Goal: Task Accomplishment & Management: Manage account settings

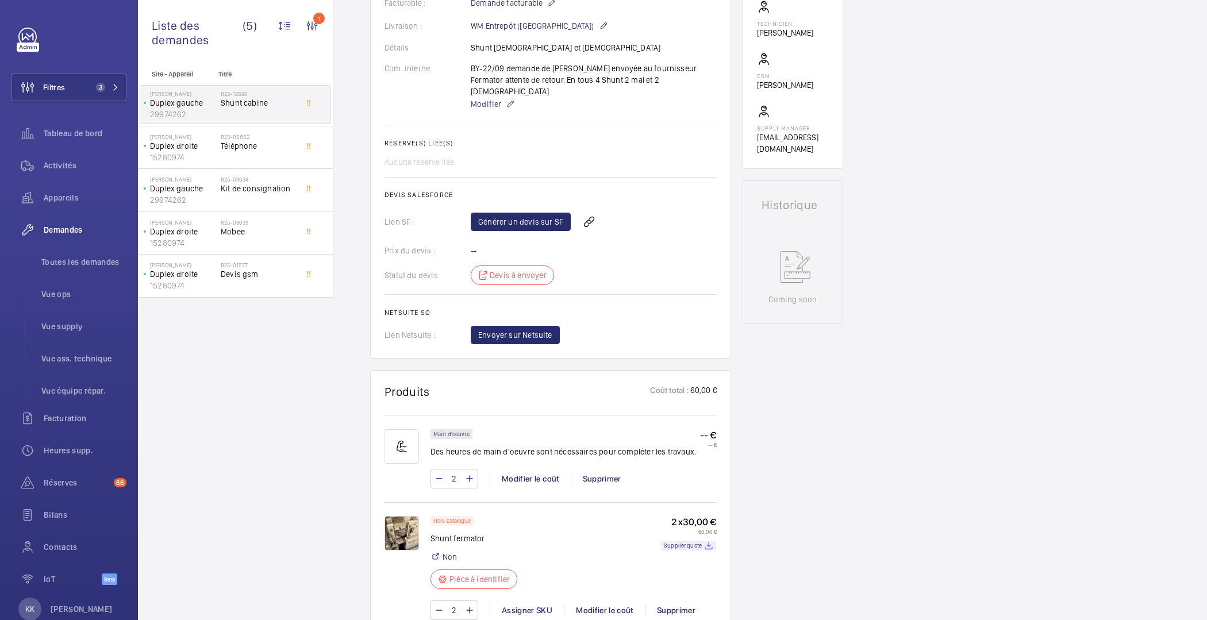
scroll to position [358, 0]
click at [499, 215] on link "Générer un devis sur SF" at bounding box center [521, 224] width 100 height 18
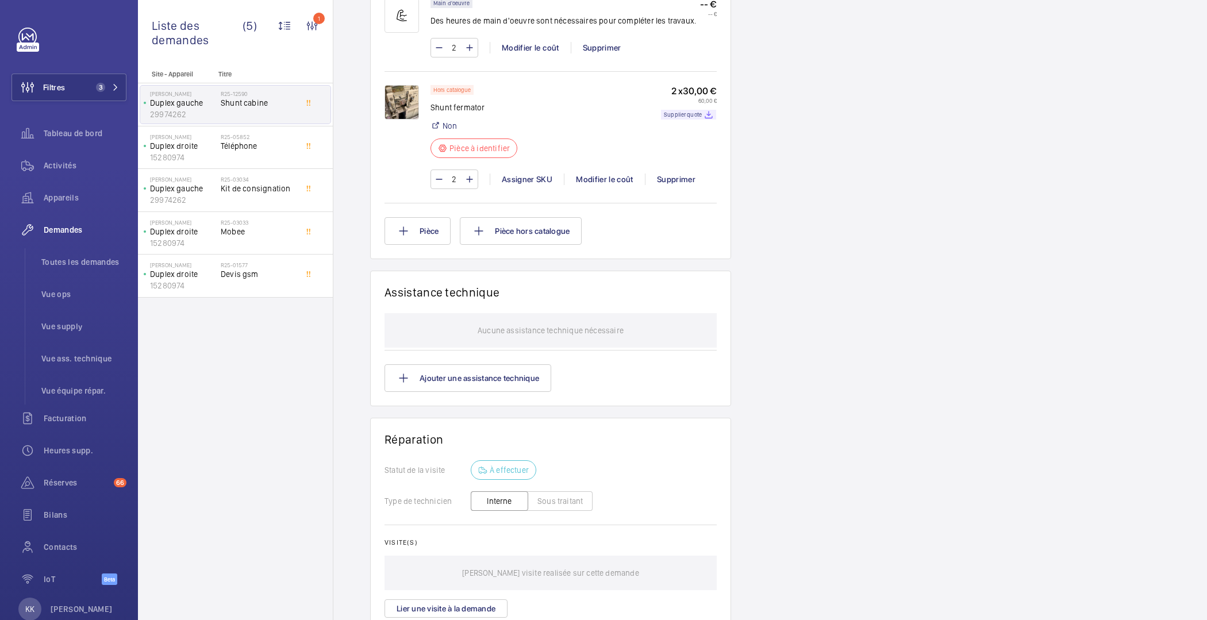
scroll to position [0, 0]
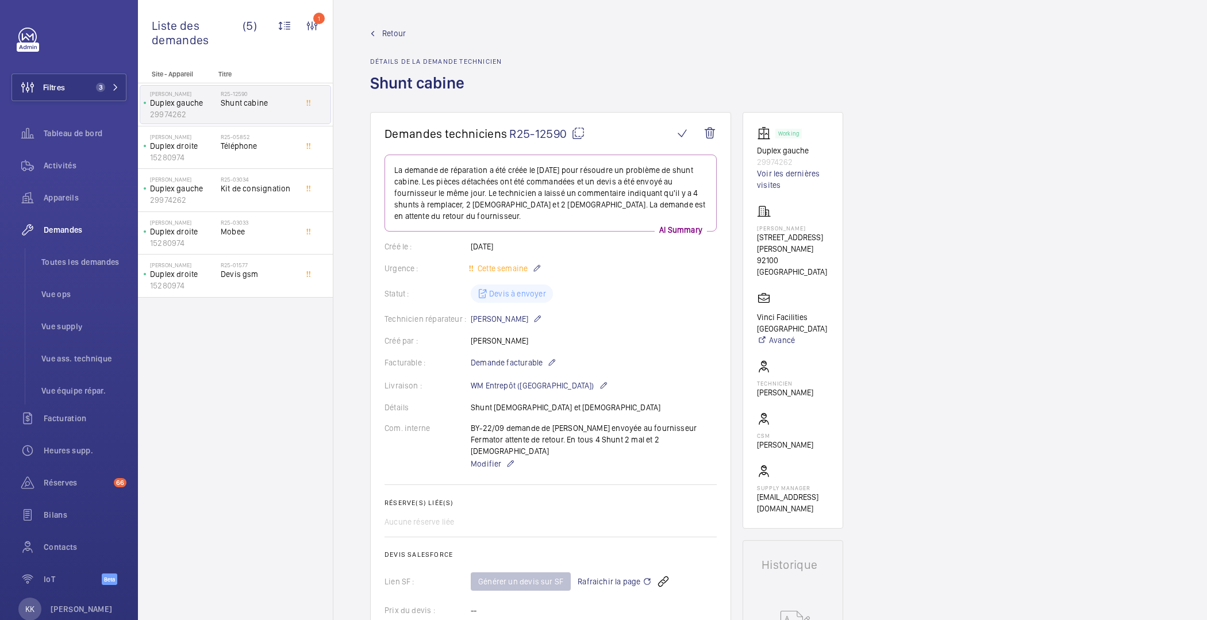
click at [388, 31] on span "Retour" at bounding box center [394, 33] width 24 height 11
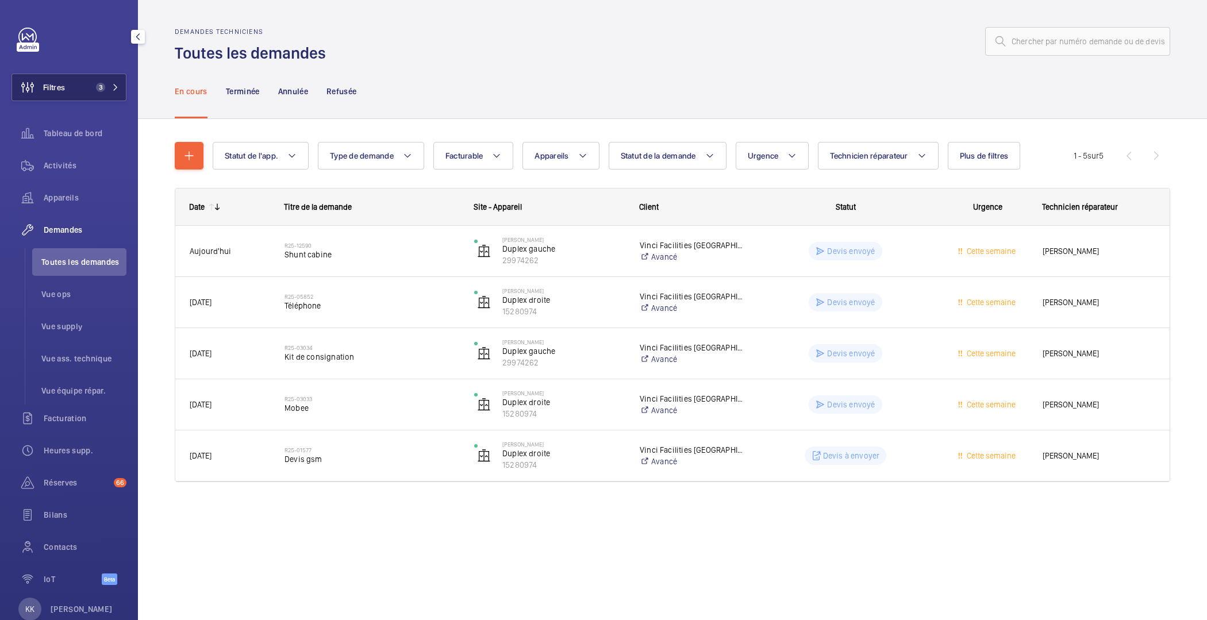
click at [70, 83] on button "Filtres 3" at bounding box center [68, 88] width 115 height 28
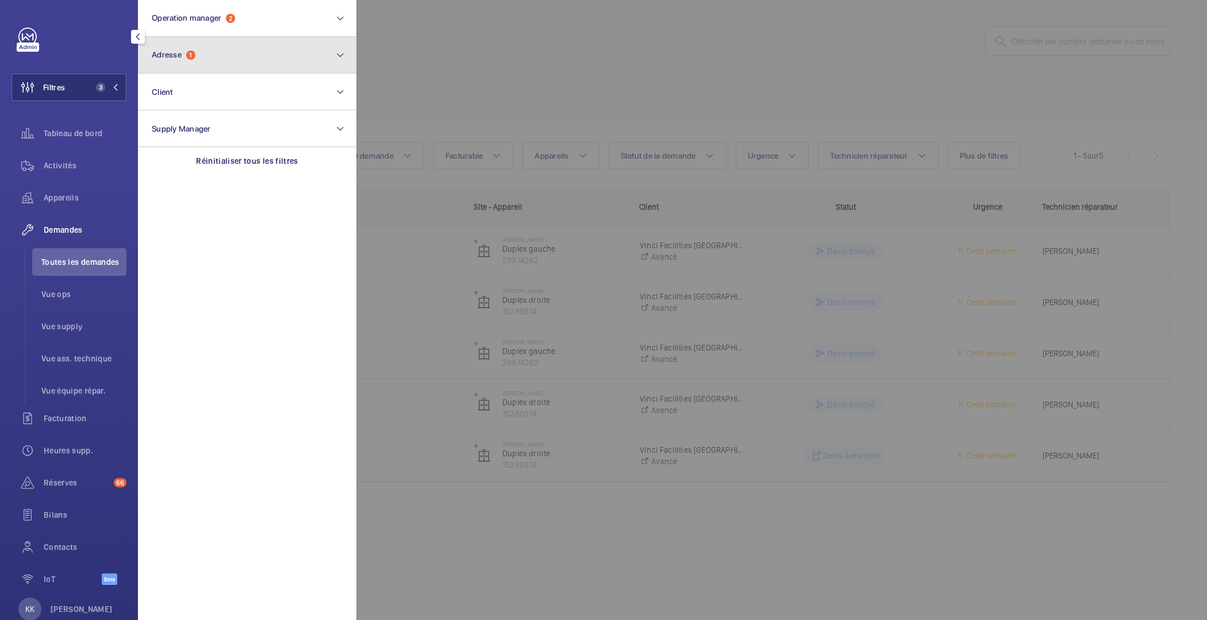
click at [216, 59] on button "Adresse 1" at bounding box center [247, 55] width 218 height 37
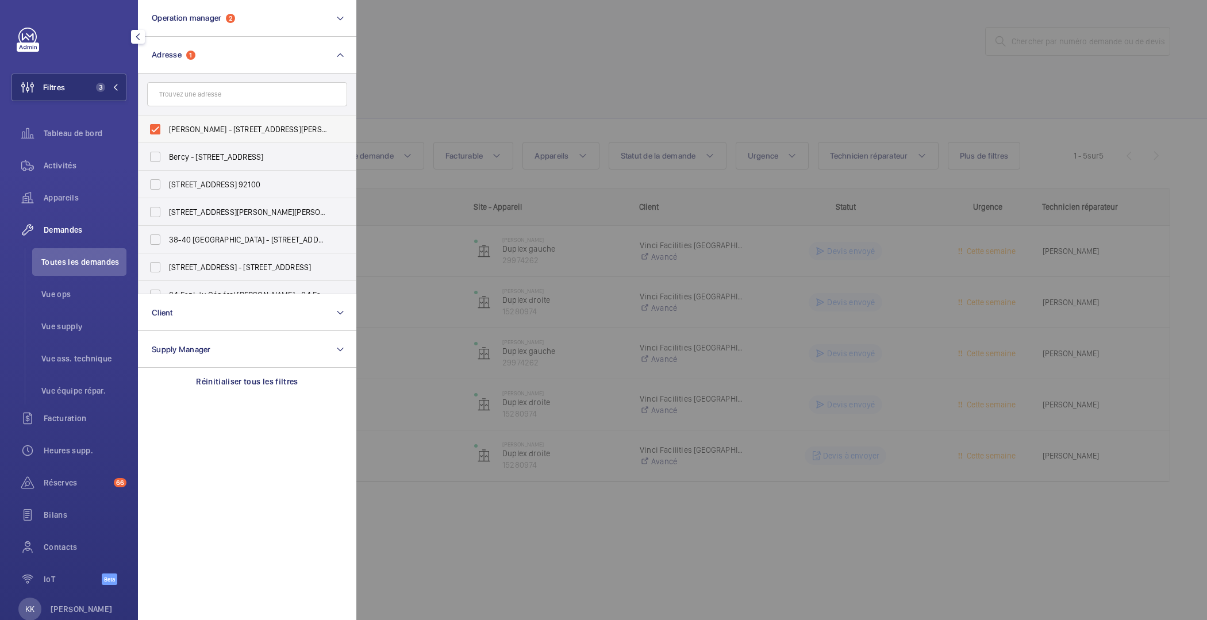
click at [179, 129] on span "Pierre Grenier - 69 Avenue Pierre Grenier, BOULOGNE-BILLANCOURT 92100" at bounding box center [248, 129] width 158 height 11
click at [167, 129] on input "Pierre Grenier - 69 Avenue Pierre Grenier, BOULOGNE-BILLANCOURT 92100" at bounding box center [155, 129] width 23 height 23
checkbox input "false"
click at [440, 41] on div at bounding box center [959, 310] width 1207 height 620
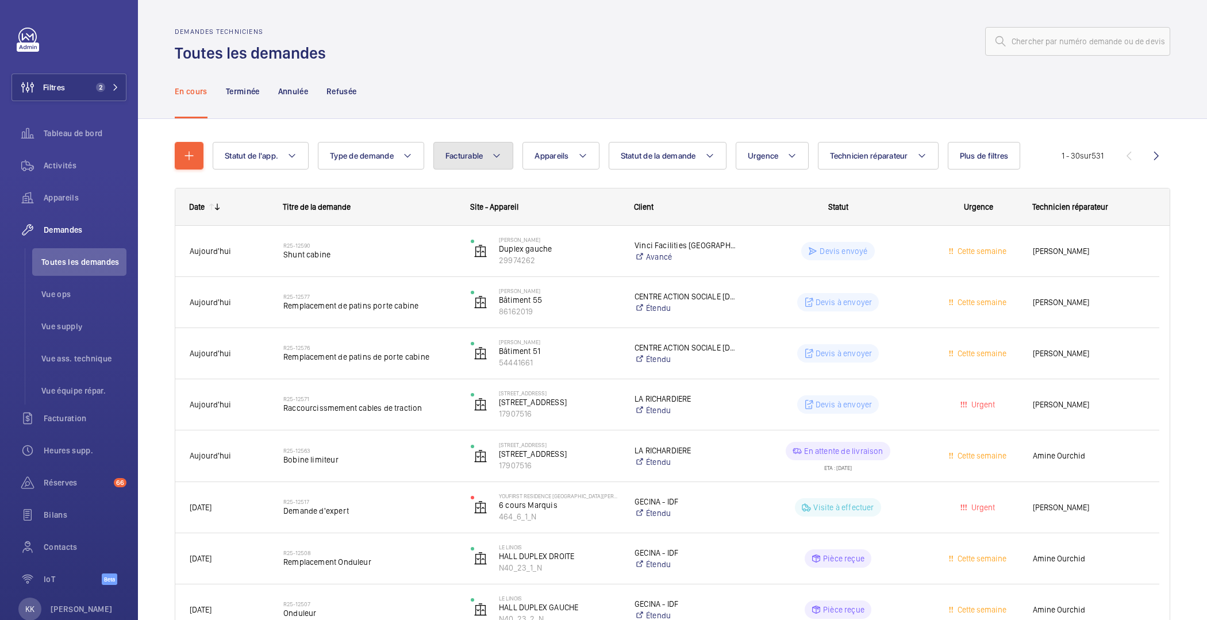
click at [474, 156] on span "Facturable" at bounding box center [465, 155] width 38 height 9
click at [484, 190] on mat-radio-button "Facturable" at bounding box center [542, 190] width 207 height 23
radio input "true"
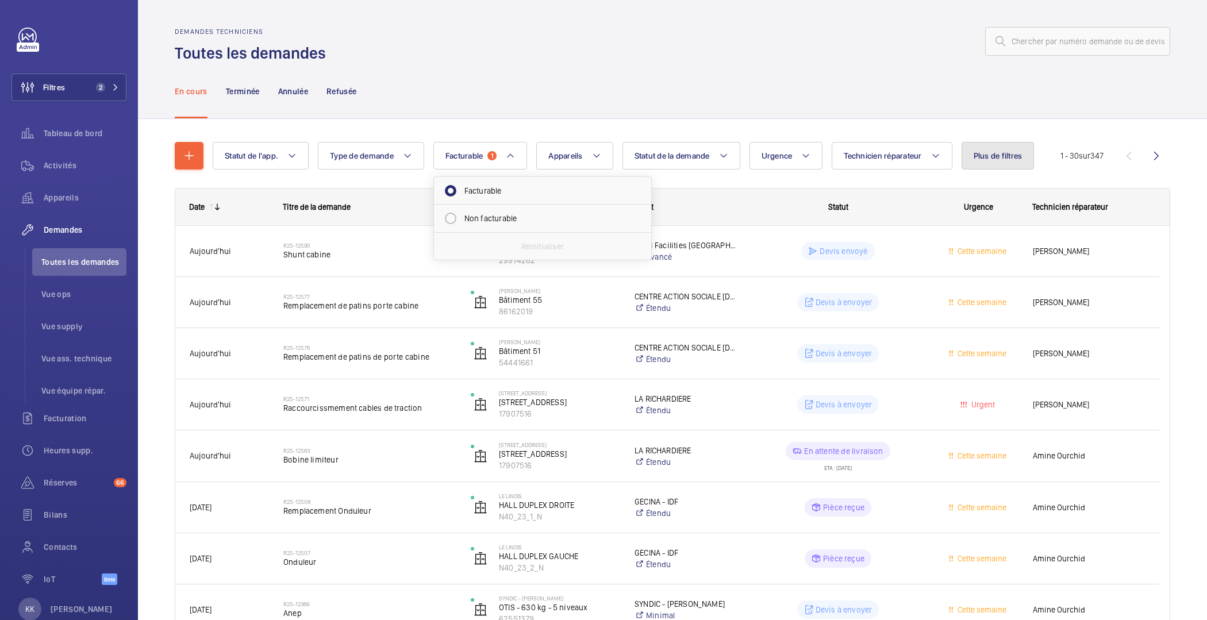
click at [1007, 163] on button "Plus de filtres" at bounding box center [998, 156] width 73 height 28
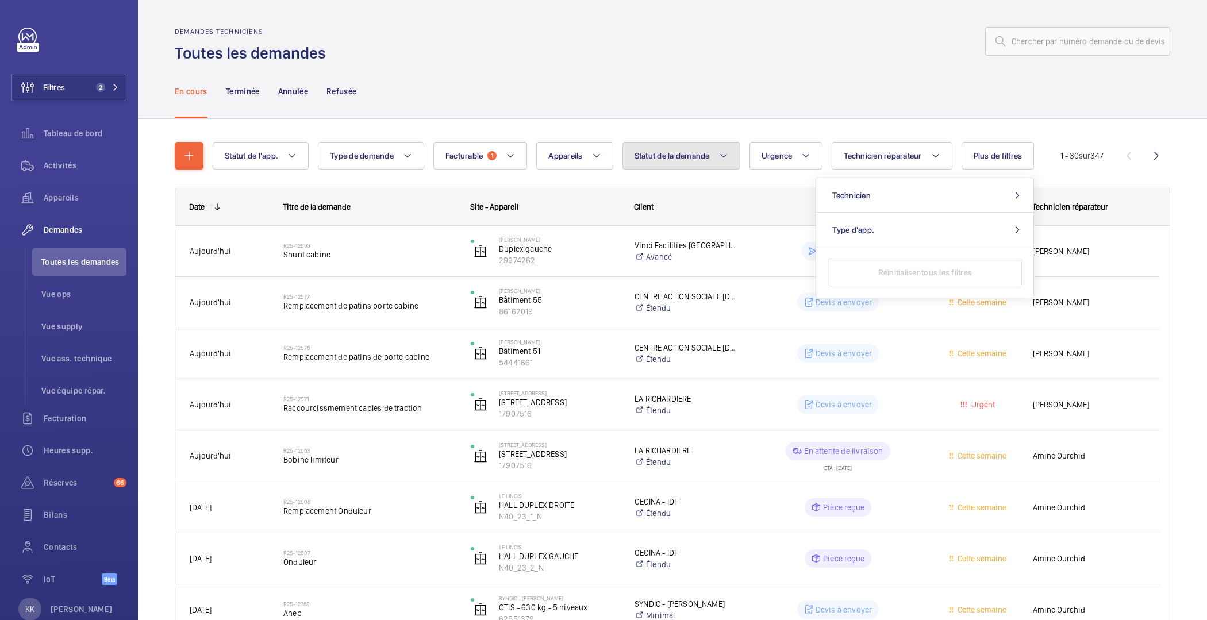
click at [689, 168] on button "Statut de la demande" at bounding box center [682, 156] width 118 height 28
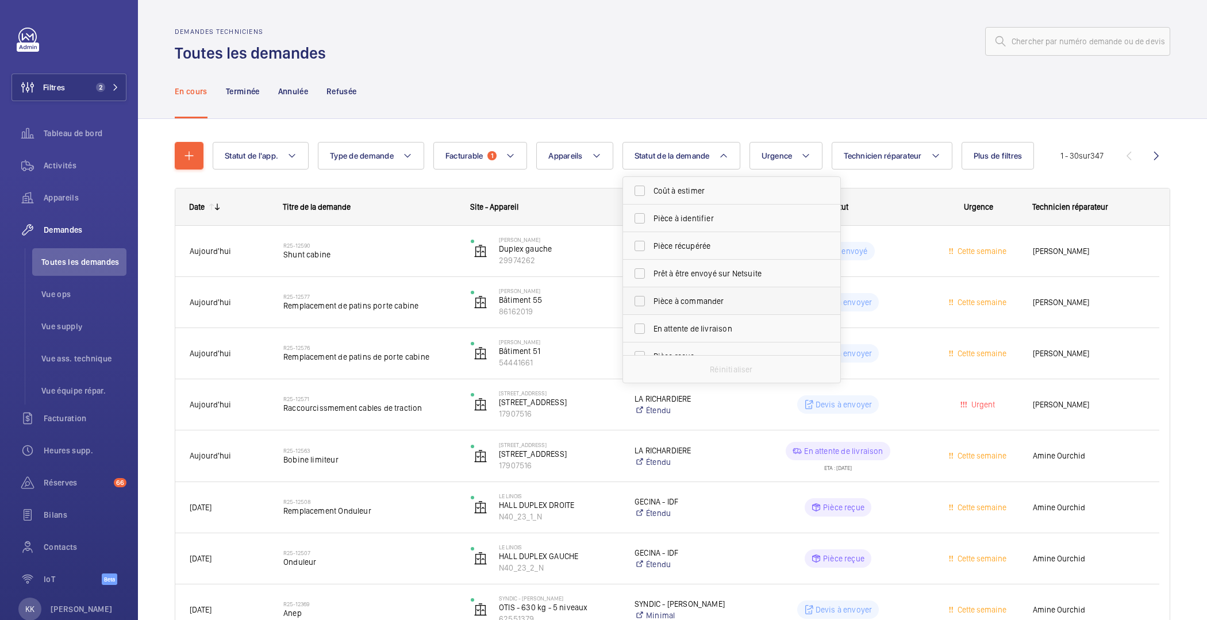
scroll to position [152, 0]
drag, startPoint x: 669, startPoint y: 235, endPoint x: 666, endPoint y: 216, distance: 18.6
click at [669, 235] on span "Devis à envoyer" at bounding box center [733, 231] width 158 height 11
click at [651, 235] on input "Devis à envoyer" at bounding box center [639, 231] width 23 height 23
checkbox input "true"
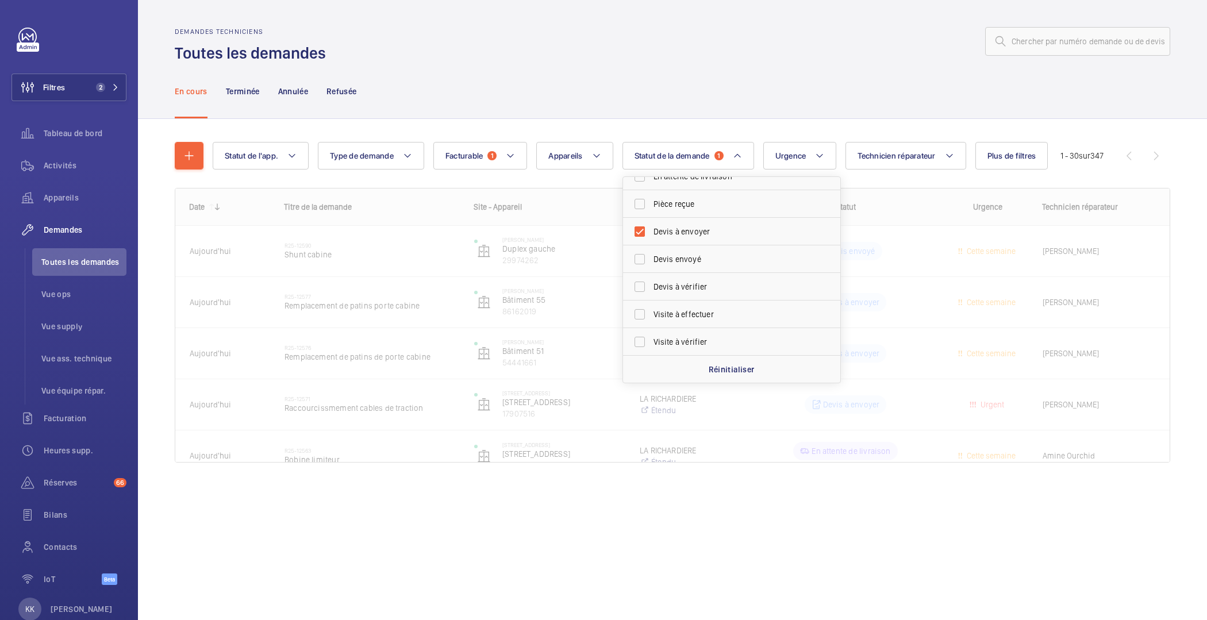
click at [651, 107] on div "En cours Terminée Annulée Refusée" at bounding box center [673, 91] width 996 height 55
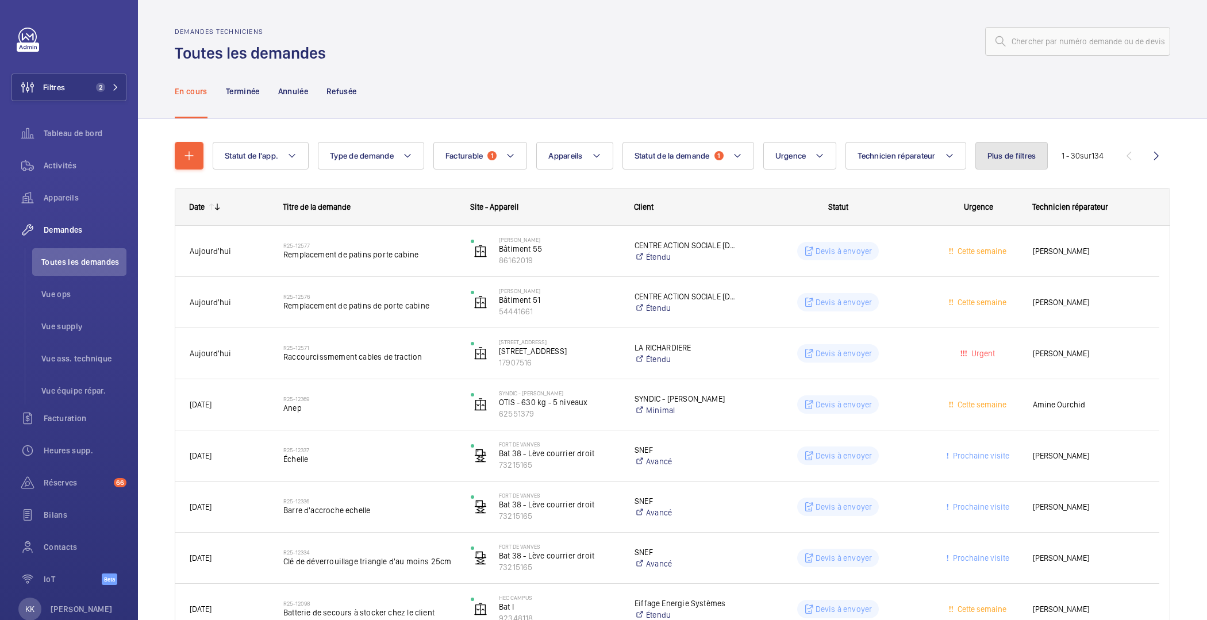
click at [1032, 156] on span "Plus de filtres" at bounding box center [1012, 155] width 49 height 9
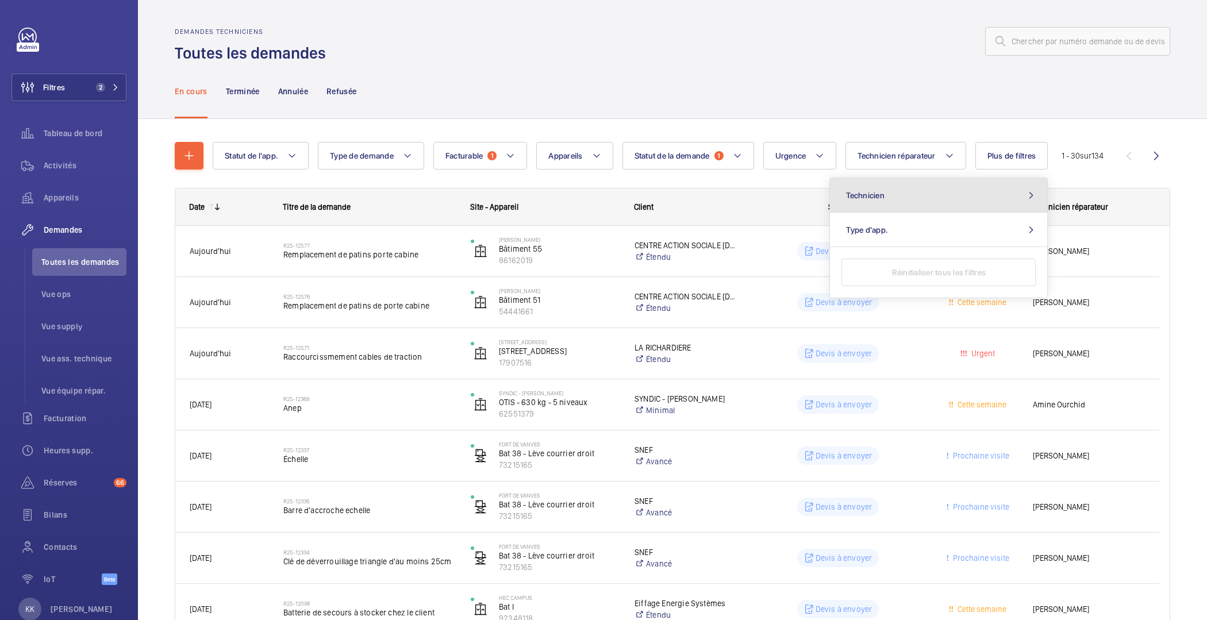
click at [893, 205] on button "Technicien" at bounding box center [938, 195] width 217 height 34
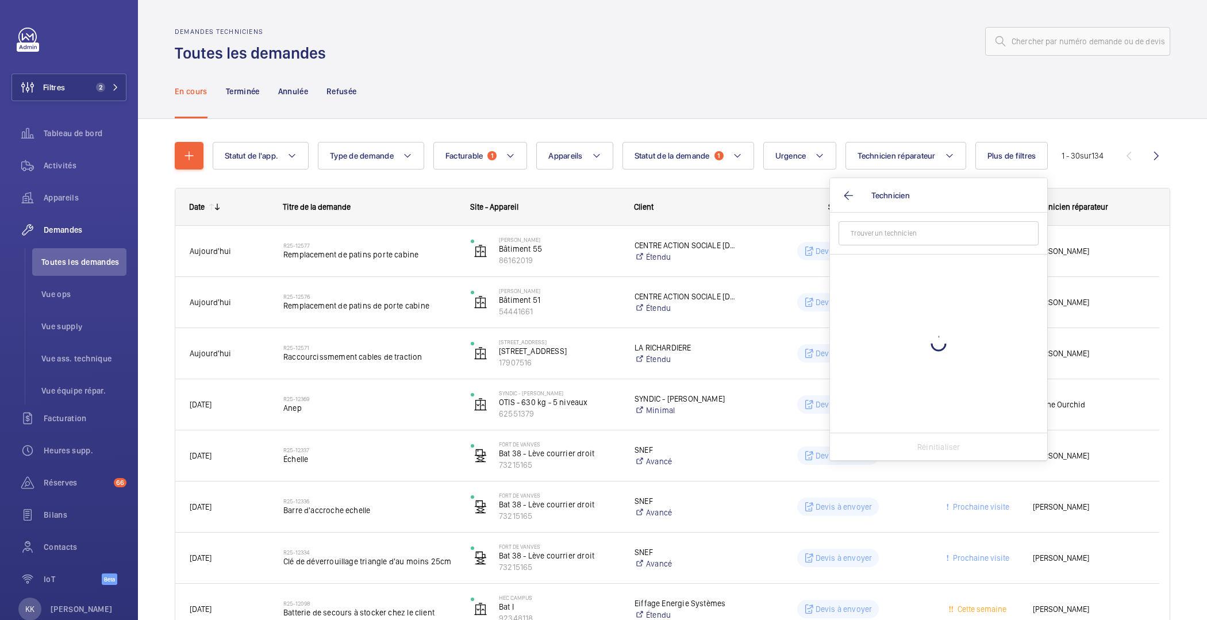
click at [884, 236] on input "text" at bounding box center [939, 233] width 200 height 24
type input "jamal"
click at [921, 264] on span "Jamal Houdassine" at bounding box center [940, 268] width 158 height 11
click at [858, 264] on input "Jamal Houdassine" at bounding box center [846, 268] width 23 height 23
checkbox input "true"
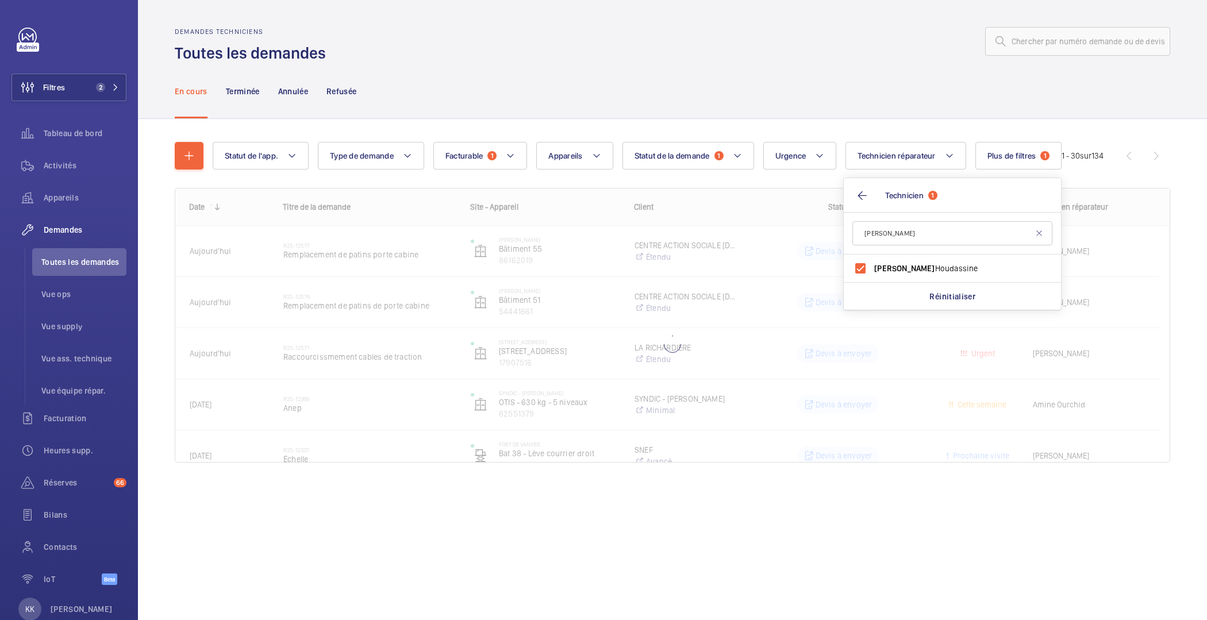
click at [931, 84] on div "En cours Terminée Annulée Refusée" at bounding box center [673, 91] width 996 height 55
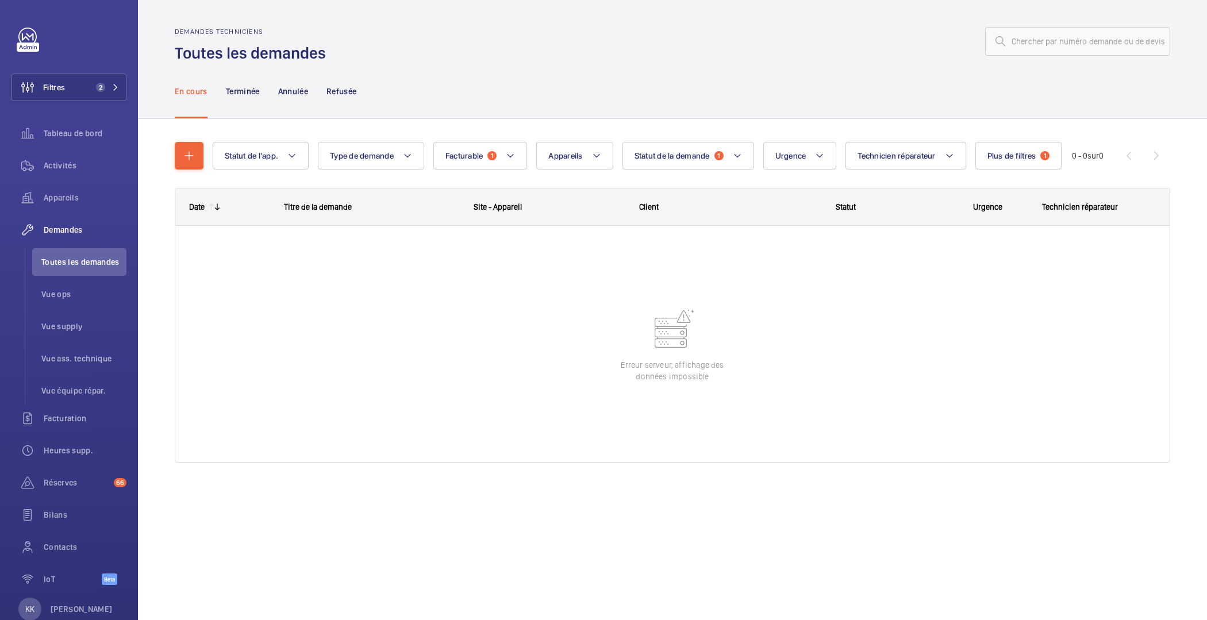
click at [907, 322] on div at bounding box center [672, 344] width 995 height 236
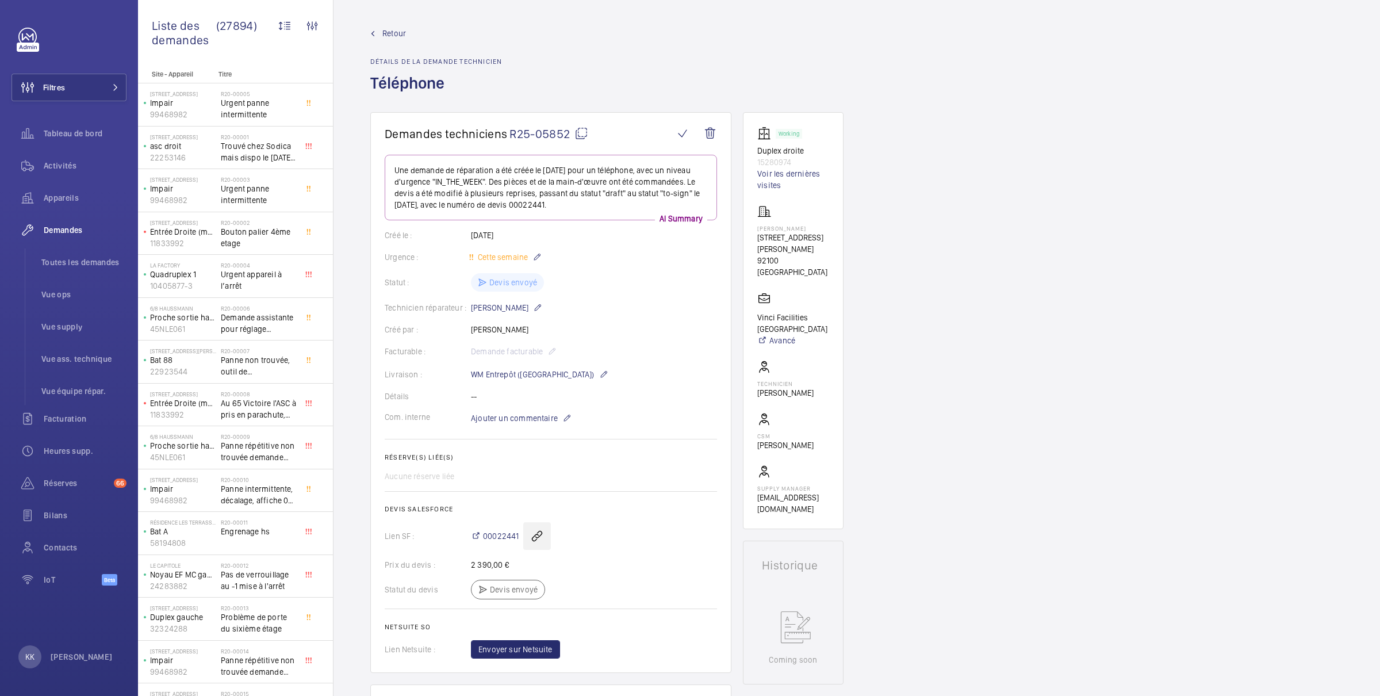
click at [538, 527] on wm-front-icon-button at bounding box center [537, 536] width 28 height 28
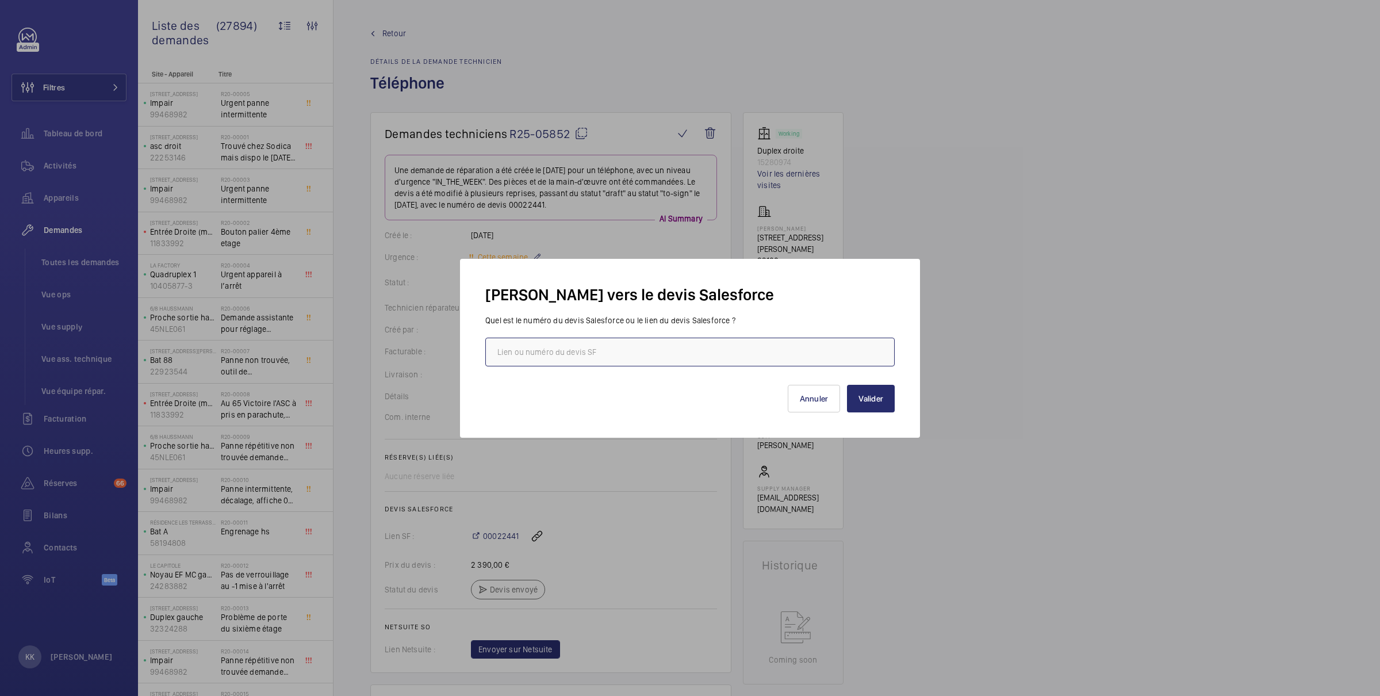
click at [617, 345] on input "text" at bounding box center [689, 351] width 409 height 29
paste input "[URL][DOMAIN_NAME]"
type input "[URL][DOMAIN_NAME]"
click at [869, 403] on button "Valider" at bounding box center [871, 399] width 48 height 28
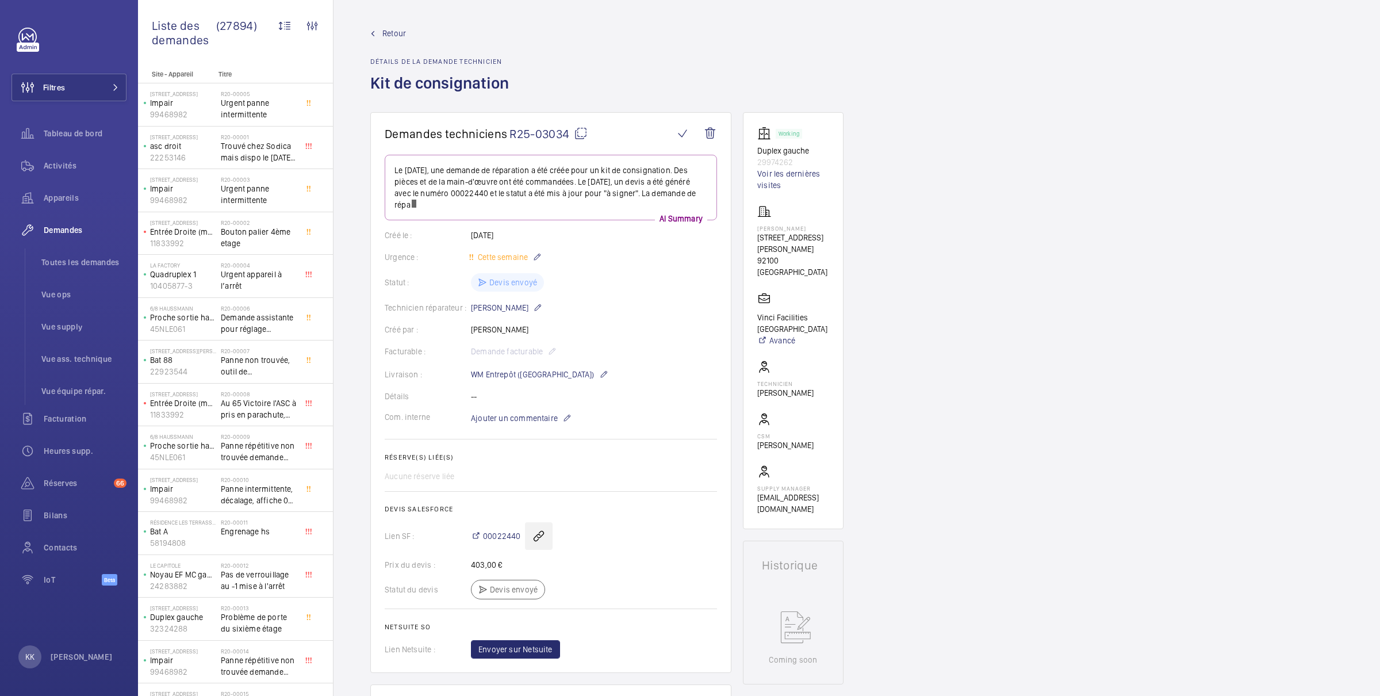
click at [540, 525] on wm-front-icon-button at bounding box center [539, 536] width 28 height 28
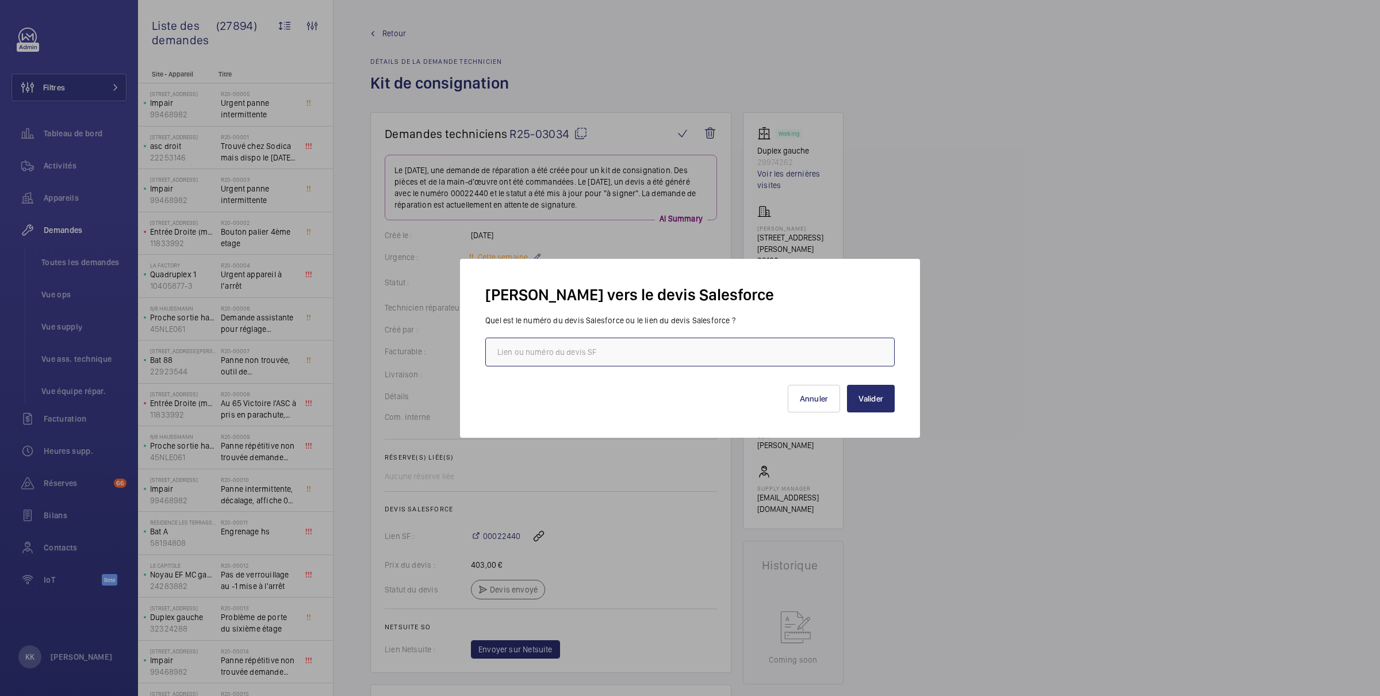
click at [720, 347] on input "text" at bounding box center [689, 351] width 409 height 29
paste input "[URL][DOMAIN_NAME]"
type input "[URL][DOMAIN_NAME]"
click at [881, 394] on button "Valider" at bounding box center [871, 399] width 48 height 28
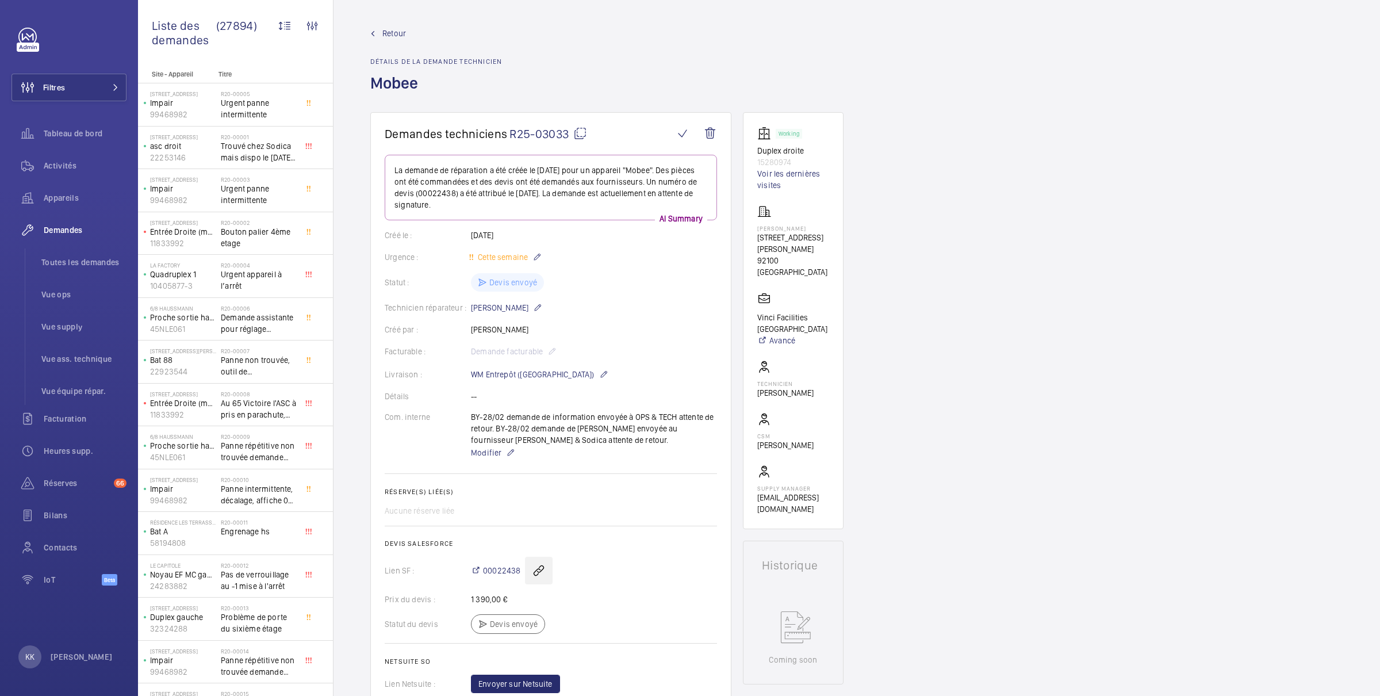
click at [543, 561] on wm-front-icon-button at bounding box center [539, 570] width 28 height 28
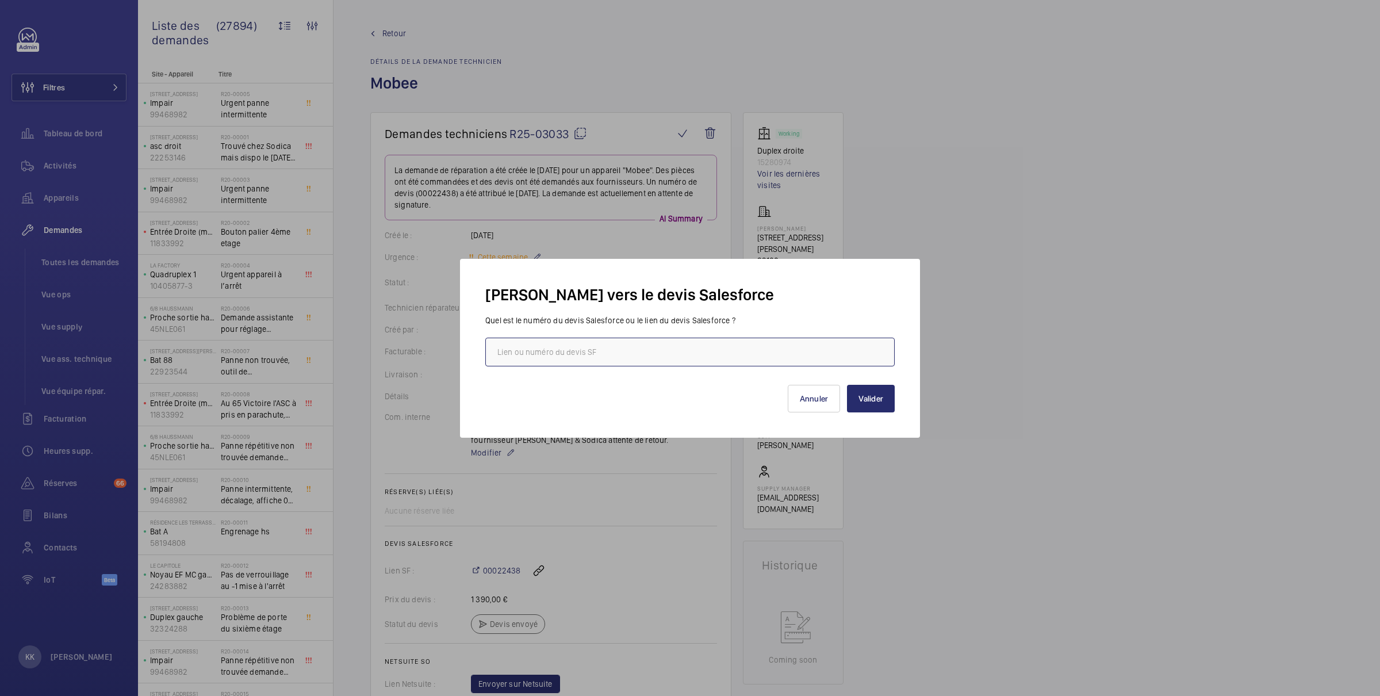
click at [665, 351] on input "text" at bounding box center [689, 351] width 409 height 29
paste input "[URL][DOMAIN_NAME]"
type input "[URL][DOMAIN_NAME]"
click at [882, 404] on button "Valider" at bounding box center [871, 399] width 48 height 28
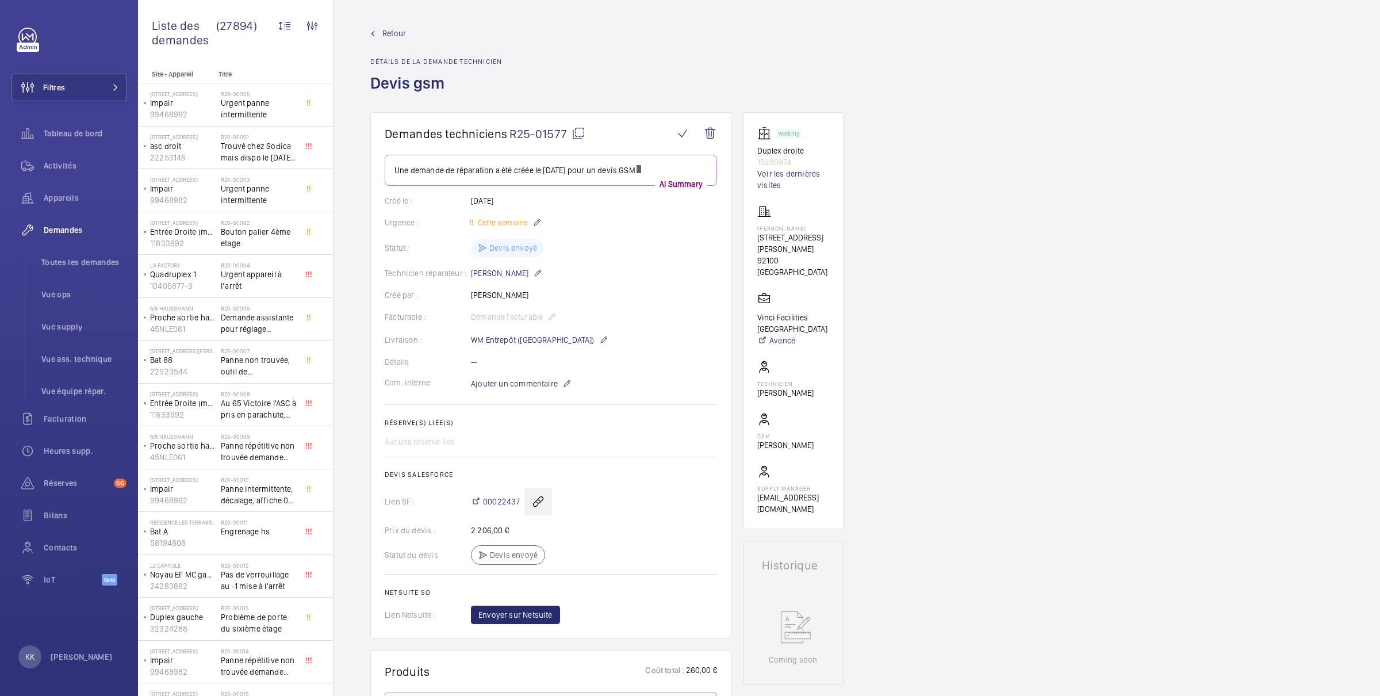
click at [544, 505] on wm-front-icon-button at bounding box center [538, 502] width 28 height 28
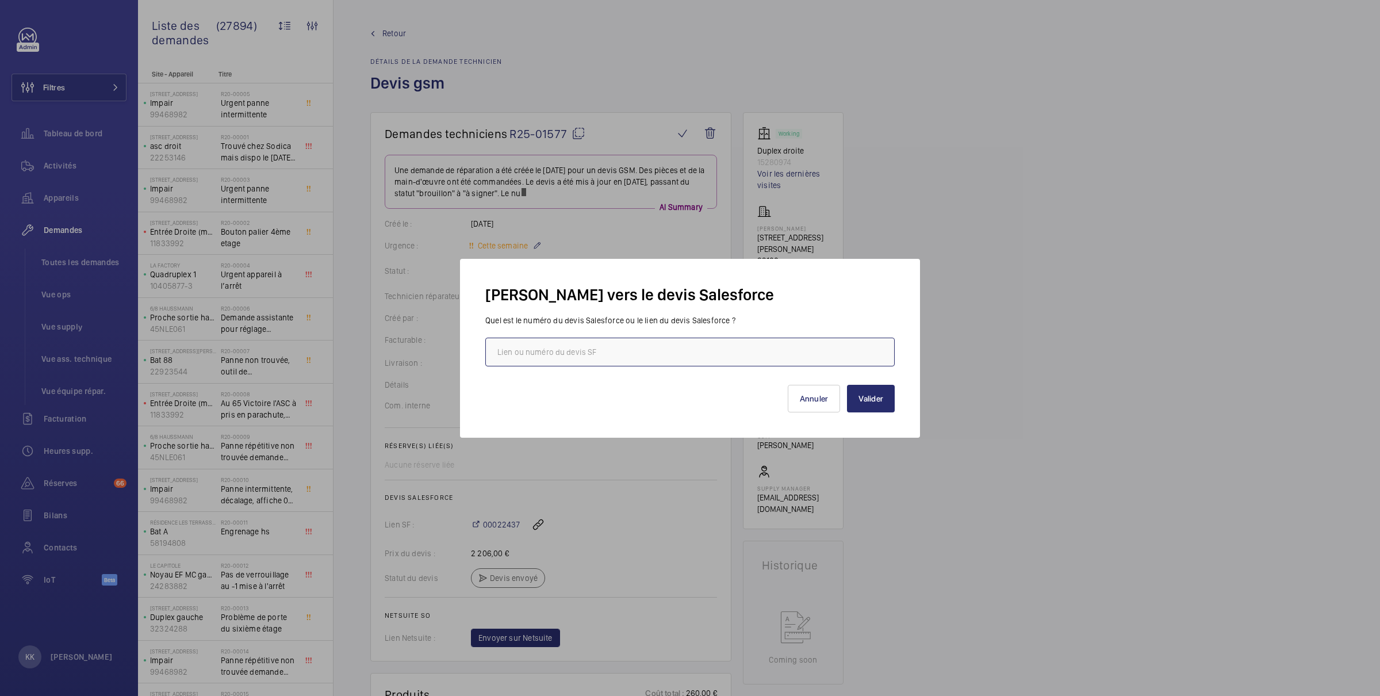
click at [627, 363] on input "text" at bounding box center [689, 351] width 409 height 29
paste input "https://wemaintain.lightning.force.com/lightning/r/Quote/0Q0SZ0000095ymM0AQ/view"
type input "https://wemaintain.lightning.force.com/lightning/r/Quote/0Q0SZ0000095ymM0AQ/view"
click at [883, 402] on button "Valider" at bounding box center [871, 399] width 48 height 28
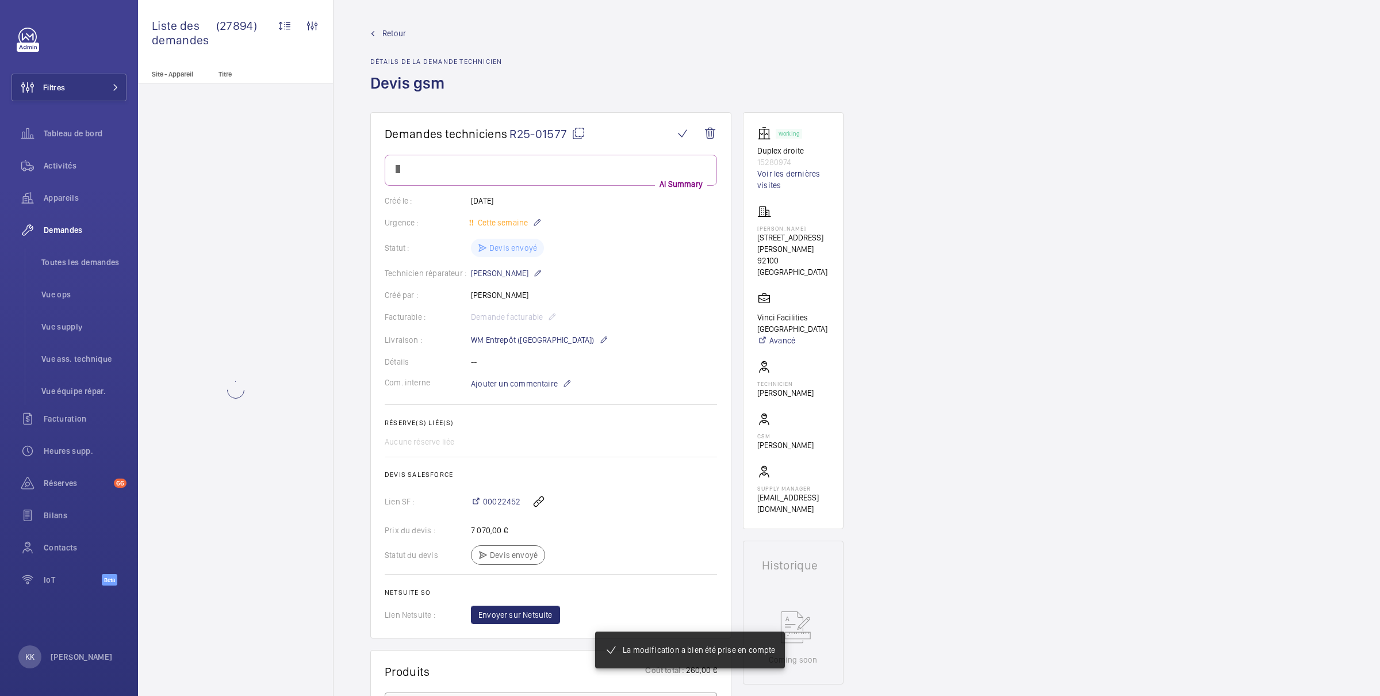
click at [605, 52] on div "Retour Détails de la demande technicien Devis gsm" at bounding box center [856, 70] width 973 height 85
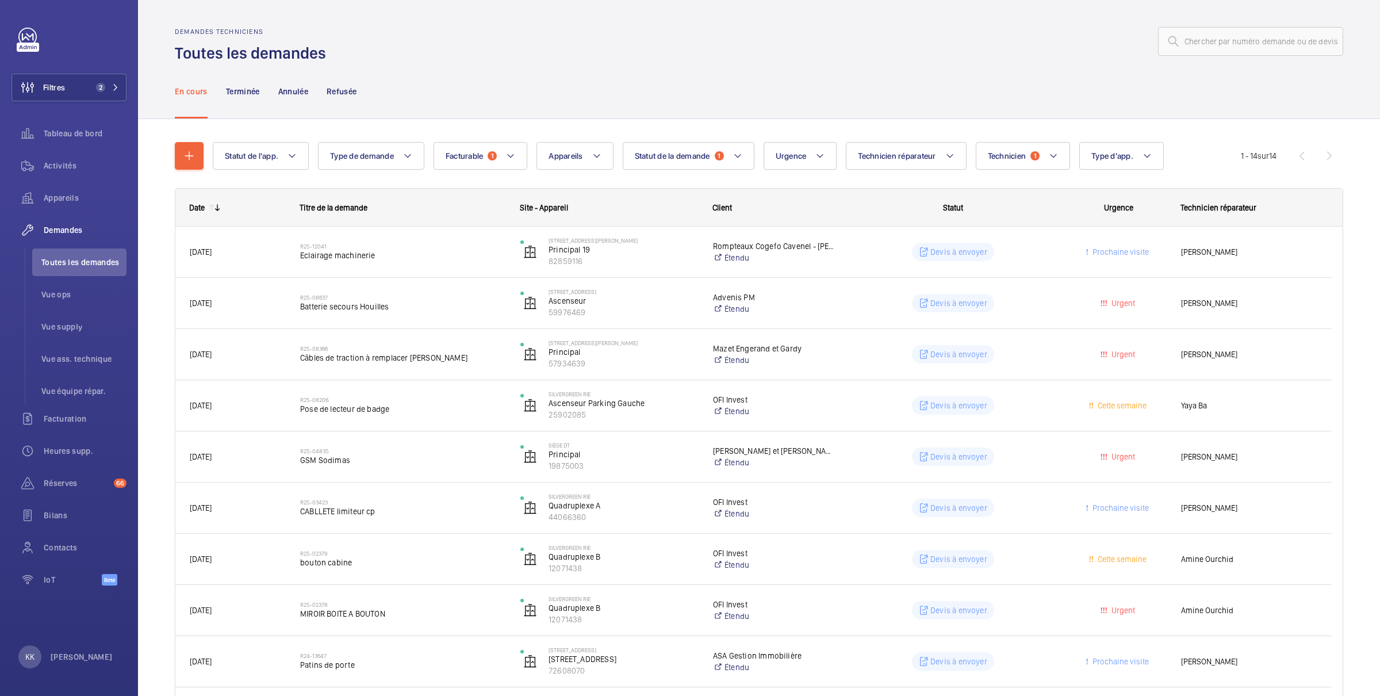
click at [1317, 157] on wm-front-pagination "1 - 14 sur 14" at bounding box center [1292, 156] width 102 height 28
click at [1318, 155] on wm-front-pagination "1 - 14 sur 14" at bounding box center [1292, 156] width 102 height 28
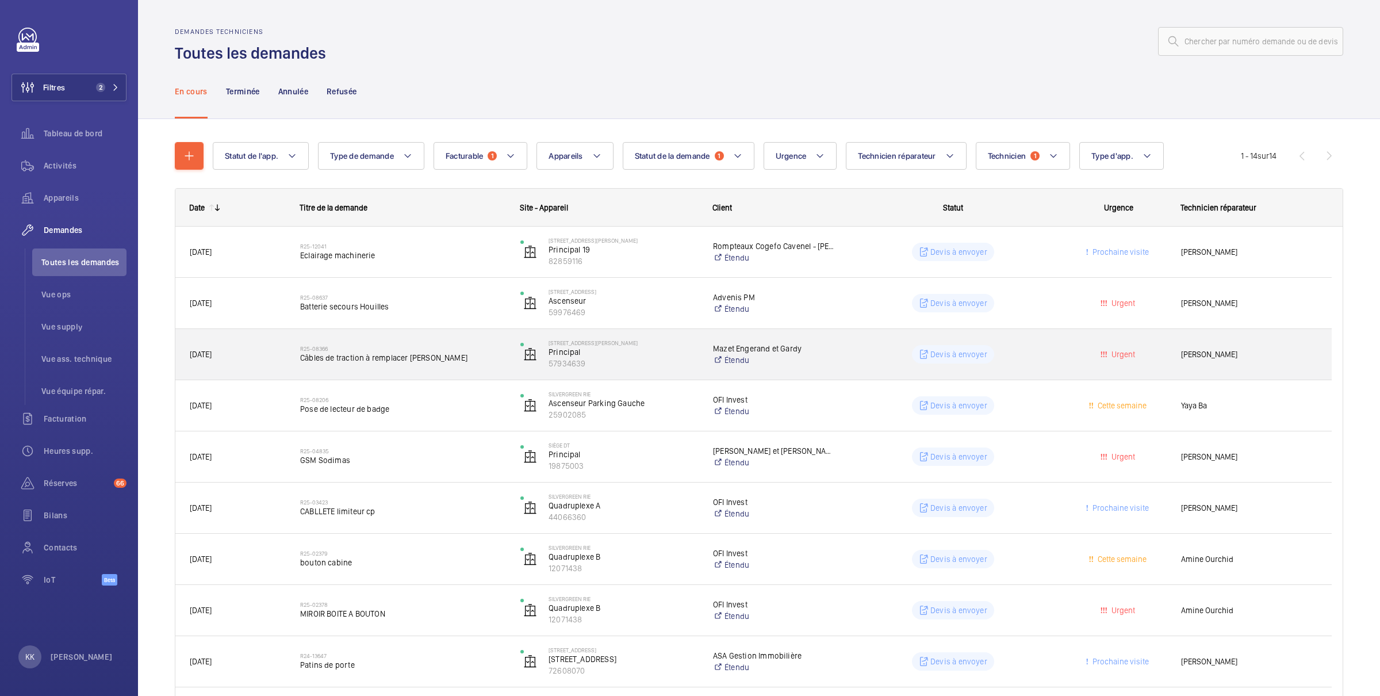
click at [386, 364] on div "R25-08366 Câbles de traction à remplacer Angélique" at bounding box center [402, 353] width 205 height 33
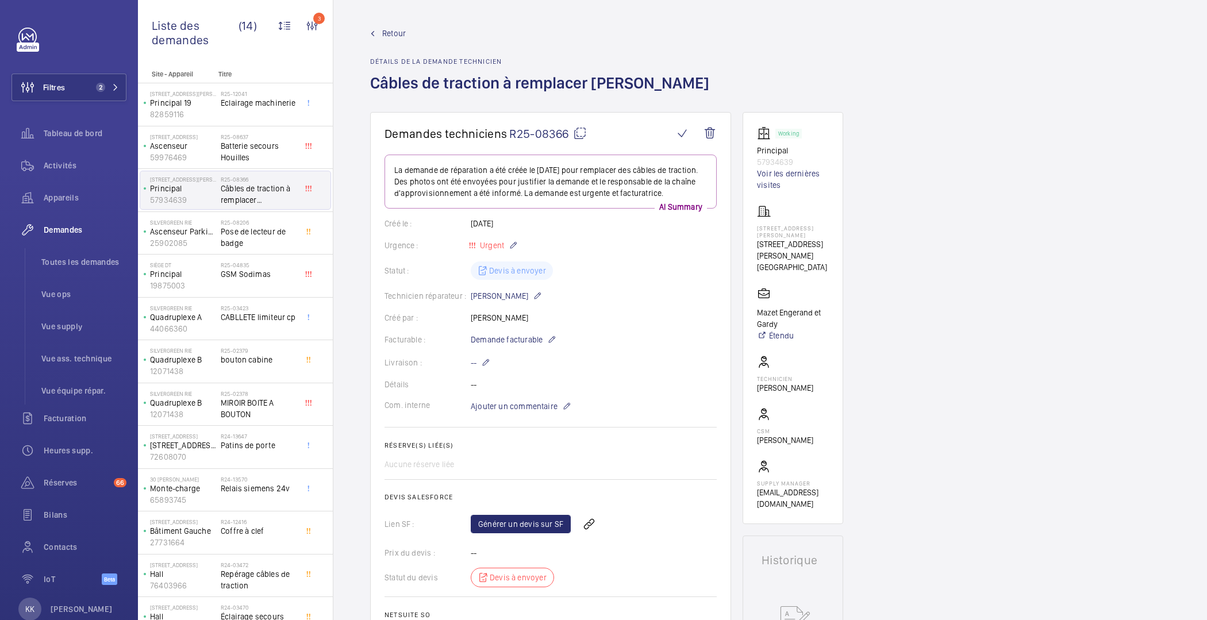
click at [399, 37] on span "Retour" at bounding box center [394, 33] width 24 height 11
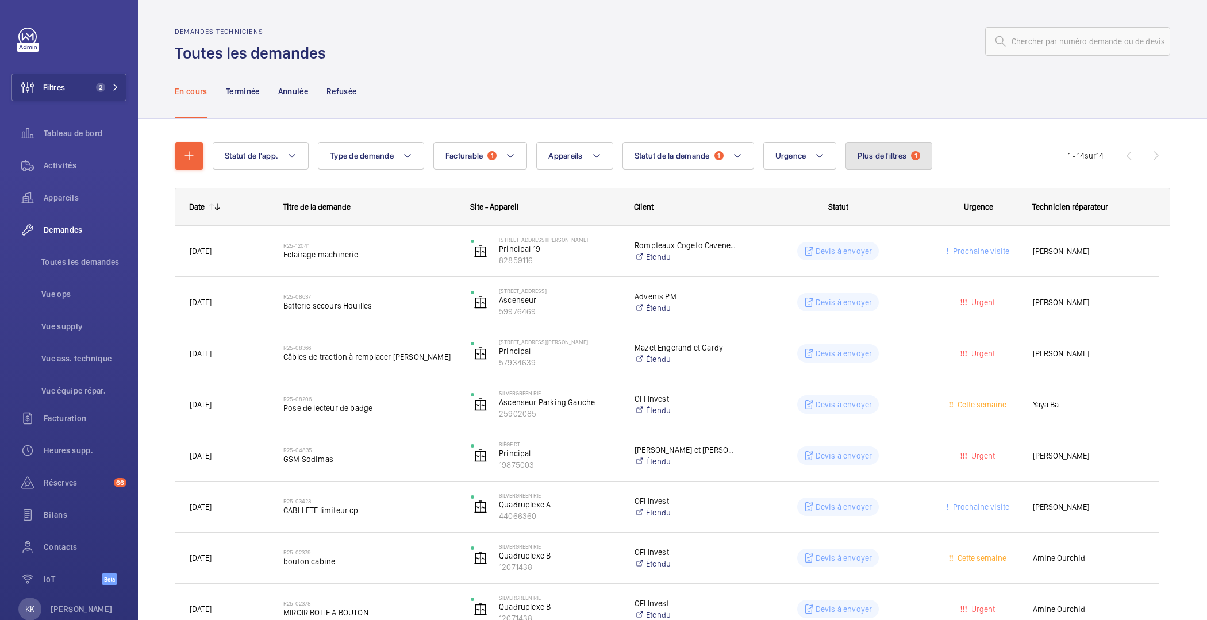
click at [896, 158] on span "Plus de filtres" at bounding box center [882, 155] width 49 height 9
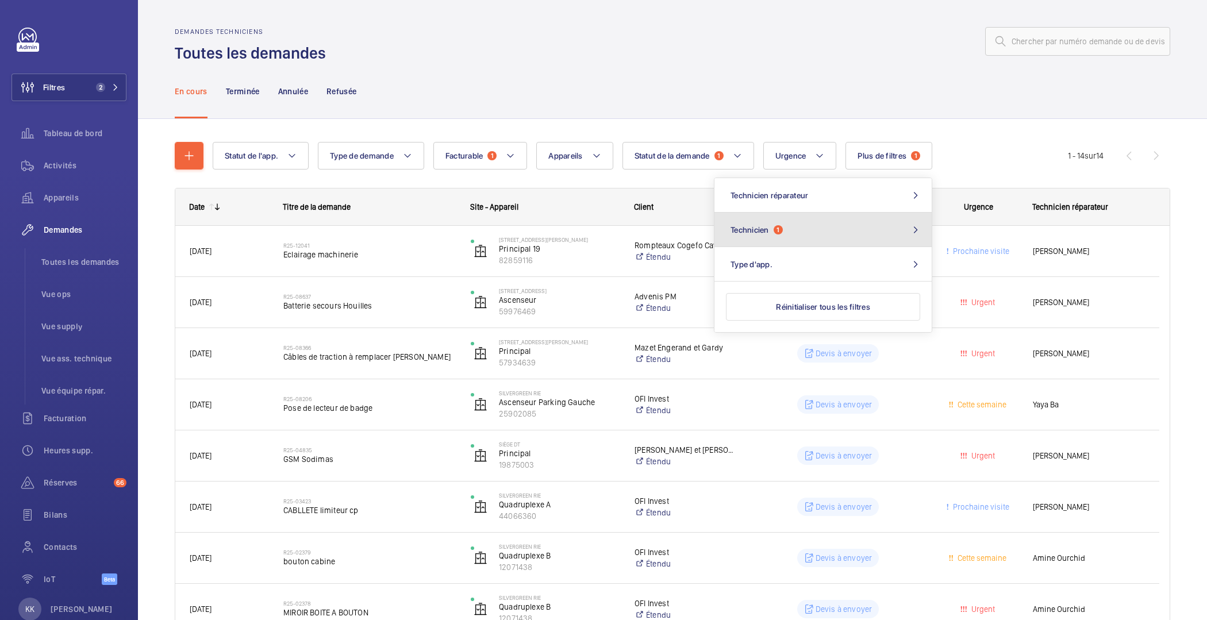
click at [828, 225] on button "Technicien 1" at bounding box center [823, 230] width 217 height 34
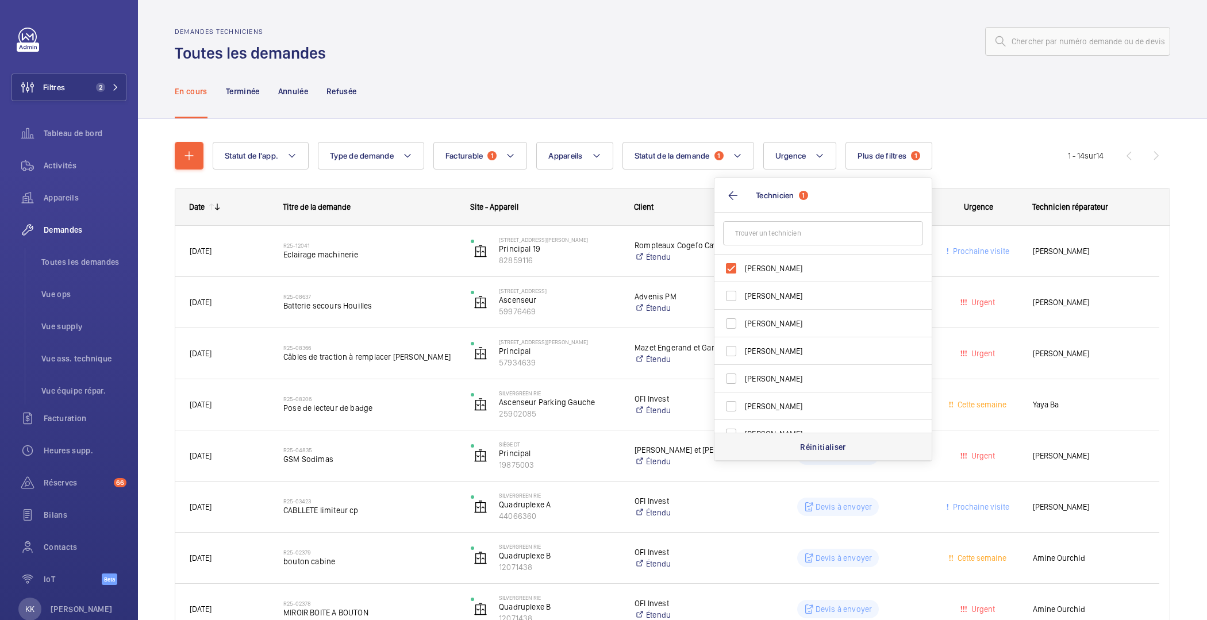
click at [819, 447] on p "Réinitialiser" at bounding box center [823, 447] width 46 height 11
checkbox input "false"
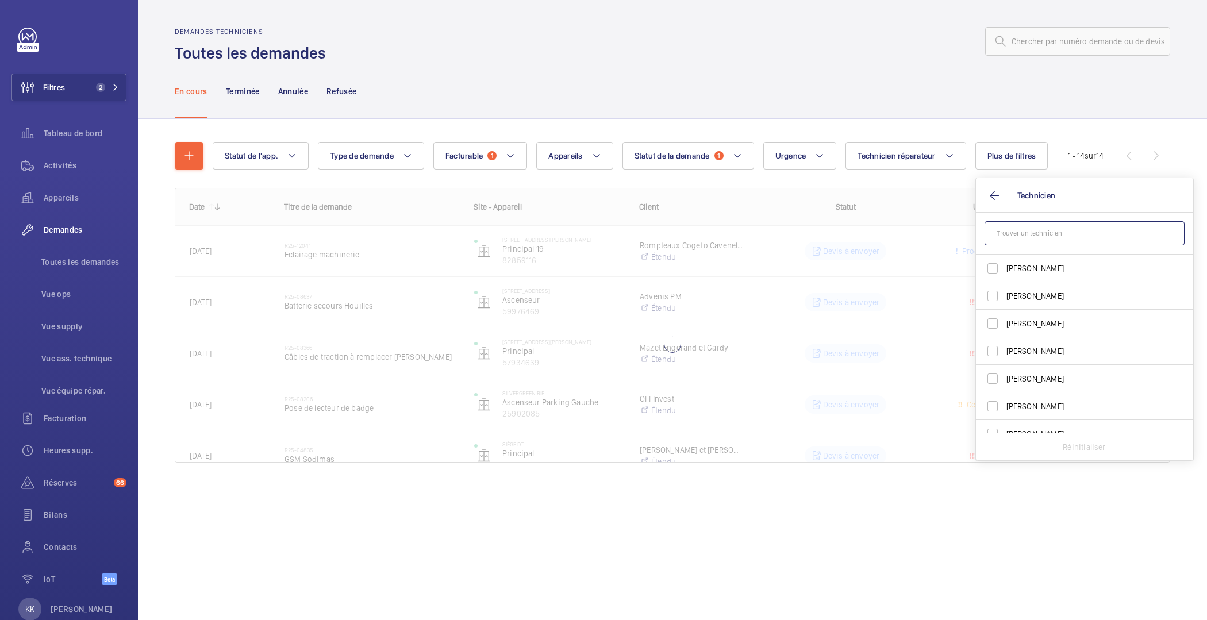
click at [1039, 234] on input "text" at bounding box center [1085, 233] width 200 height 24
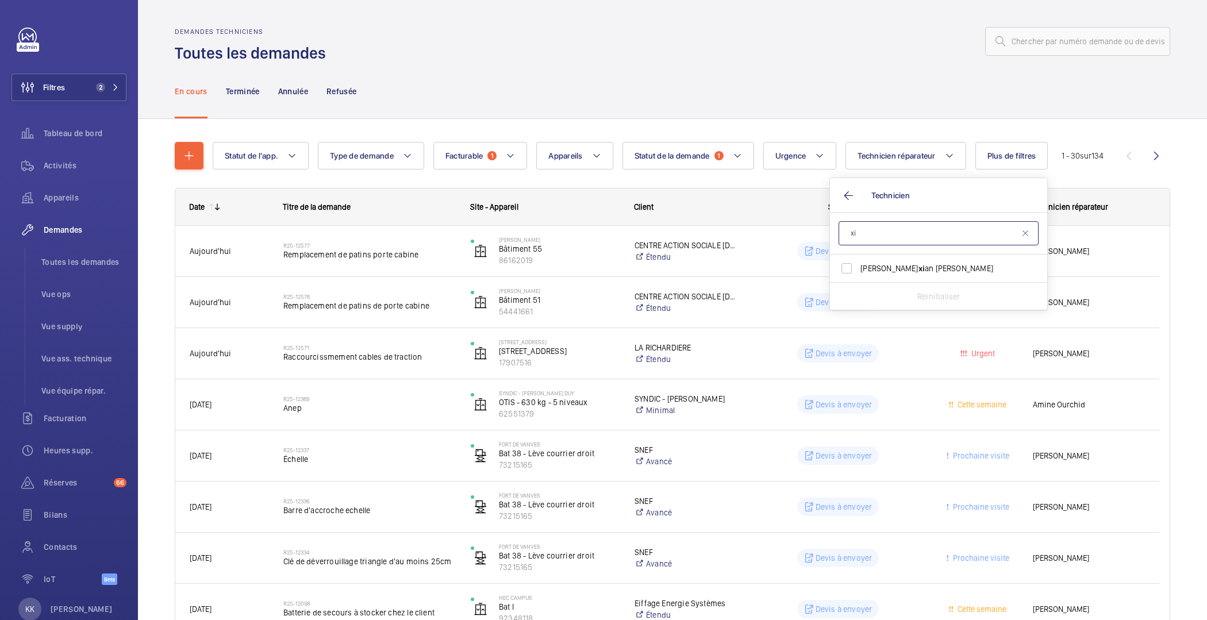
type input "x"
type input "will"
click at [914, 377] on span "Will ème Joassaint" at bounding box center [940, 378] width 158 height 11
click at [858, 377] on input "Will ème Joassaint" at bounding box center [846, 378] width 23 height 23
checkbox input "true"
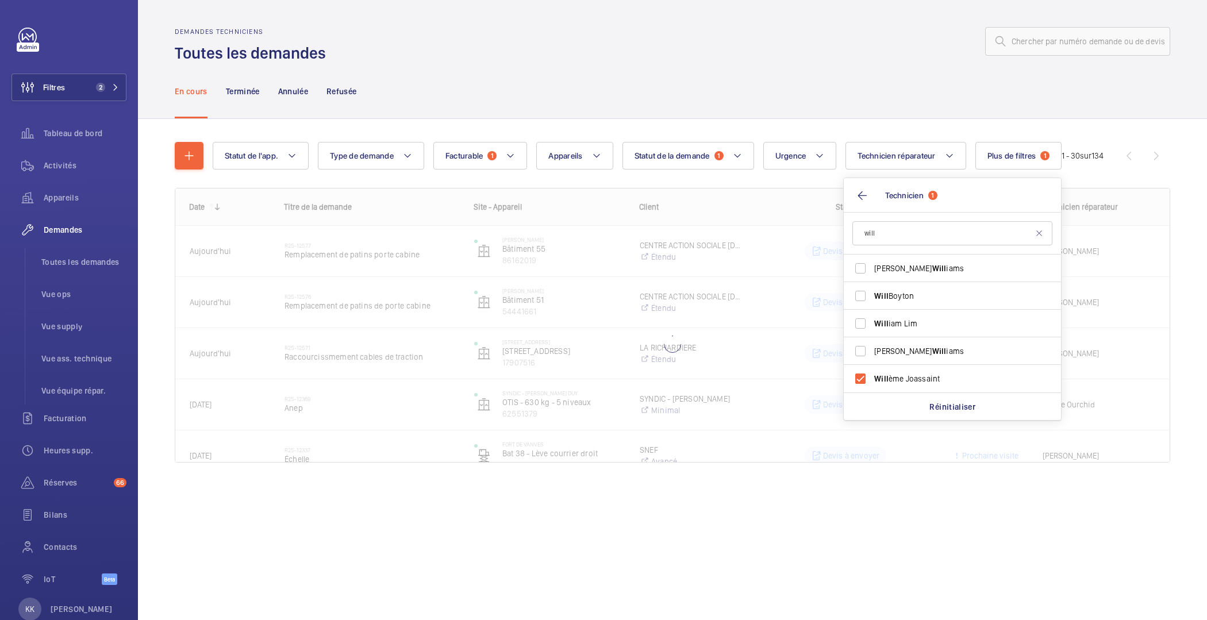
click at [866, 33] on div at bounding box center [752, 42] width 838 height 28
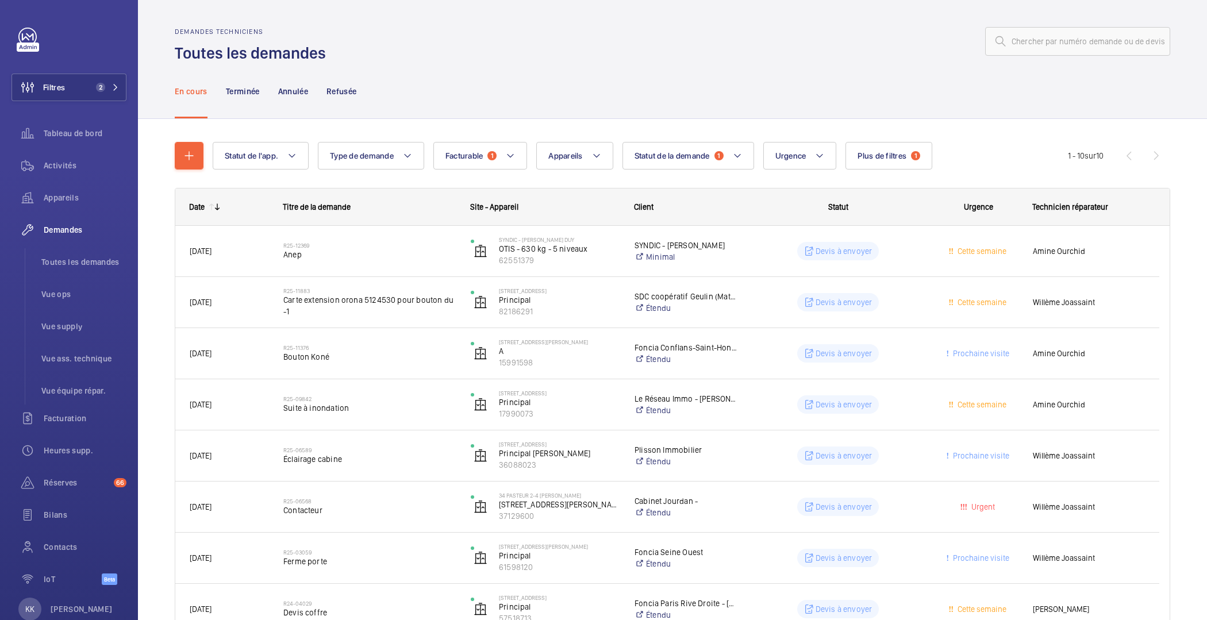
click at [1149, 158] on wm-front-pagination "1 - 10 sur 10" at bounding box center [1119, 156] width 102 height 28
click at [502, 162] on button "Facturable 1" at bounding box center [480, 156] width 94 height 28
click at [489, 227] on mat-radio-button "Non facturable" at bounding box center [542, 218] width 207 height 23
radio input "false"
radio input "true"
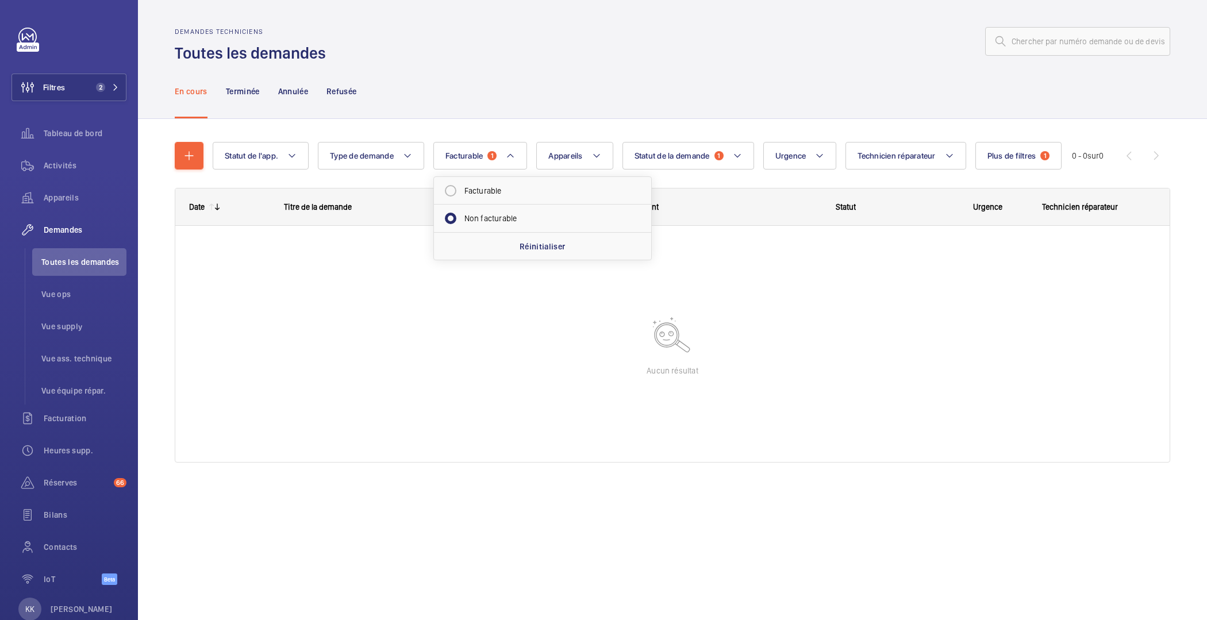
click at [494, 90] on div "En cours Terminée Annulée Refusée" at bounding box center [673, 91] width 996 height 55
click at [473, 160] on button "Facturable 1" at bounding box center [480, 156] width 94 height 28
click at [697, 166] on button "Statut de la demande 1" at bounding box center [689, 156] width 132 height 28
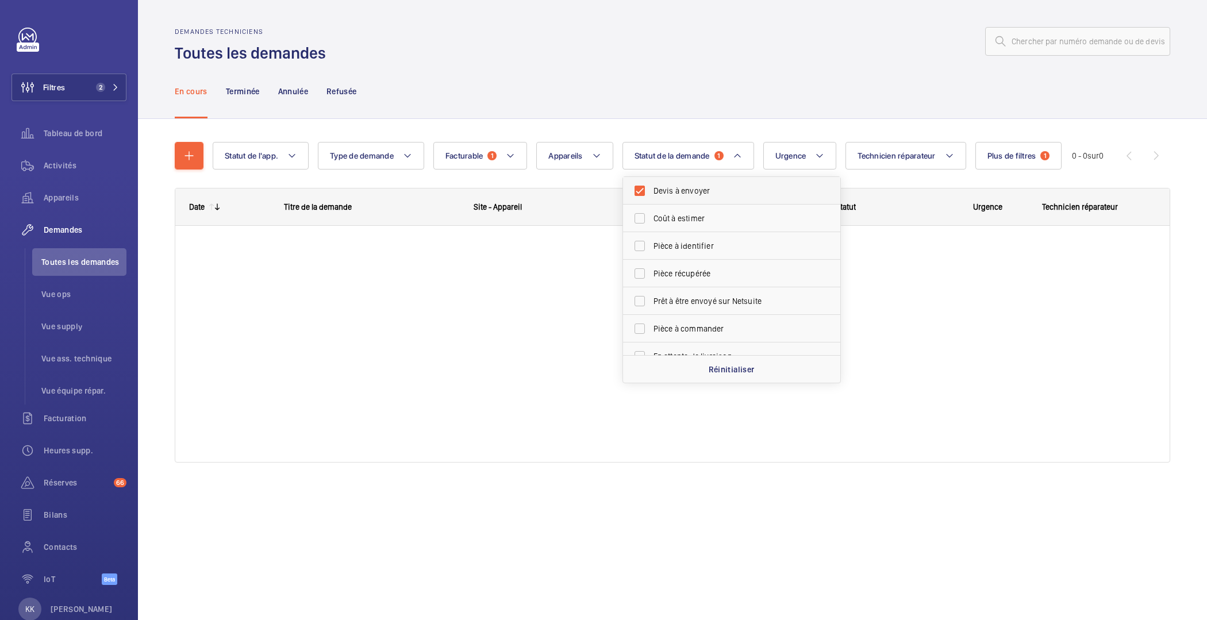
click at [682, 191] on span "Devis à envoyer" at bounding box center [733, 190] width 158 height 11
click at [651, 191] on input "Devis à envoyer" at bounding box center [639, 190] width 23 height 23
checkbox input "false"
click at [638, 87] on div "En cours Terminée Annulée Refusée" at bounding box center [673, 91] width 996 height 55
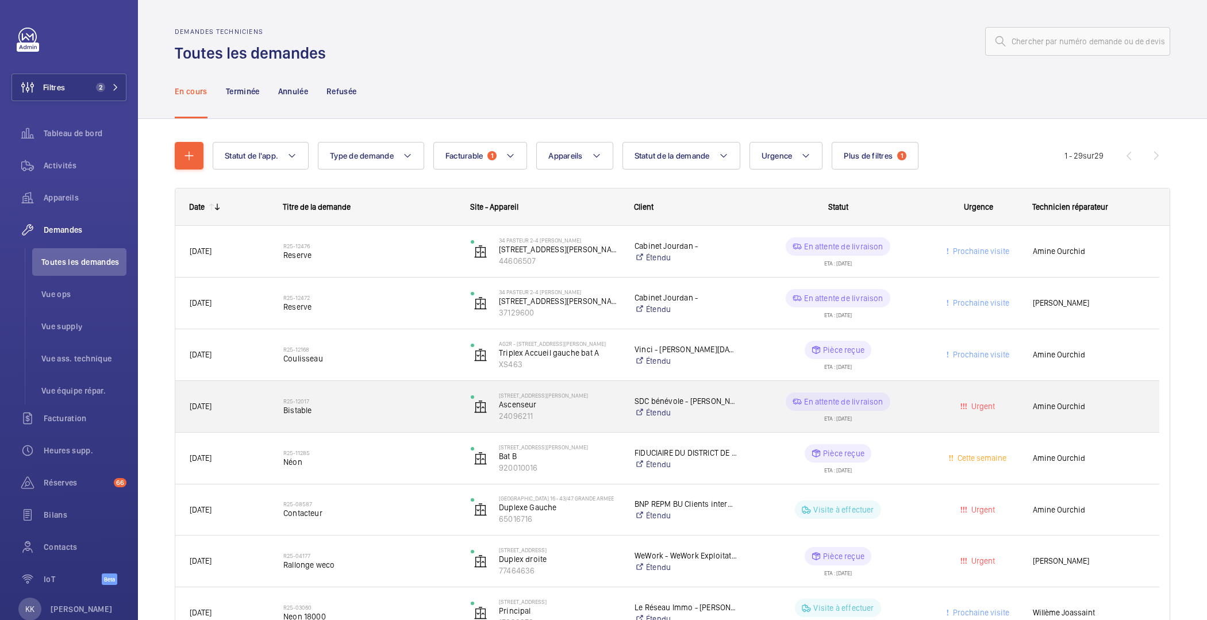
click at [405, 414] on span "Bistable" at bounding box center [369, 410] width 172 height 11
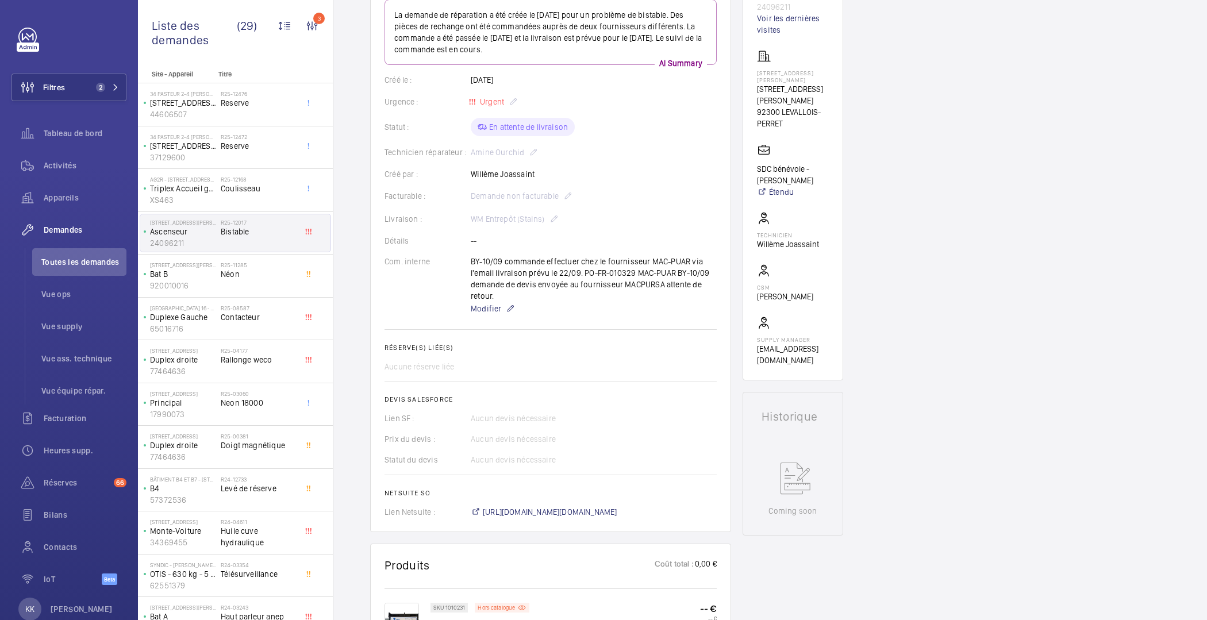
scroll to position [508, 0]
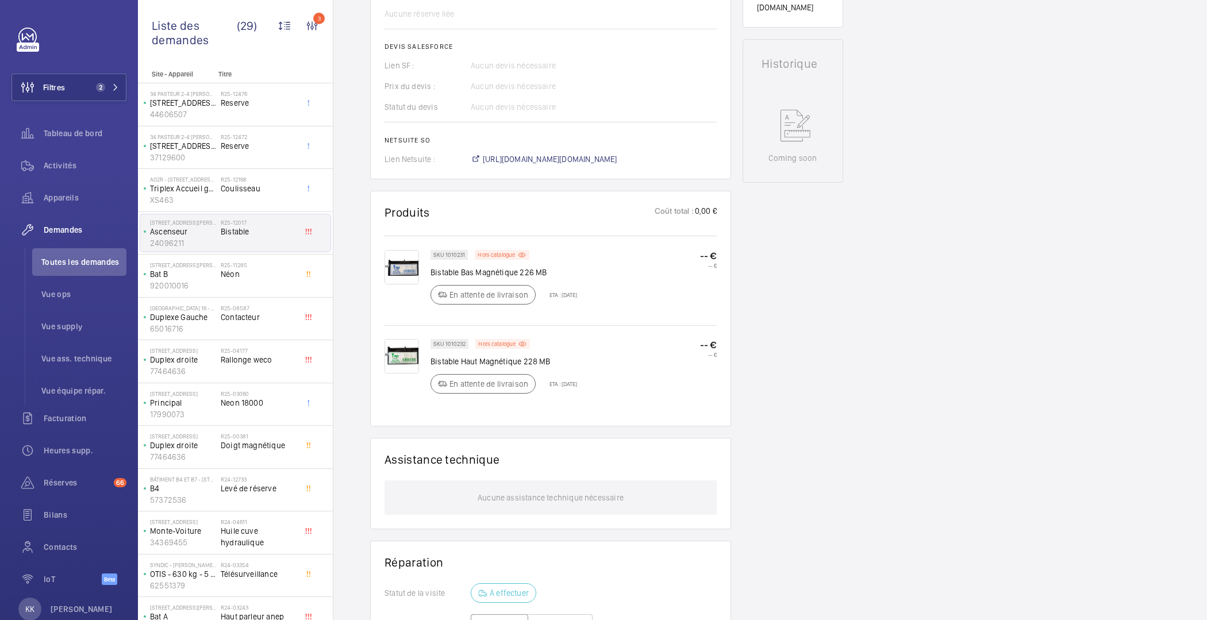
drag, startPoint x: 556, startPoint y: 374, endPoint x: 585, endPoint y: 383, distance: 30.6
click at [577, 383] on div "En attente de livraison ETA : 22 sept. 2025" at bounding box center [504, 384] width 147 height 20
click at [598, 390] on div "SKU 1010232 Hors catalogue Bistable Haut Magnétique 228 MB En attente de livrai…" at bounding box center [574, 370] width 286 height 62
drag, startPoint x: 597, startPoint y: 390, endPoint x: 566, endPoint y: 385, distance: 31.5
click at [566, 385] on div "SKU 1010232 Hors catalogue Bistable Haut Magnétique 228 MB En attente de livrai…" at bounding box center [574, 370] width 286 height 62
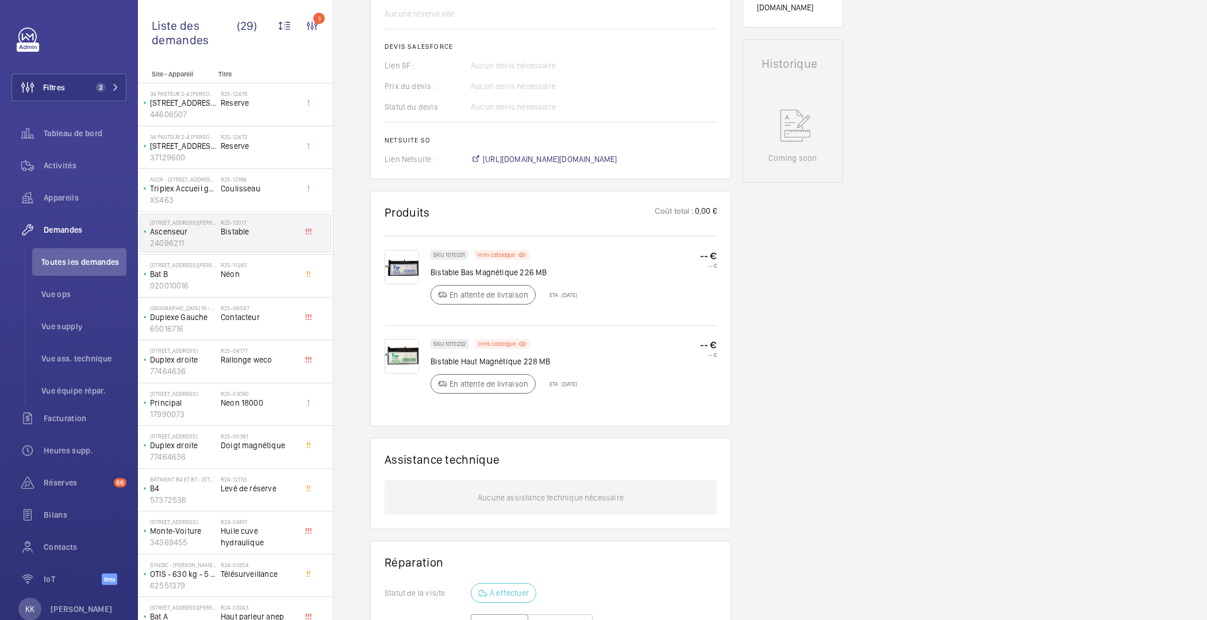
click at [667, 398] on div "SKU 1010232 Hors catalogue Bistable Haut Magnétique 228 MB En attente de livrai…" at bounding box center [574, 370] width 286 height 62
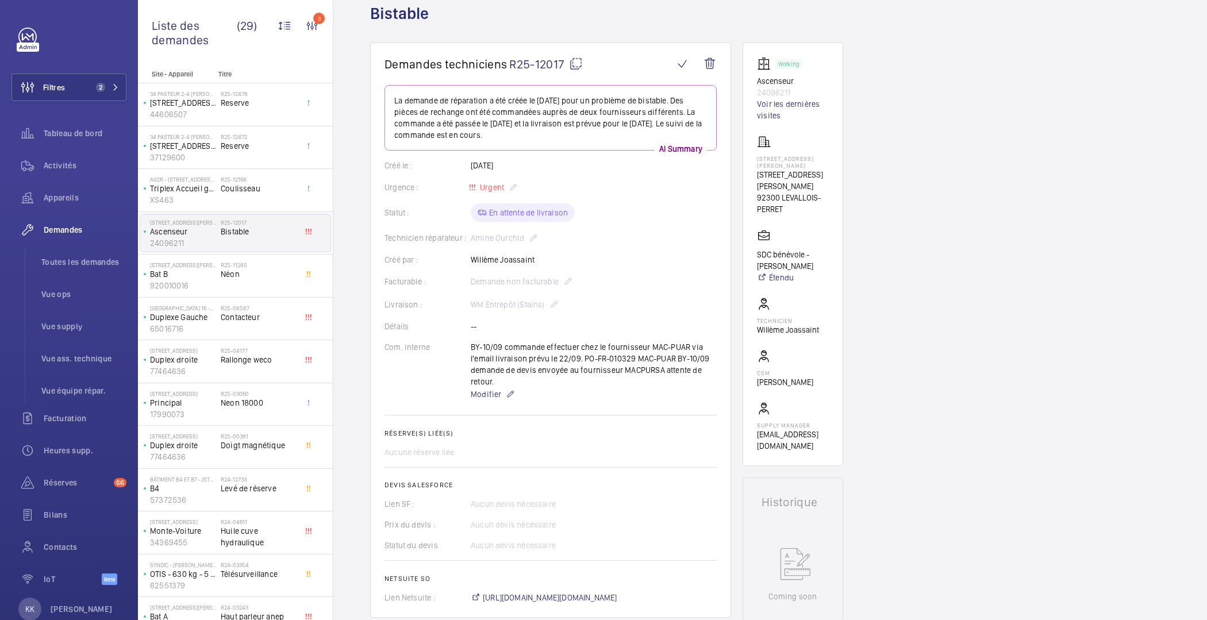
scroll to position [0, 0]
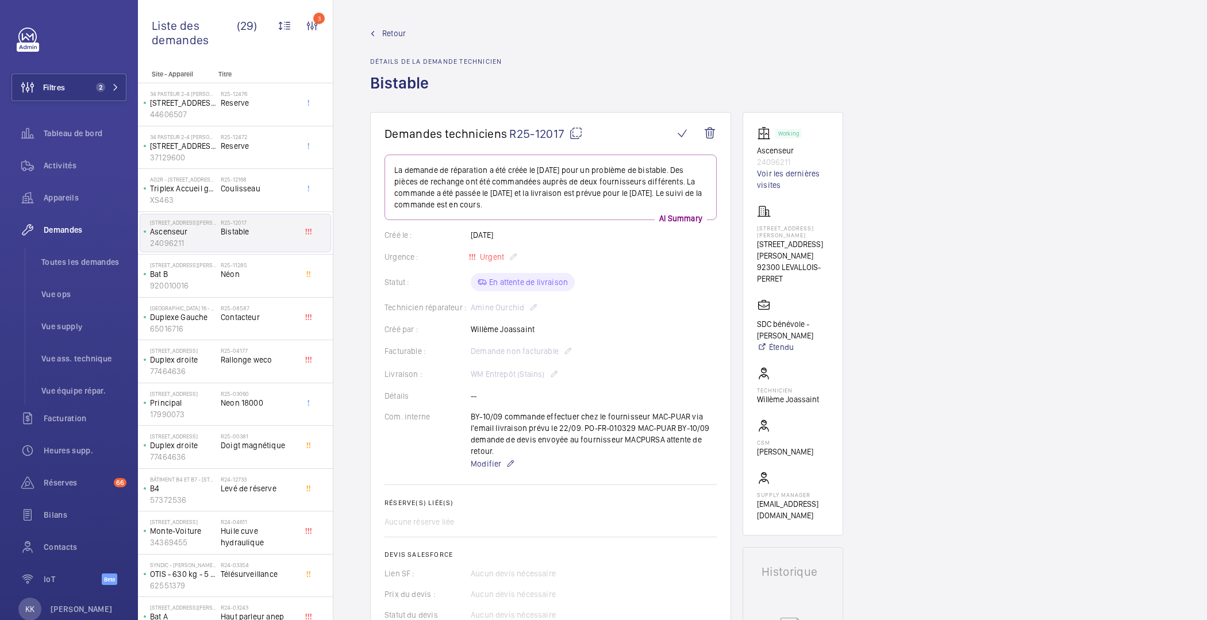
click at [388, 36] on span "Retour" at bounding box center [394, 33] width 24 height 11
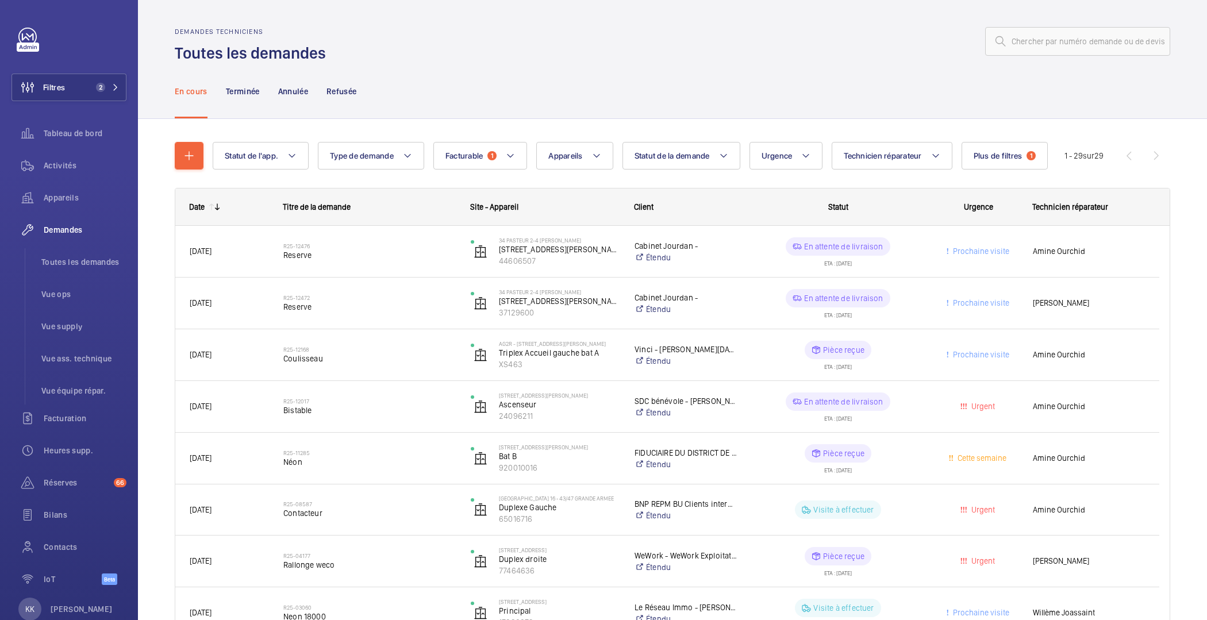
click at [1025, 160] on button "Plus de filtres 1" at bounding box center [1005, 156] width 87 height 28
click at [910, 198] on button "Technicien 1" at bounding box center [938, 195] width 217 height 34
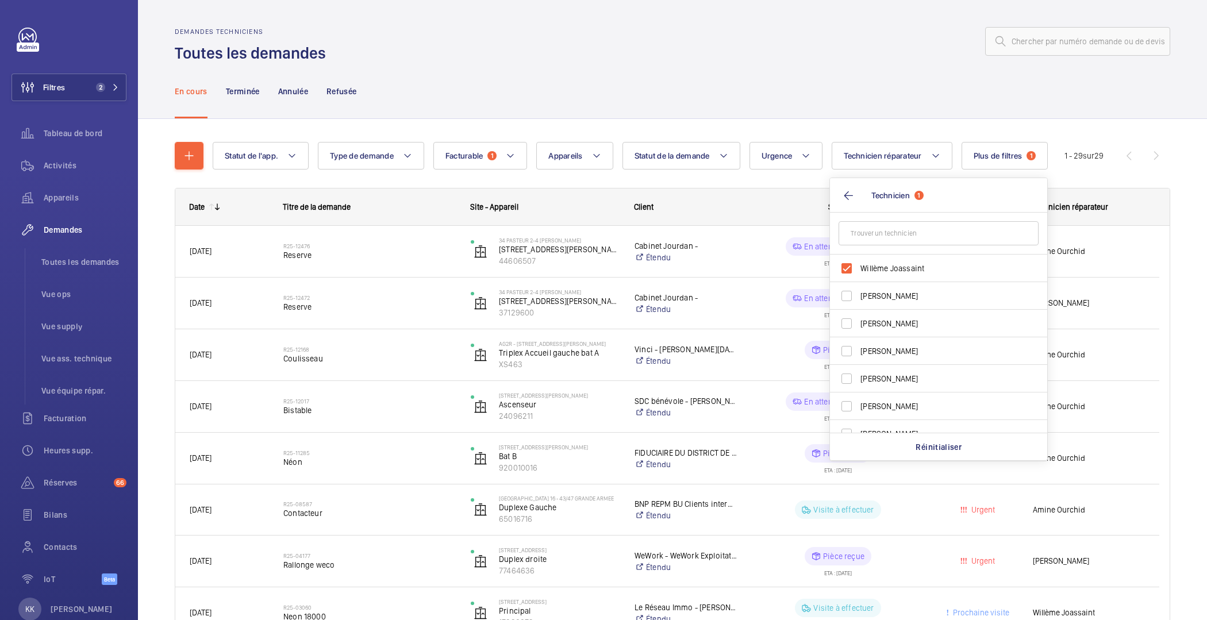
click at [772, 189] on div "Statut" at bounding box center [831, 207] width 187 height 37
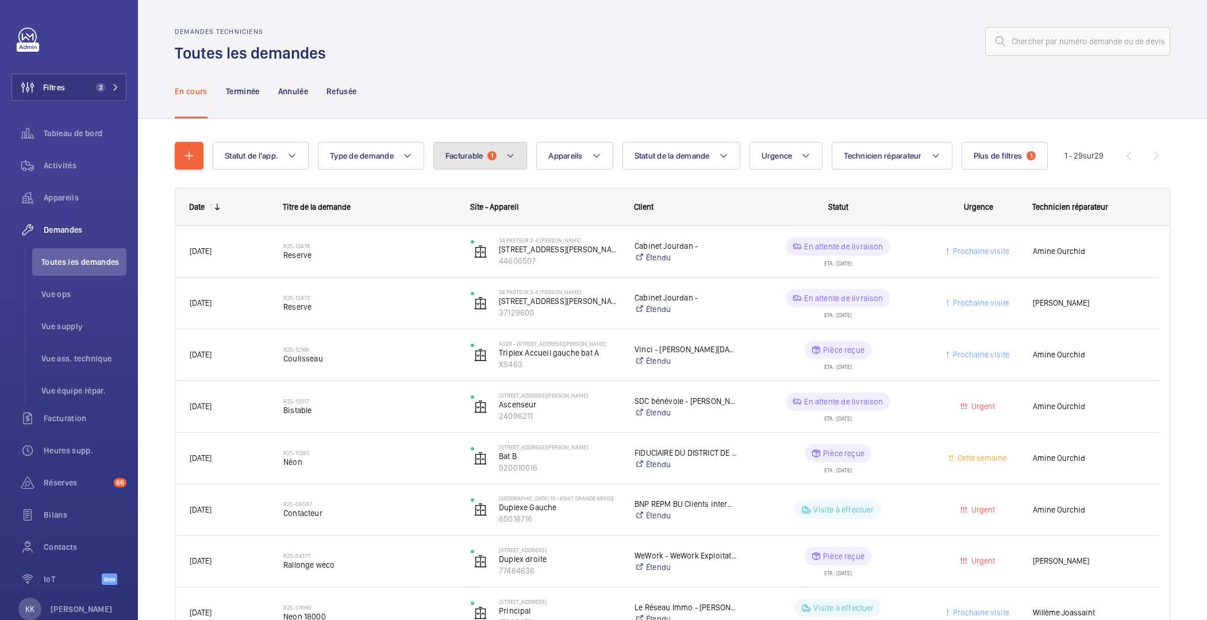
click at [439, 156] on button "Facturable 1" at bounding box center [480, 156] width 94 height 28
click at [459, 185] on mat-radio-button "Non facturable" at bounding box center [542, 190] width 207 height 23
radio input "false"
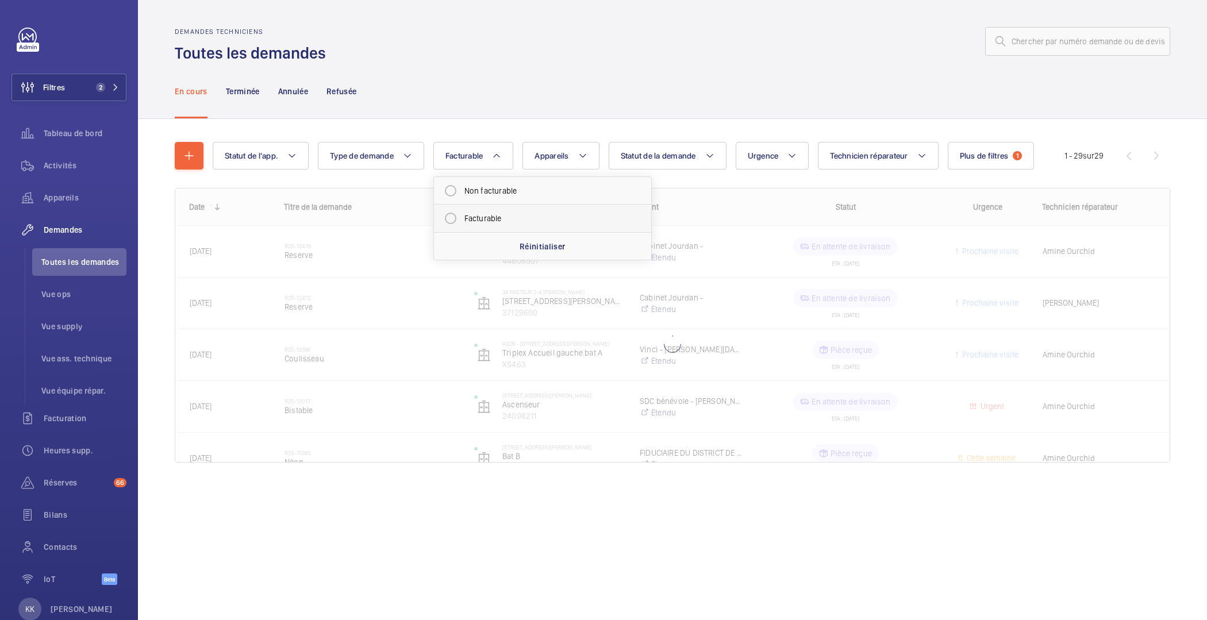
click at [450, 224] on mat-radio-button "Facturable" at bounding box center [542, 218] width 207 height 23
radio input "true"
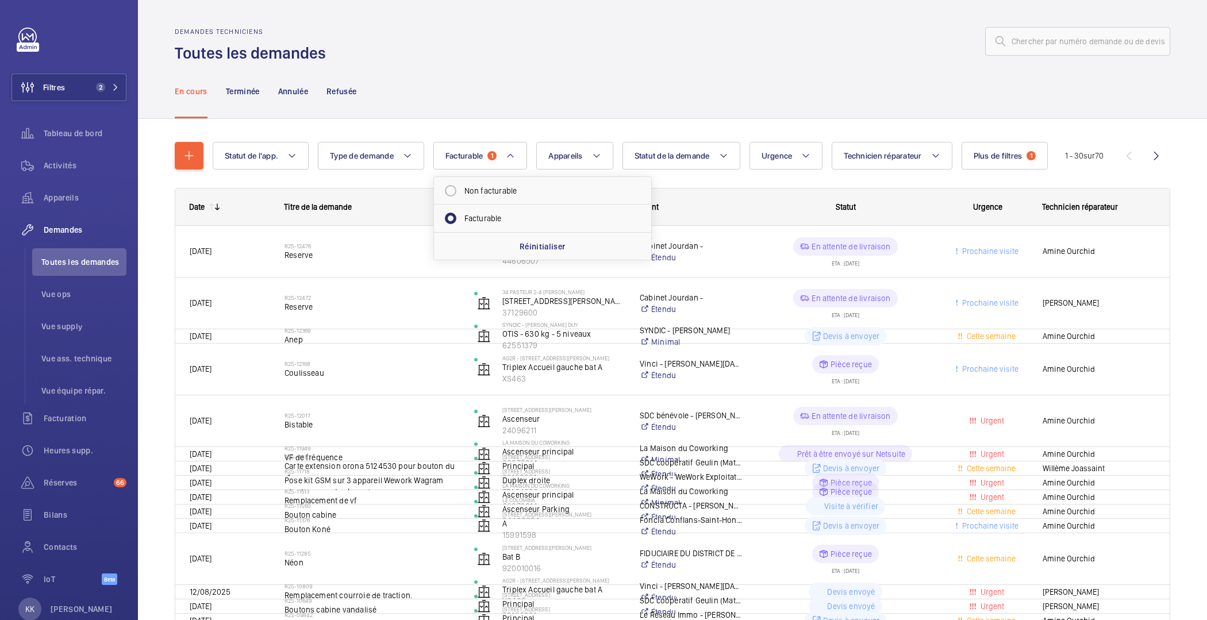
click at [582, 97] on div "En cours Terminée Annulée Refusée" at bounding box center [673, 91] width 996 height 55
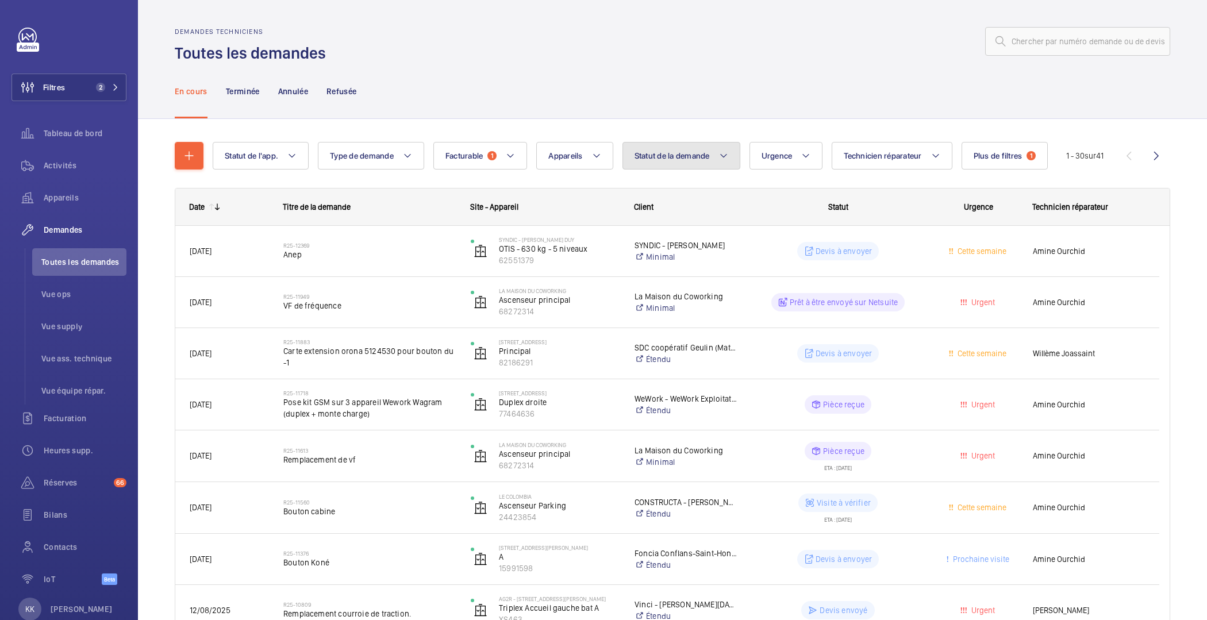
click at [678, 162] on button "Statut de la demande" at bounding box center [682, 156] width 118 height 28
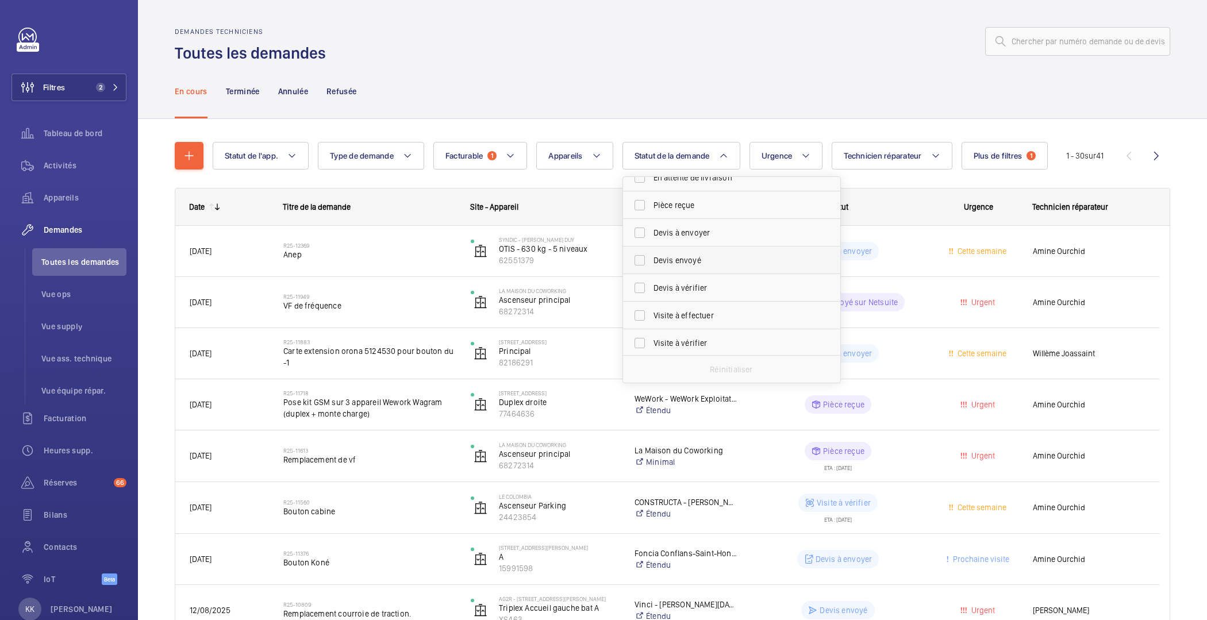
scroll to position [152, 0]
click at [692, 202] on span "Pièce reçue" at bounding box center [733, 203] width 158 height 11
click at [651, 202] on input "Pièce reçue" at bounding box center [639, 204] width 23 height 23
checkbox input "true"
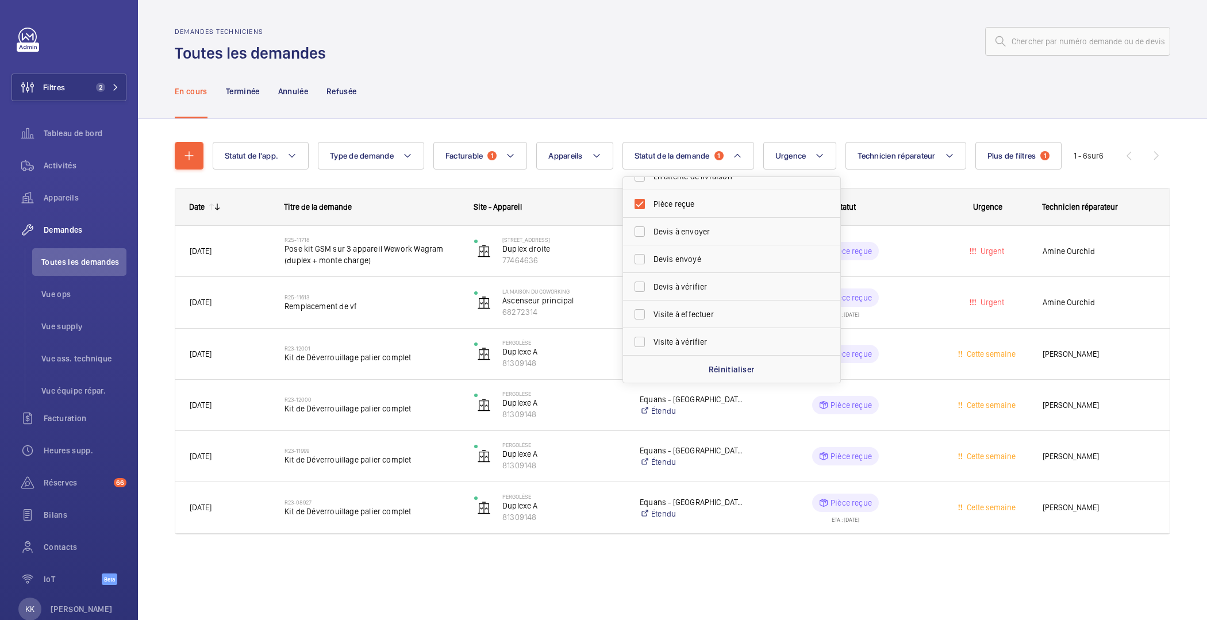
click at [469, 189] on div "Site - Appareil" at bounding box center [543, 207] width 166 height 37
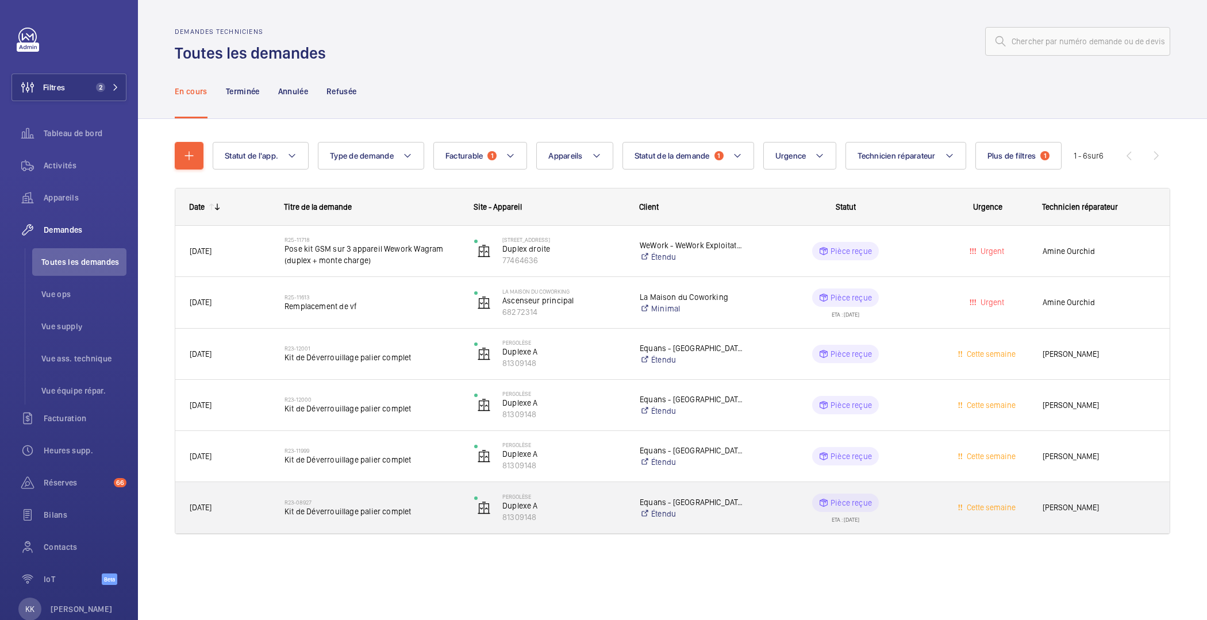
click at [315, 522] on div "R23-08927 Kit de Déverrouillage palier complet" at bounding box center [372, 508] width 175 height 33
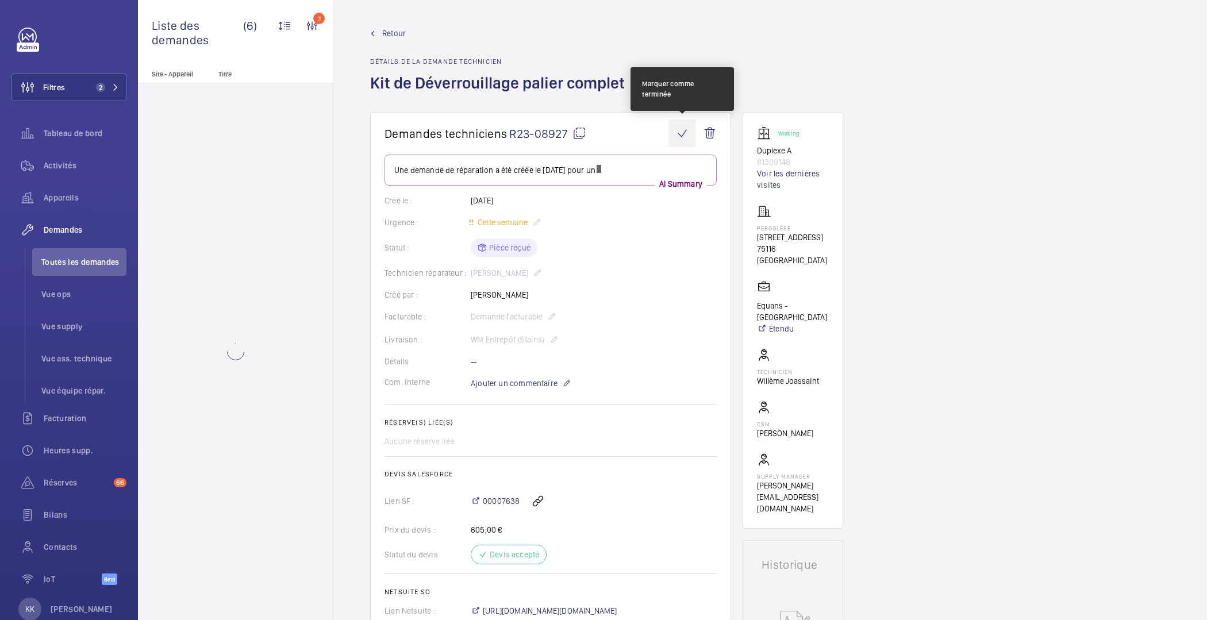
click at [687, 133] on wm-front-icon-button at bounding box center [683, 134] width 28 height 28
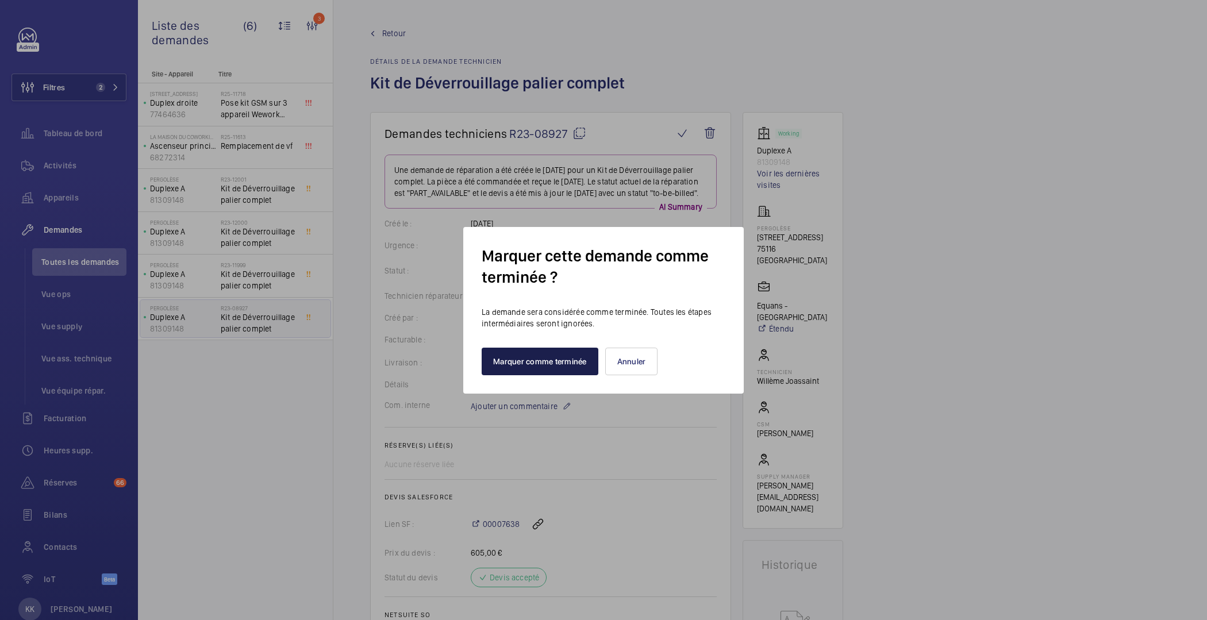
click at [502, 360] on button "Marquer comme terminée" at bounding box center [540, 362] width 117 height 28
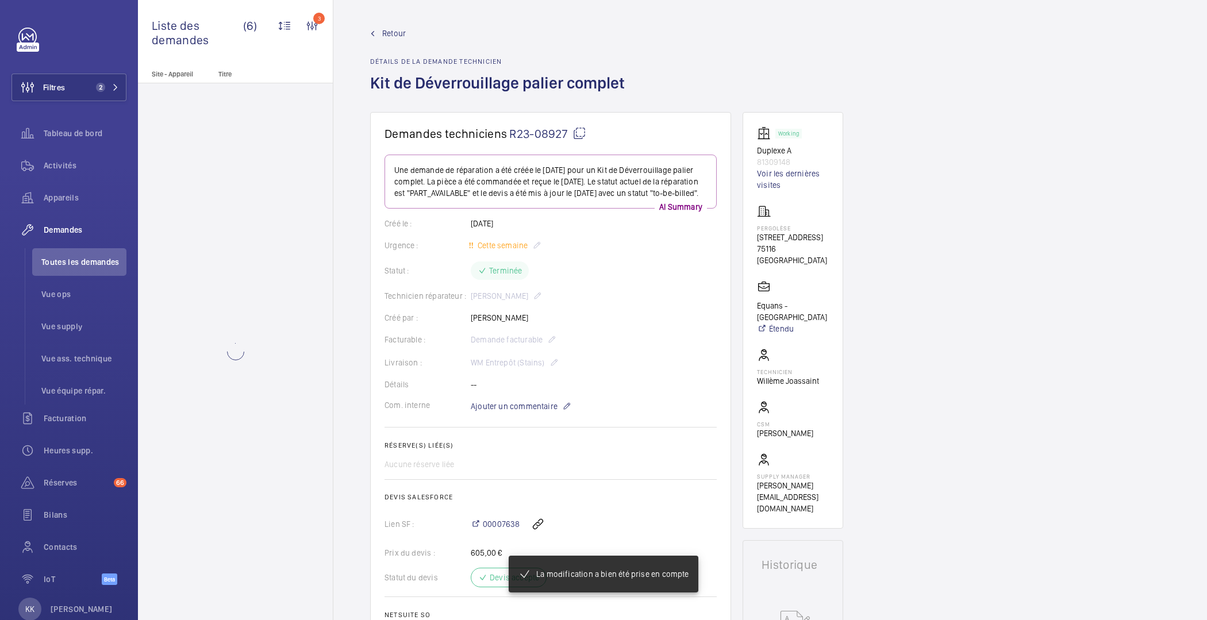
click at [381, 21] on wm-front-admin-header "Retour Détails de la demande technicien Kit de Déverrouillage palier complet" at bounding box center [770, 56] width 874 height 112
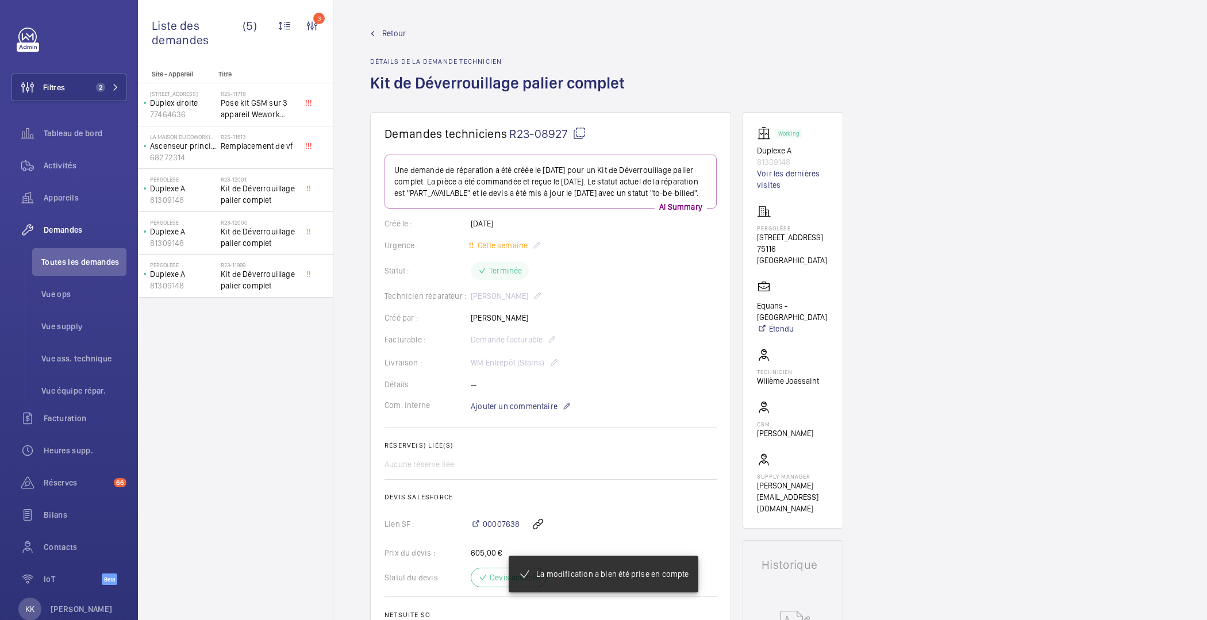
click at [382, 31] on span "Retour" at bounding box center [394, 33] width 24 height 11
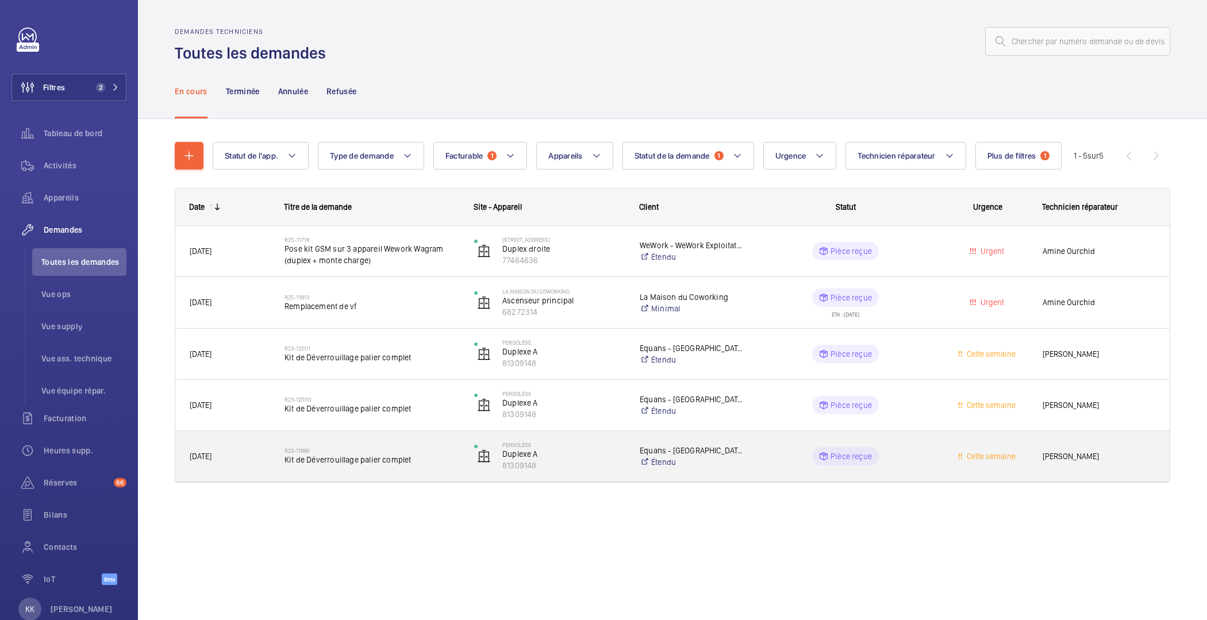
click at [335, 471] on div "R23-11999 Kit de Déverrouillage palier complet" at bounding box center [372, 456] width 175 height 33
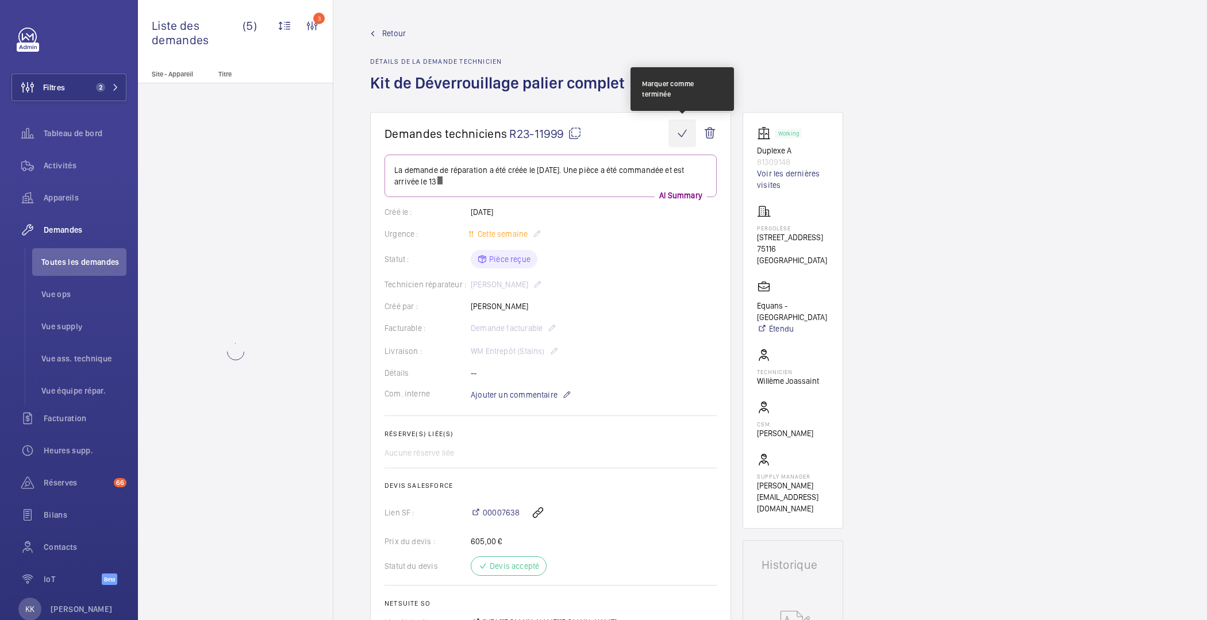
click at [678, 146] on wm-front-icon-button at bounding box center [683, 134] width 28 height 28
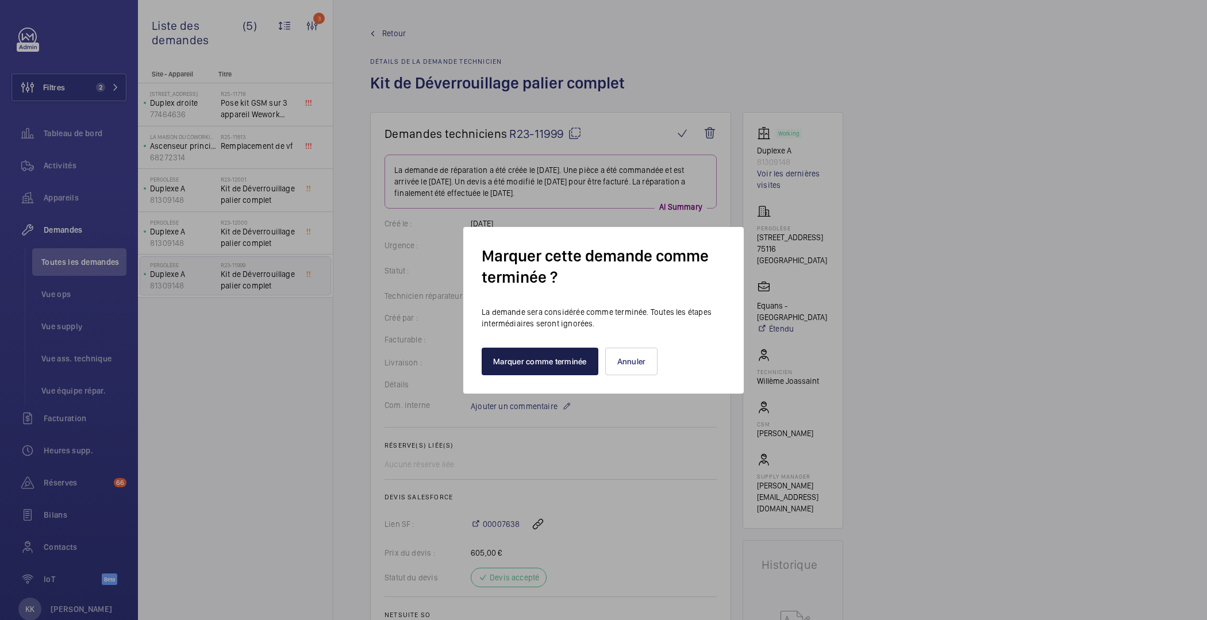
click at [549, 362] on button "Marquer comme terminée" at bounding box center [540, 362] width 117 height 28
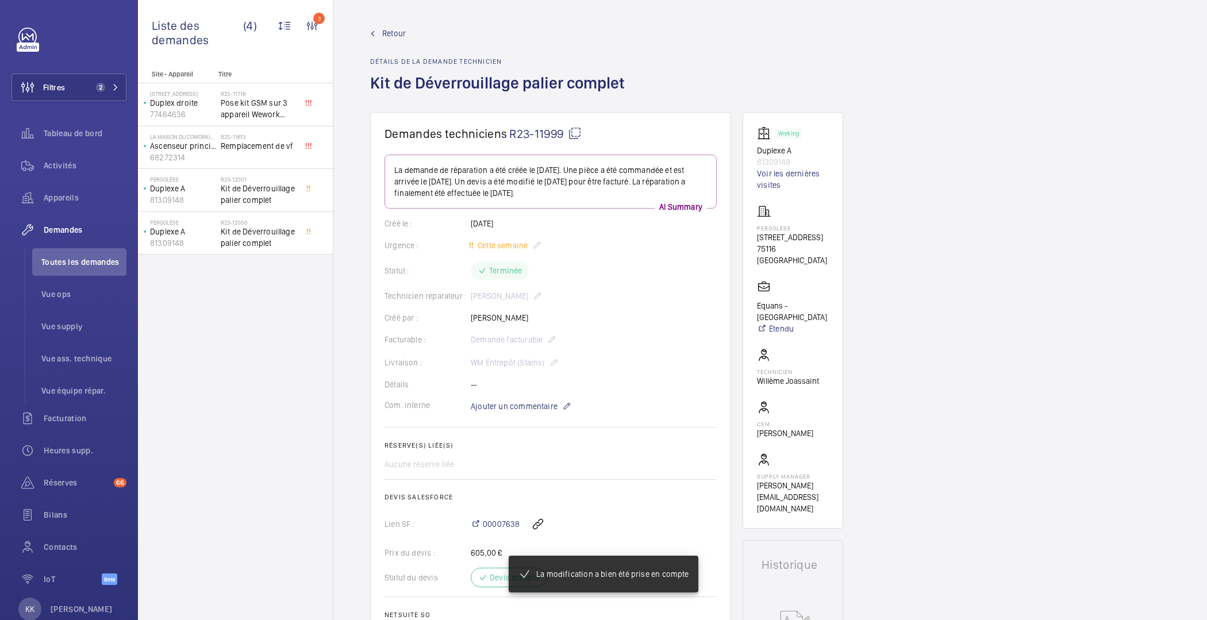
click at [400, 28] on span "Retour" at bounding box center [394, 33] width 24 height 11
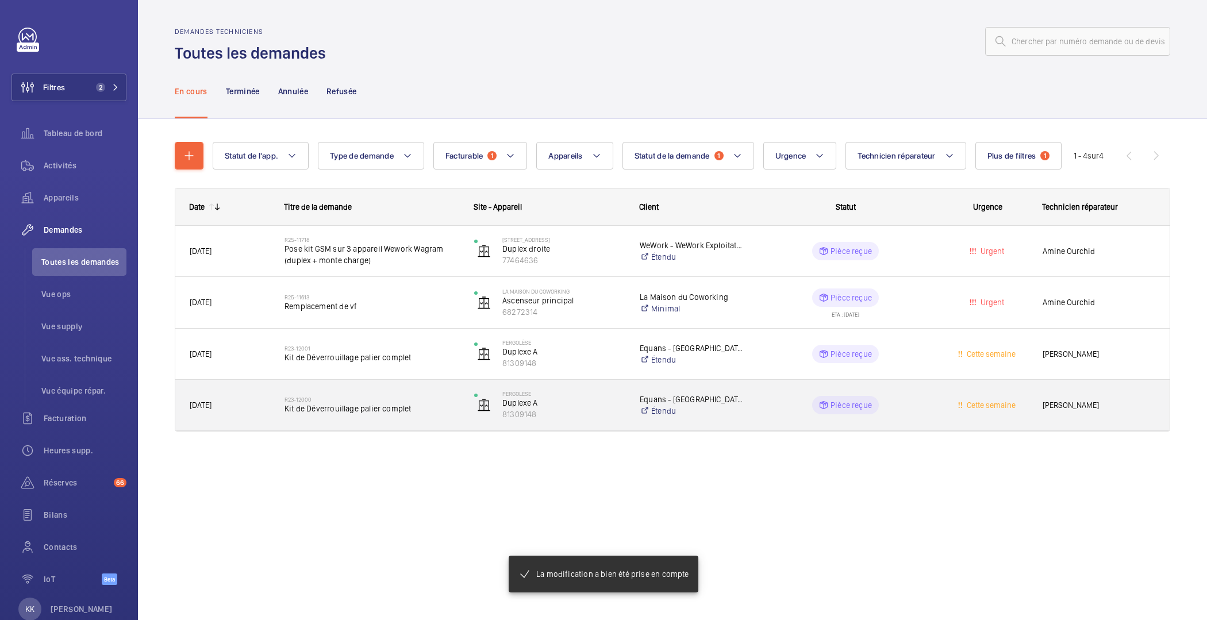
click at [310, 415] on div "R23-12000 Kit de Déverrouillage palier complet" at bounding box center [372, 405] width 175 height 33
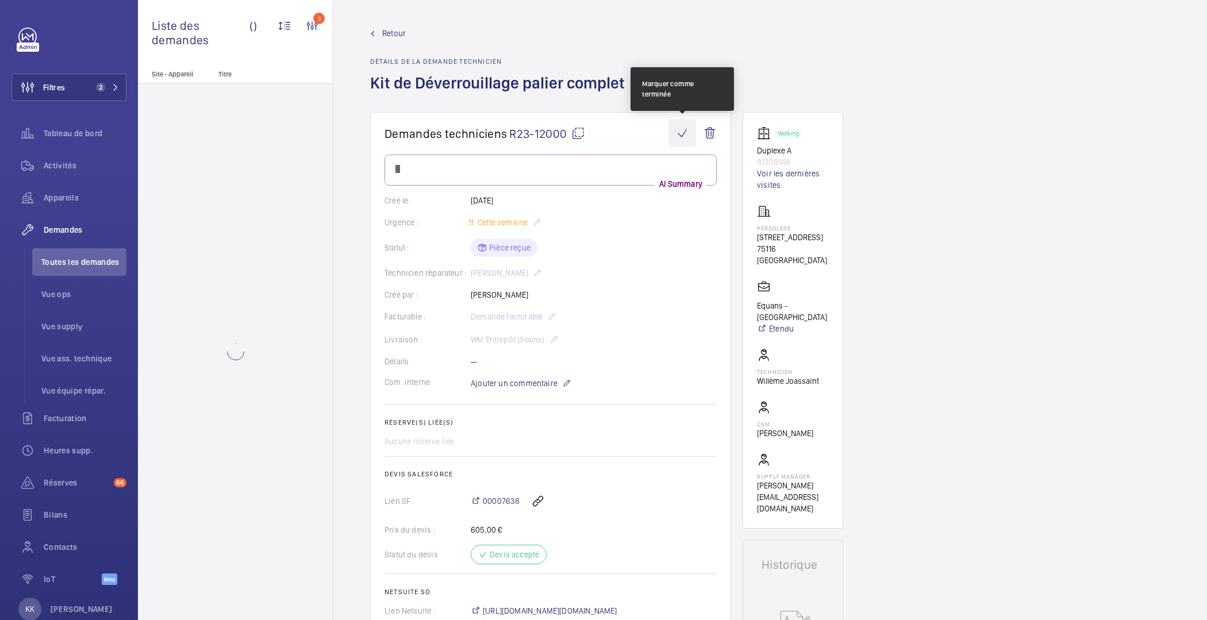
click at [680, 133] on wm-front-icon-button at bounding box center [683, 134] width 28 height 28
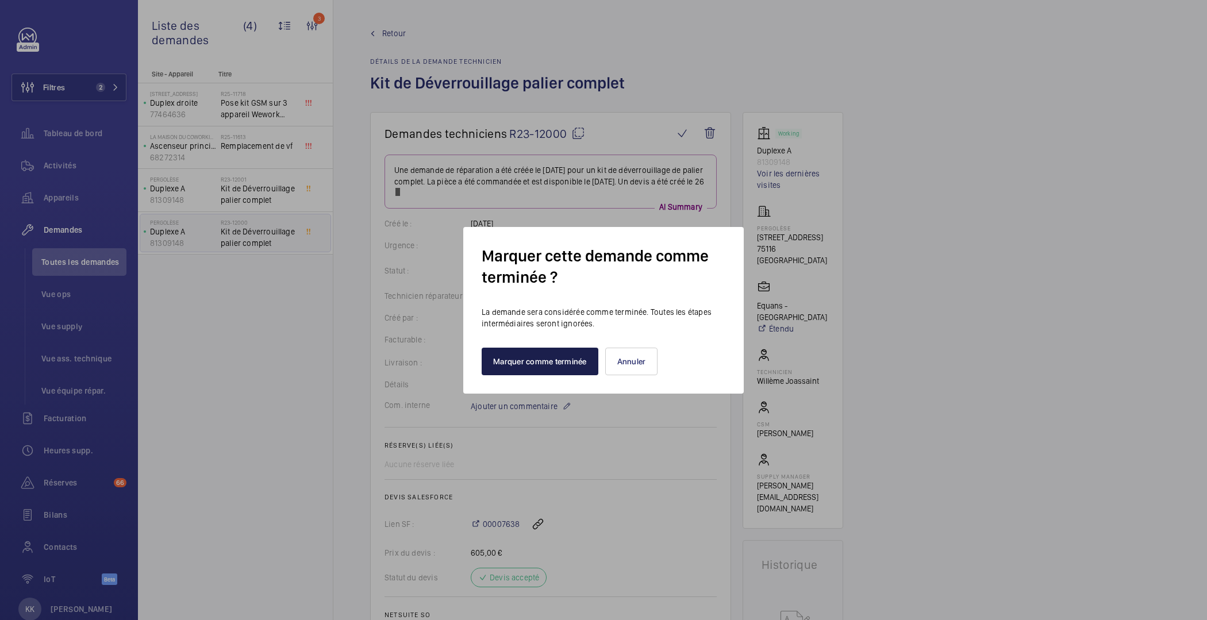
click at [557, 365] on button "Marquer comme terminée" at bounding box center [540, 362] width 117 height 28
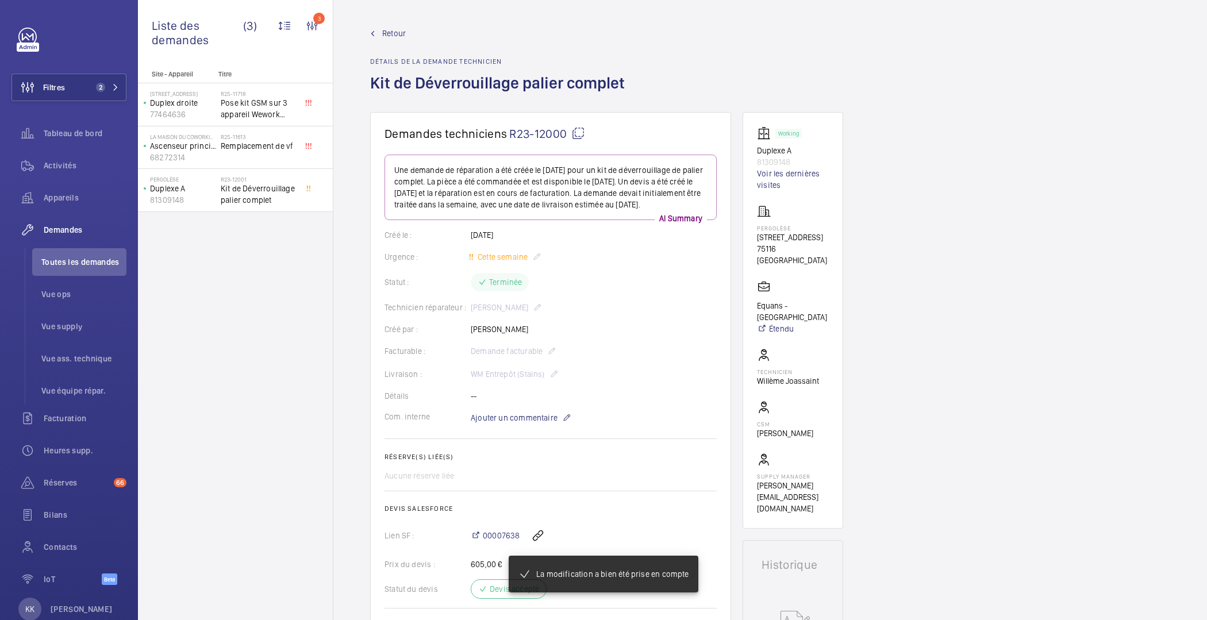
click at [394, 35] on span "Retour" at bounding box center [394, 33] width 24 height 11
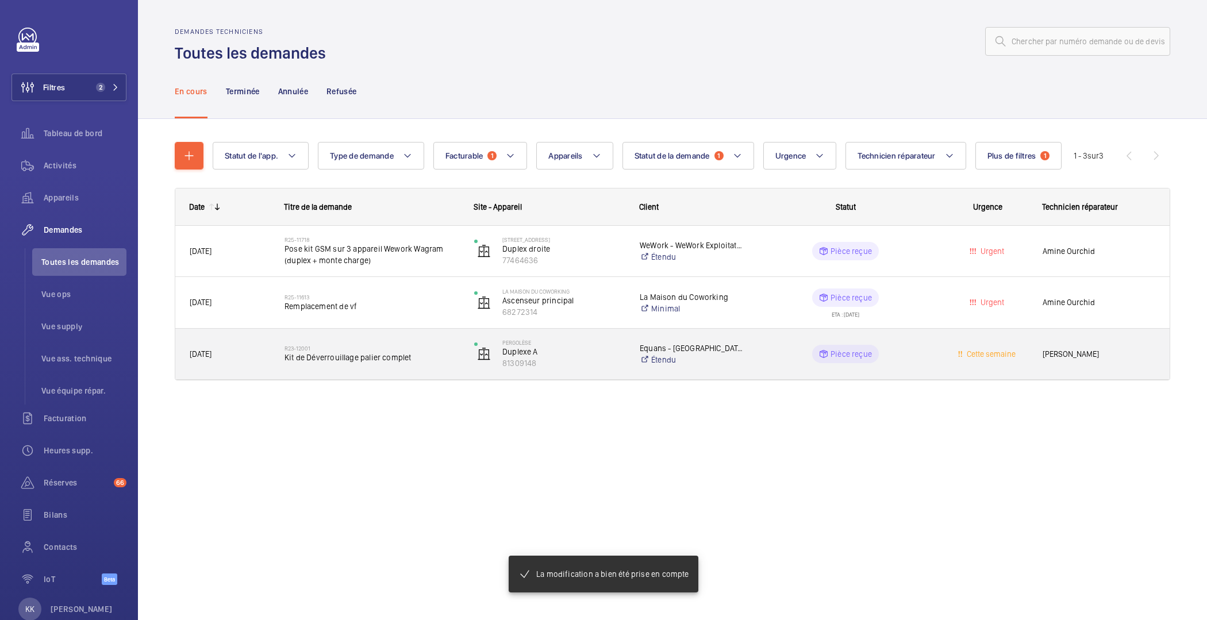
click at [308, 356] on span "Kit de Déverrouillage palier complet" at bounding box center [372, 357] width 175 height 11
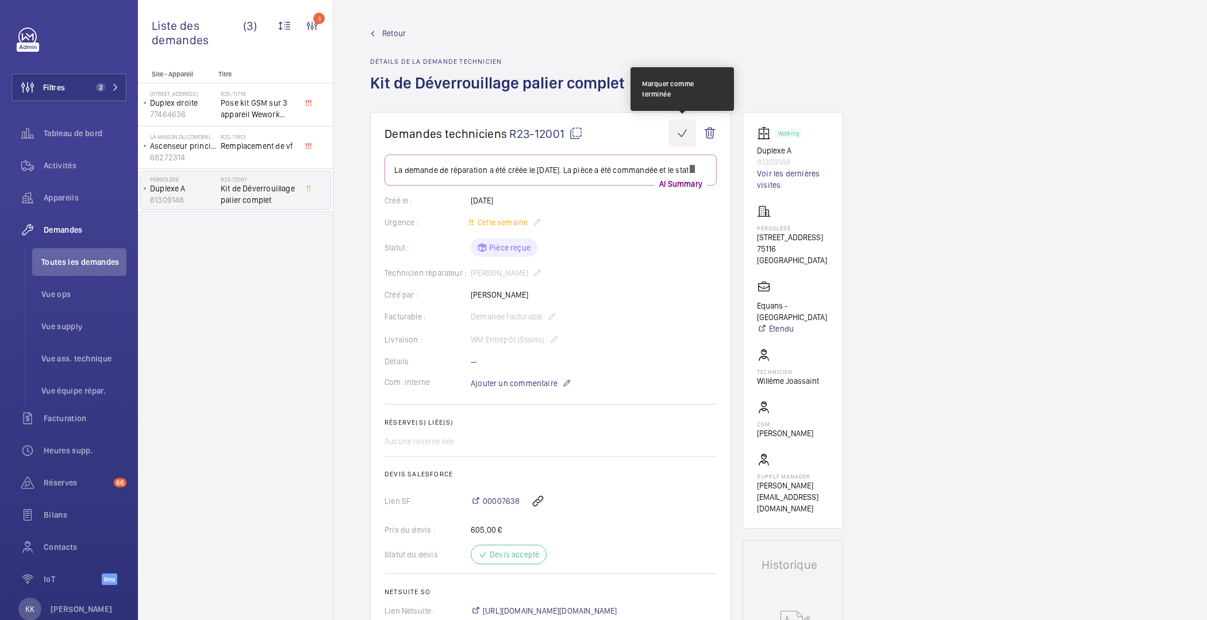
click at [671, 132] on wm-front-icon-button at bounding box center [683, 134] width 28 height 28
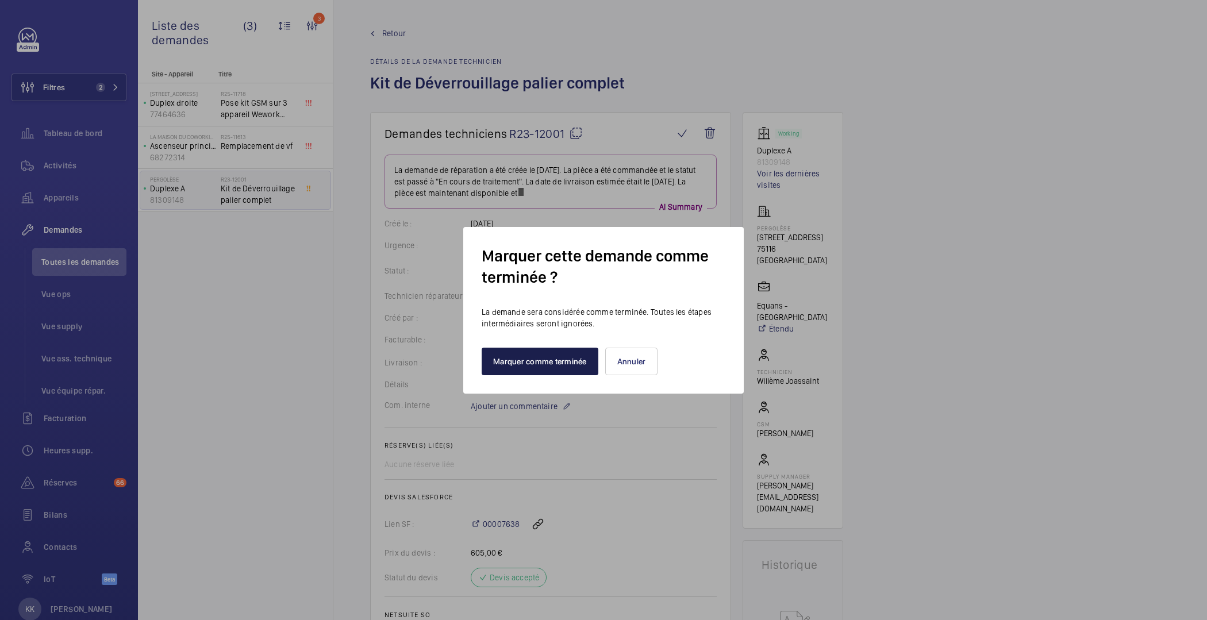
click at [570, 367] on button "Marquer comme terminée" at bounding box center [540, 362] width 117 height 28
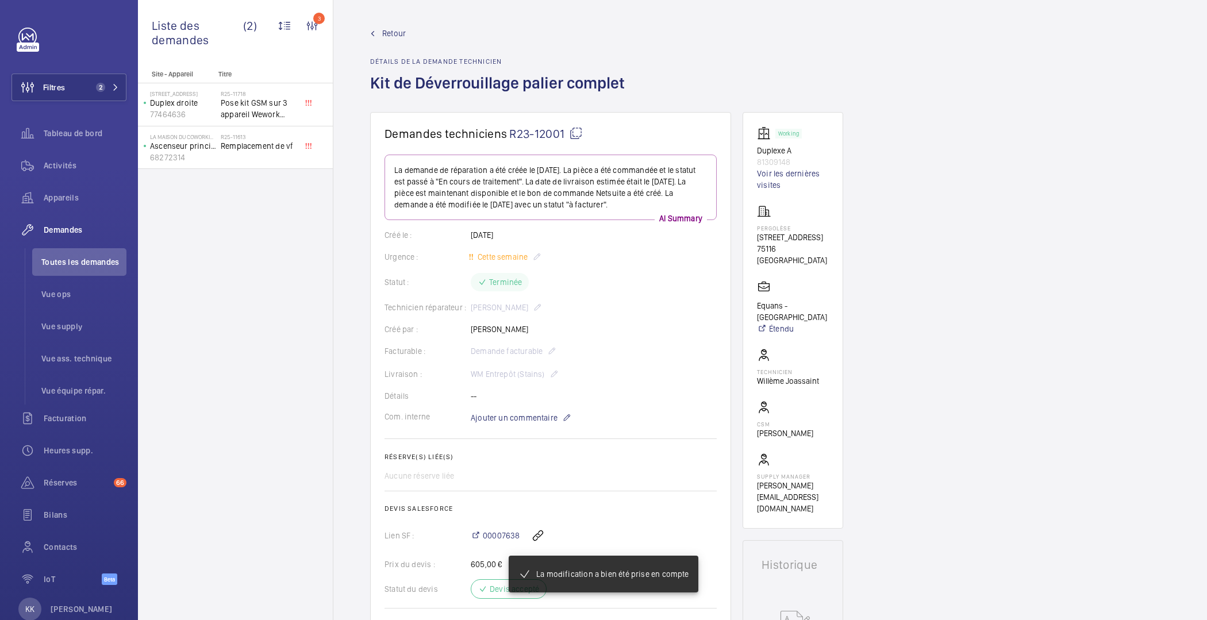
click at [381, 44] on div "Retour Détails de la demande technicien Kit de Déverrouillage palier complet" at bounding box center [501, 70] width 262 height 85
click at [379, 37] on link "Retour" at bounding box center [501, 33] width 262 height 11
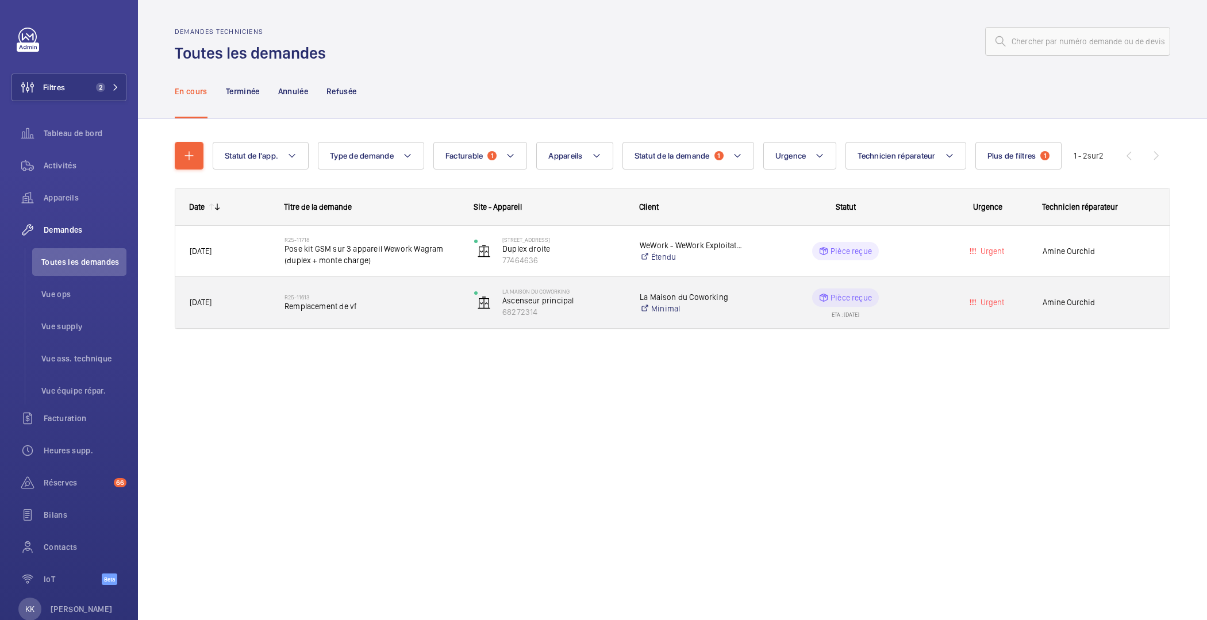
click at [325, 305] on span "Remplacement de vf" at bounding box center [372, 306] width 175 height 11
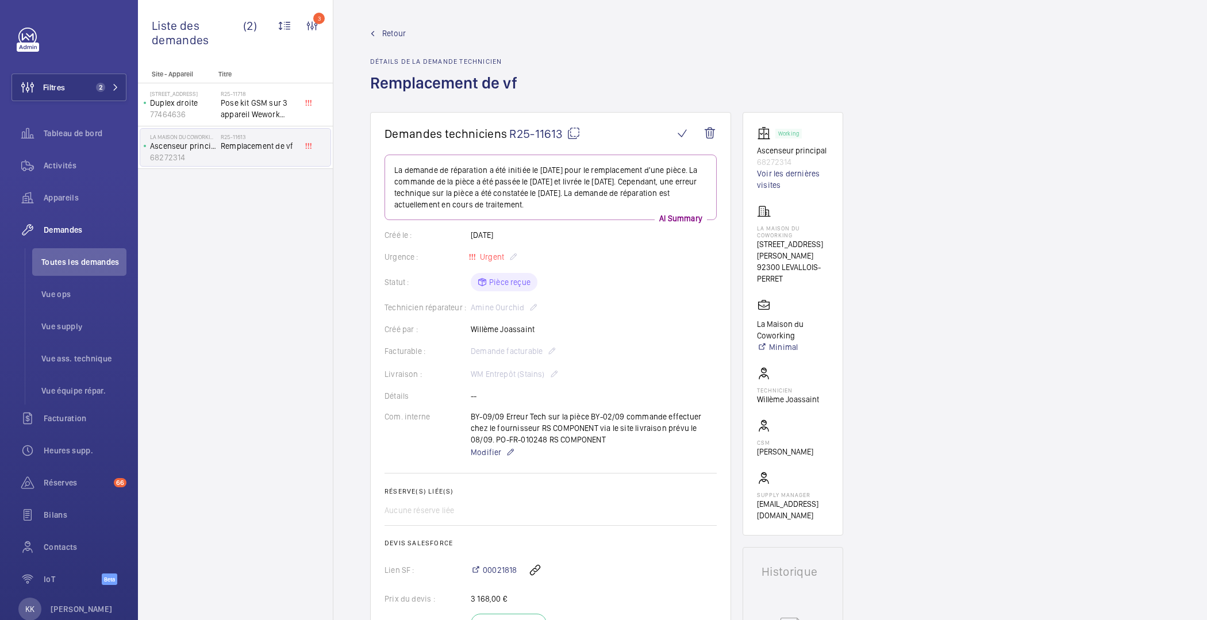
click at [379, 32] on link "Retour" at bounding box center [447, 33] width 154 height 11
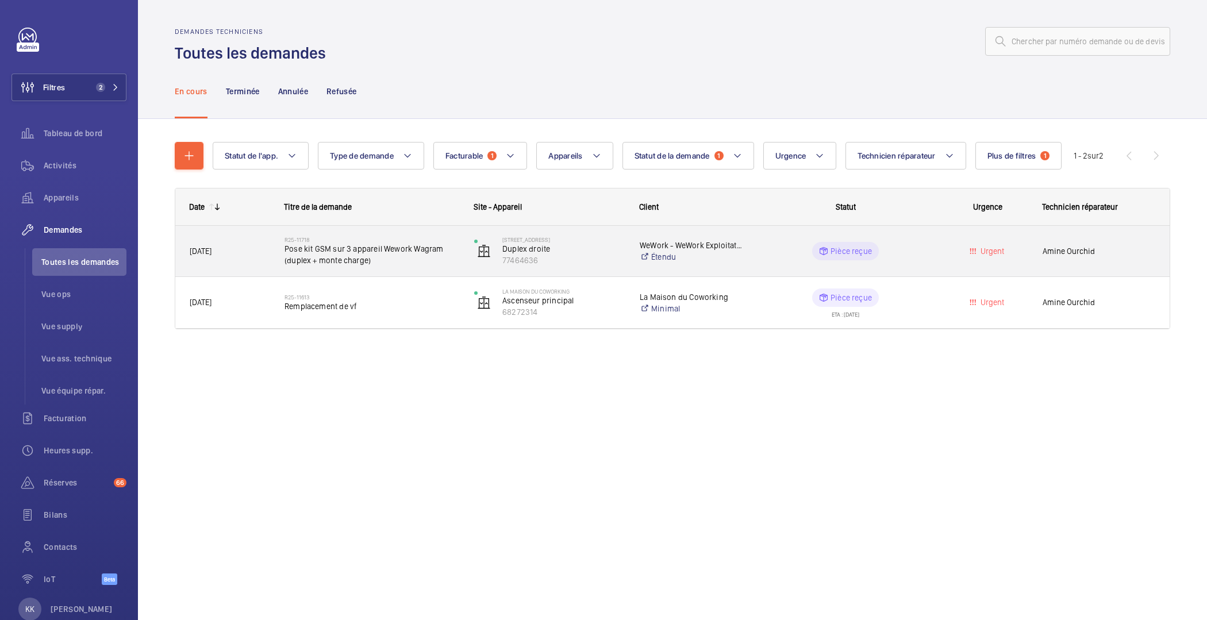
click at [432, 260] on span "Pose kit GSM sur 3 appareil Wework Wagram (duplex + monte charge)" at bounding box center [372, 254] width 175 height 23
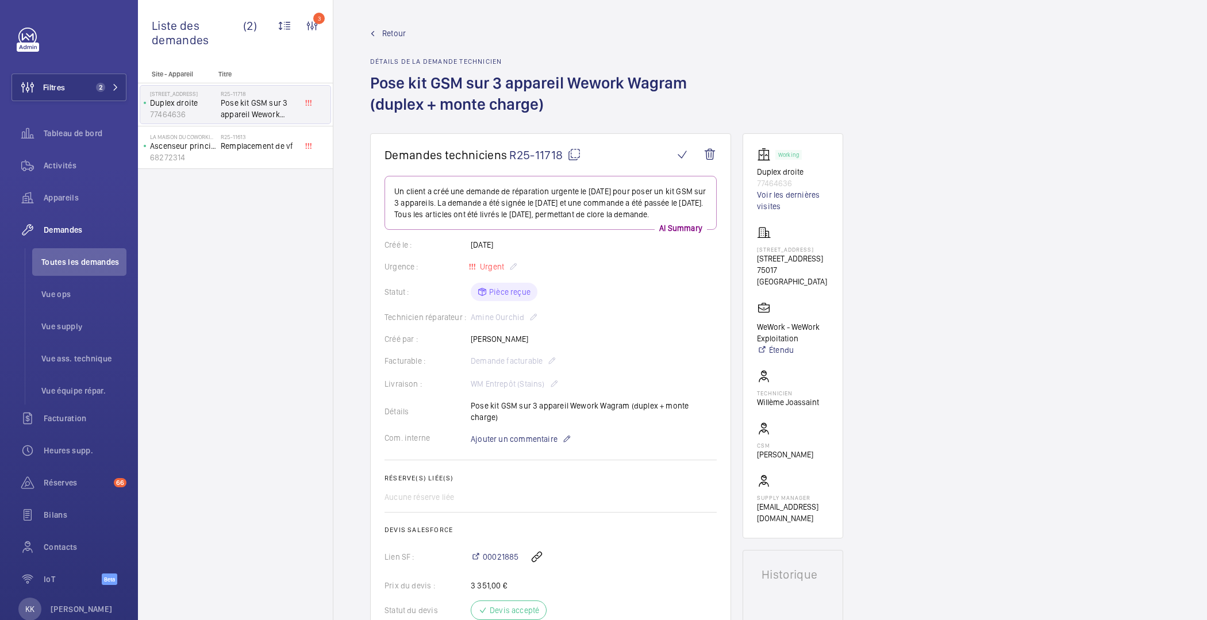
click at [389, 30] on span "Retour" at bounding box center [394, 33] width 24 height 11
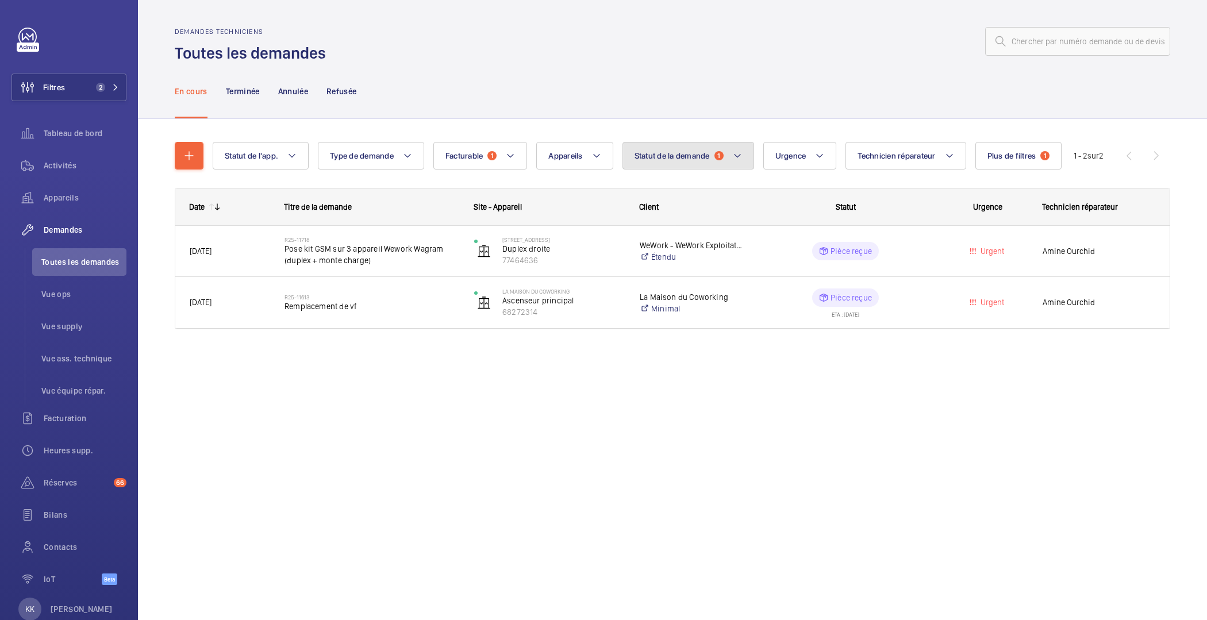
click at [659, 160] on span "Statut de la demande" at bounding box center [672, 155] width 75 height 9
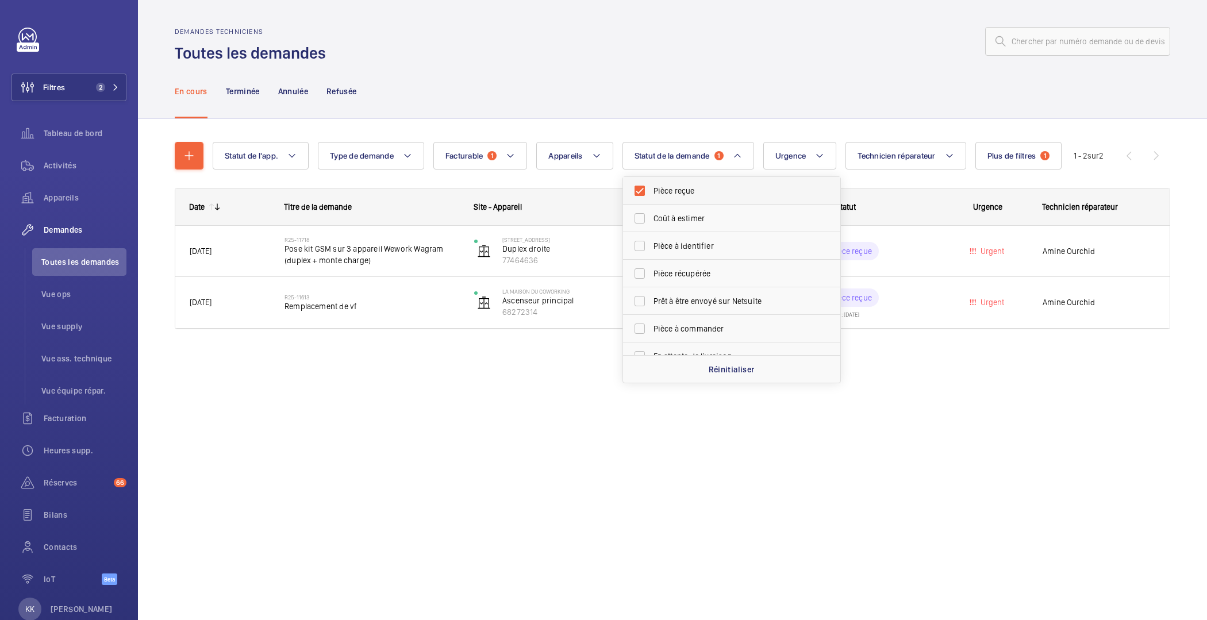
click at [665, 196] on span "Pièce reçue" at bounding box center [733, 190] width 158 height 11
click at [651, 196] on input "Pièce reçue" at bounding box center [639, 190] width 23 height 23
checkbox input "false"
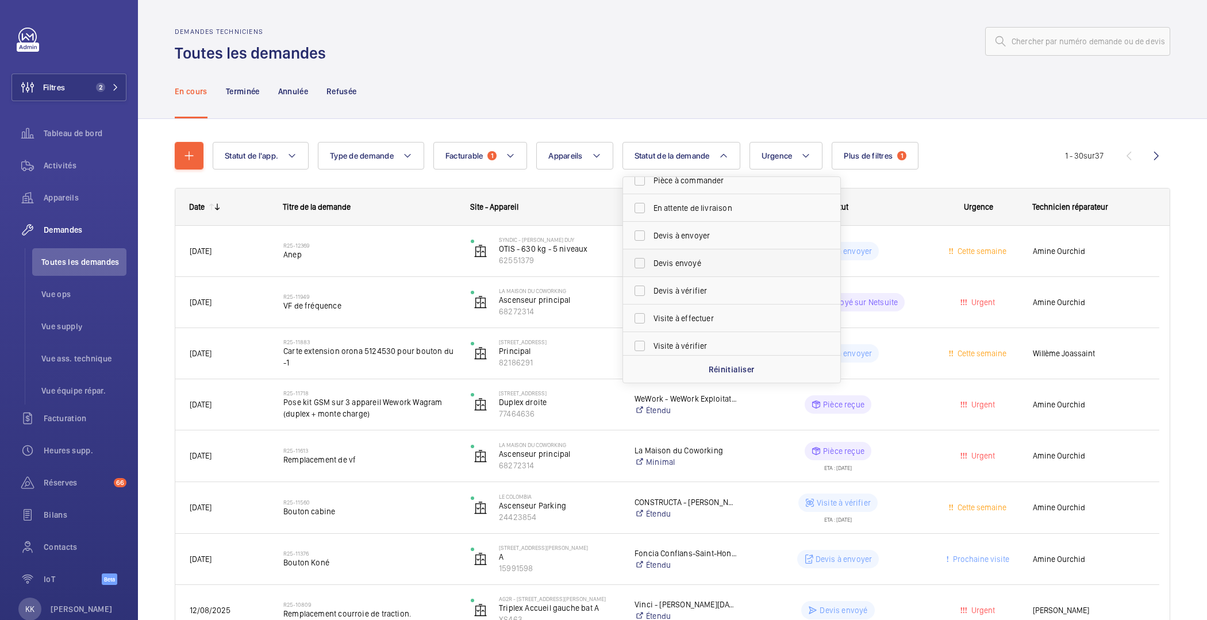
scroll to position [152, 0]
click at [713, 227] on span "Devis à envoyer" at bounding box center [733, 231] width 158 height 11
click at [651, 227] on input "Devis à envoyer" at bounding box center [639, 231] width 23 height 23
checkbox input "true"
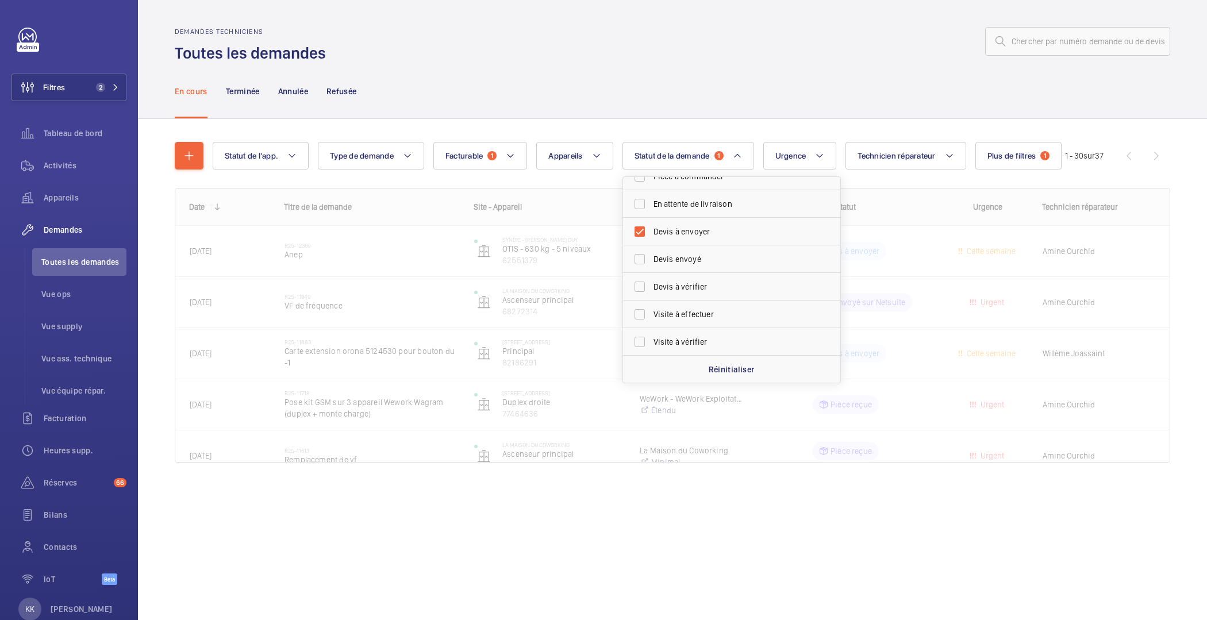
click at [644, 102] on div "En cours Terminée Annulée Refusée" at bounding box center [673, 91] width 996 height 55
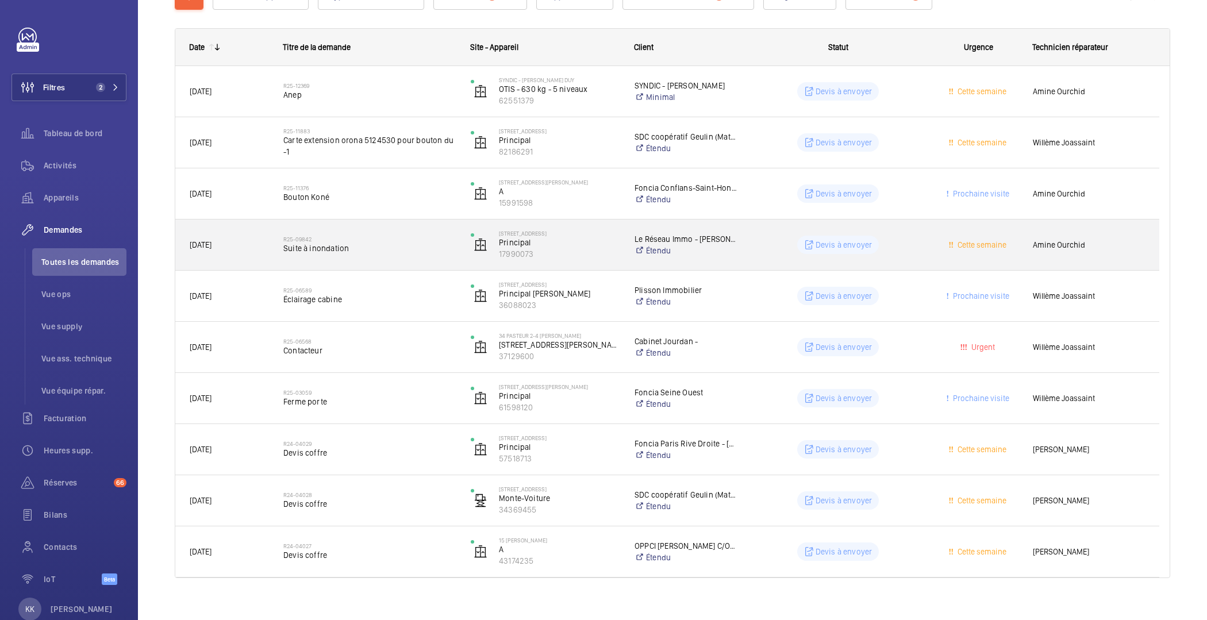
scroll to position [172, 0]
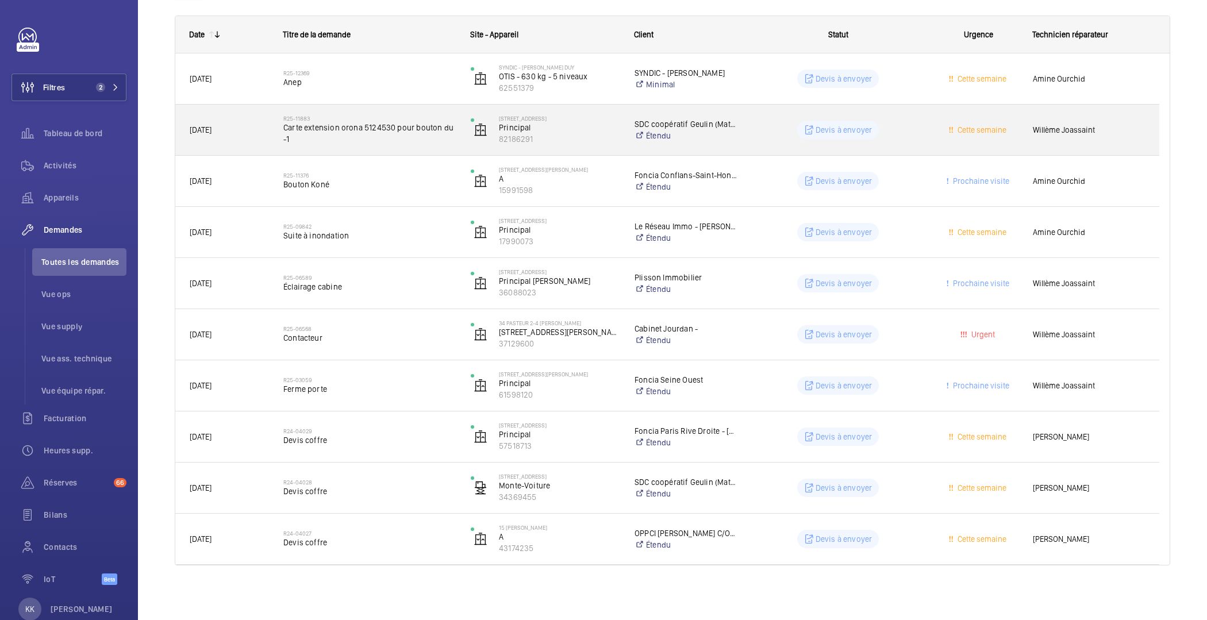
click at [326, 135] on span "Carte extension orona 5124530 pour bouton du -1" at bounding box center [369, 133] width 172 height 23
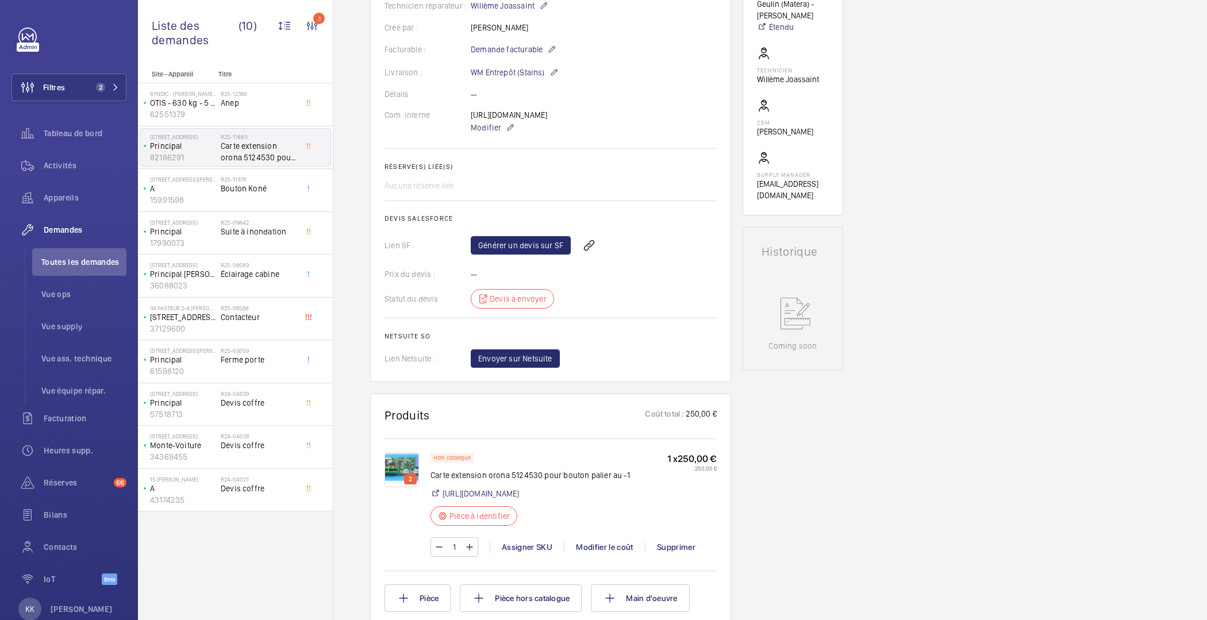
scroll to position [302, 0]
click at [529, 254] on link "Générer un devis sur SF" at bounding box center [521, 245] width 100 height 18
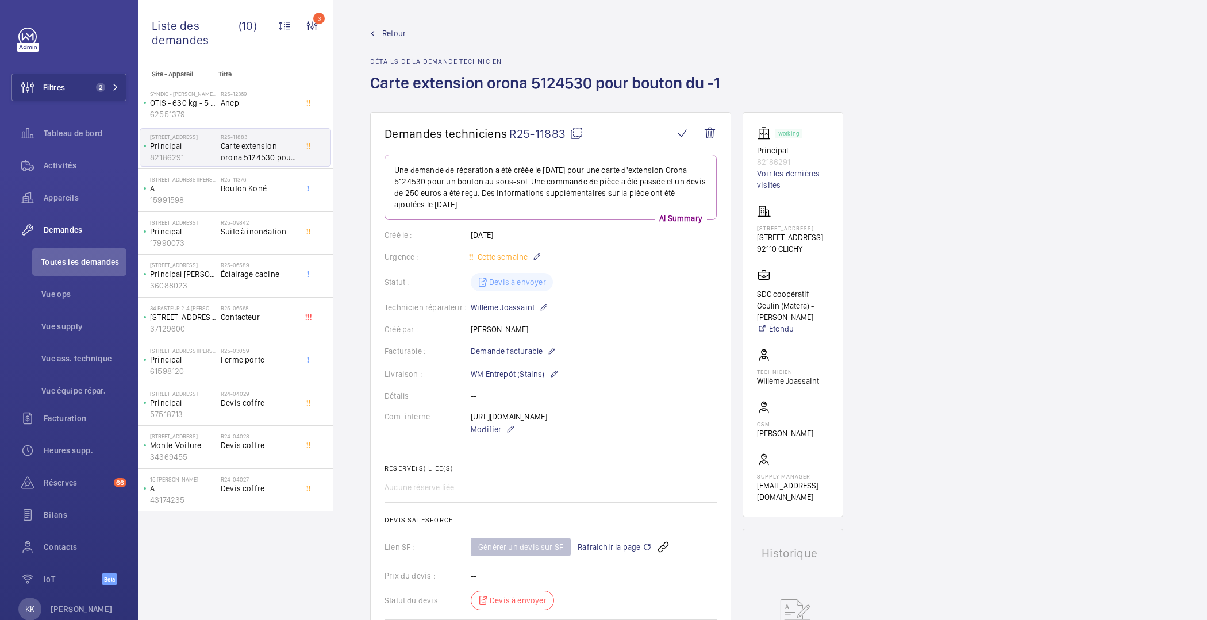
click at [392, 38] on span "Retour" at bounding box center [394, 33] width 24 height 11
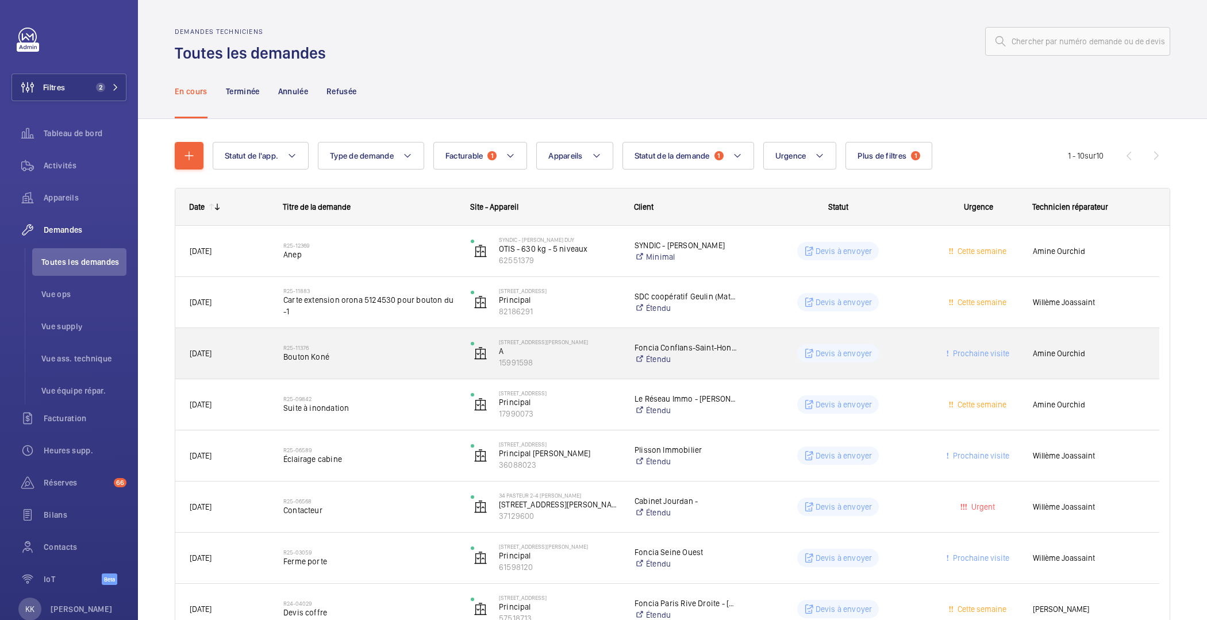
scroll to position [172, 0]
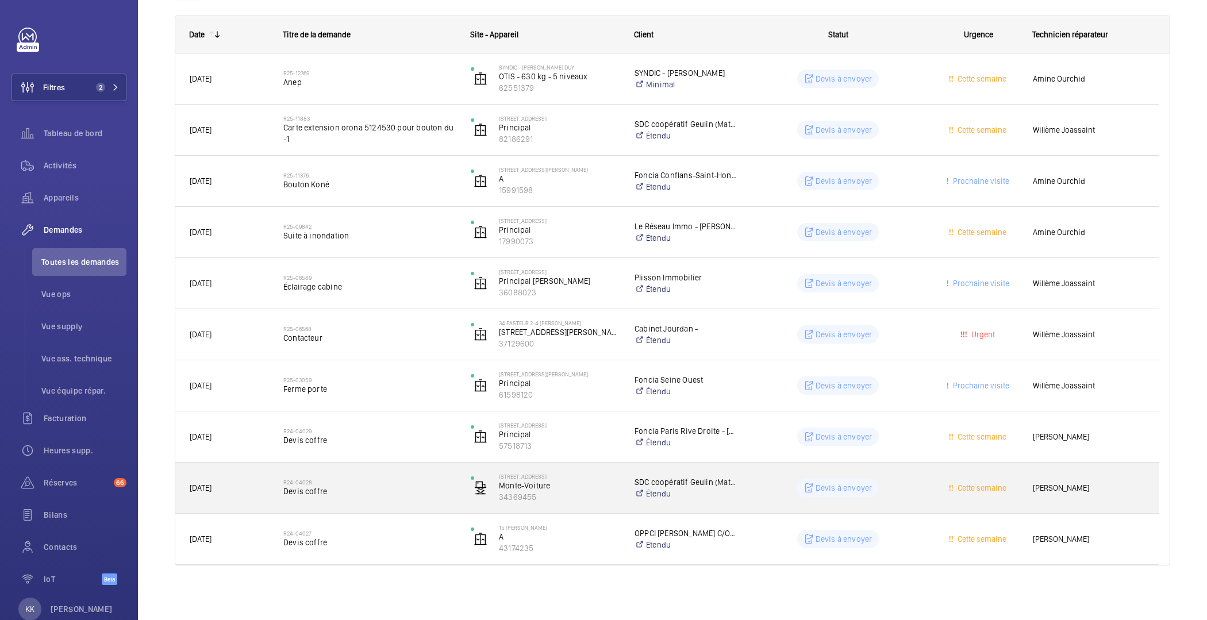
click at [369, 486] on span "Devis coffre" at bounding box center [369, 491] width 172 height 11
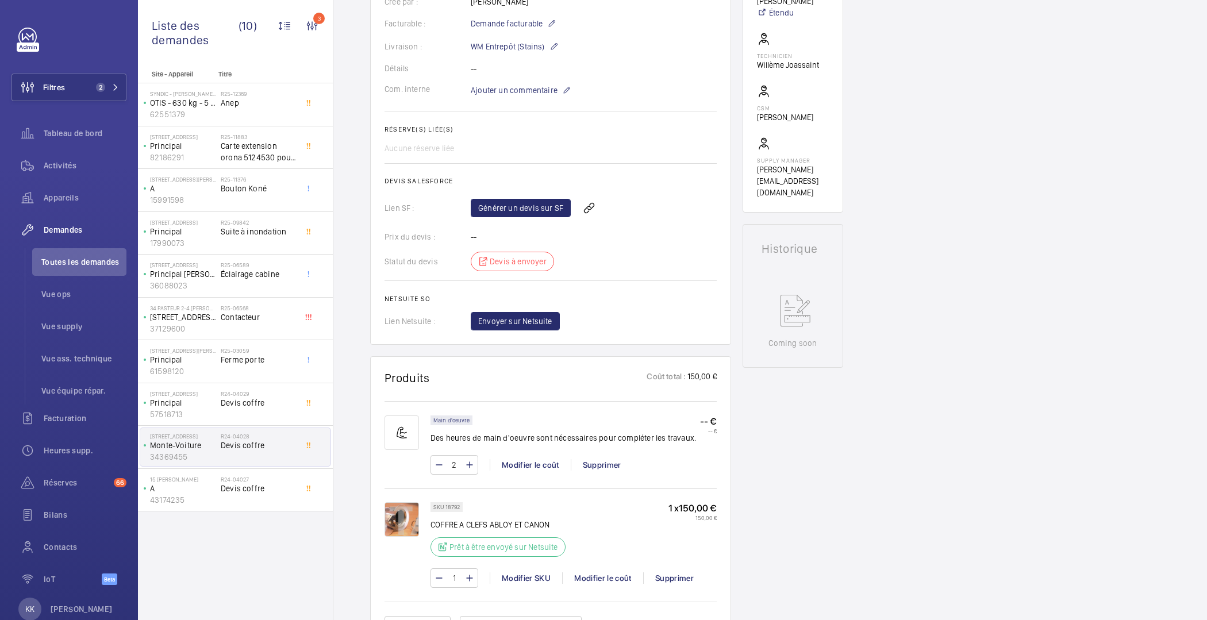
scroll to position [319, 0]
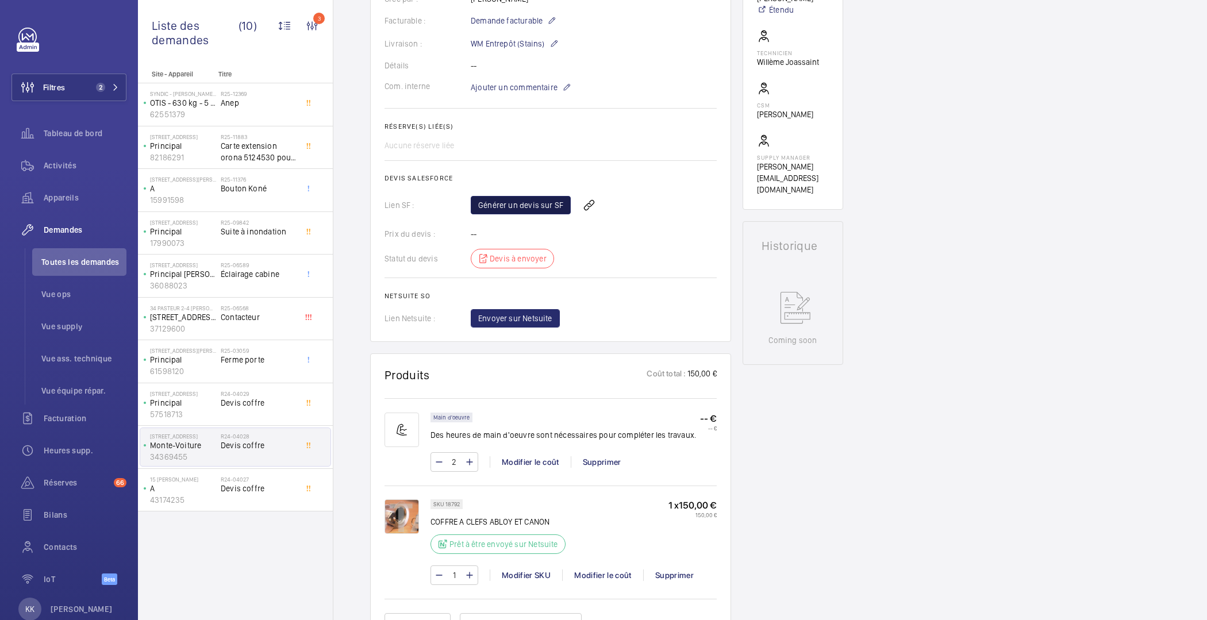
click at [523, 214] on link "Générer un devis sur SF" at bounding box center [521, 205] width 100 height 18
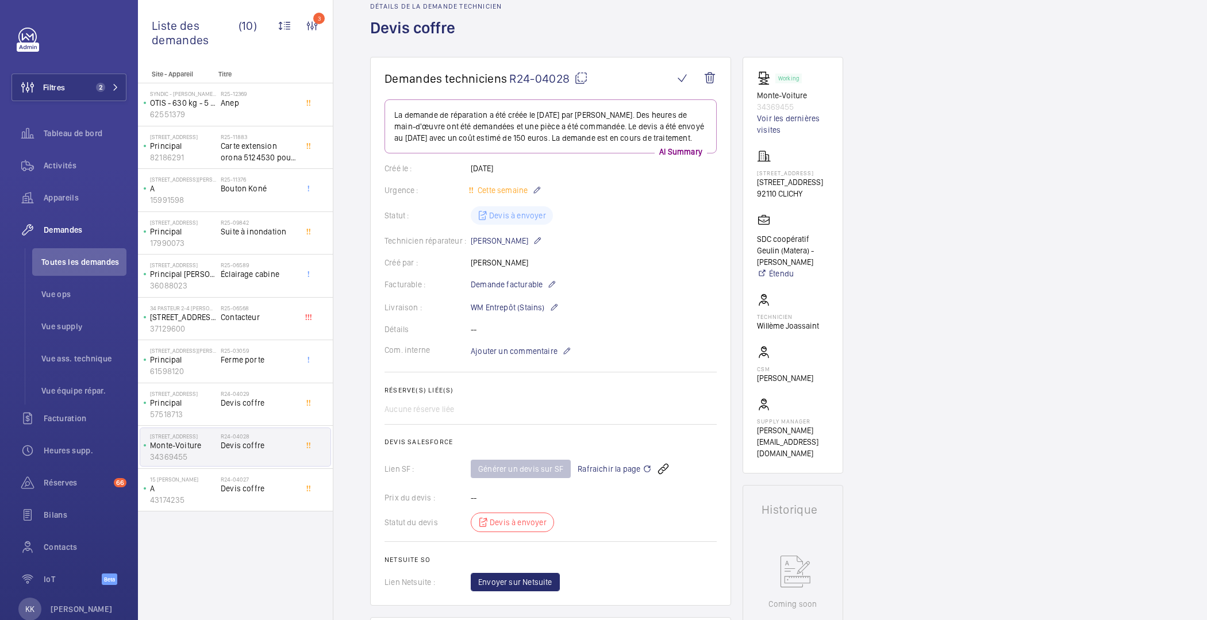
scroll to position [0, 0]
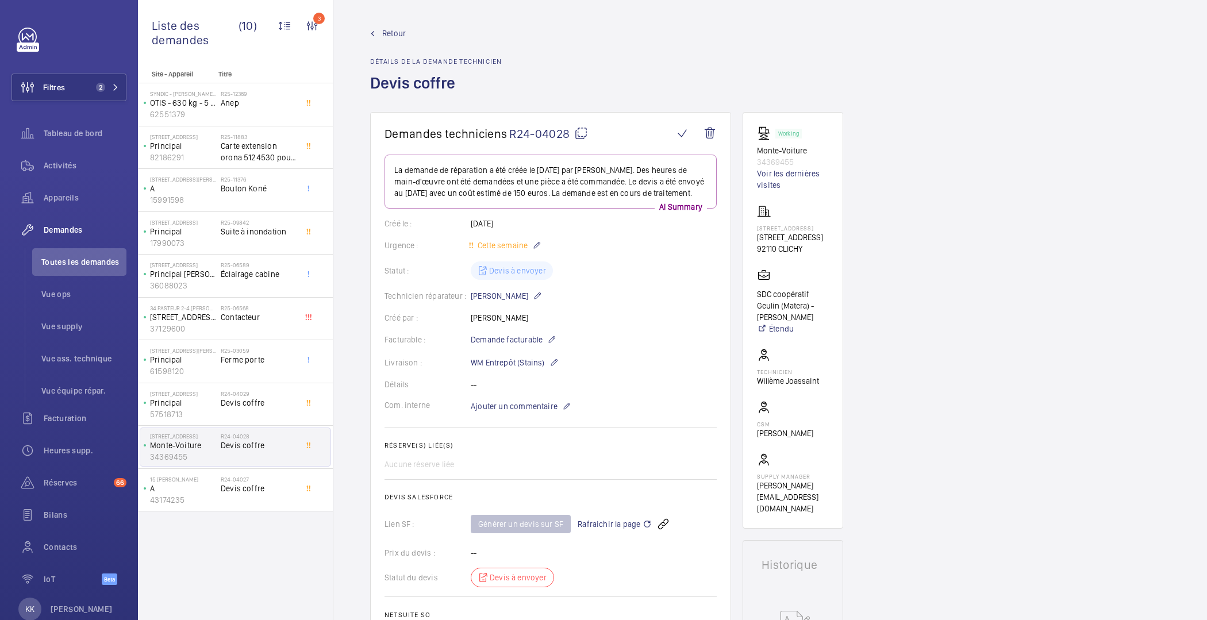
click at [389, 25] on wm-front-admin-header "Retour Détails de la demande technicien Devis coffre" at bounding box center [770, 56] width 874 height 112
click at [385, 32] on span "Retour" at bounding box center [394, 33] width 24 height 11
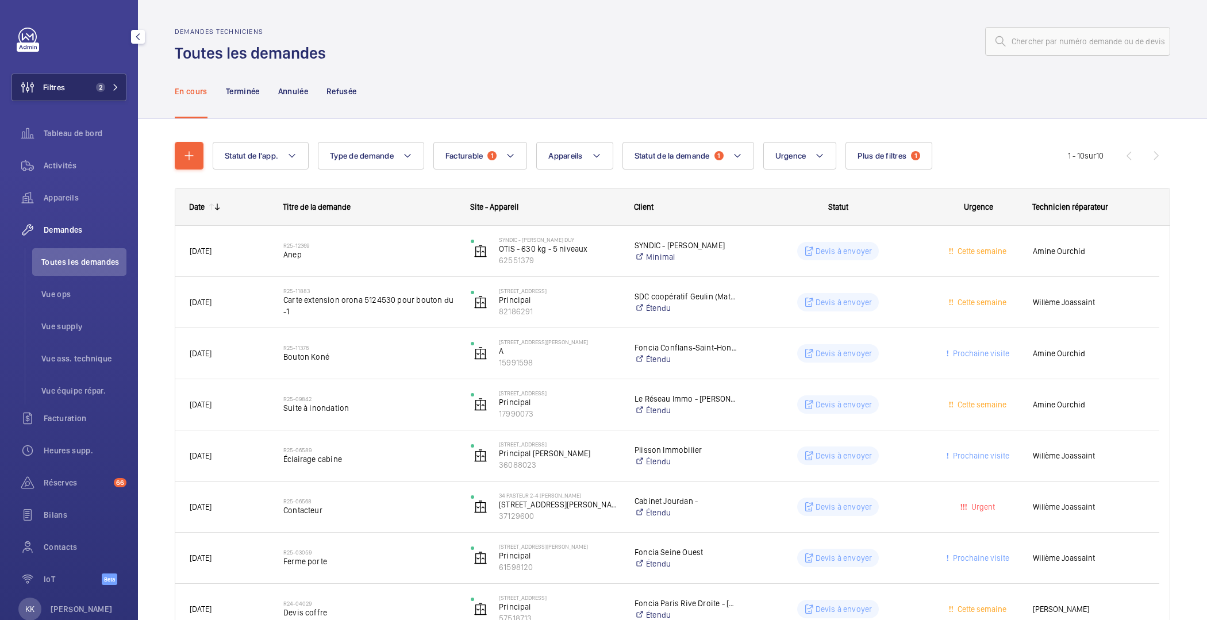
click at [64, 97] on span "Filtres" at bounding box center [38, 88] width 53 height 28
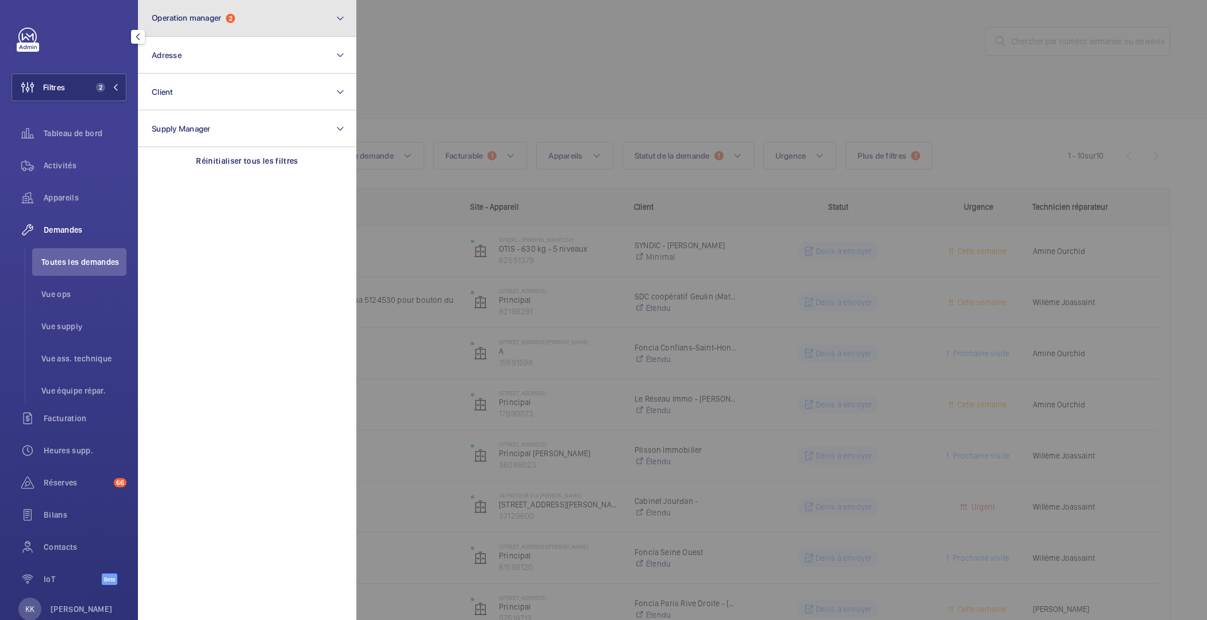
click at [240, 11] on button "Operation manager 2" at bounding box center [247, 18] width 218 height 37
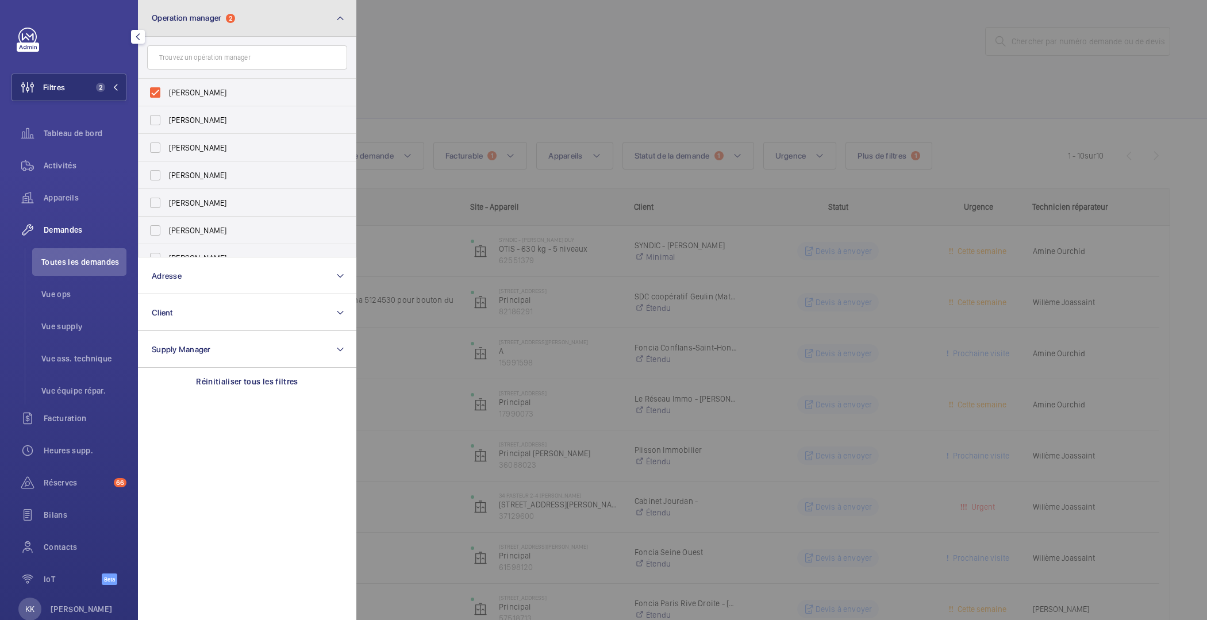
click at [183, 30] on button "Operation manager 2" at bounding box center [247, 18] width 218 height 37
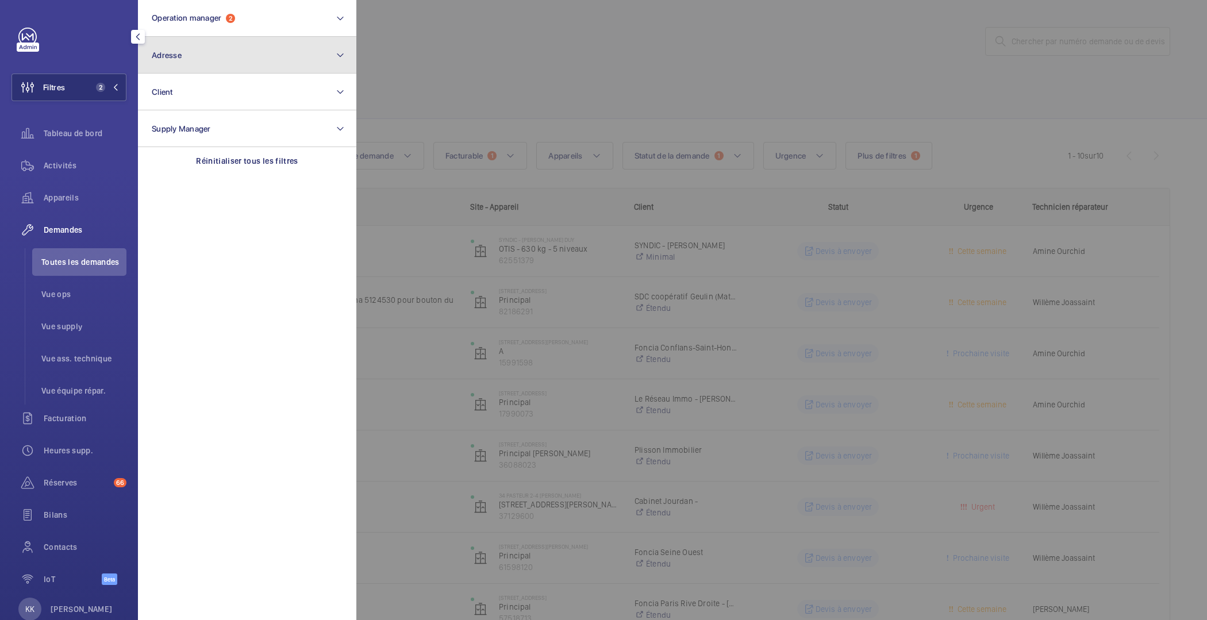
click at [182, 62] on button "Adresse" at bounding box center [247, 55] width 218 height 37
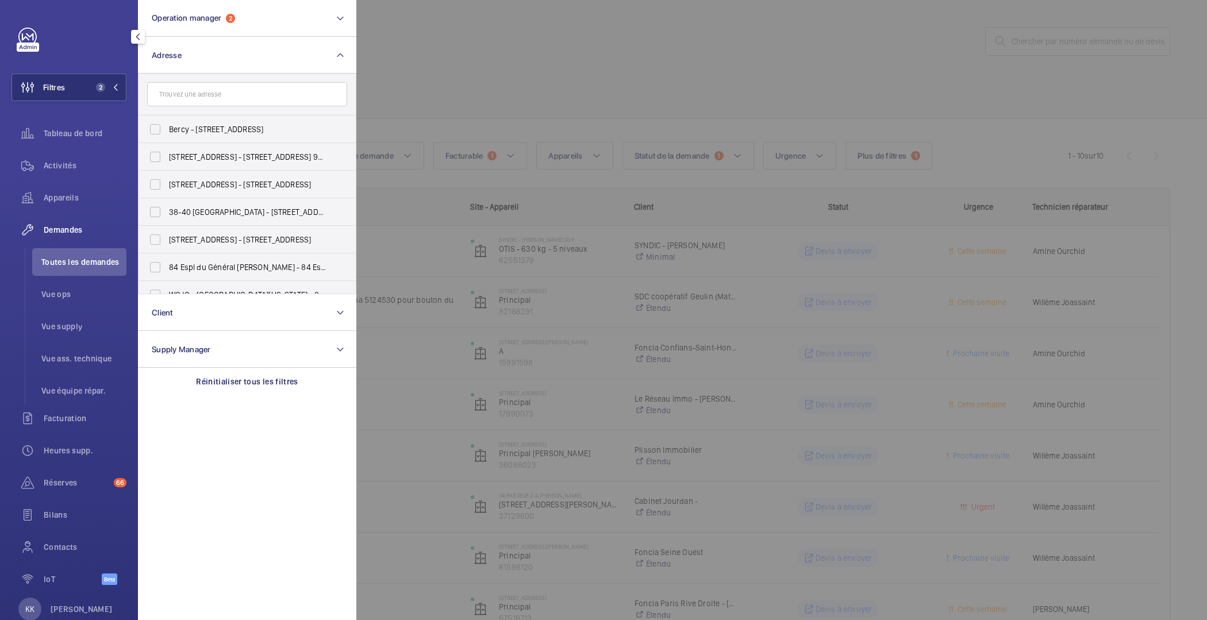
click at [187, 87] on input "text" at bounding box center [247, 94] width 200 height 24
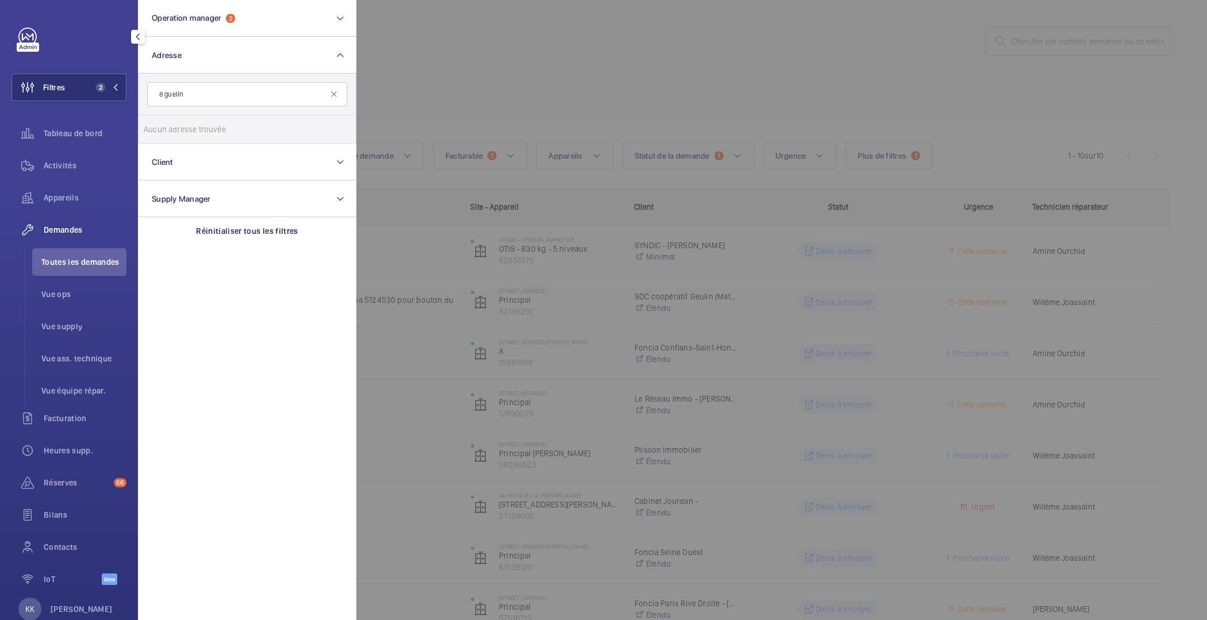
drag, startPoint x: 164, startPoint y: 95, endPoint x: 150, endPoint y: 94, distance: 13.8
click at [150, 94] on input "8 guelin" at bounding box center [247, 94] width 200 height 24
type input "guelin"
drag, startPoint x: 222, startPoint y: 28, endPoint x: 216, endPoint y: 30, distance: 6.7
click at [222, 28] on button "Operation manager 2" at bounding box center [247, 18] width 218 height 37
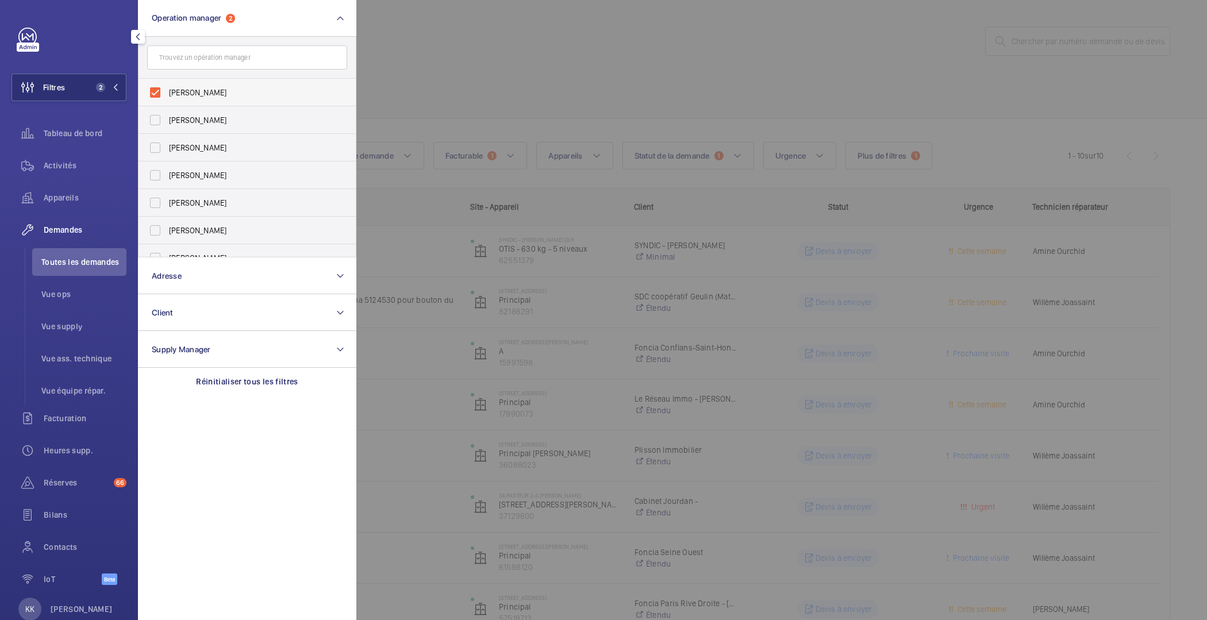
click at [184, 97] on span "[PERSON_NAME]" at bounding box center [248, 92] width 158 height 11
click at [167, 97] on input "[PERSON_NAME]" at bounding box center [155, 92] width 23 height 23
checkbox input "false"
click at [179, 28] on button "Operation manager 1" at bounding box center [247, 18] width 218 height 37
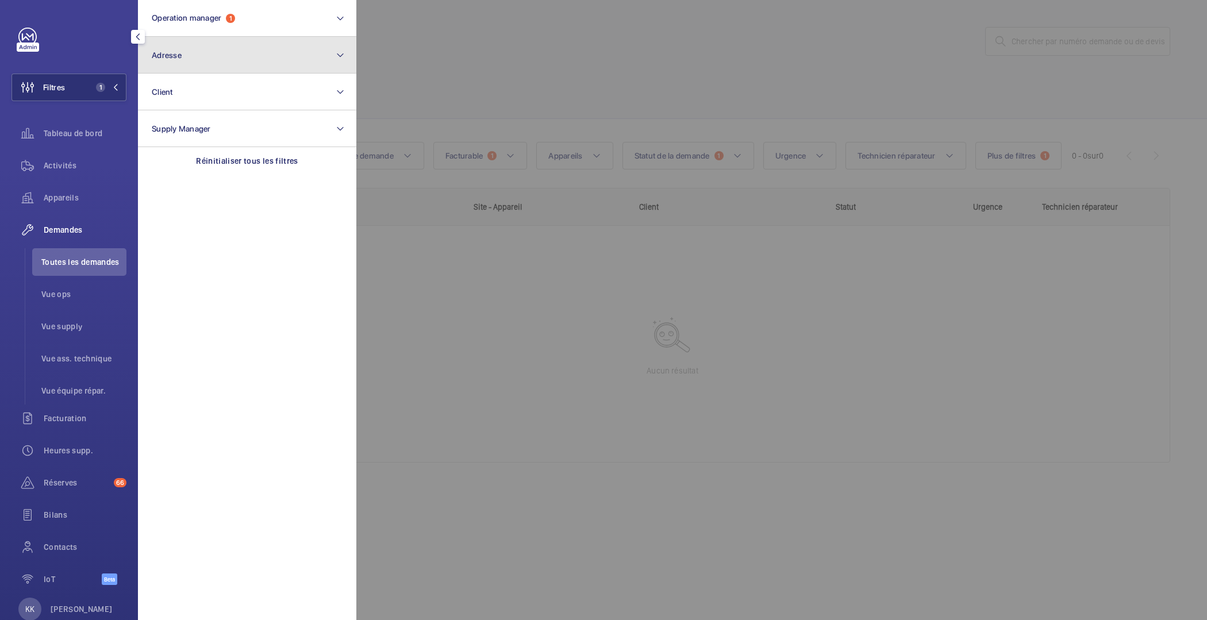
click at [185, 57] on button "Adresse" at bounding box center [247, 55] width 218 height 37
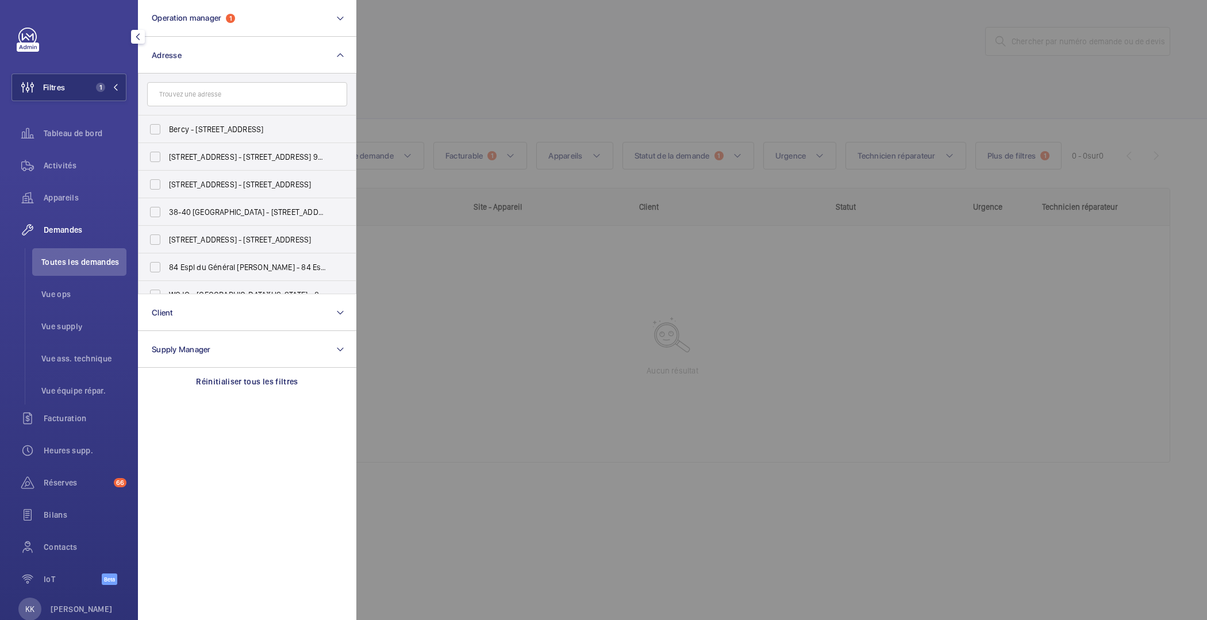
click at [201, 105] on input "text" at bounding box center [247, 94] width 200 height 24
type input "gue"
click at [320, 21] on button "Operation manager 1" at bounding box center [247, 18] width 218 height 37
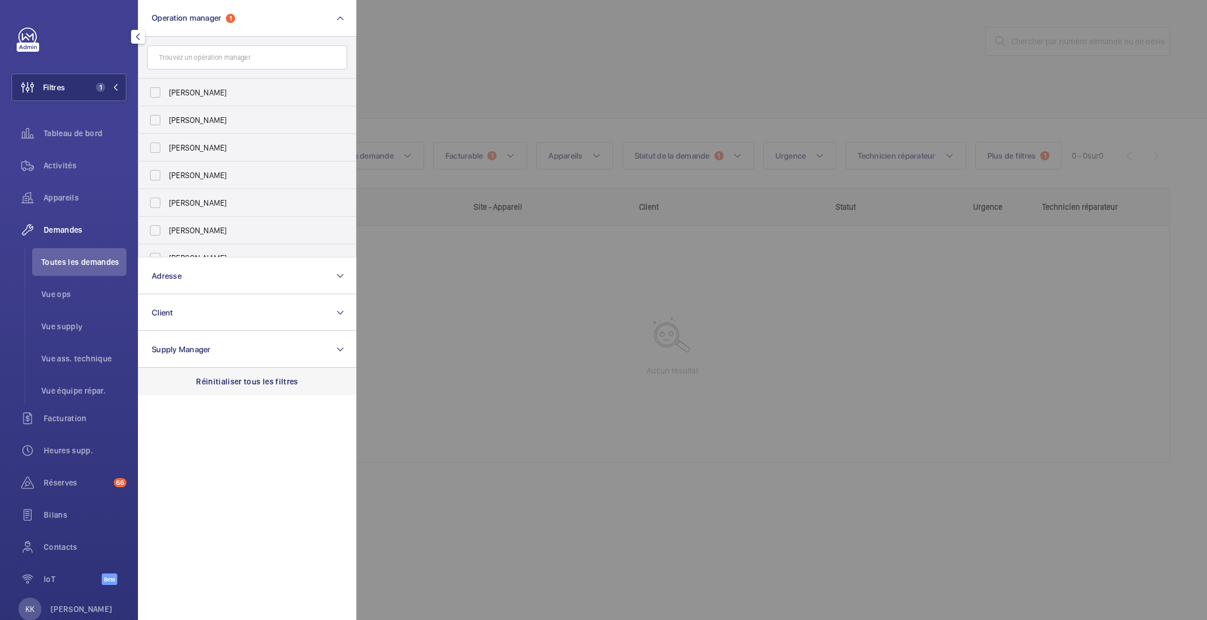
click at [244, 387] on div "Réinitialiser tous les filtres" at bounding box center [247, 382] width 218 height 28
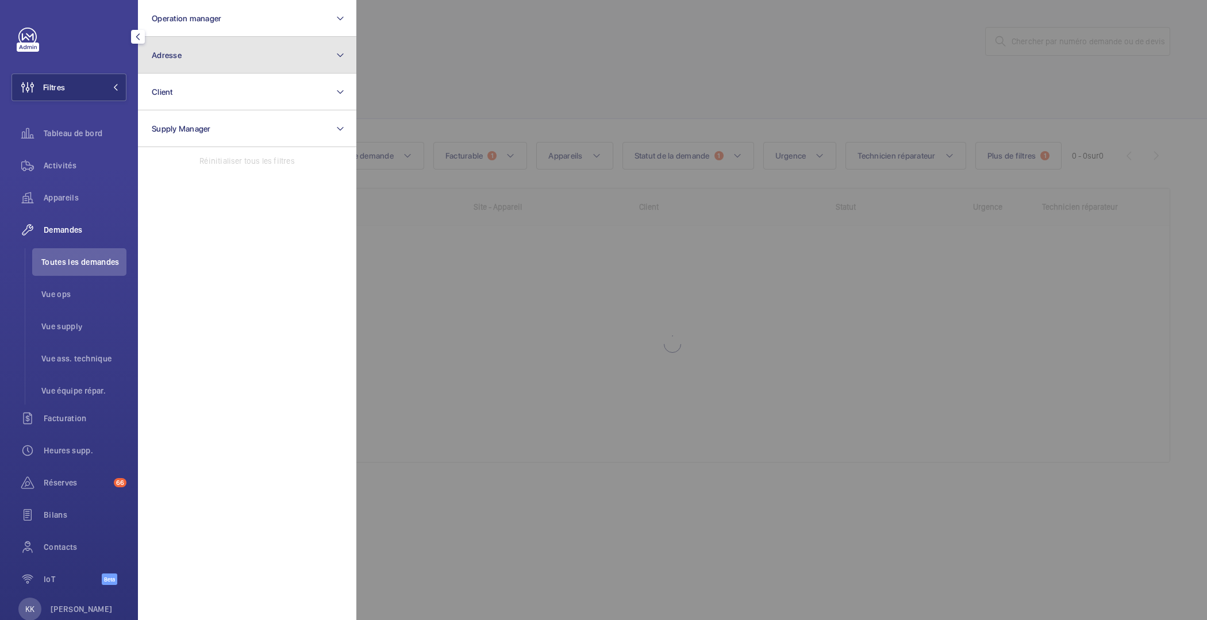
click at [199, 39] on button "Adresse" at bounding box center [247, 55] width 218 height 37
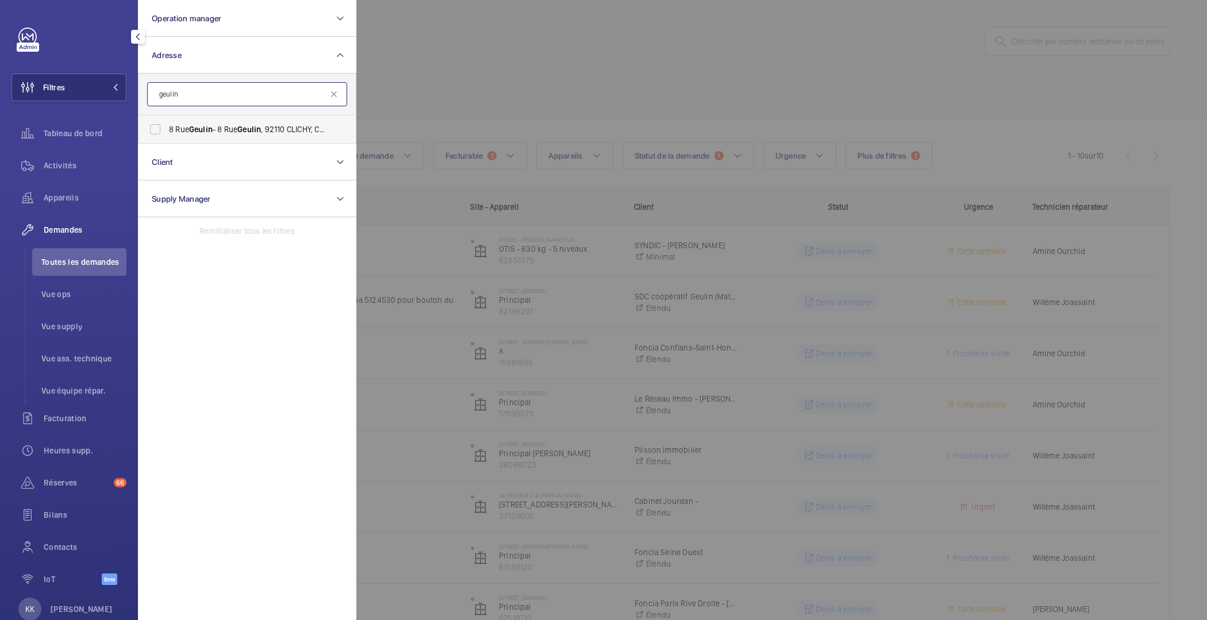
type input "geulin"
drag, startPoint x: 193, startPoint y: 123, endPoint x: 186, endPoint y: 125, distance: 7.3
click at [194, 124] on span "8 Rue Geulin - 8 Rue Geulin , 92110 CLICHY, CLICHY 92110" at bounding box center [248, 129] width 158 height 11
click at [167, 123] on input "8 Rue Geulin - 8 Rue Geulin , 92110 CLICHY, CLICHY 92110" at bounding box center [155, 129] width 23 height 23
checkbox input "true"
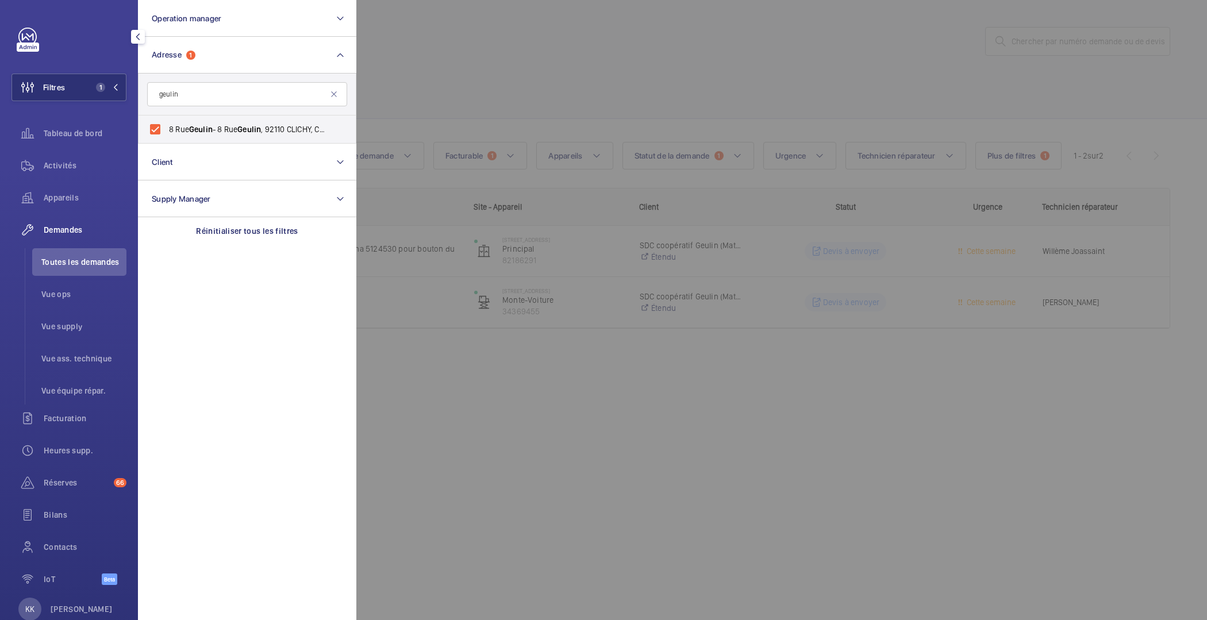
click at [498, 75] on div at bounding box center [959, 310] width 1207 height 620
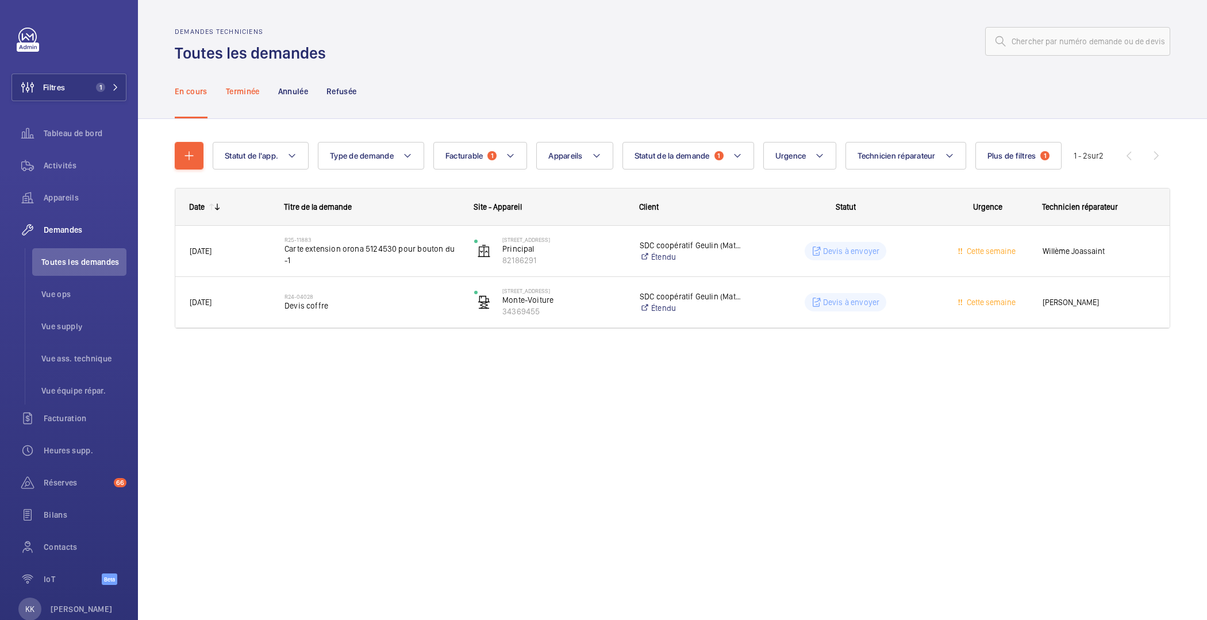
click at [236, 95] on p "Terminée" at bounding box center [243, 91] width 34 height 11
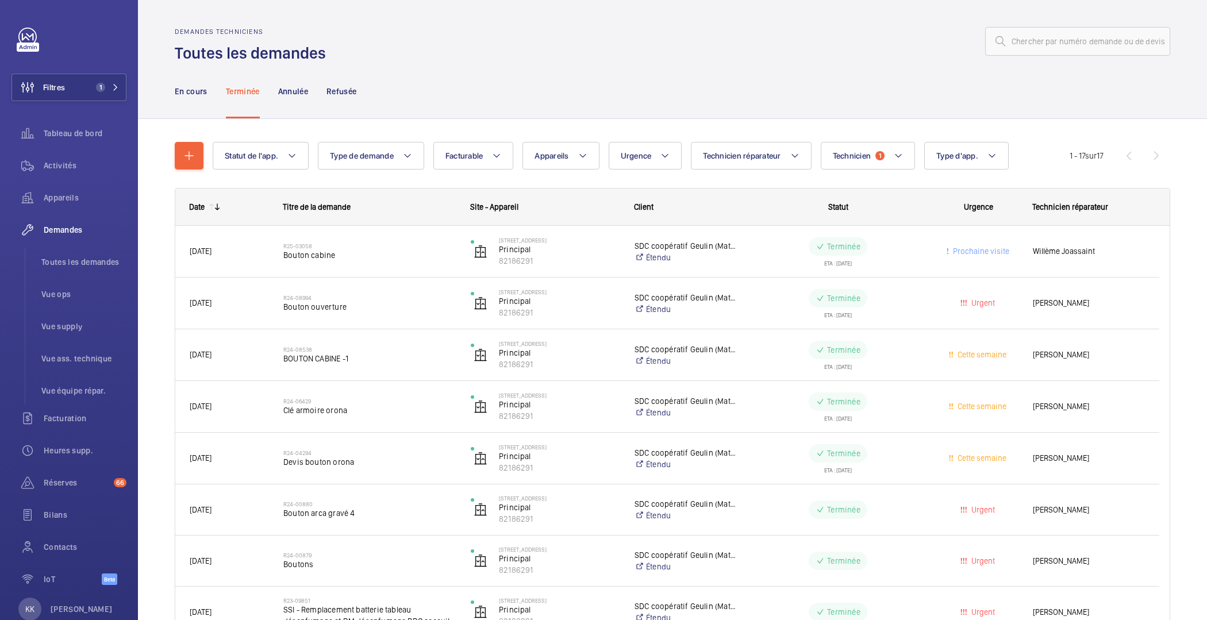
click at [208, 91] on nav "En cours Terminée Annulée Refusée" at bounding box center [266, 91] width 182 height 55
click at [203, 94] on p "En cours" at bounding box center [191, 91] width 33 height 11
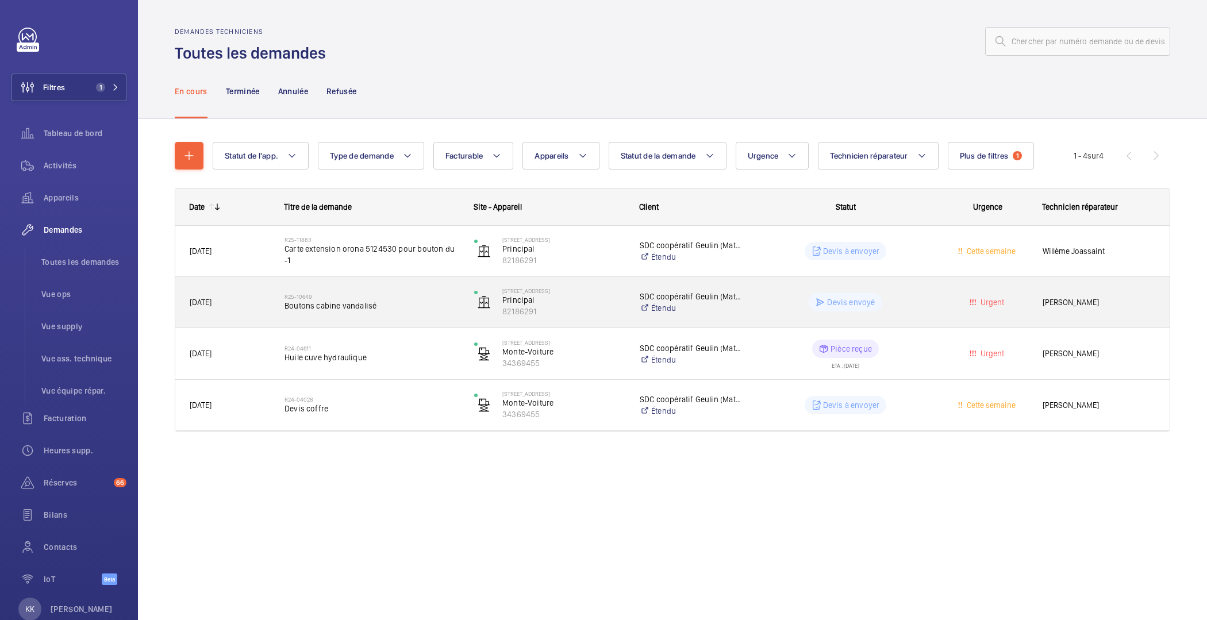
click at [406, 314] on div "R25-10649 Boutons cabine vandalisé" at bounding box center [372, 302] width 175 height 33
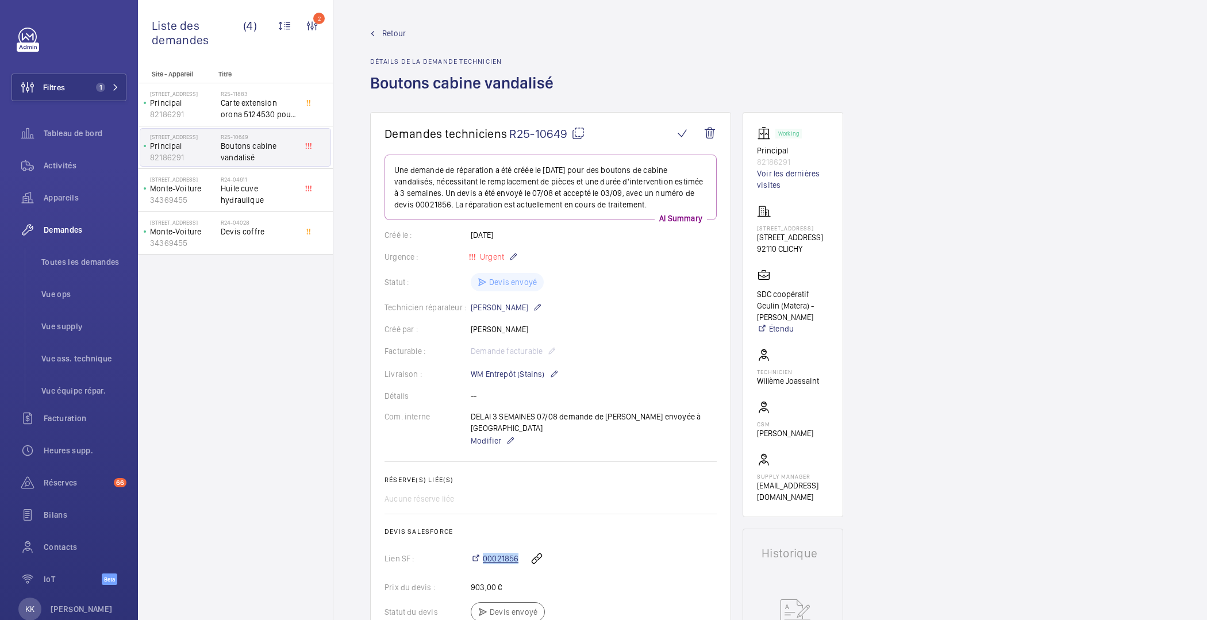
drag, startPoint x: 519, startPoint y: 546, endPoint x: 479, endPoint y: 552, distance: 40.2
click at [479, 552] on div "00021856" at bounding box center [594, 559] width 246 height 28
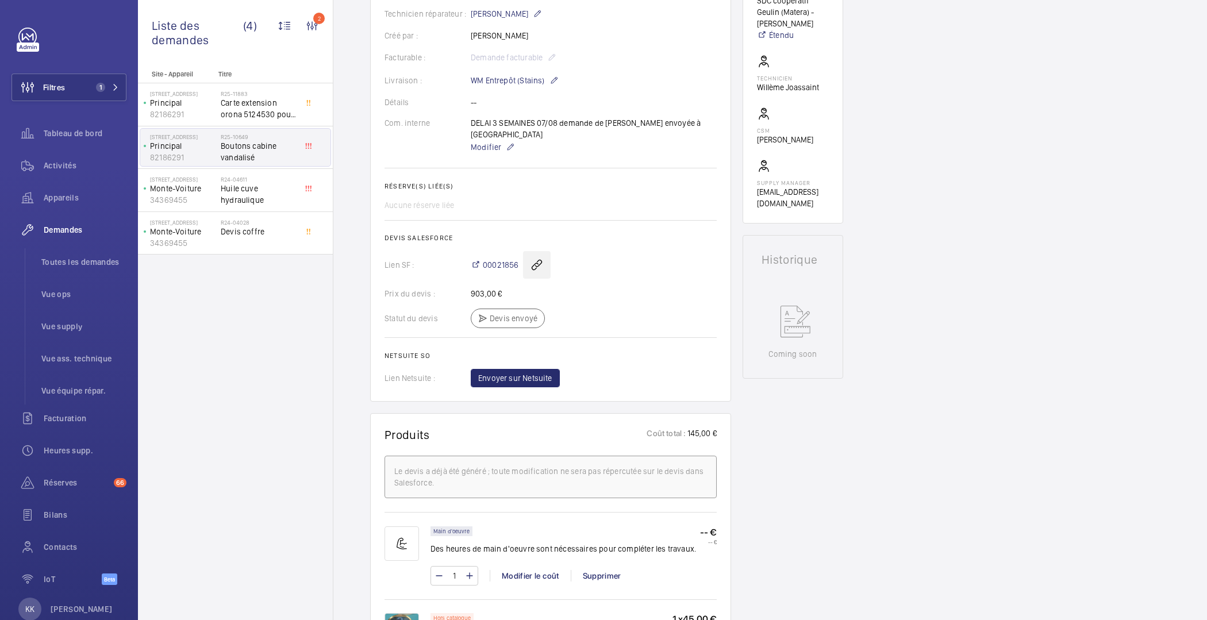
click at [538, 255] on wm-front-icon-button at bounding box center [537, 265] width 28 height 28
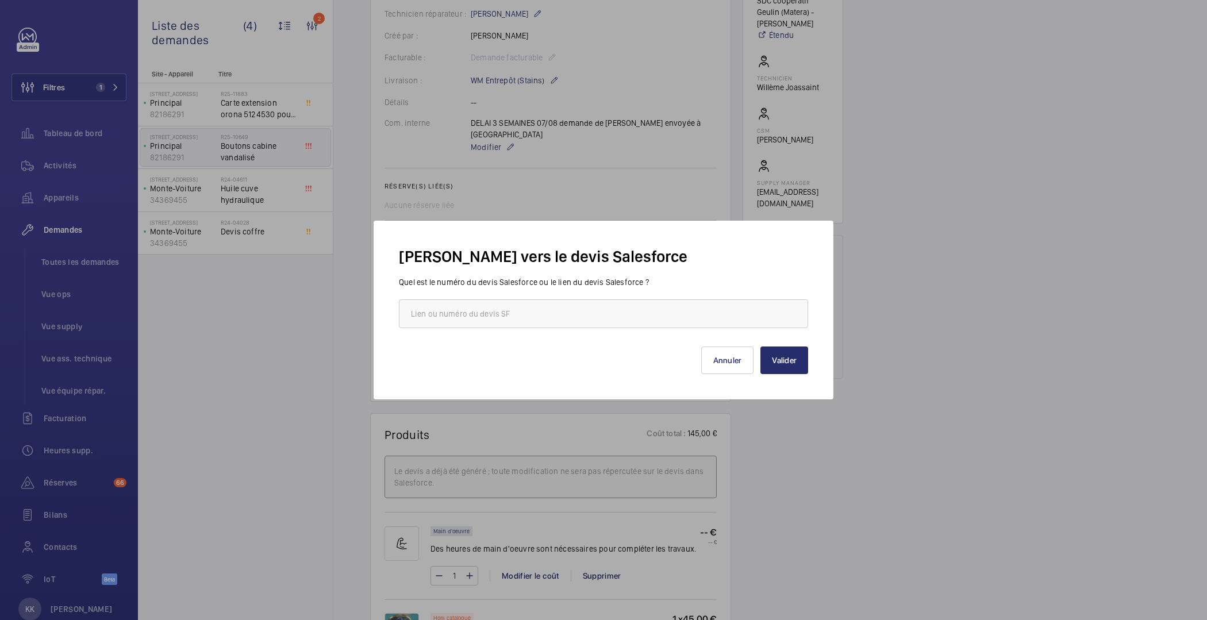
click at [321, 309] on div at bounding box center [603, 310] width 1207 height 620
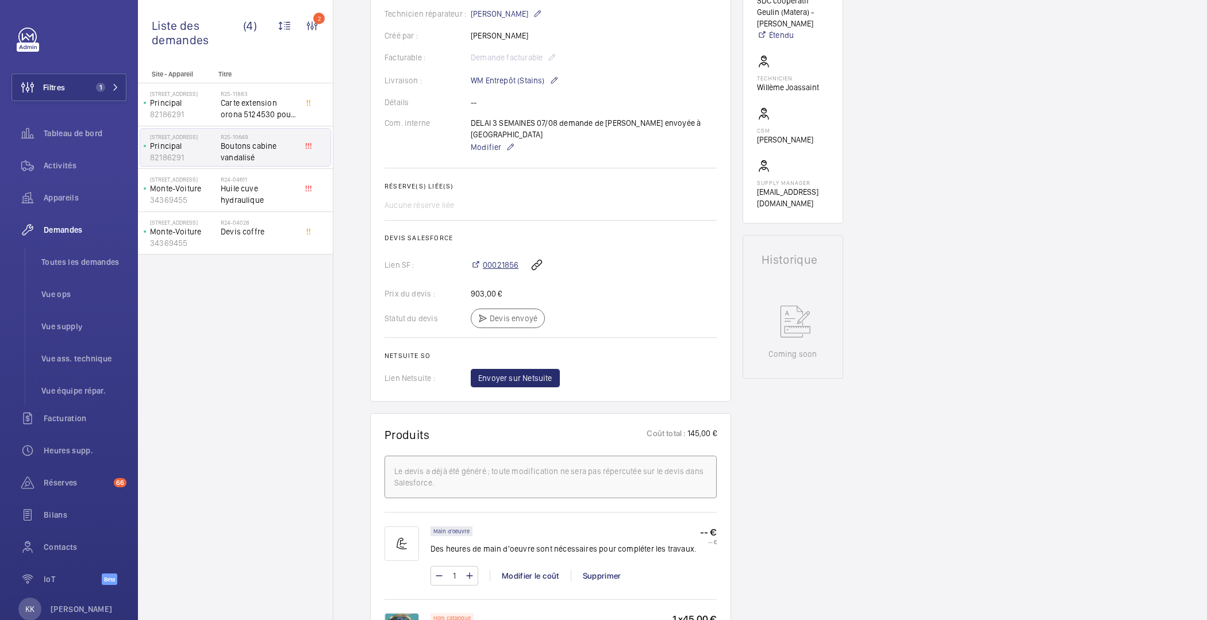
click at [491, 259] on span "00021856" at bounding box center [501, 264] width 36 height 11
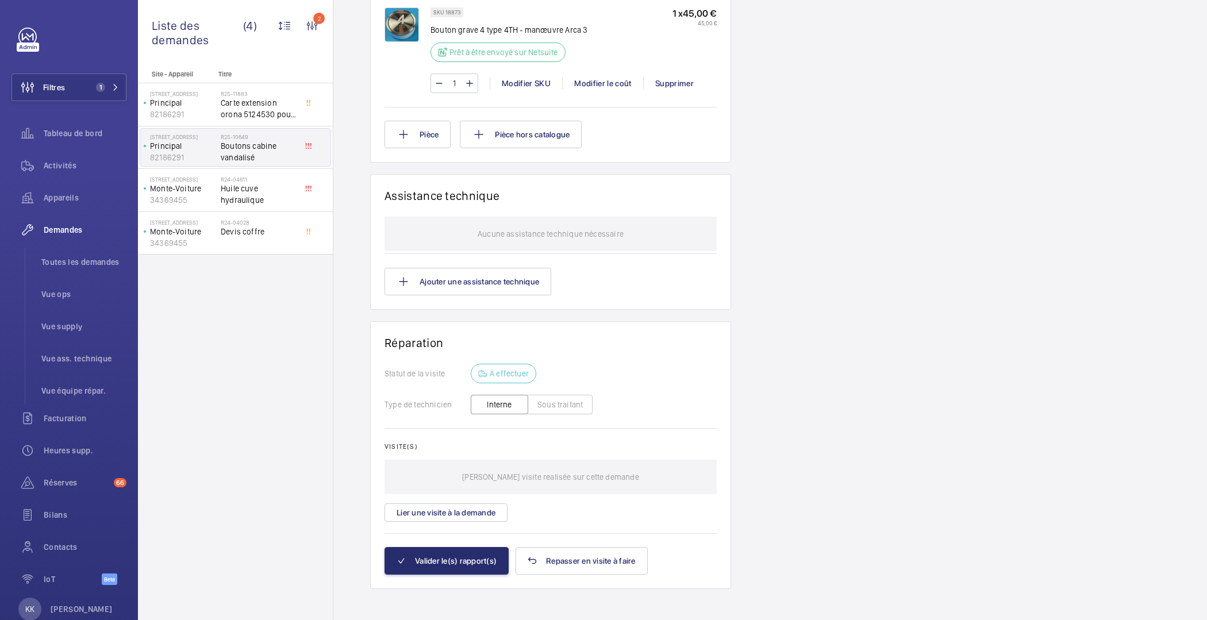
scroll to position [0, 0]
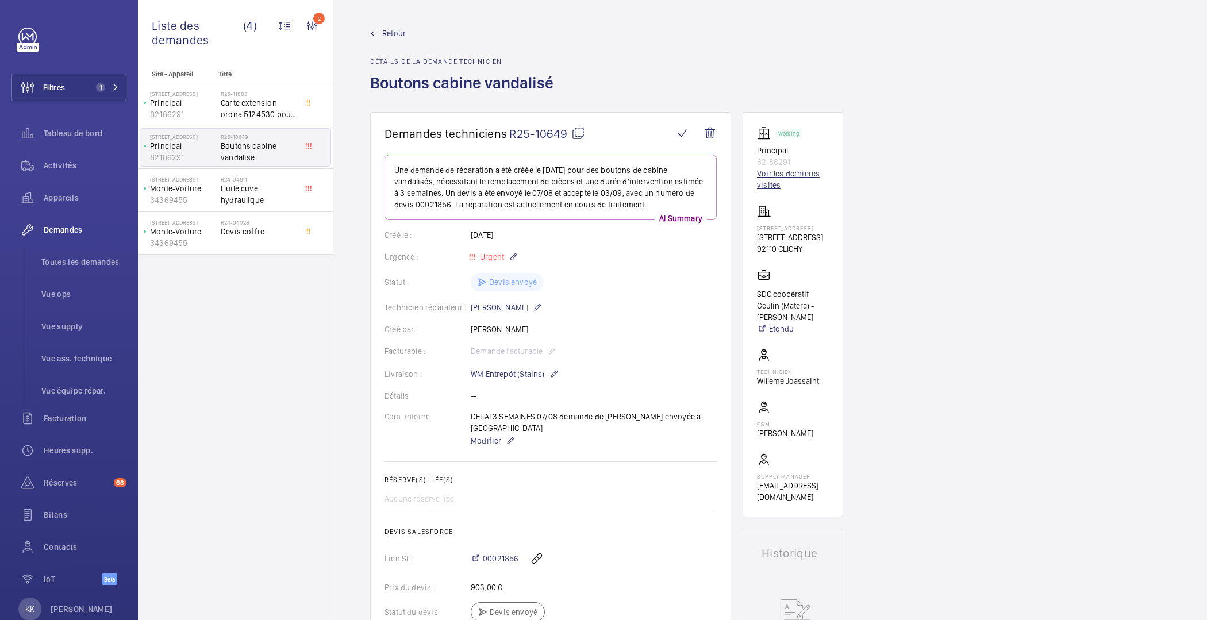
click at [765, 175] on link "Voir les dernières visites" at bounding box center [793, 179] width 72 height 23
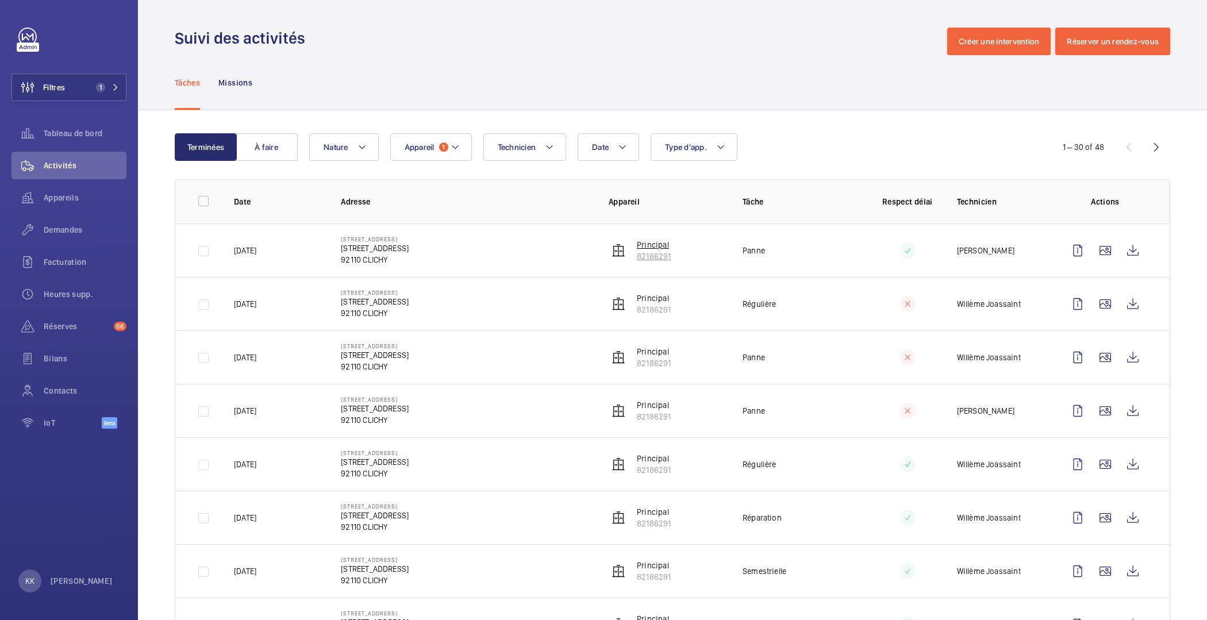
click at [643, 249] on p "Principal" at bounding box center [654, 244] width 34 height 11
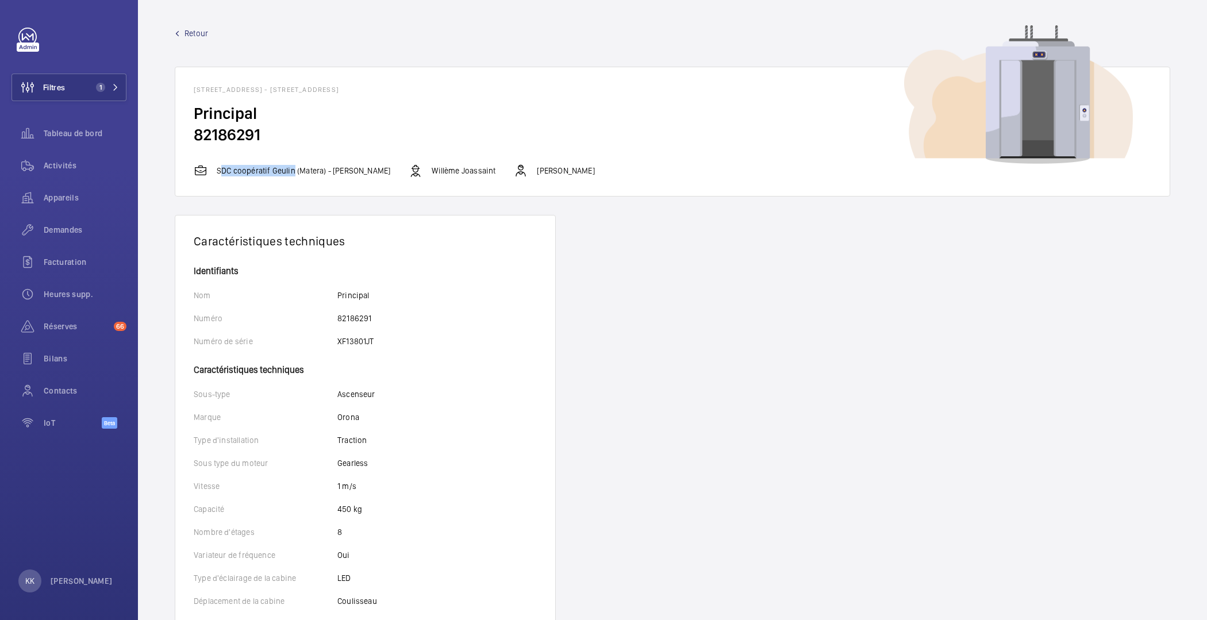
drag, startPoint x: 212, startPoint y: 172, endPoint x: 318, endPoint y: 165, distance: 106.0
click at [289, 174] on div "SDC coopératif Geulin (Matera) - Julie Orzechowski" at bounding box center [292, 171] width 197 height 14
click at [318, 165] on p "SDC coopératif Geulin (Matera) - Julie Orzechowski" at bounding box center [304, 170] width 174 height 11
drag, startPoint x: 394, startPoint y: 169, endPoint x: 208, endPoint y: 174, distance: 186.3
click at [208, 174] on div "SDC coopératif Geulin (Matera) - Julie Orzechowski" at bounding box center [292, 171] width 197 height 14
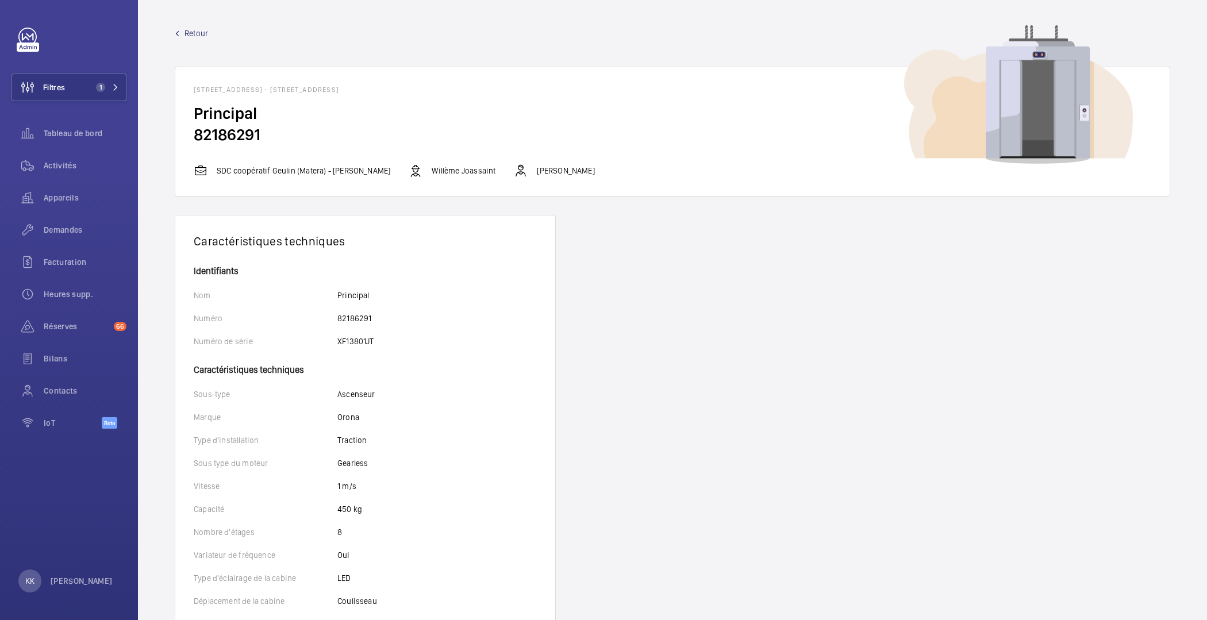
click at [248, 171] on p "SDC coopératif Geulin (Matera) - Julie Orzechowski" at bounding box center [304, 170] width 174 height 11
drag, startPoint x: 214, startPoint y: 171, endPoint x: 595, endPoint y: 174, distance: 381.2
click at [595, 174] on div "SDC coopératif Geulin (Matera) - Julie Orzechowski Willème Joassaint Karim Kaced" at bounding box center [673, 171] width 958 height 14
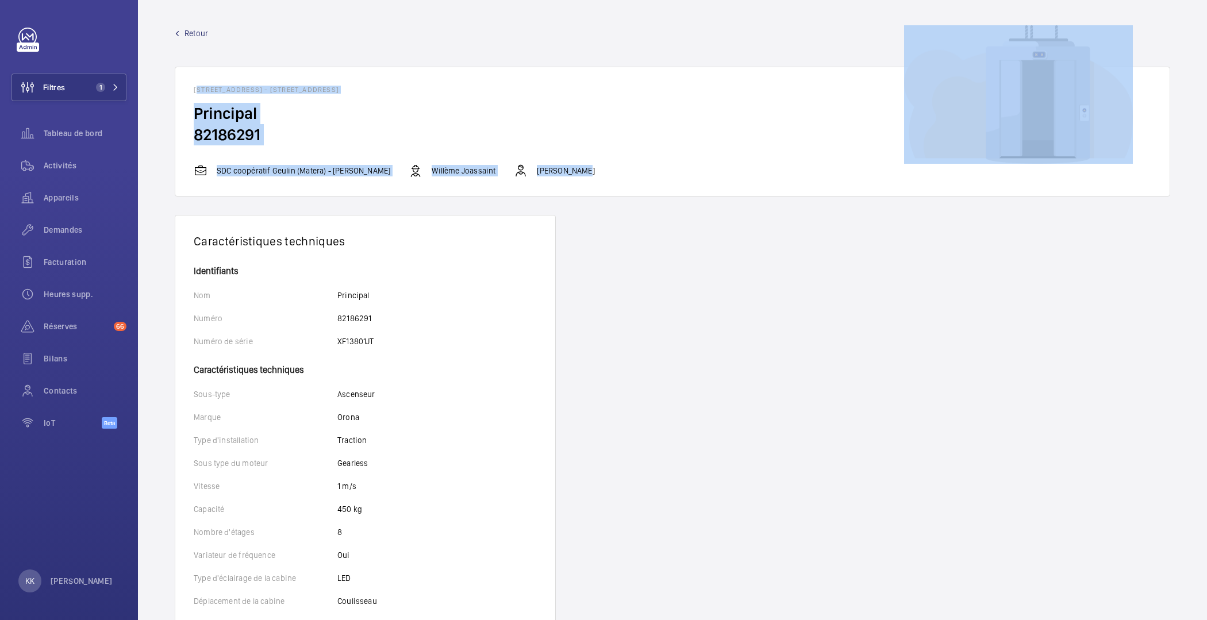
drag, startPoint x: 194, startPoint y: 88, endPoint x: 593, endPoint y: 170, distance: 407.8
click at [593, 170] on wm-front-card "8 Rue Geulin - 8 Rue Geulin, 92110 CLICHY, 92110 CLICHY Principal 82186291 SDC …" at bounding box center [673, 132] width 996 height 130
click at [593, 170] on div "SDC coopératif Geulin (Matera) - Julie Orzechowski Willème Joassaint Karim Kaced" at bounding box center [673, 171] width 958 height 14
drag, startPoint x: 590, startPoint y: 170, endPoint x: 169, endPoint y: 86, distance: 429.6
click at [152, 104] on wm-front-device-detail "Retour 8 Rue Geulin - 8 Rue Geulin, 92110 CLICHY, 92110 CLICHY Principal 821862…" at bounding box center [672, 529] width 1069 height 1058
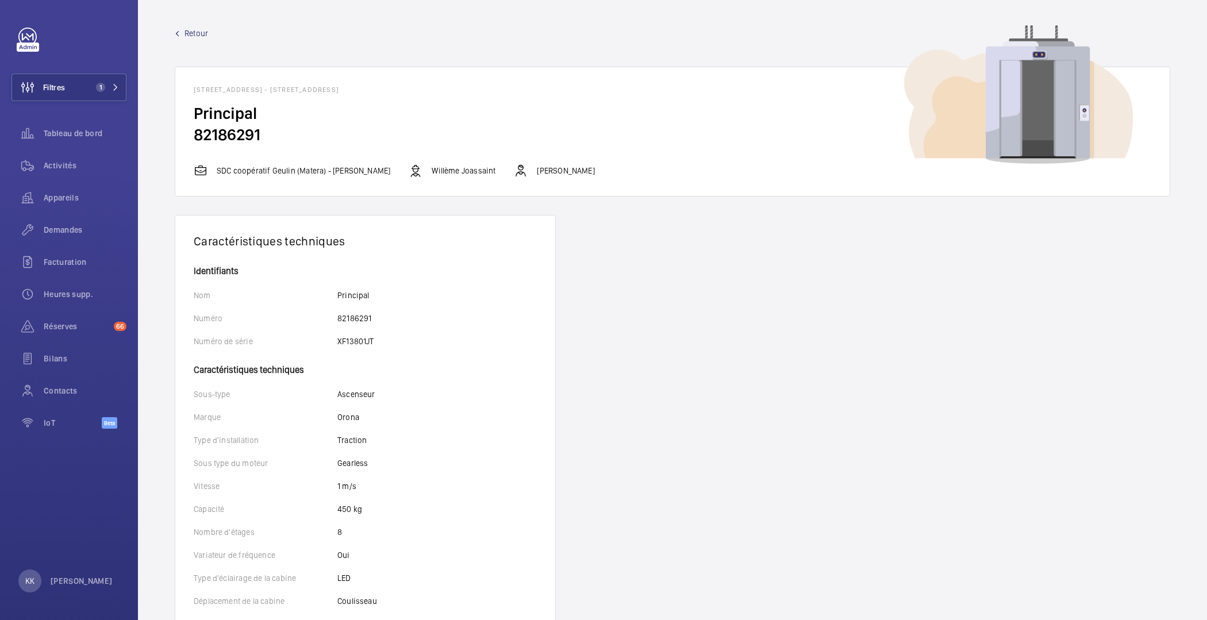
click at [183, 83] on wm-front-card-header "8 Rue Geulin - 8 Rue Geulin, 92110 CLICHY, 92110 CLICHY" at bounding box center [672, 85] width 995 height 36
drag, startPoint x: 194, startPoint y: 87, endPoint x: 312, endPoint y: 148, distance: 132.2
click at [312, 148] on wm-front-card "8 Rue Geulin - 8 Rue Geulin, 92110 CLICHY, 92110 CLICHY Principal 82186291 SDC …" at bounding box center [673, 132] width 996 height 130
click at [310, 146] on wm-front-card-body "Principal 82186291" at bounding box center [672, 133] width 995 height 61
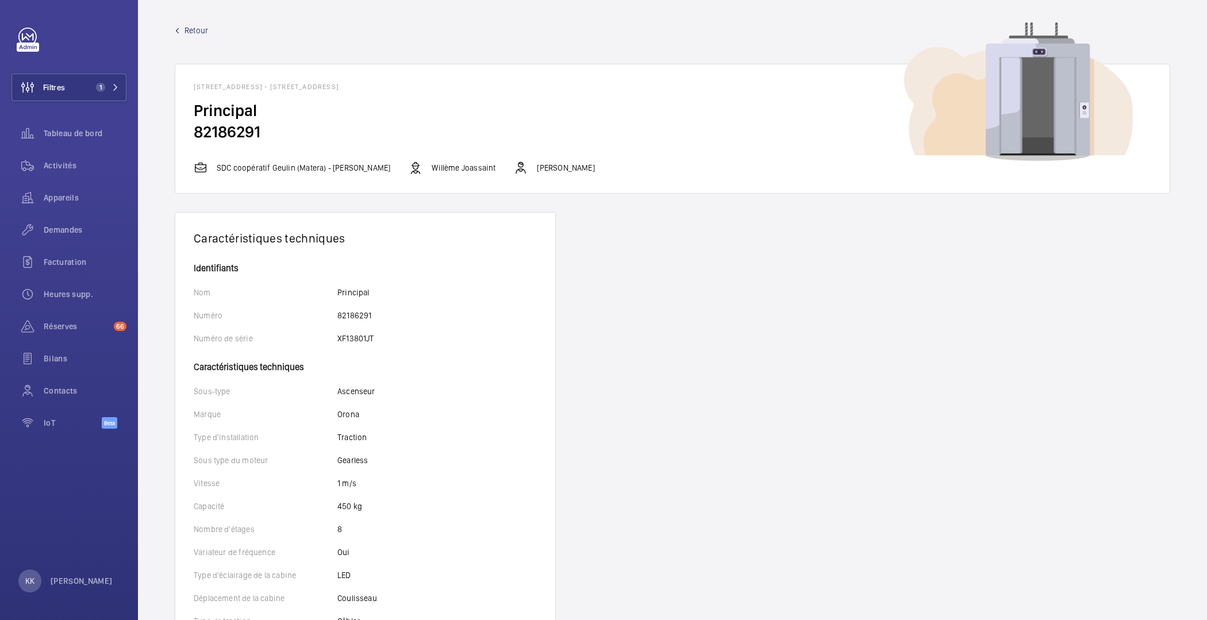
click at [195, 27] on span "Retour" at bounding box center [197, 30] width 24 height 11
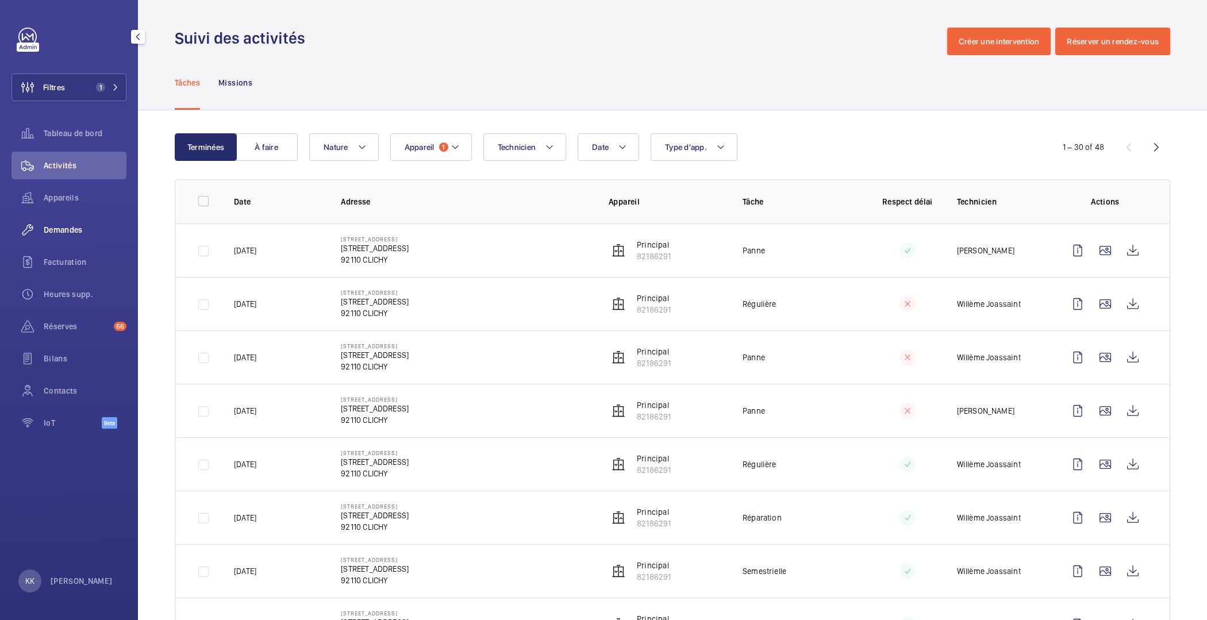
click at [68, 228] on span "Demandes" at bounding box center [85, 229] width 83 height 11
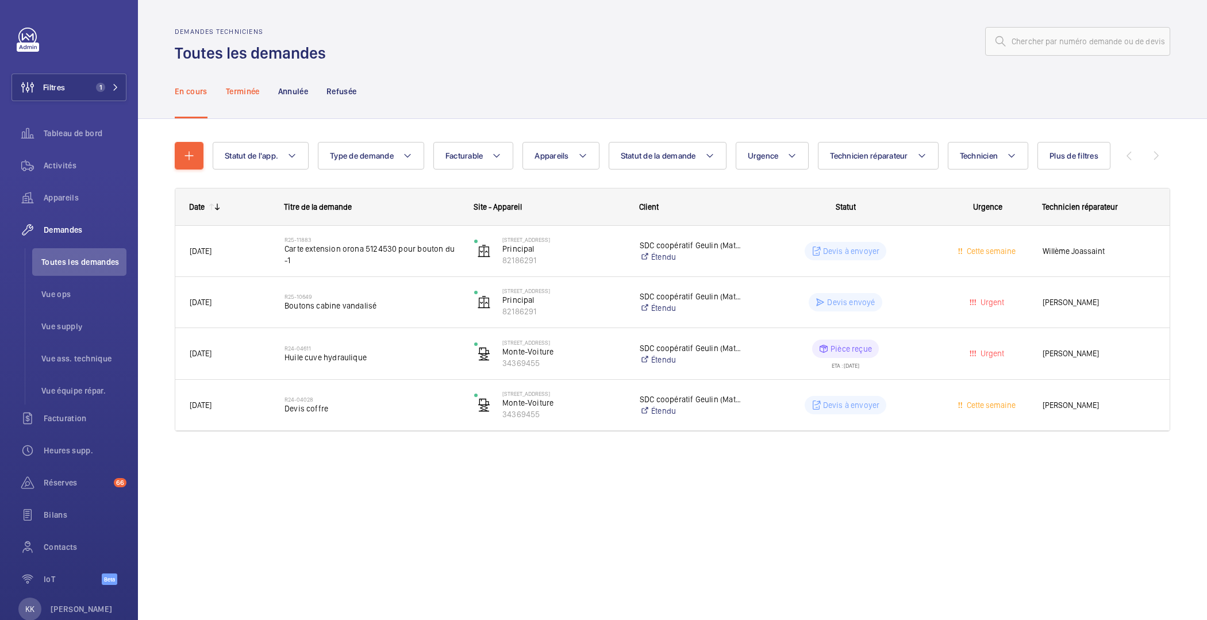
click at [245, 91] on p "Terminée" at bounding box center [243, 91] width 34 height 11
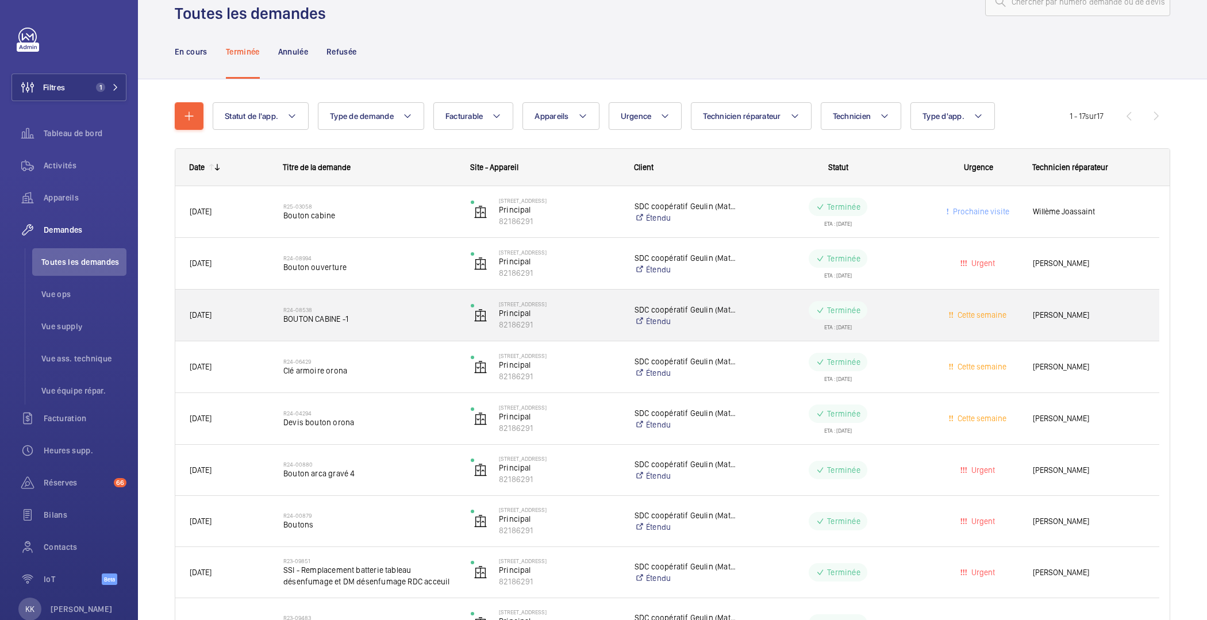
scroll to position [39, 0]
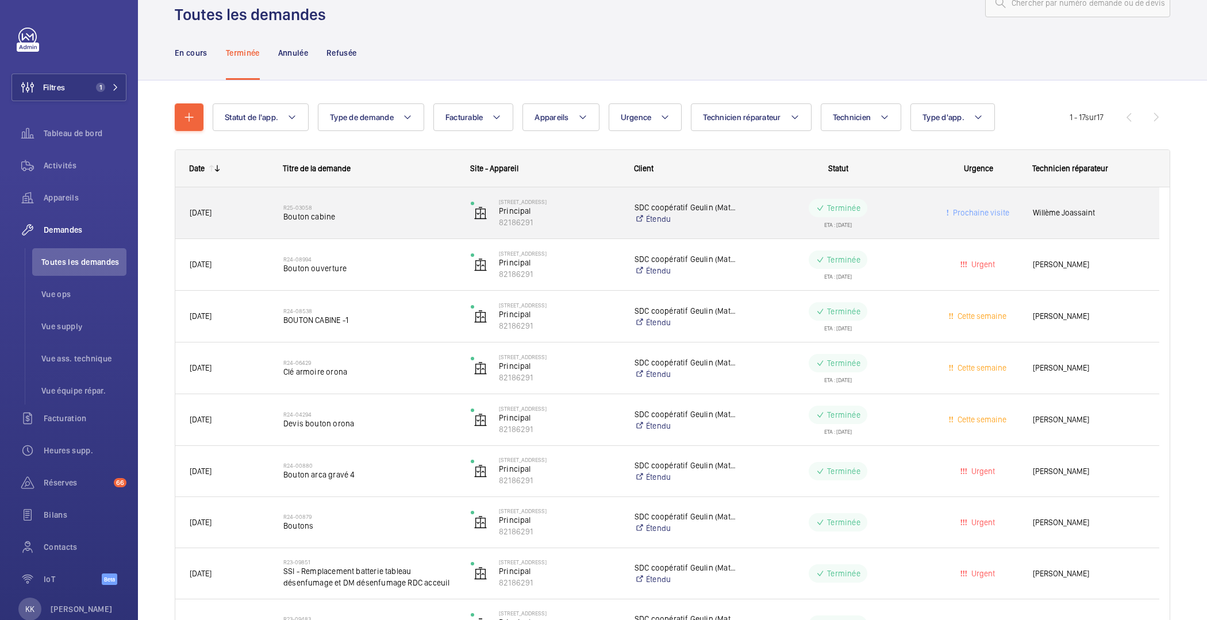
click at [347, 216] on span "Bouton cabine" at bounding box center [369, 216] width 172 height 11
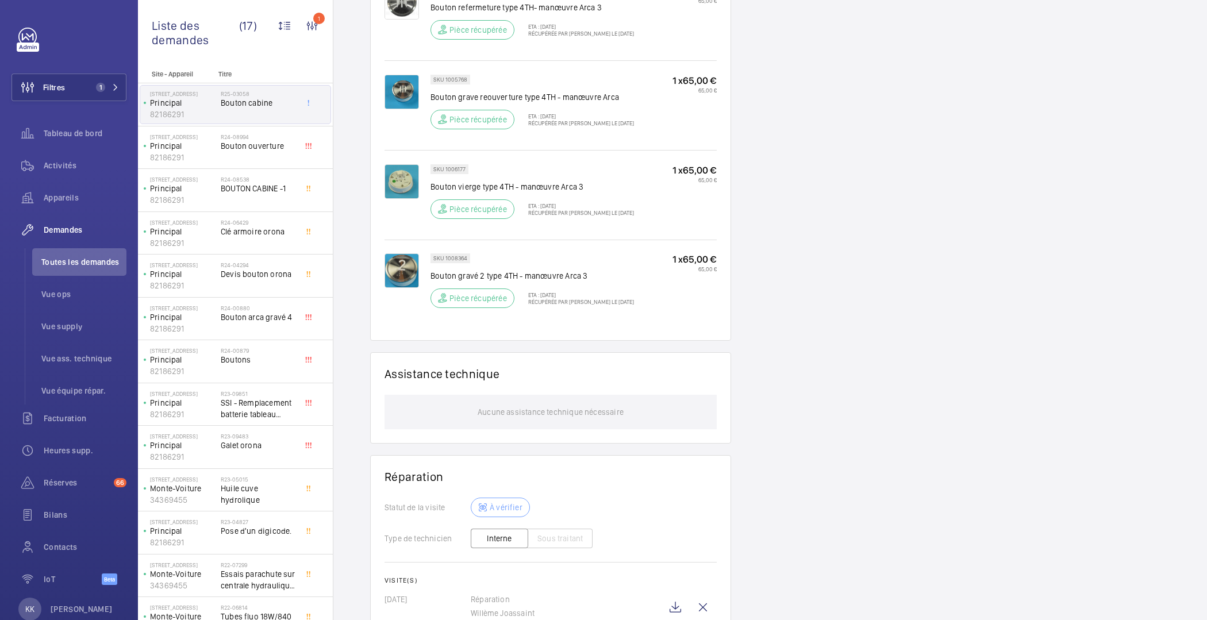
scroll to position [832, 0]
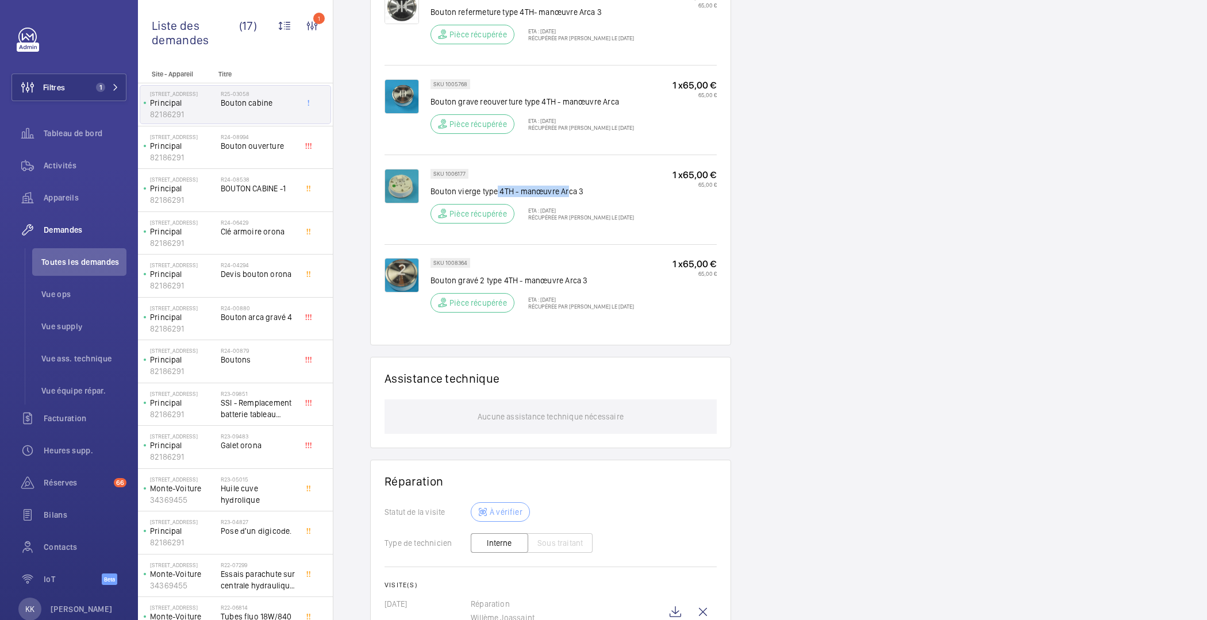
drag, startPoint x: 551, startPoint y: 190, endPoint x: 498, endPoint y: 191, distance: 52.9
click at [498, 191] on p "Bouton vierge type 4TH - manœuvre Arca 3" at bounding box center [533, 191] width 204 height 11
click at [509, 186] on p "Bouton vierge type 4TH - manœuvre Arca 3" at bounding box center [533, 191] width 204 height 11
drag, startPoint x: 472, startPoint y: 277, endPoint x: 497, endPoint y: 279, distance: 24.8
click at [497, 279] on p "Bouton gravé 2 type 4TH - manœuvre Arca 3" at bounding box center [533, 280] width 204 height 11
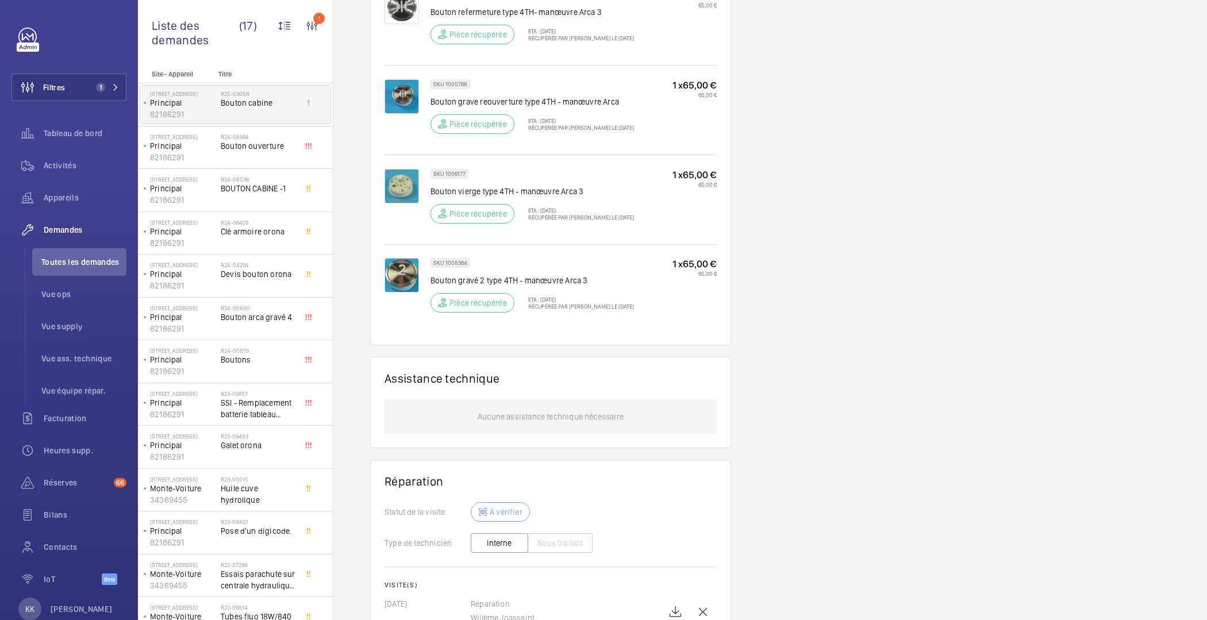
click at [499, 277] on p "Bouton gravé 2 type 4TH - manœuvre Arca 3" at bounding box center [533, 280] width 204 height 11
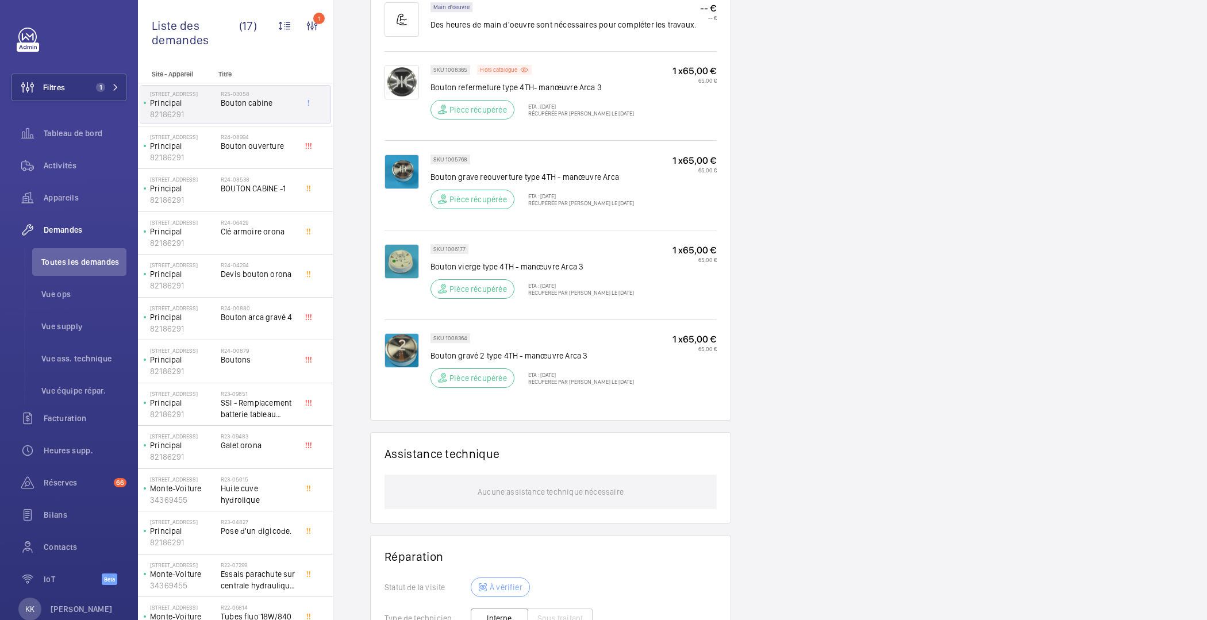
scroll to position [757, 0]
drag, startPoint x: 425, startPoint y: 176, endPoint x: 462, endPoint y: 176, distance: 36.2
click at [462, 176] on div "SKU 1005768 Bouton grave reouverture type 4TH - manœuvre Arca Pièce récupérée E…" at bounding box center [551, 191] width 332 height 73
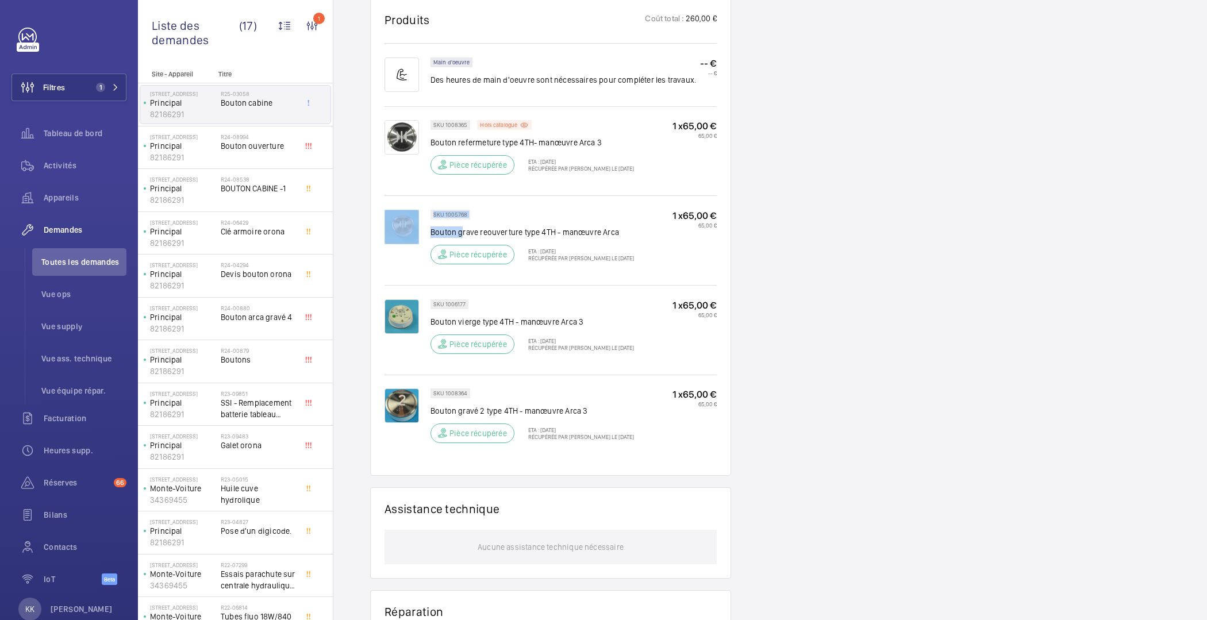
scroll to position [697, 0]
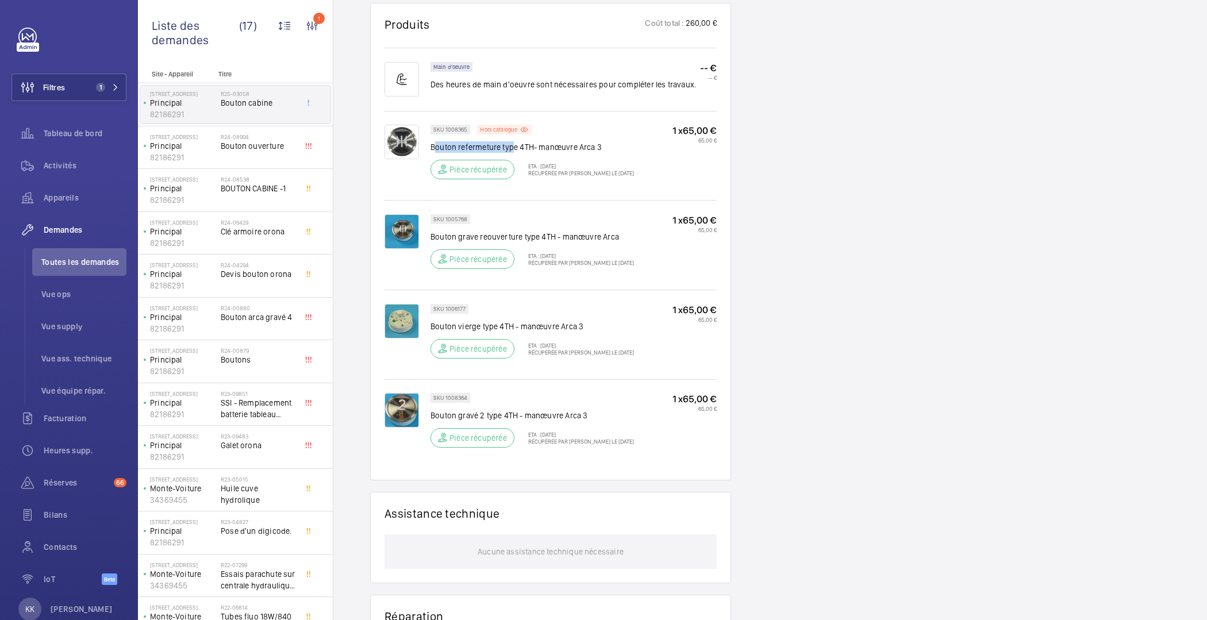
drag, startPoint x: 433, startPoint y: 149, endPoint x: 513, endPoint y: 142, distance: 79.7
click at [513, 142] on p "Bouton refermeture type 4TH- manœuvre Arca 3" at bounding box center [533, 146] width 204 height 11
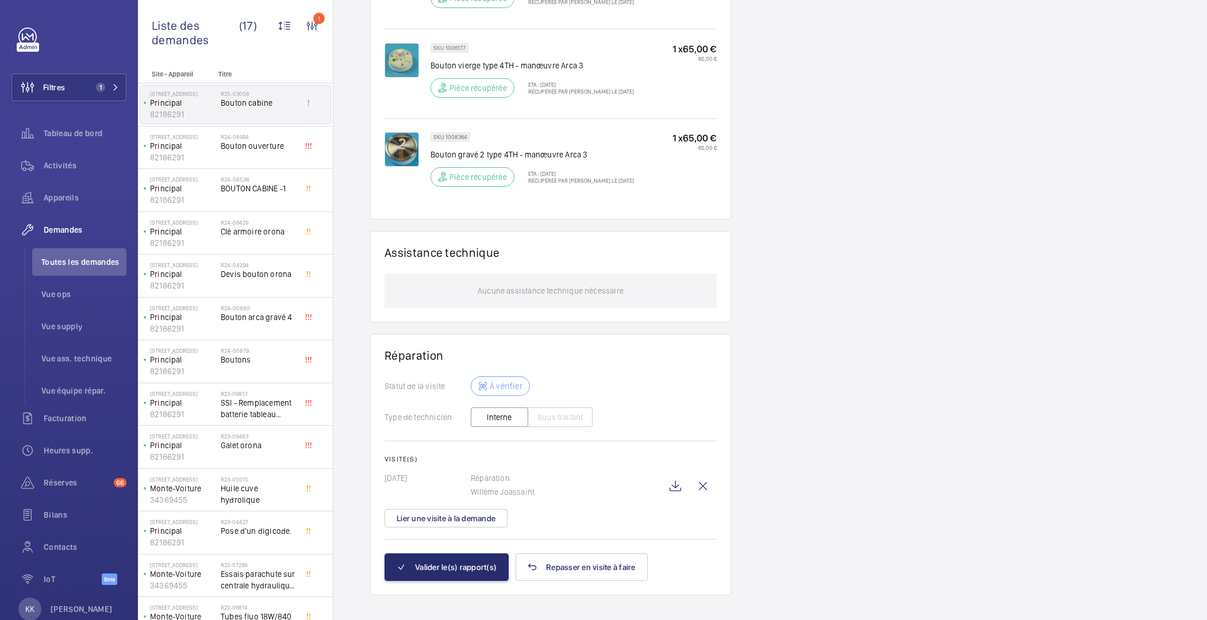
scroll to position [966, 0]
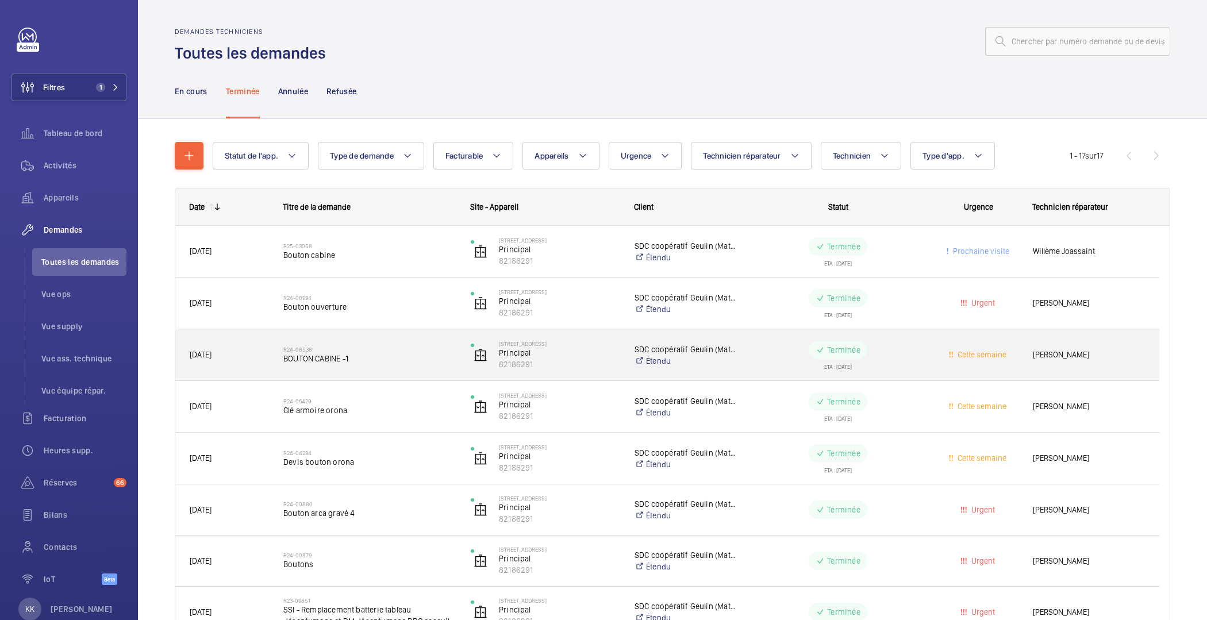
click at [348, 359] on span "BOUTON CABINE -1" at bounding box center [369, 358] width 172 height 11
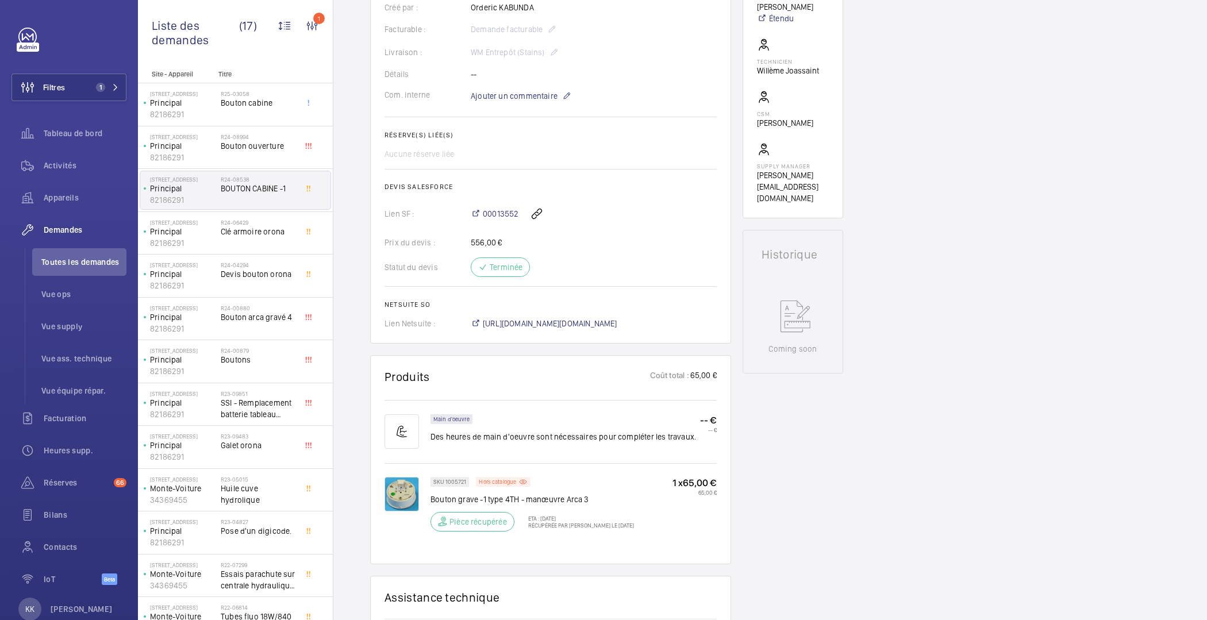
scroll to position [332, 0]
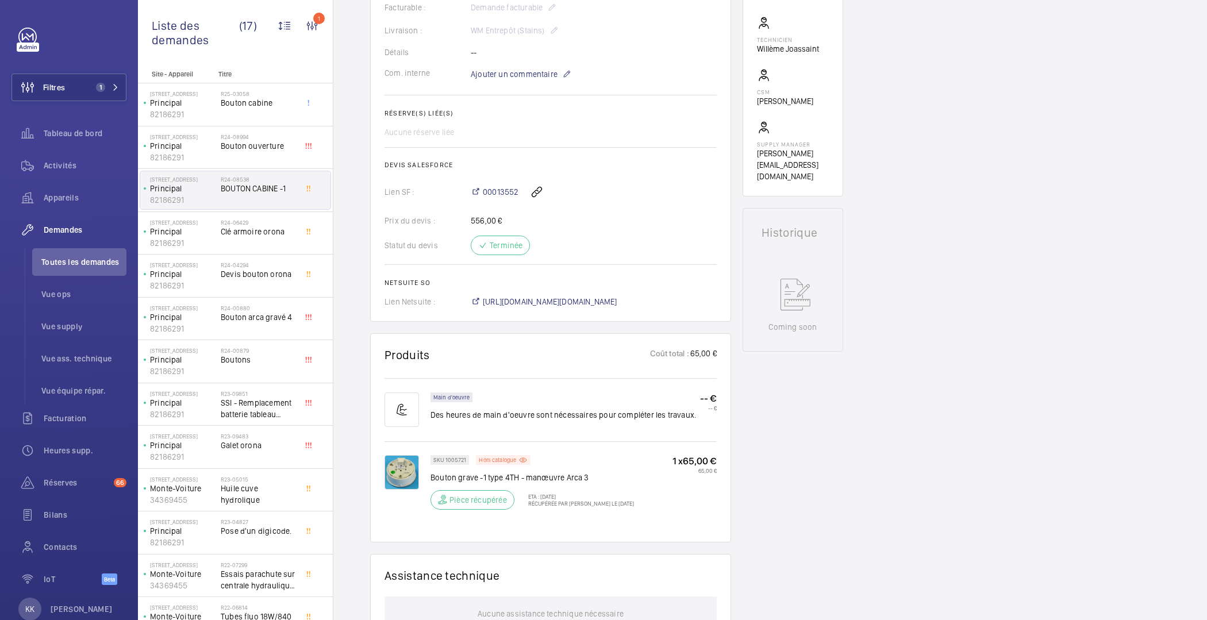
click at [405, 474] on img at bounding box center [402, 472] width 34 height 34
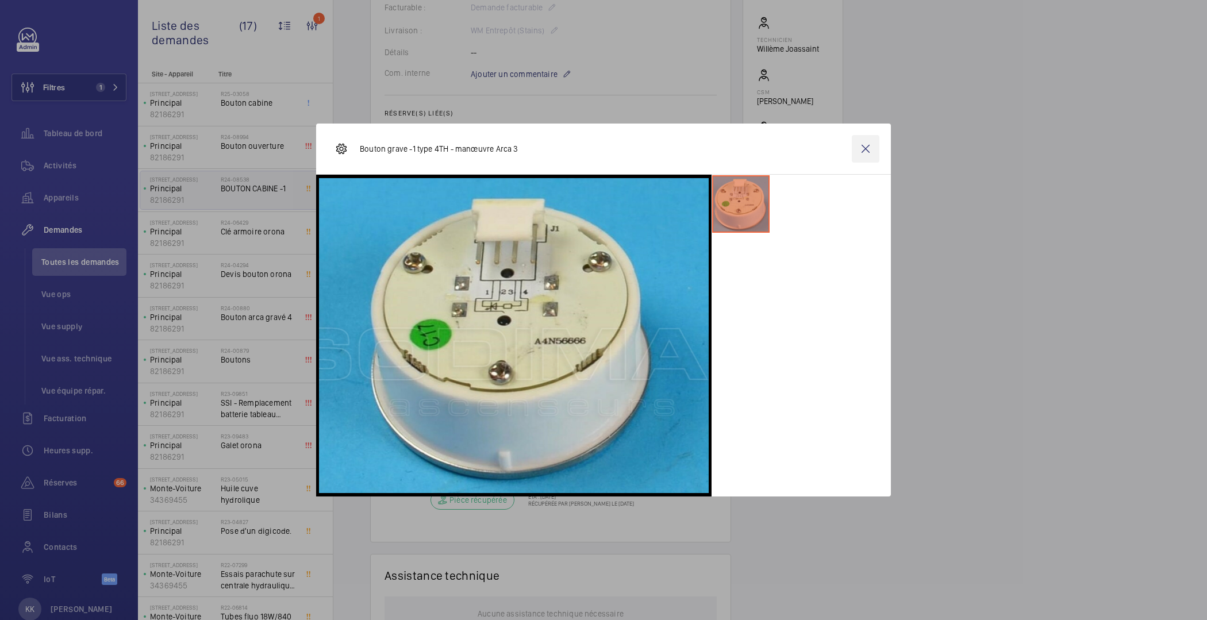
click at [865, 144] on wm-front-icon-button at bounding box center [866, 149] width 28 height 28
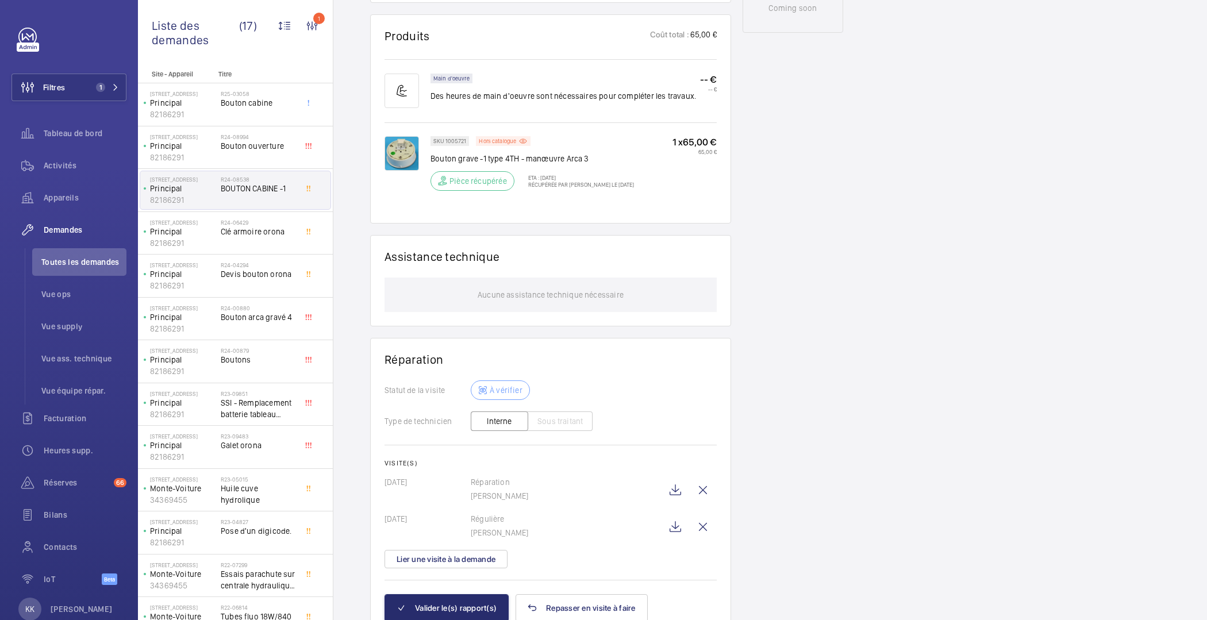
scroll to position [552, 0]
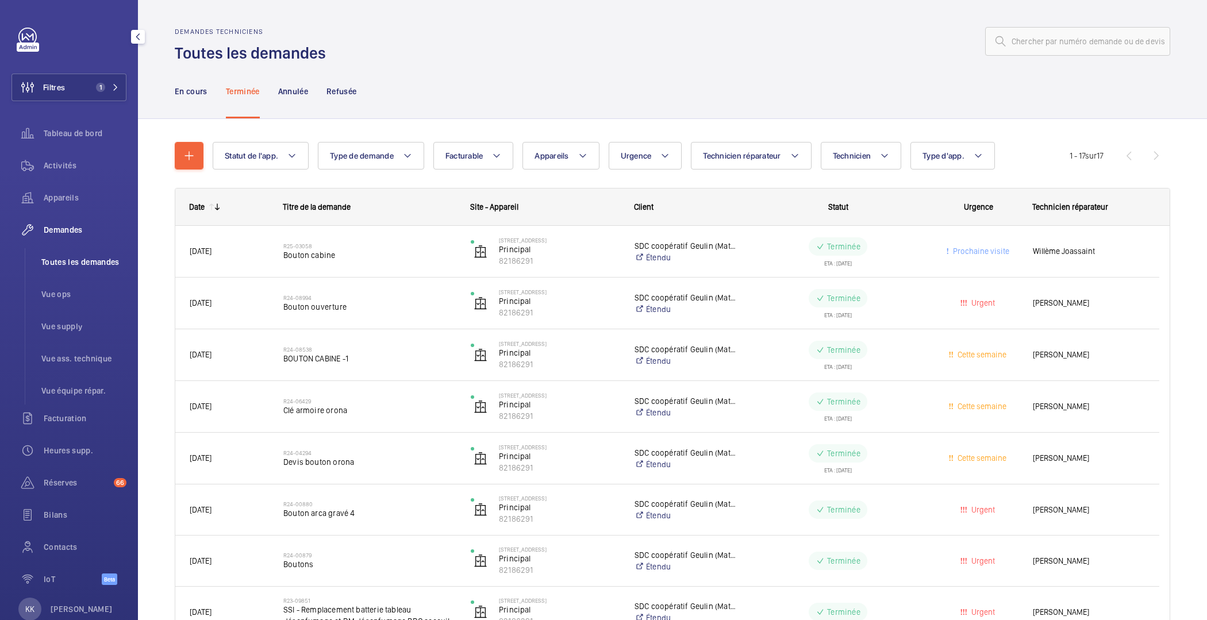
click at [74, 267] on span "Toutes les demandes" at bounding box center [83, 261] width 85 height 11
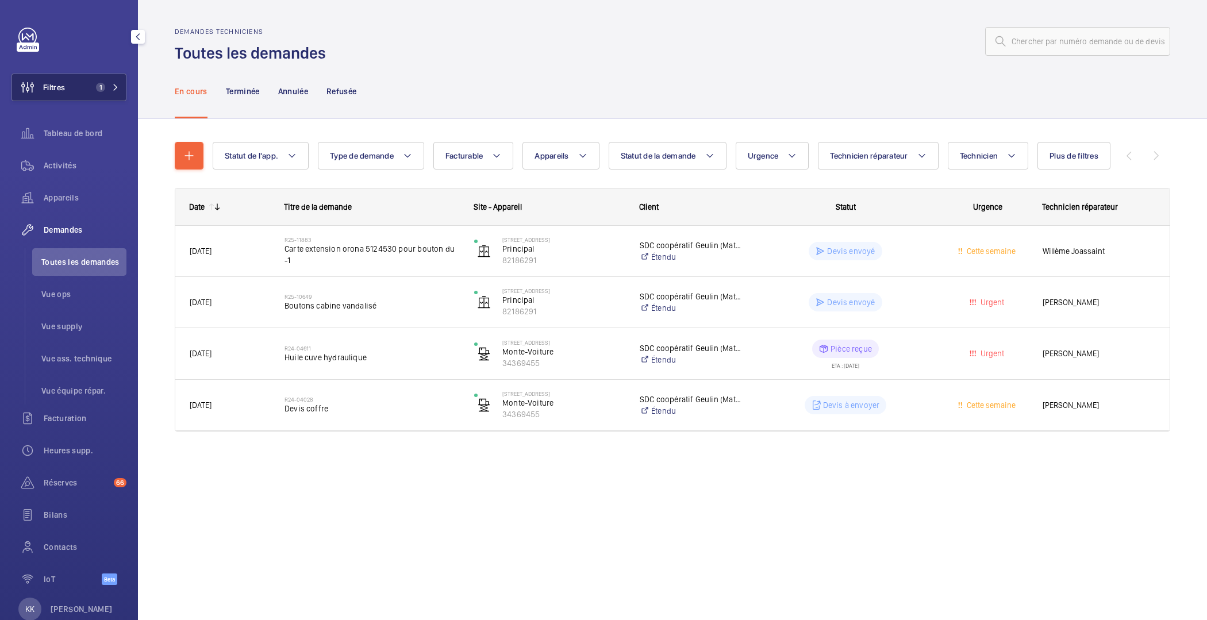
click at [112, 84] on mat-icon at bounding box center [115, 87] width 7 height 7
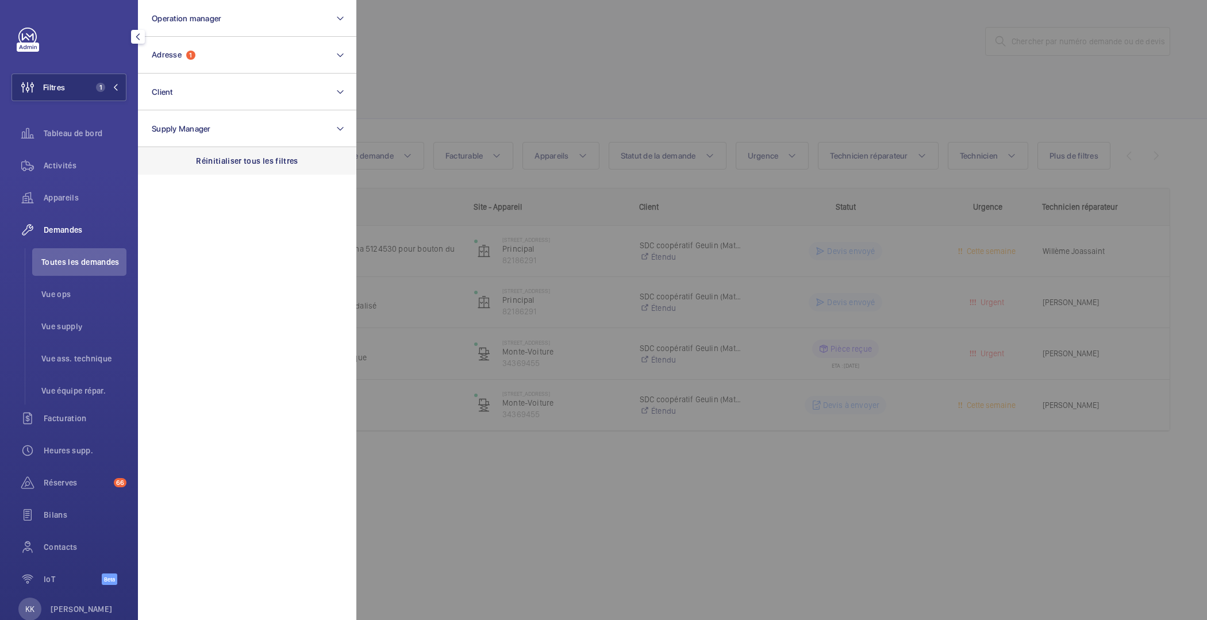
click at [258, 166] on p "Réinitialiser tous les filtres" at bounding box center [247, 160] width 102 height 11
click at [554, 119] on div at bounding box center [959, 310] width 1207 height 620
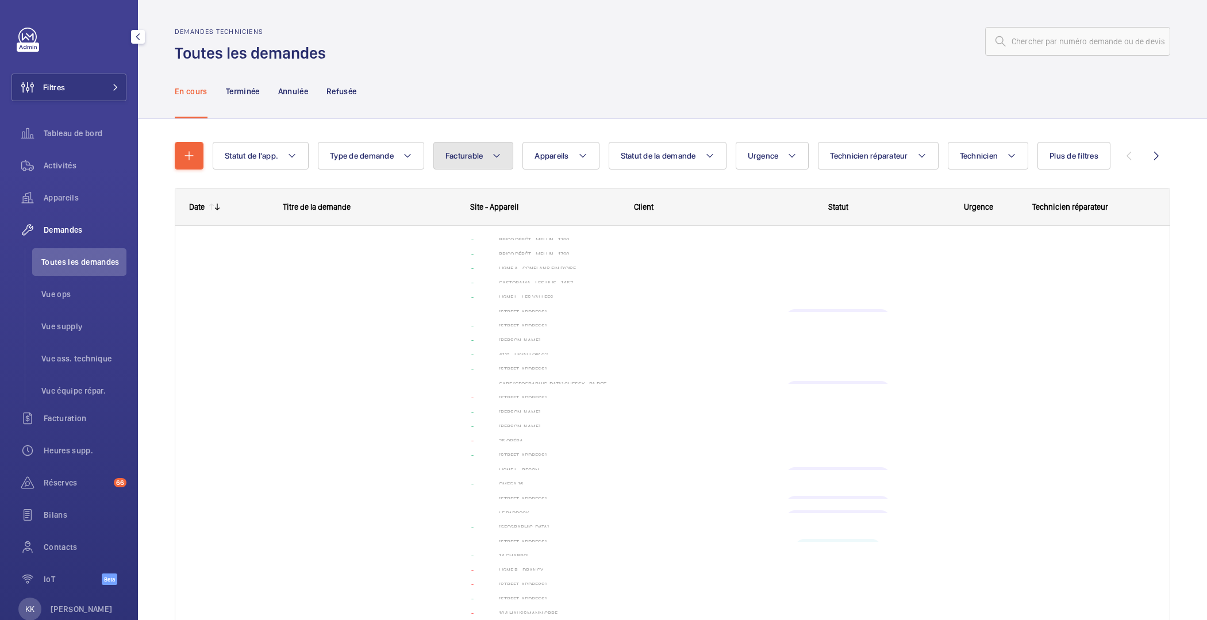
click at [481, 157] on span "Facturable" at bounding box center [465, 155] width 38 height 9
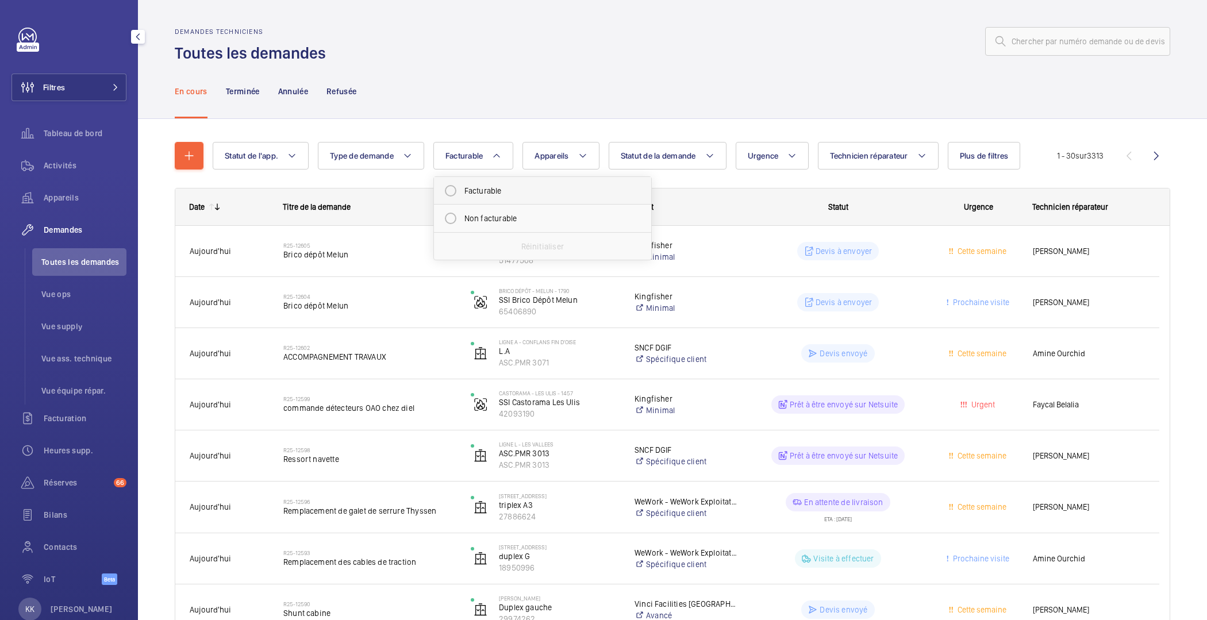
click at [462, 186] on mat-radio-button "Facturable" at bounding box center [542, 190] width 207 height 23
radio input "true"
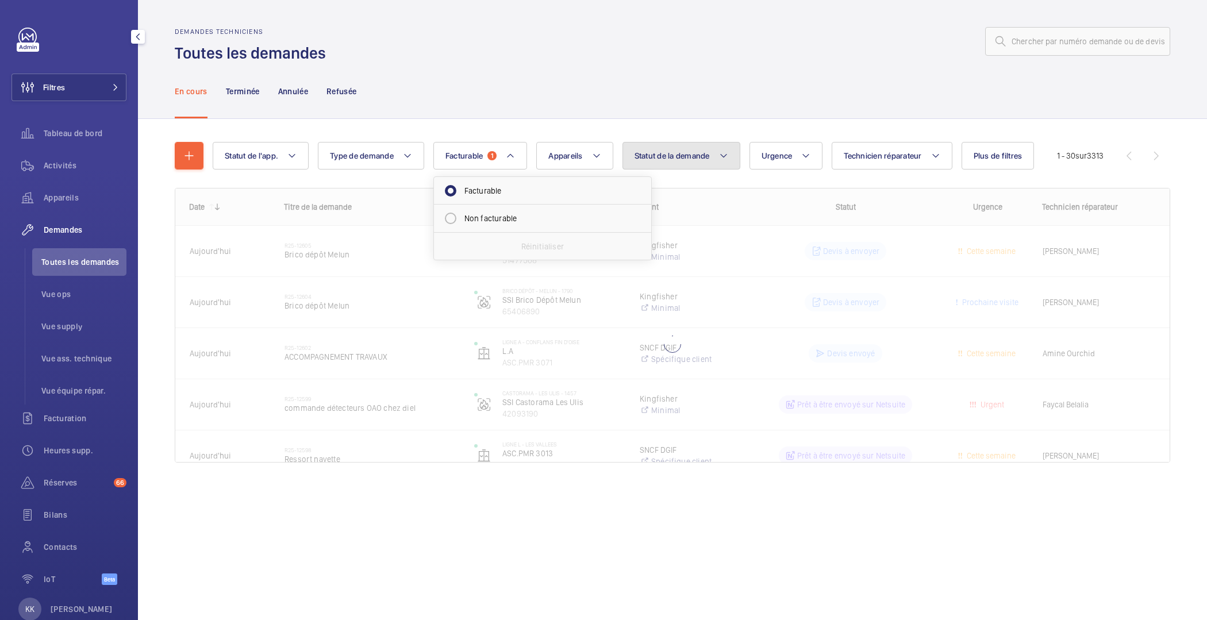
click at [679, 159] on span "Statut de la demande" at bounding box center [672, 155] width 75 height 9
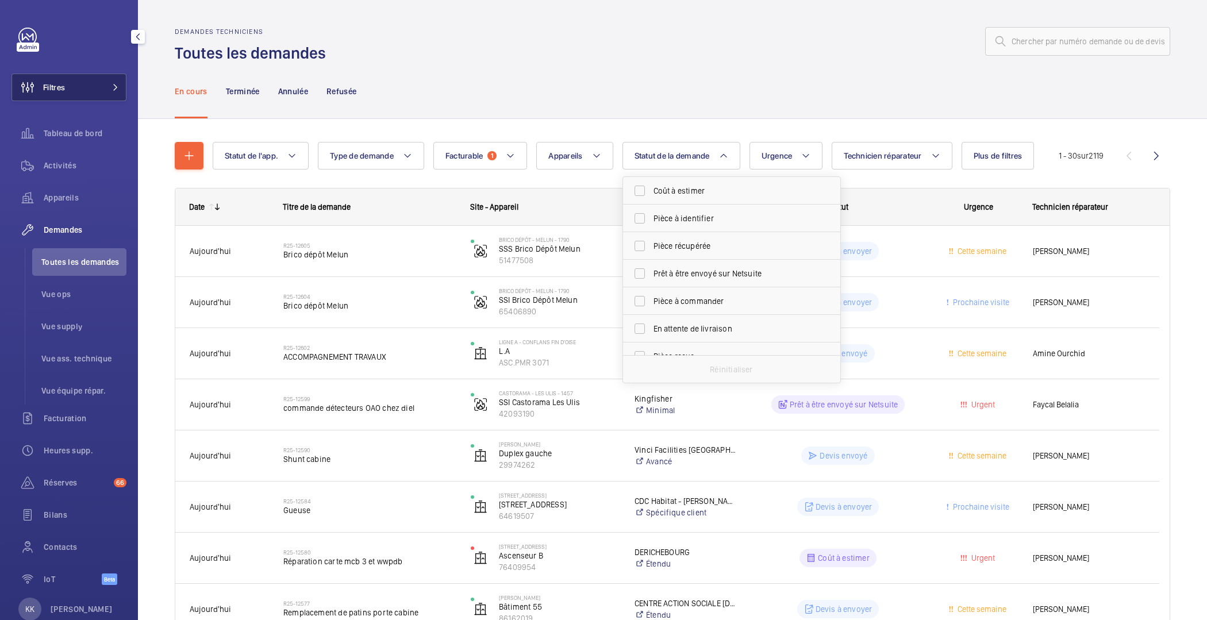
click at [71, 81] on button "Filtres" at bounding box center [68, 88] width 115 height 28
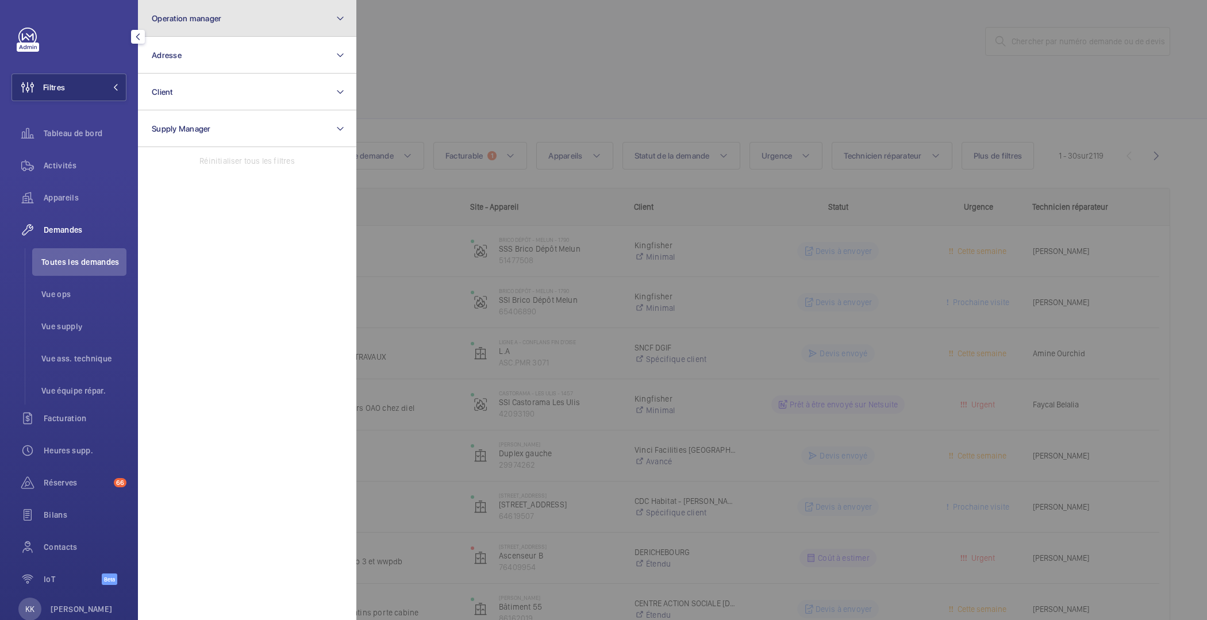
click at [201, 7] on button "Operation manager" at bounding box center [247, 18] width 218 height 37
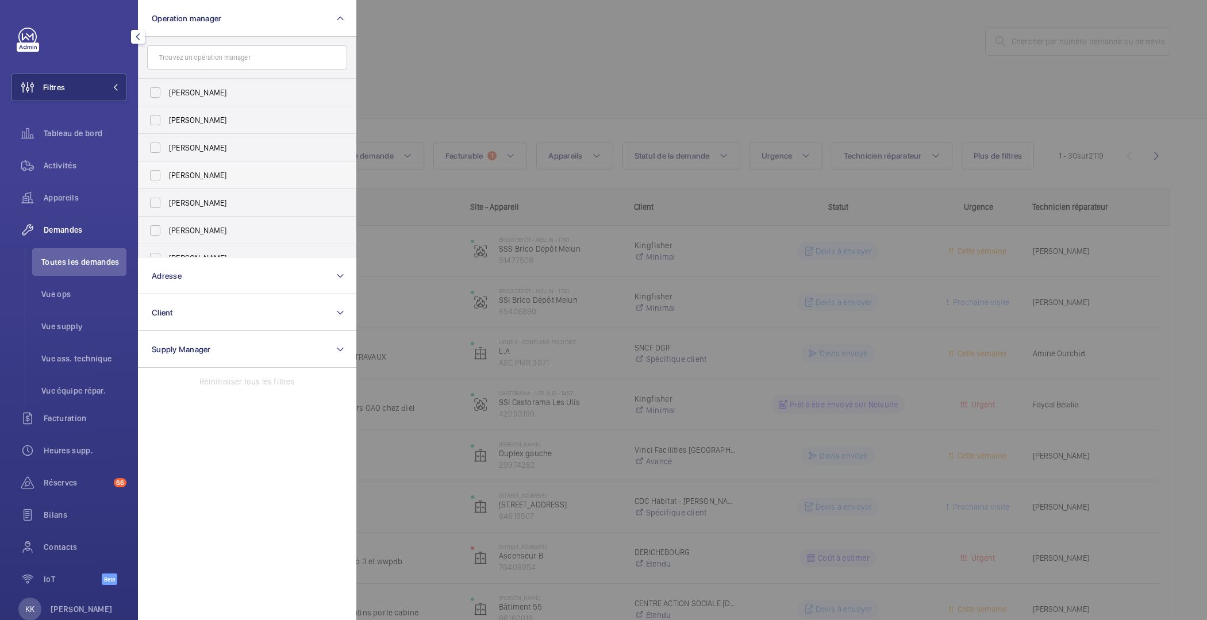
click at [178, 170] on span "[PERSON_NAME]" at bounding box center [248, 175] width 158 height 11
click at [167, 170] on input "[PERSON_NAME]" at bounding box center [155, 175] width 23 height 23
checkbox input "true"
click at [551, 76] on div at bounding box center [959, 310] width 1207 height 620
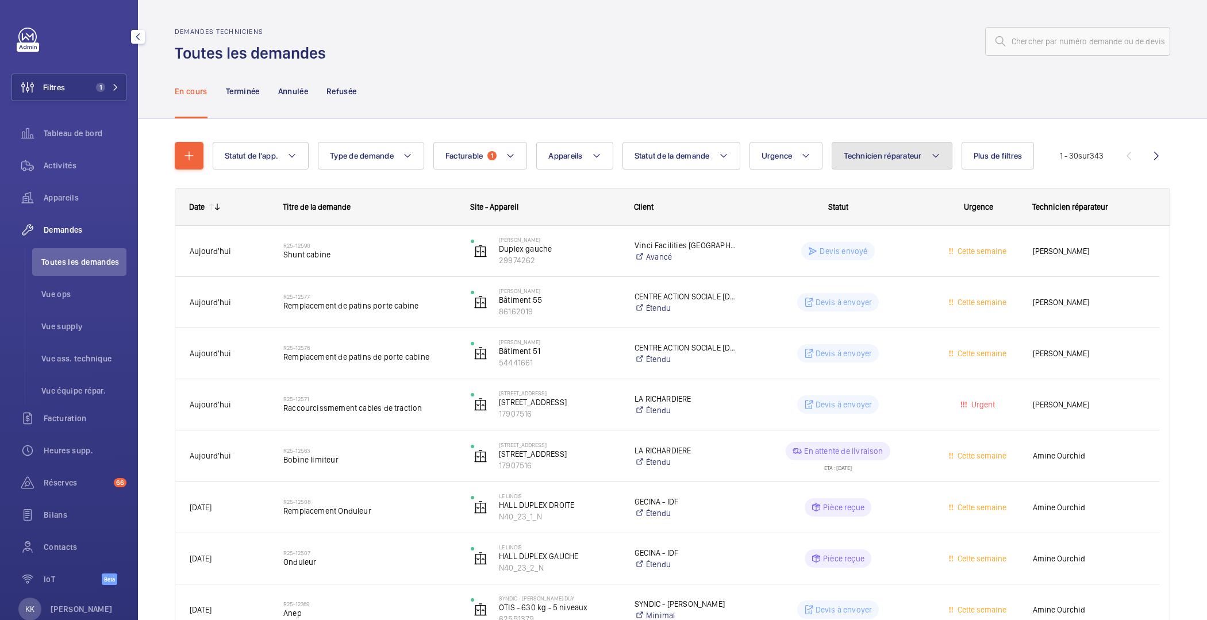
click at [904, 153] on span "Technicien réparateur" at bounding box center [883, 155] width 78 height 9
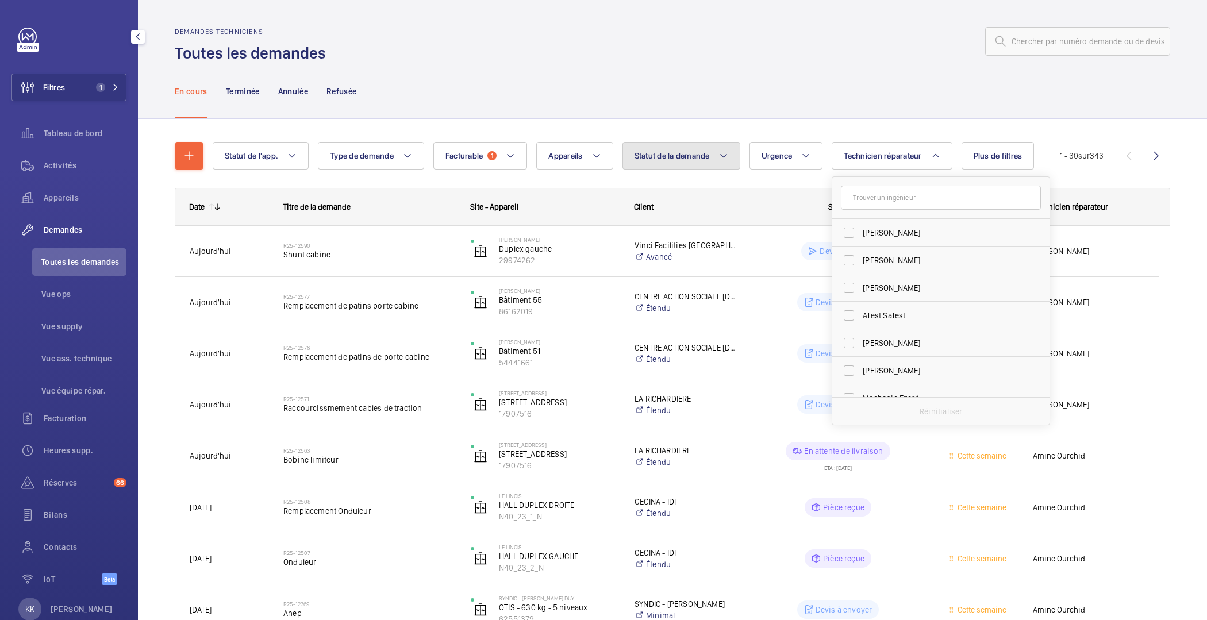
click at [677, 160] on span "Statut de la demande" at bounding box center [672, 155] width 75 height 9
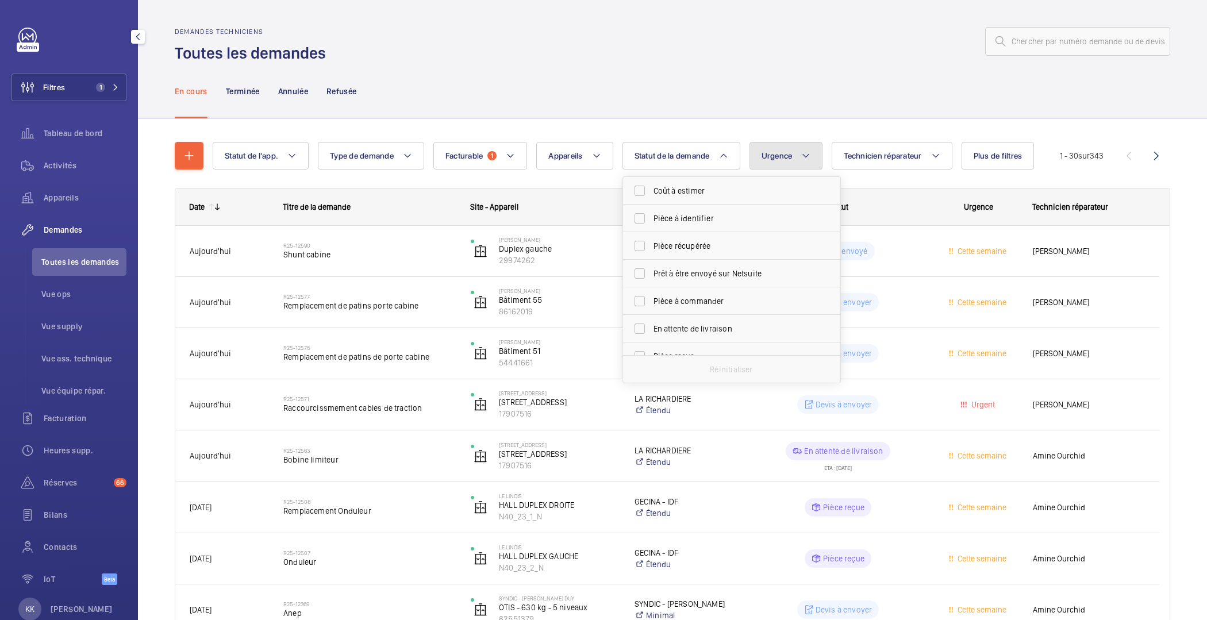
click at [765, 155] on span "Urgence" at bounding box center [777, 155] width 31 height 9
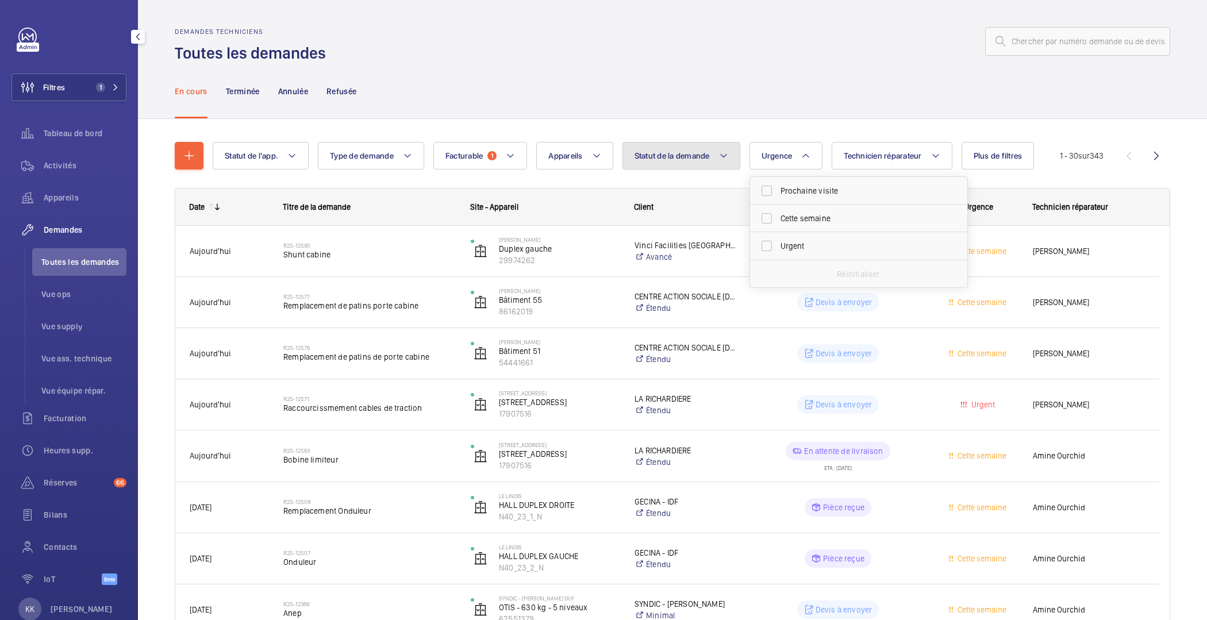
click at [650, 158] on span "Statut de la demande" at bounding box center [672, 155] width 75 height 9
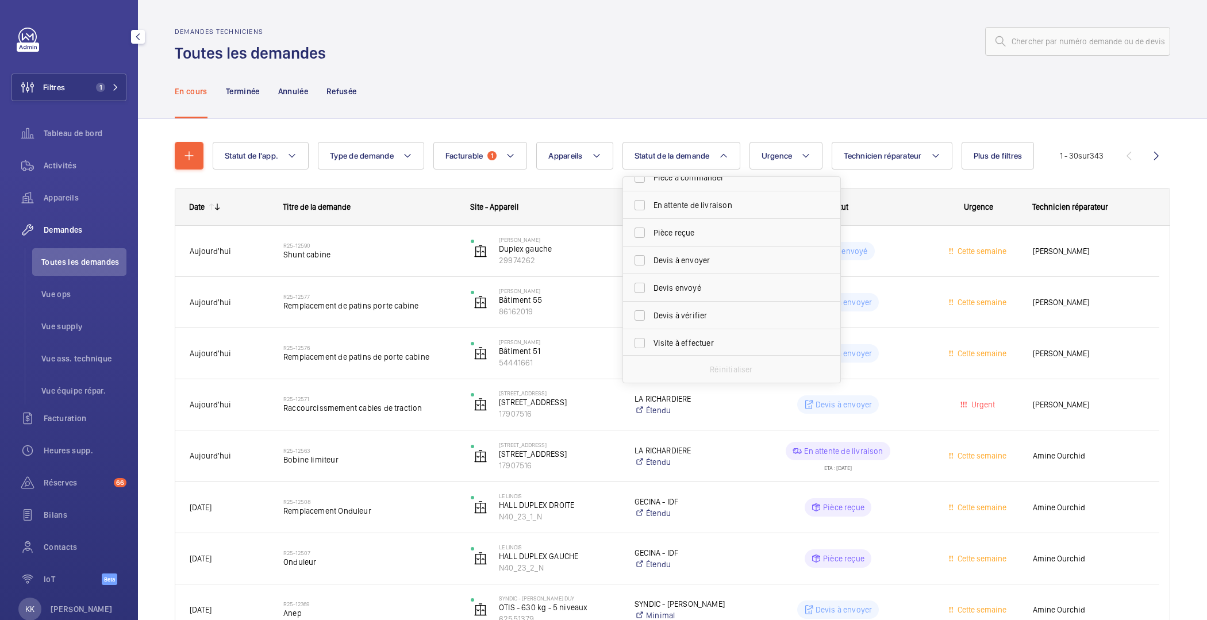
scroll to position [152, 0]
click at [654, 234] on span "Devis à envoyer" at bounding box center [733, 231] width 158 height 11
click at [651, 234] on input "Devis à envoyer" at bounding box center [639, 231] width 23 height 23
checkbox input "true"
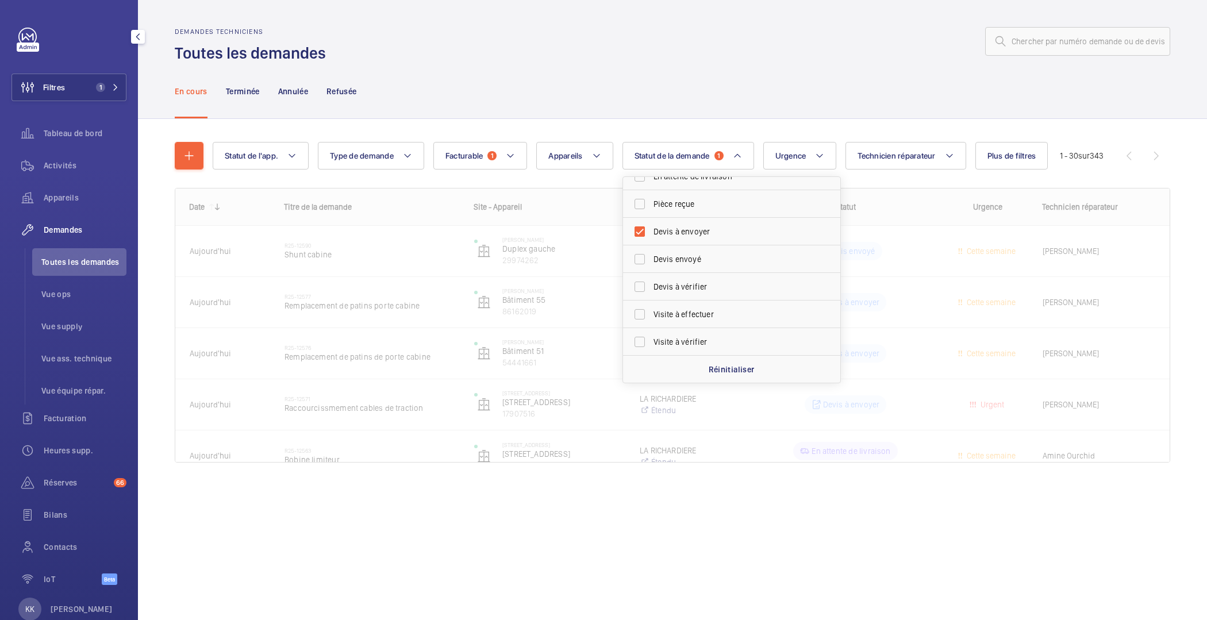
click at [648, 46] on div at bounding box center [752, 42] width 838 height 28
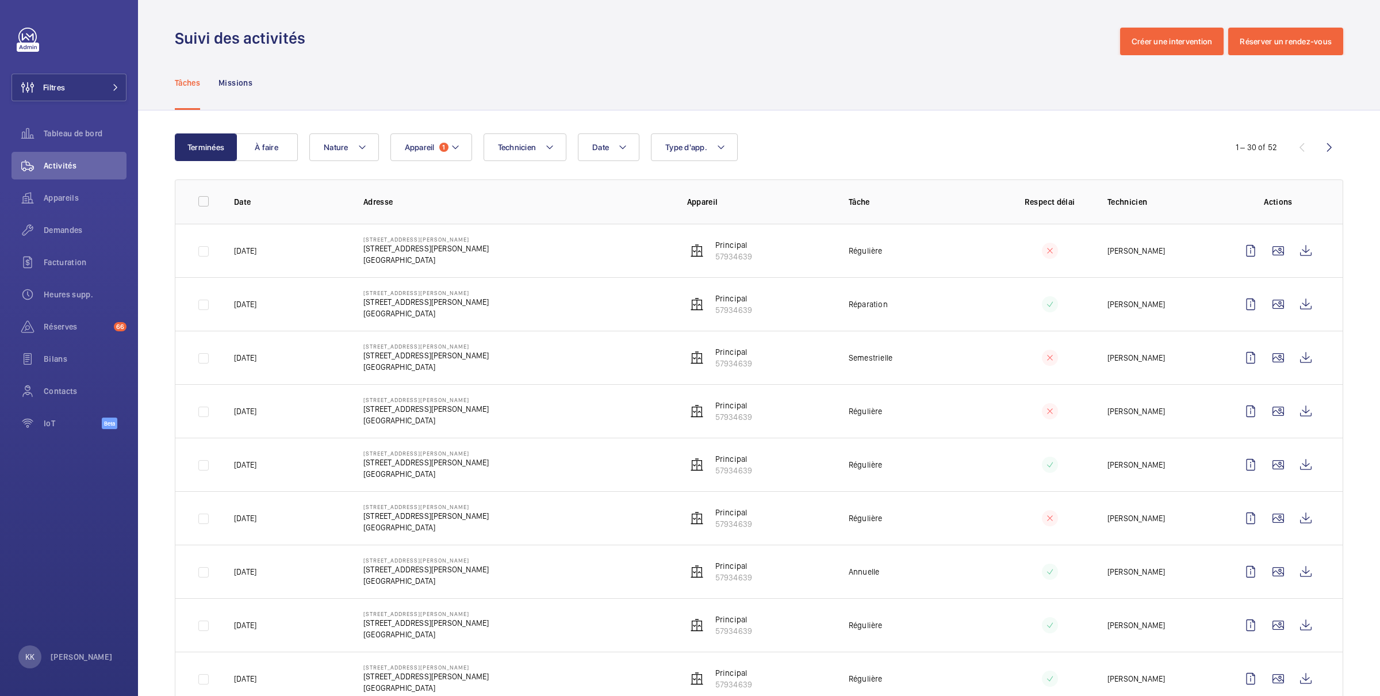
click at [479, 255] on p "[GEOGRAPHIC_DATA]" at bounding box center [425, 259] width 125 height 11
click at [477, 251] on p "[STREET_ADDRESS][PERSON_NAME]" at bounding box center [425, 248] width 125 height 11
click at [375, 254] on p "[STREET_ADDRESS][PERSON_NAME]" at bounding box center [425, 248] width 125 height 11
click at [243, 252] on p "25/08/2025" at bounding box center [245, 250] width 22 height 11
drag, startPoint x: 387, startPoint y: 250, endPoint x: 446, endPoint y: 248, distance: 58.7
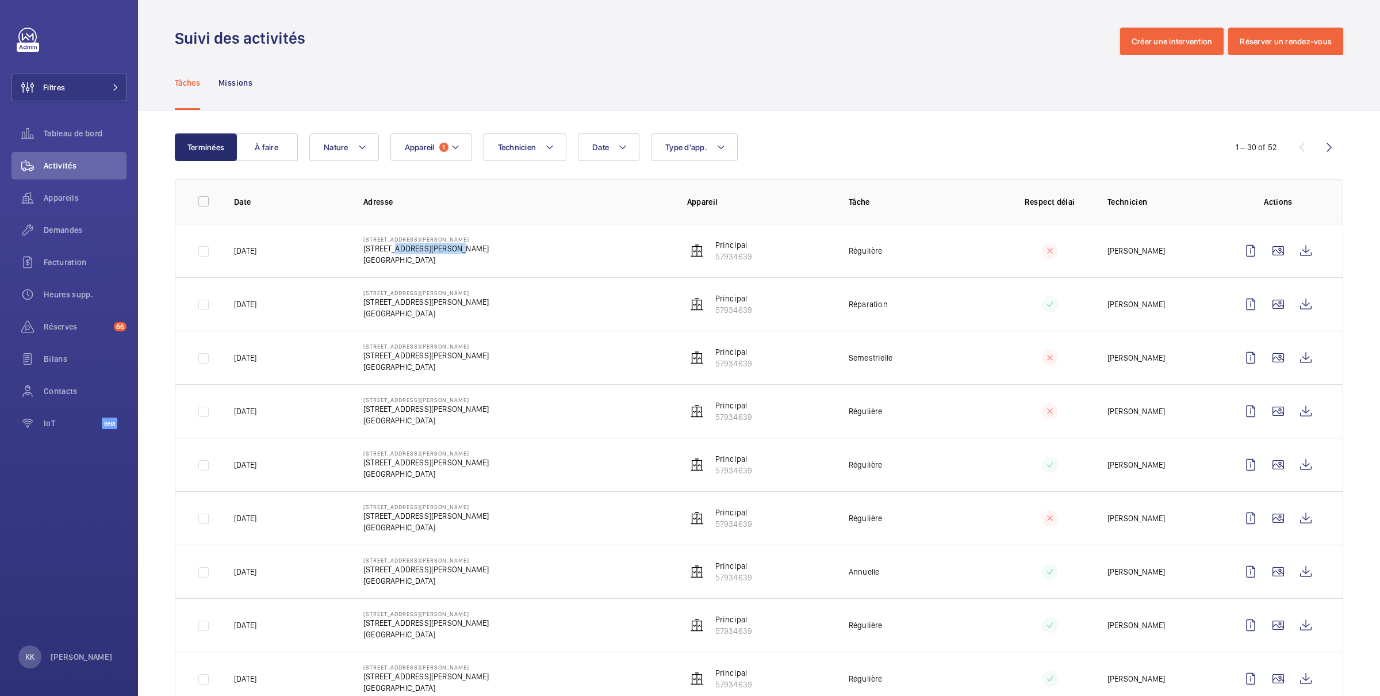
click at [446, 248] on p "15 Rue Angélique Verien, 92200 NEUILLY-SUR-SEINE" at bounding box center [425, 248] width 125 height 11
copy p "Angélique Verien"
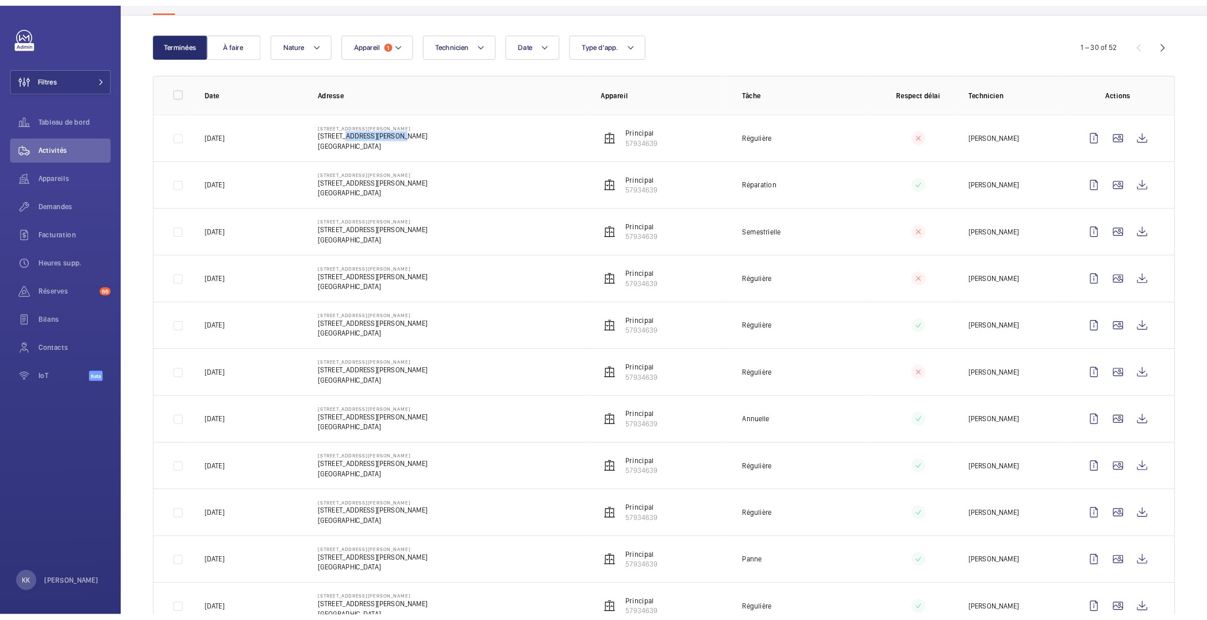
scroll to position [99, 0]
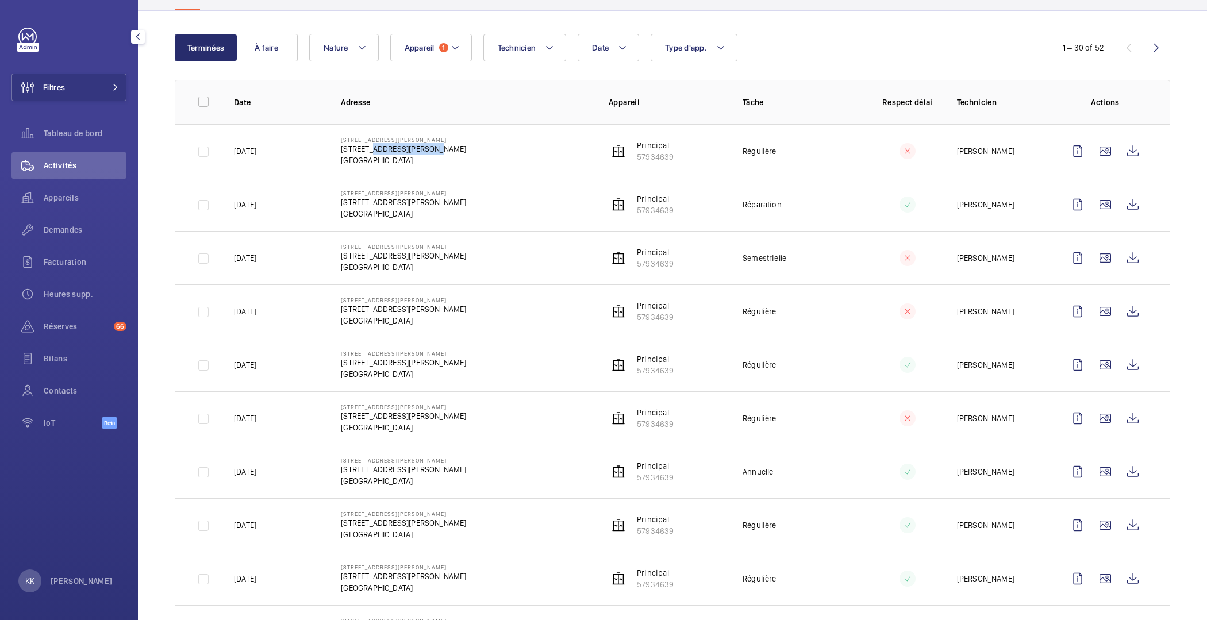
click at [401, 151] on p "15 Rue Angélique Verien, 92200 NEUILLY-SUR-SEINE" at bounding box center [403, 148] width 125 height 11
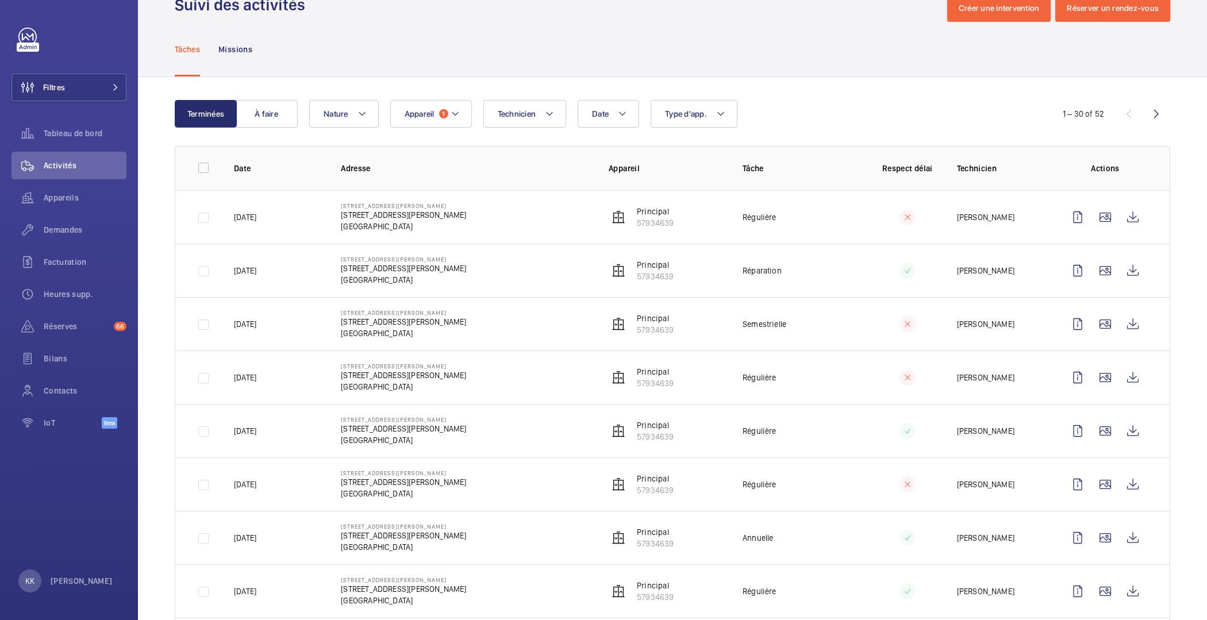
scroll to position [30, 0]
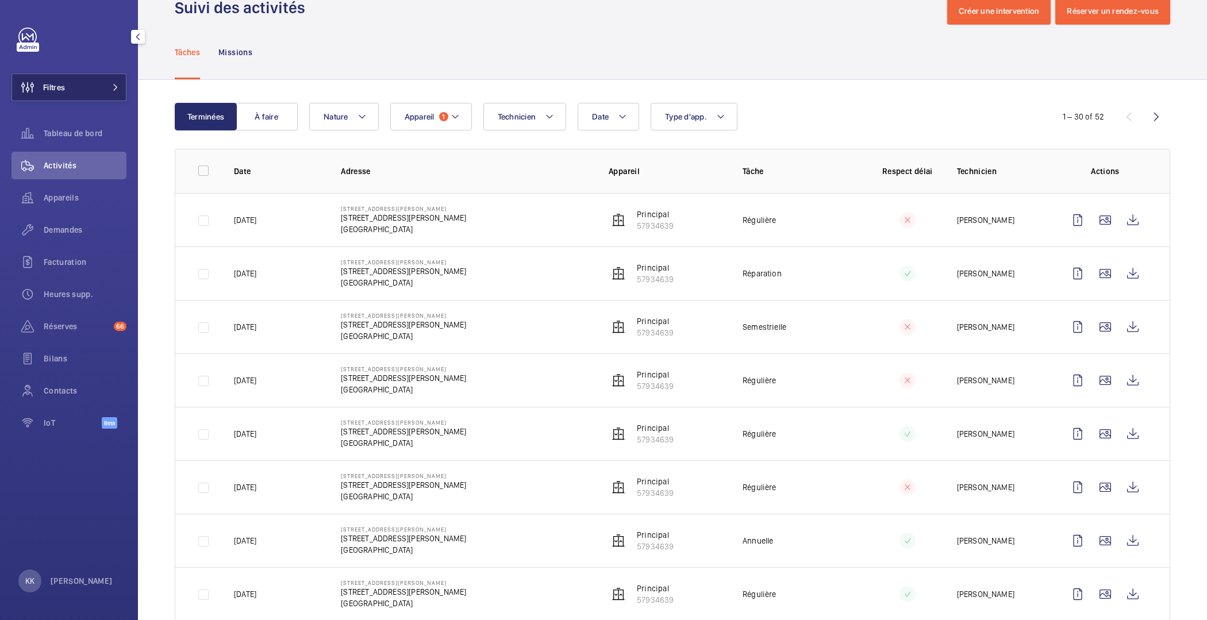
click at [70, 83] on button "Filtres" at bounding box center [68, 88] width 115 height 28
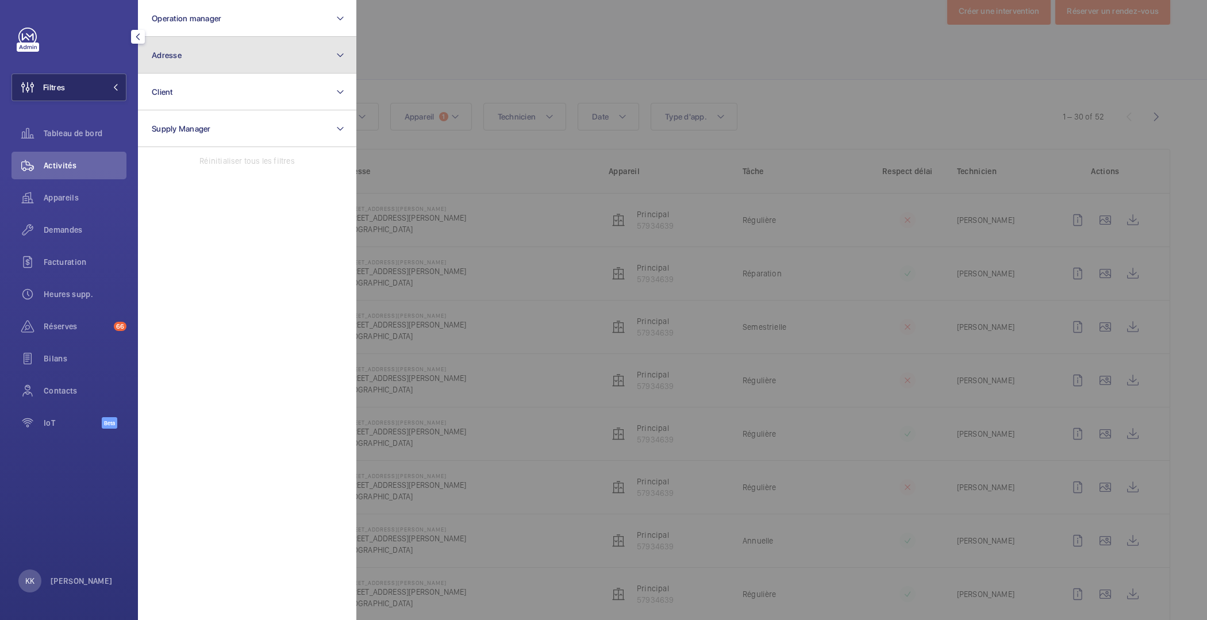
click at [233, 56] on button "Adresse" at bounding box center [247, 55] width 218 height 37
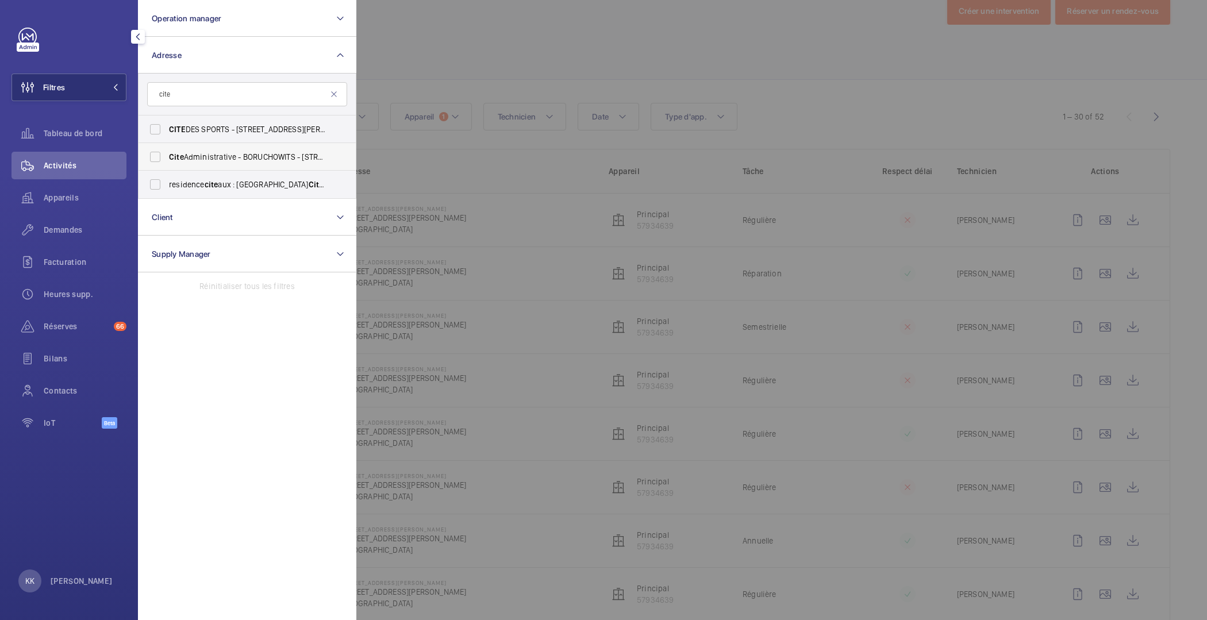
type input "cite"
click at [249, 149] on label "Cite Administrative - BORUCHOWITS - 20 Quai Hippolyte Rossignol, MELUN 77000" at bounding box center [239, 157] width 200 height 28
click at [167, 149] on input "Cite Administrative - BORUCHOWITS - 20 Quai Hippolyte Rossignol, MELUN 77000" at bounding box center [155, 156] width 23 height 23
checkbox input "true"
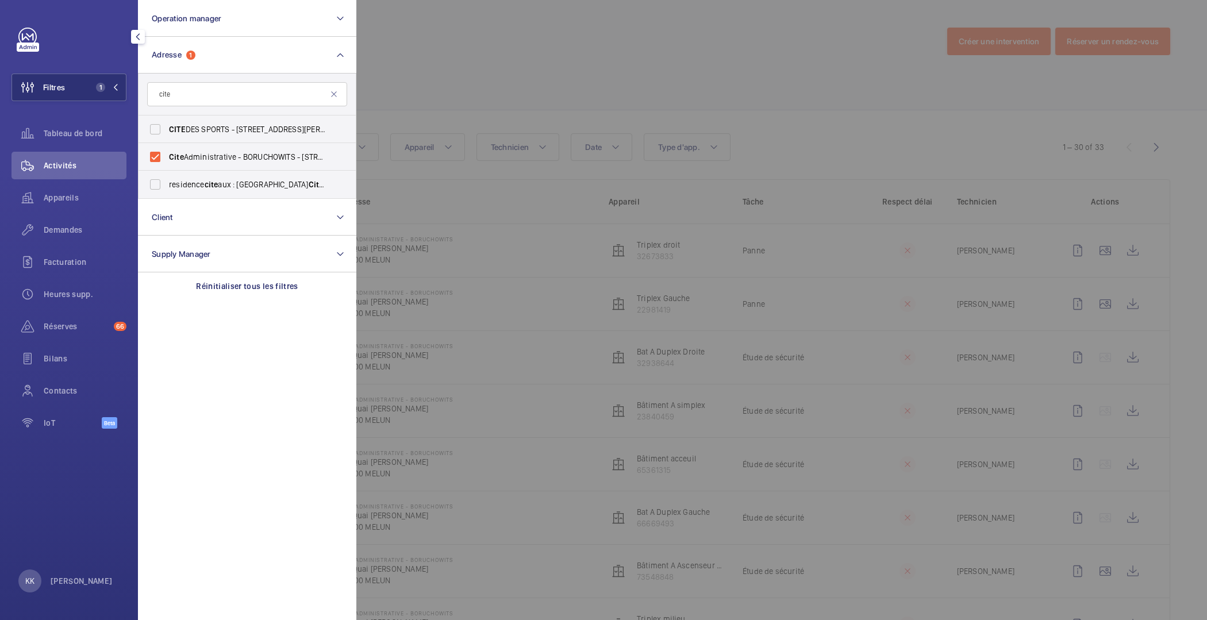
click at [425, 58] on div at bounding box center [959, 310] width 1207 height 620
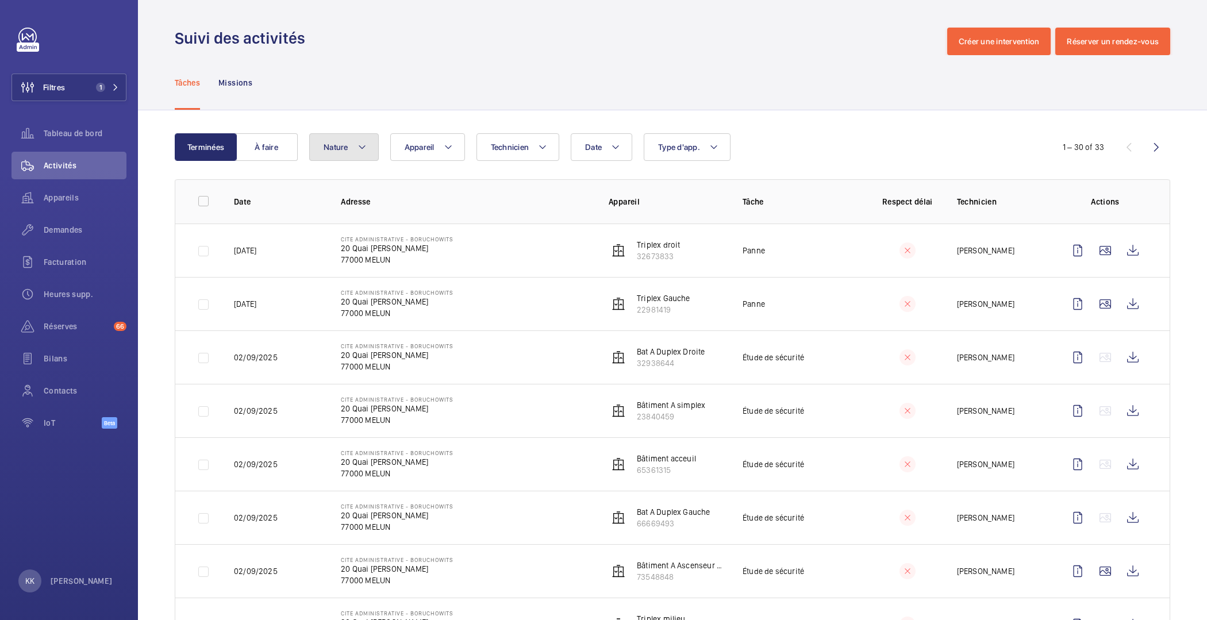
click at [359, 151] on mat-icon at bounding box center [362, 147] width 9 height 14
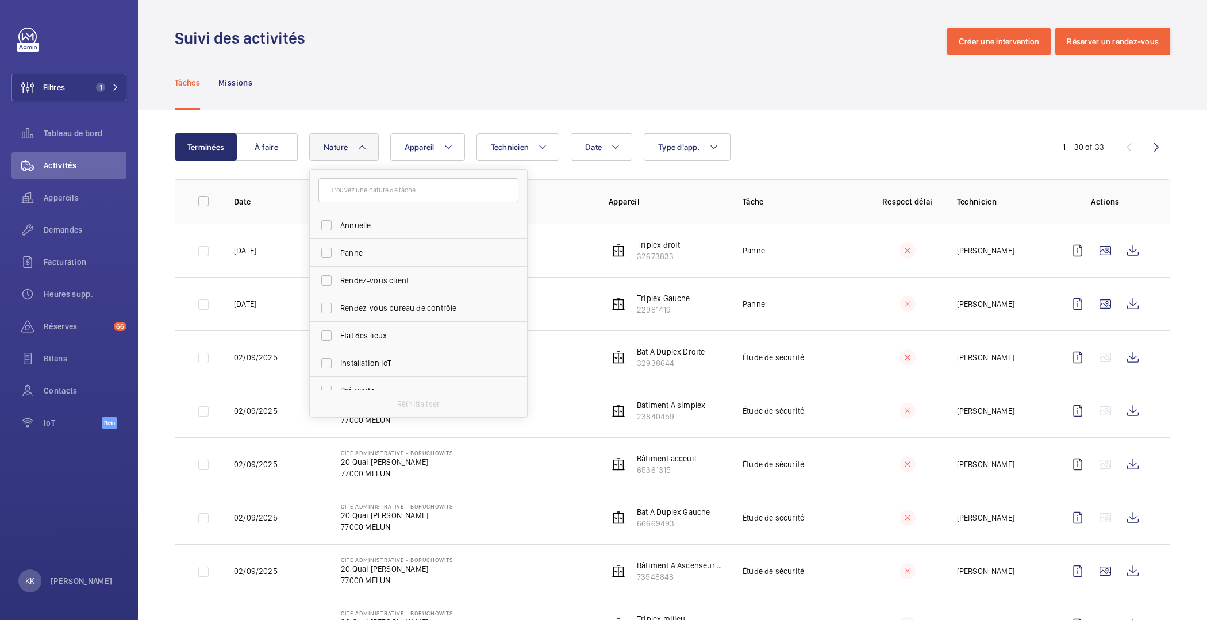
scroll to position [180, 0]
click at [340, 260] on span "Régulière" at bounding box center [419, 265] width 158 height 11
click at [338, 259] on input "Régulière" at bounding box center [326, 266] width 23 height 23
checkbox input "true"
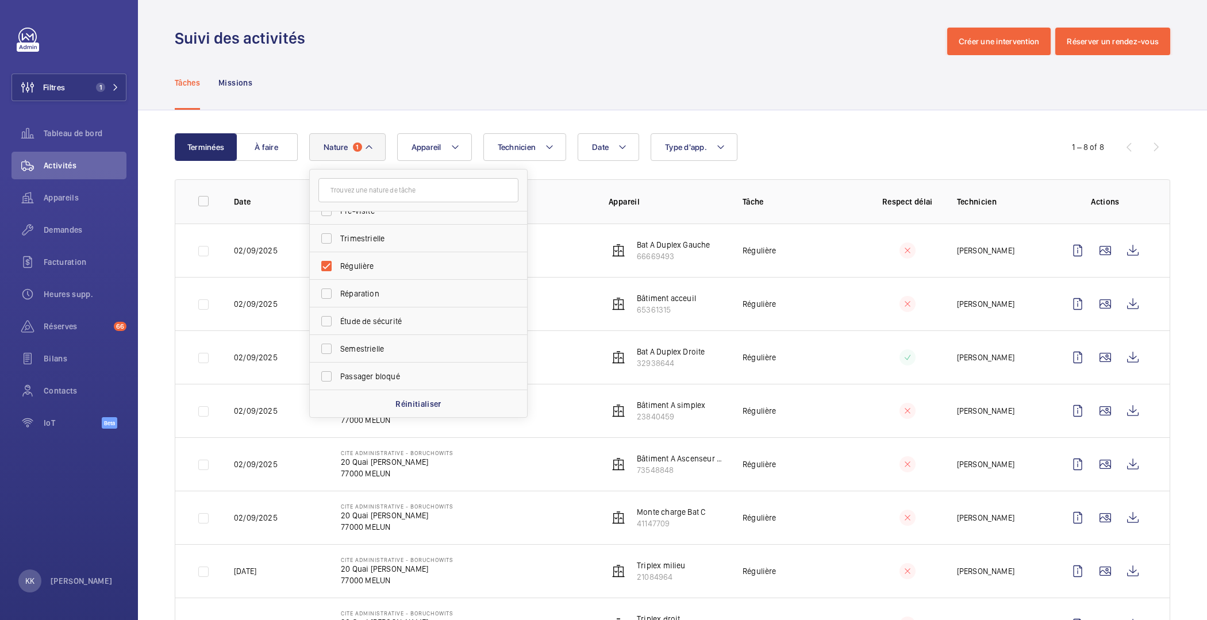
click at [483, 64] on div "Tâches Missions" at bounding box center [673, 82] width 996 height 55
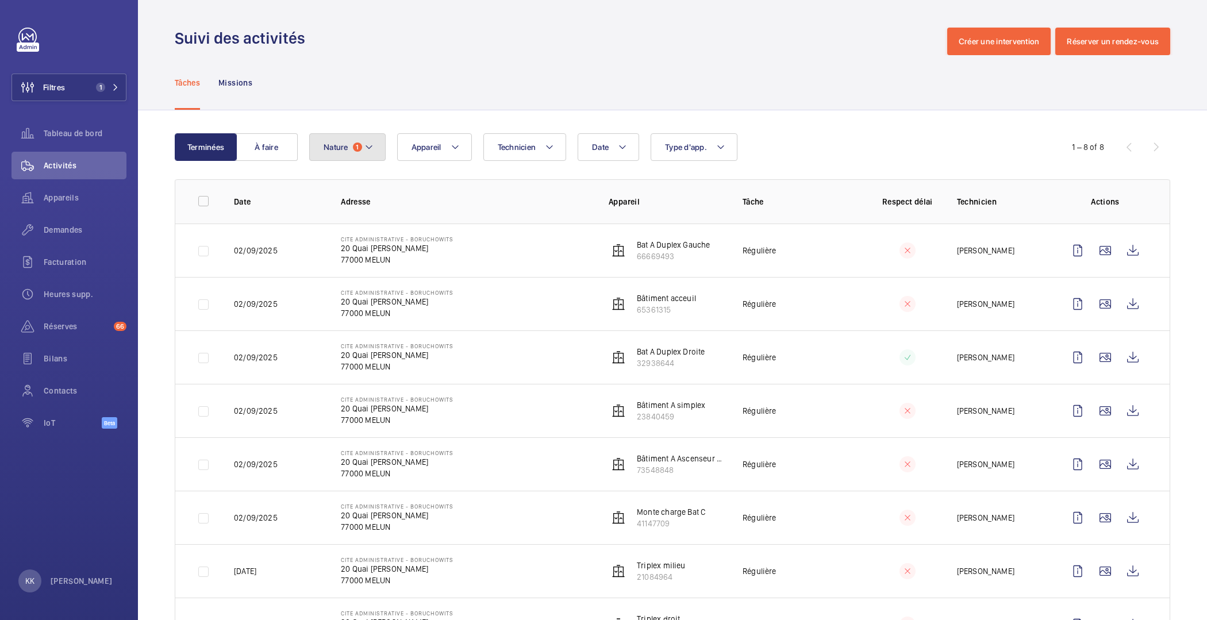
click at [366, 155] on button "Nature 1" at bounding box center [347, 147] width 76 height 28
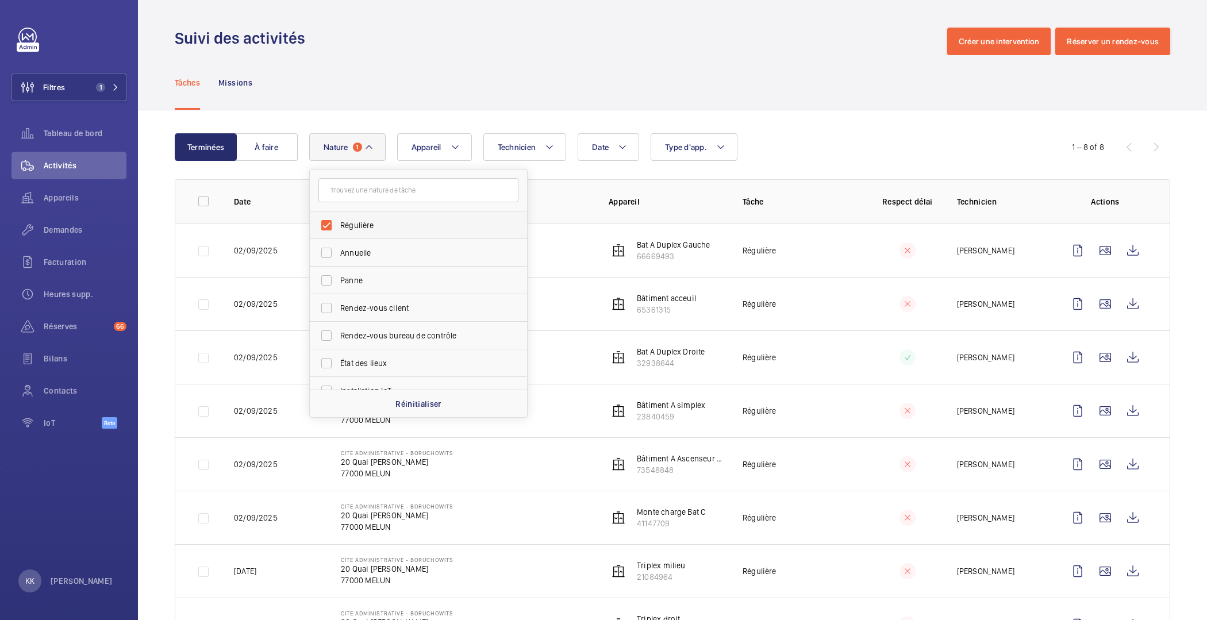
click at [344, 222] on span "Régulière" at bounding box center [419, 225] width 158 height 11
click at [338, 222] on input "Régulière" at bounding box center [326, 225] width 23 height 23
checkbox input "false"
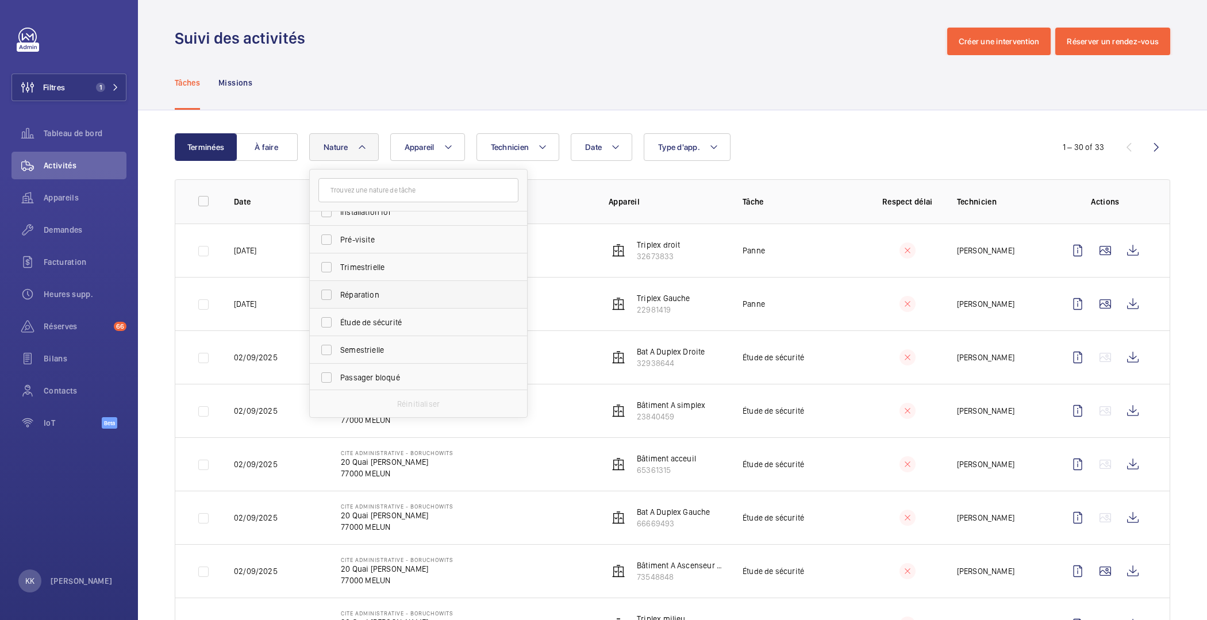
scroll to position [180, 0]
click at [384, 324] on span "Étude de sécurité" at bounding box center [419, 321] width 158 height 11
click at [338, 324] on input "Étude de sécurité" at bounding box center [326, 321] width 23 height 23
checkbox input "true"
click at [384, 113] on div "Terminées À faire Date Technicien Appareil Type d'app. Nature 1 Régulière Annue…" at bounding box center [672, 421] width 1069 height 623
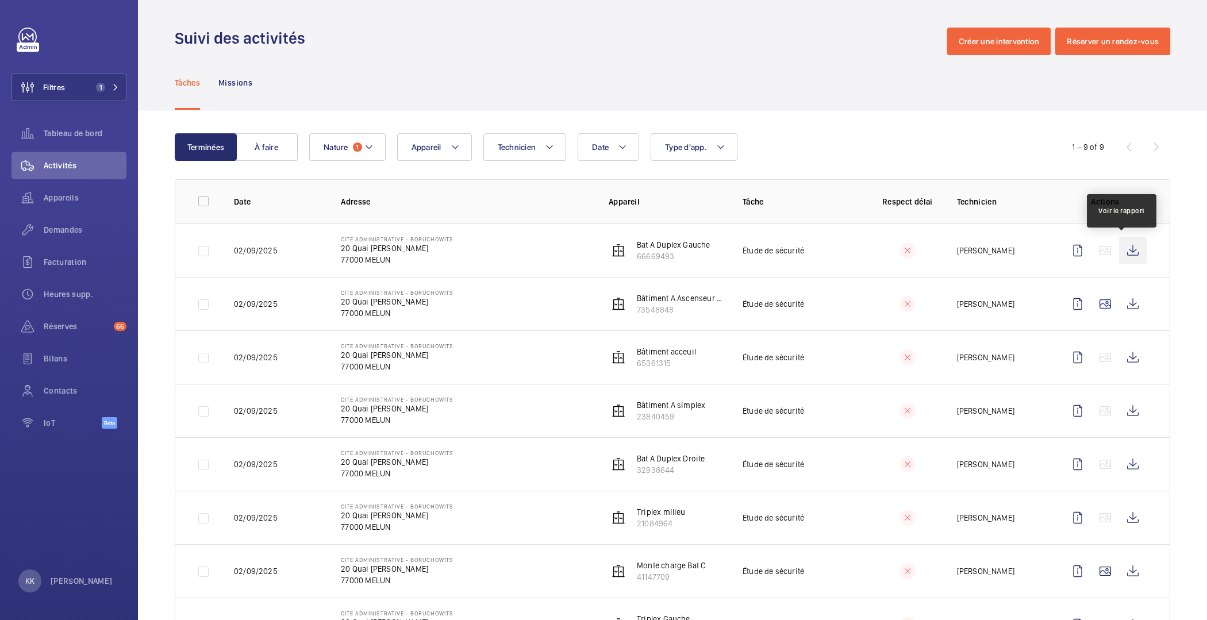
click at [1129, 254] on wm-front-icon-button at bounding box center [1133, 251] width 28 height 28
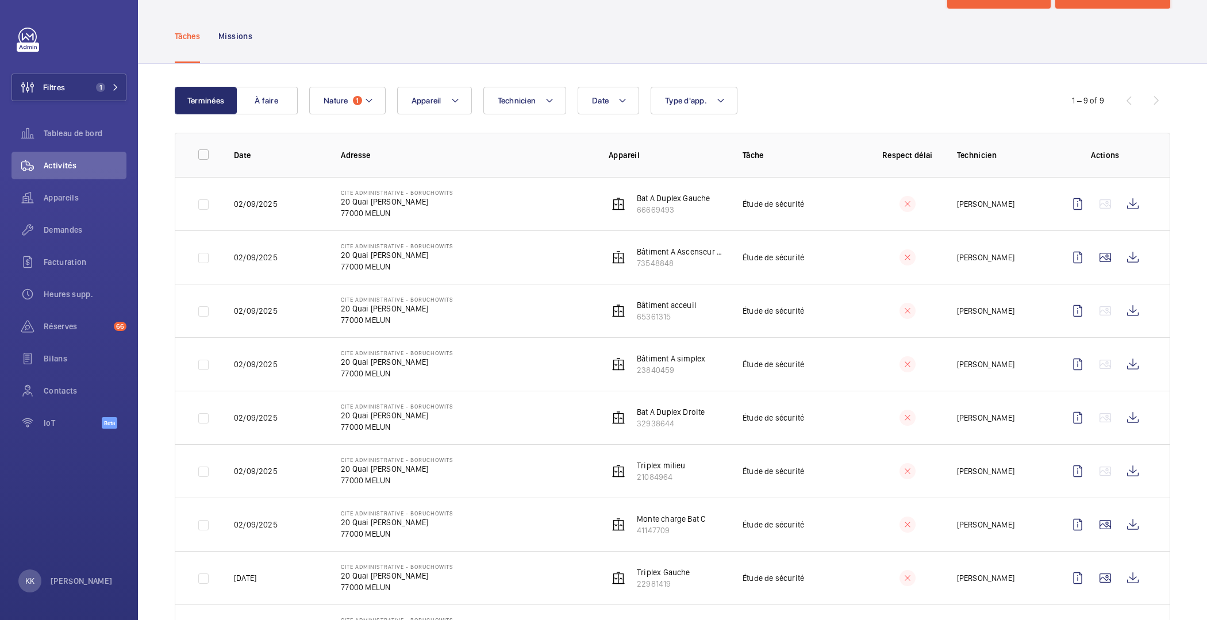
scroll to position [48, 0]
click at [1119, 463] on wm-front-icon-button at bounding box center [1133, 470] width 28 height 28
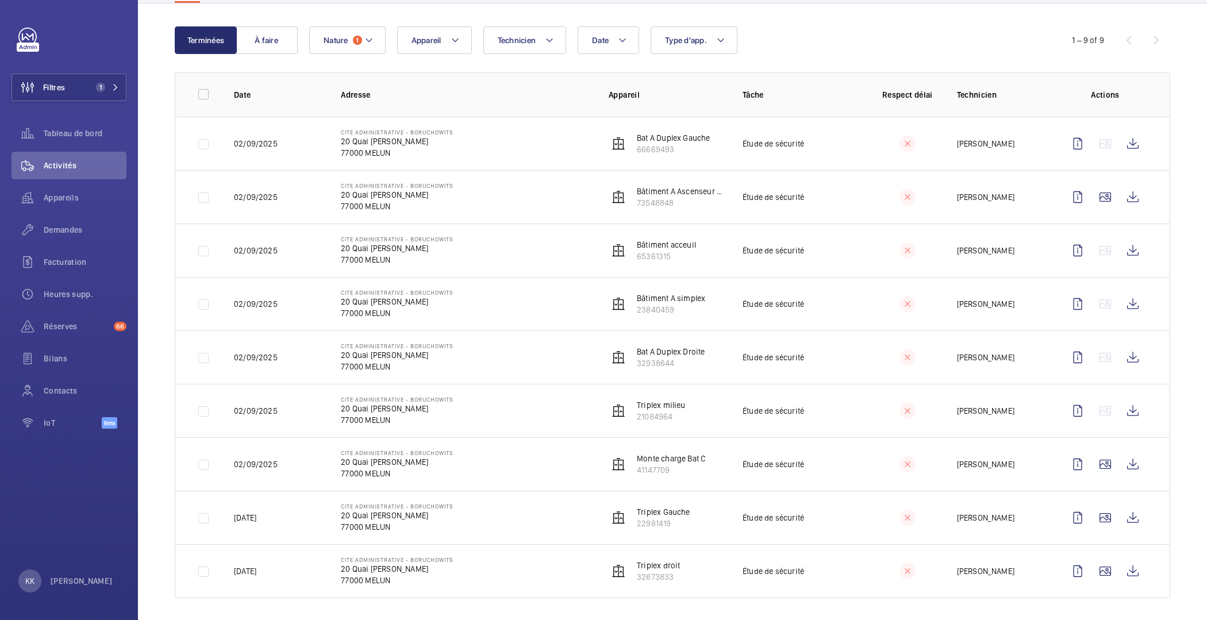
scroll to position [110, 0]
click at [1129, 566] on wm-front-icon-button at bounding box center [1133, 569] width 28 height 28
click at [353, 39] on span "1" at bounding box center [357, 37] width 9 height 9
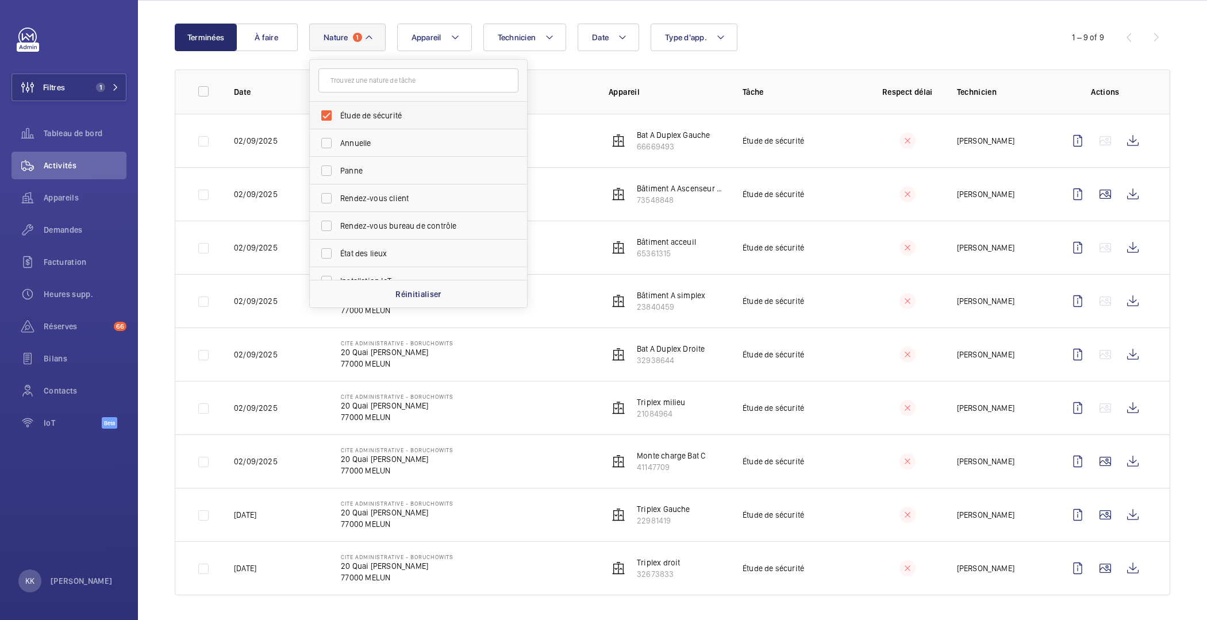
click at [360, 112] on span "Étude de sécurité" at bounding box center [419, 115] width 158 height 11
click at [338, 112] on input "Étude de sécurité" at bounding box center [326, 115] width 23 height 23
checkbox input "false"
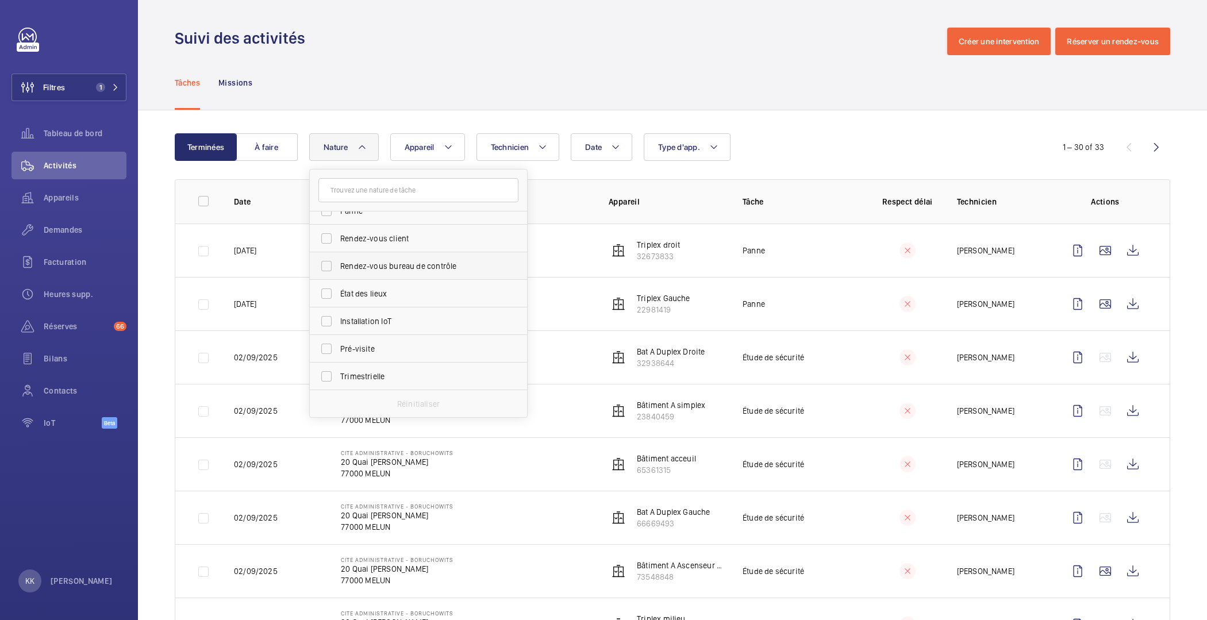
scroll to position [180, 0]
click at [332, 293] on input "Régulière" at bounding box center [326, 293] width 23 height 23
checkbox input "true"
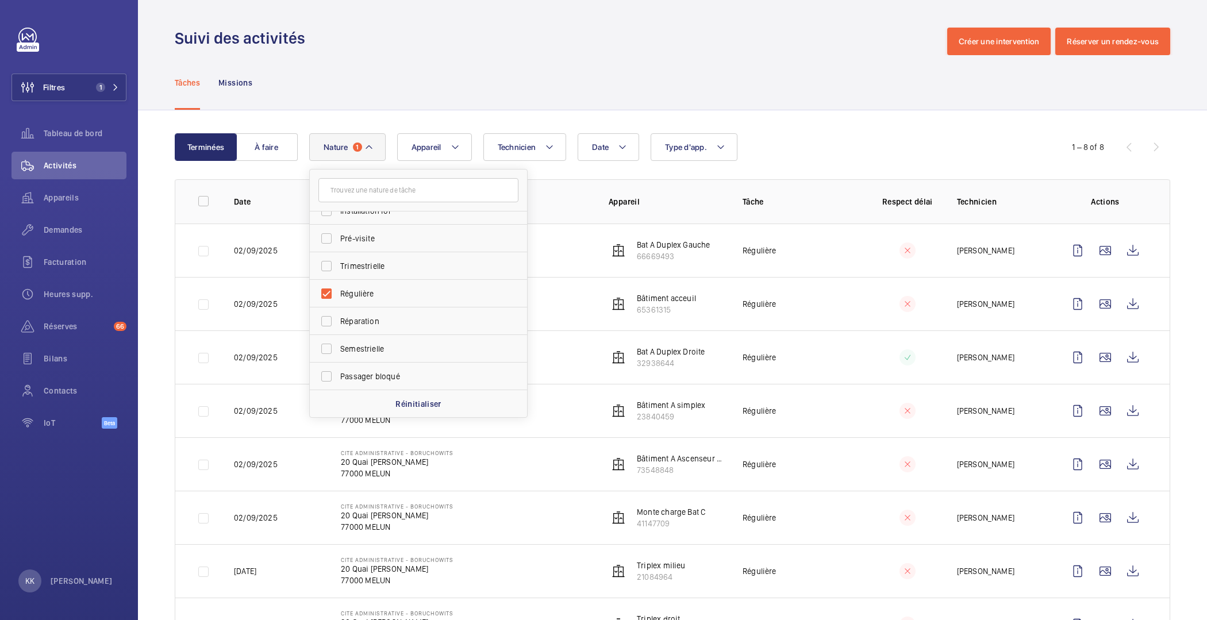
click at [660, 101] on div "Tâches Missions" at bounding box center [673, 82] width 996 height 55
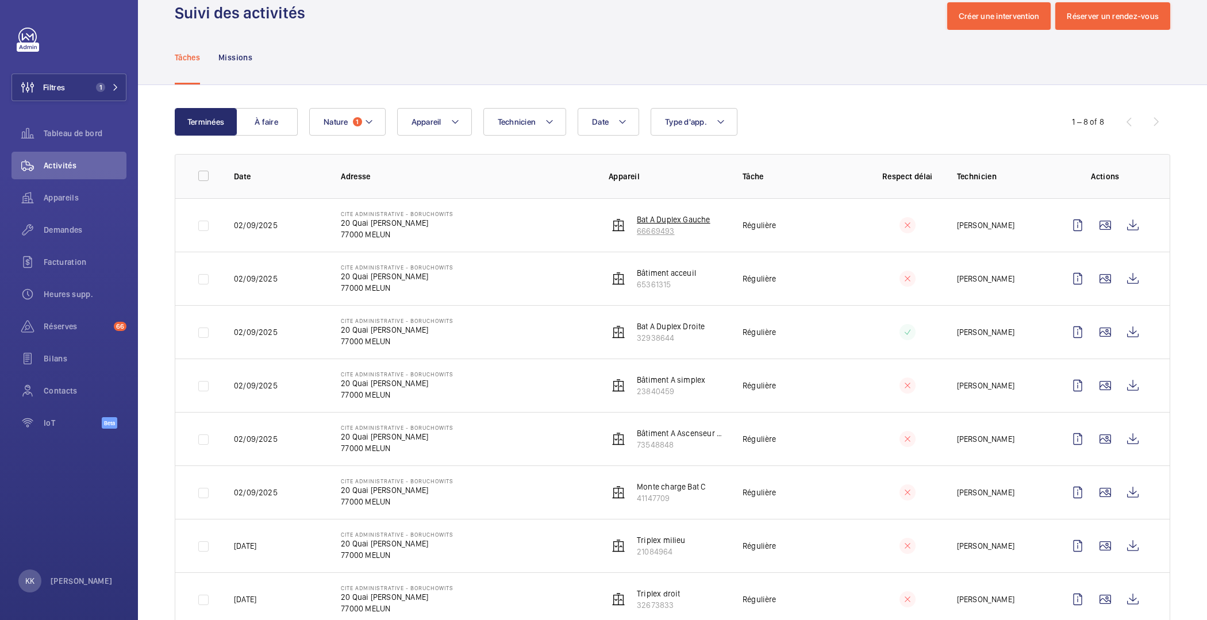
scroll to position [56, 0]
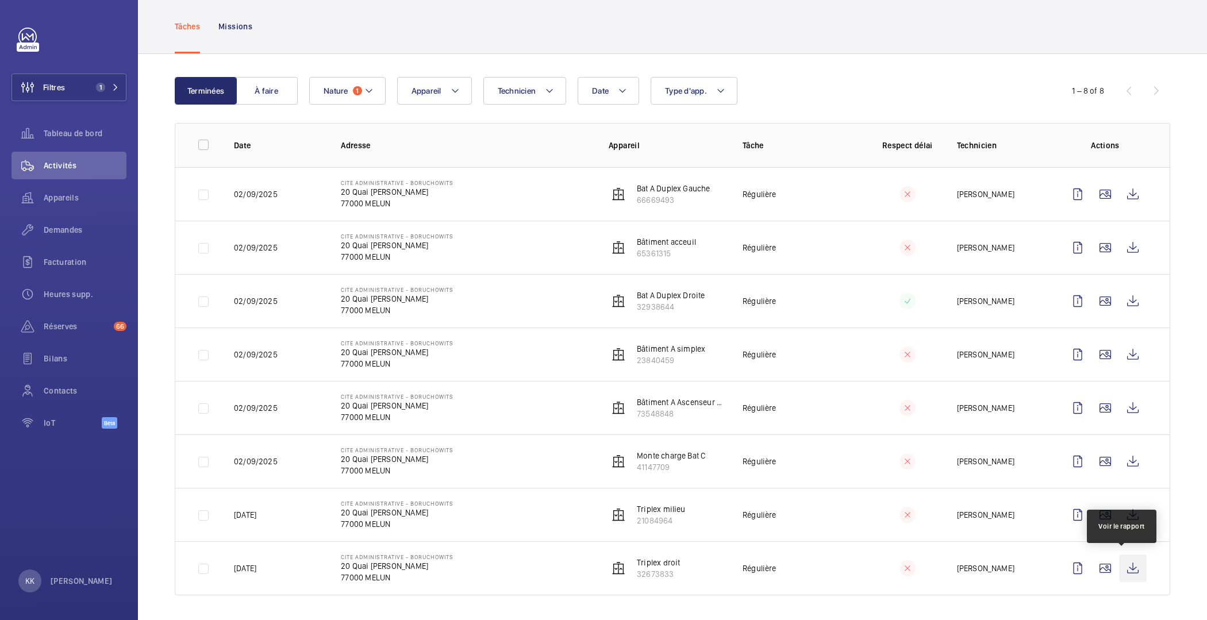
click at [1126, 569] on wm-front-icon-button at bounding box center [1133, 569] width 28 height 28
click at [328, 95] on button "Nature 1" at bounding box center [347, 91] width 76 height 28
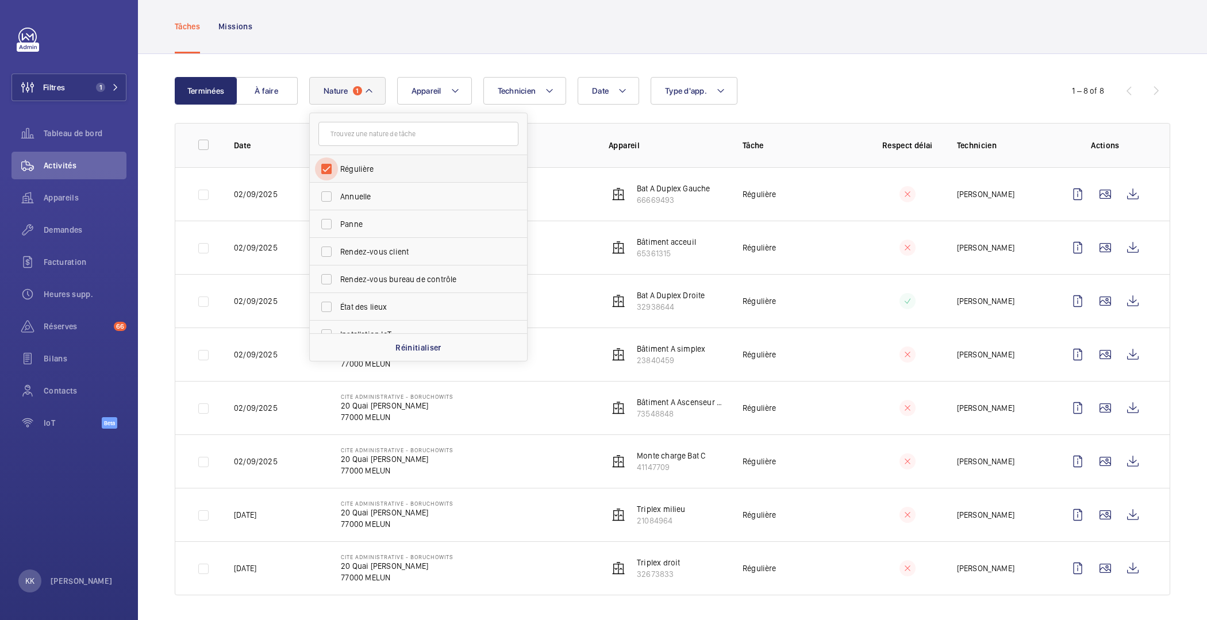
click at [332, 168] on input "Régulière" at bounding box center [326, 169] width 23 height 23
checkbox input "false"
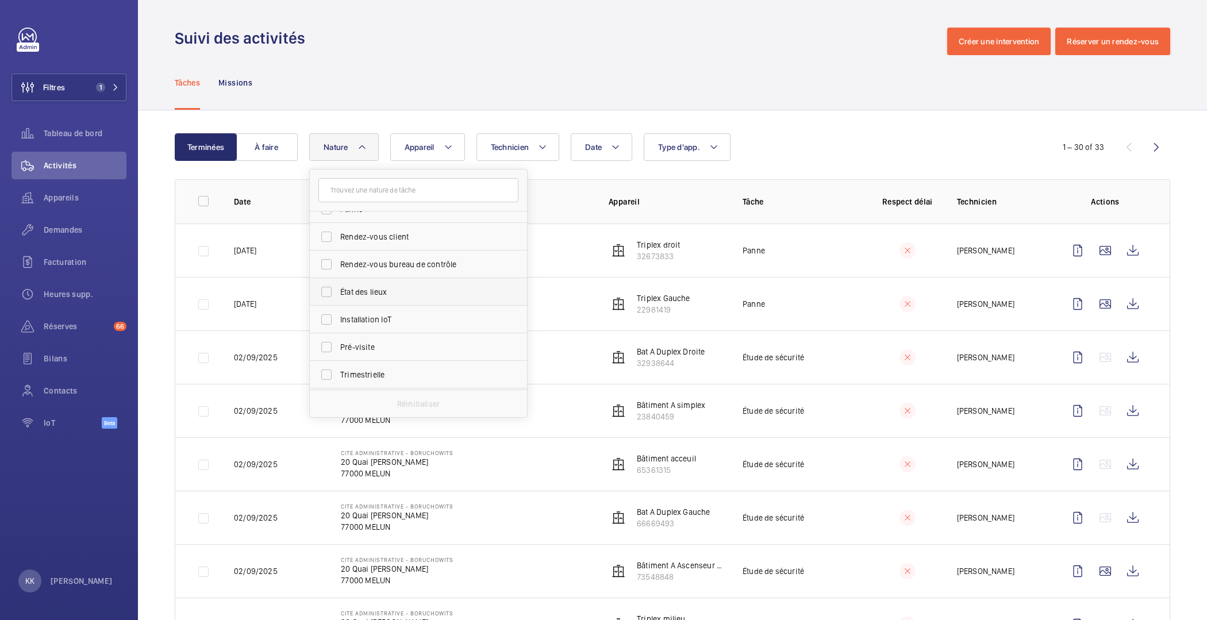
scroll to position [72, 0]
click at [364, 293] on span "État des lieux" at bounding box center [419, 290] width 158 height 11
click at [338, 293] on input "État des lieux" at bounding box center [326, 290] width 23 height 23
checkbox input "true"
click at [569, 176] on wm-front-table "Terminées À faire Date Technicien Appareil Type d'app. Nature 1 Régulière Annue…" at bounding box center [673, 392] width 996 height 519
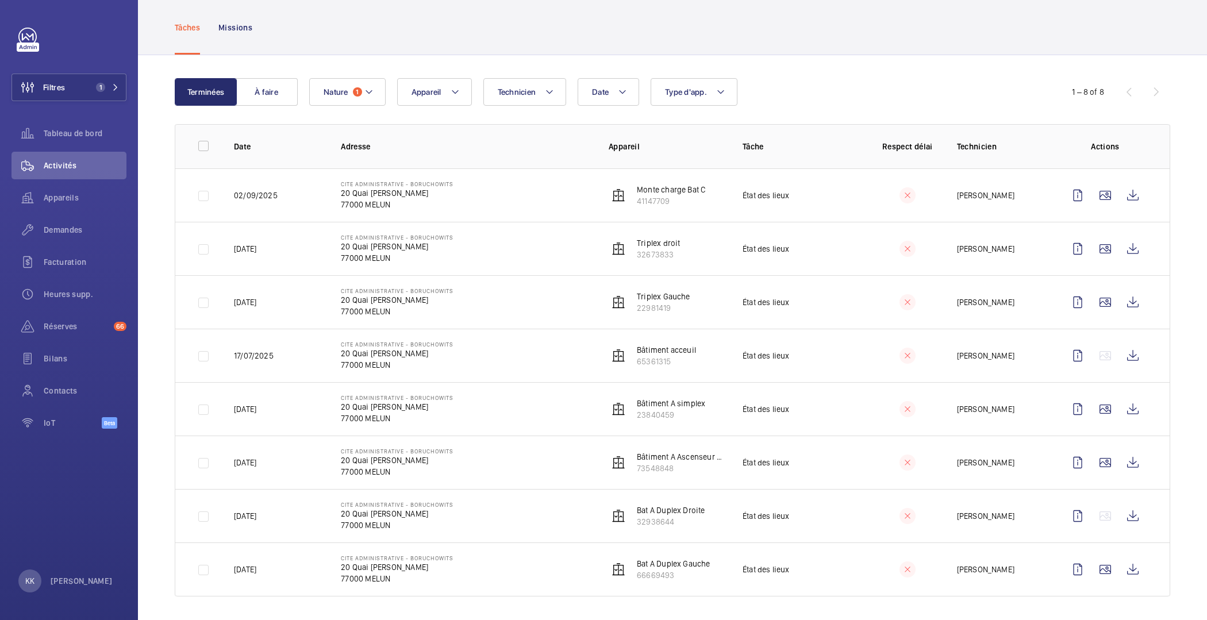
scroll to position [56, 0]
click at [1124, 243] on wm-front-icon-button at bounding box center [1133, 248] width 28 height 28
click at [340, 93] on span "Nature" at bounding box center [336, 90] width 25 height 9
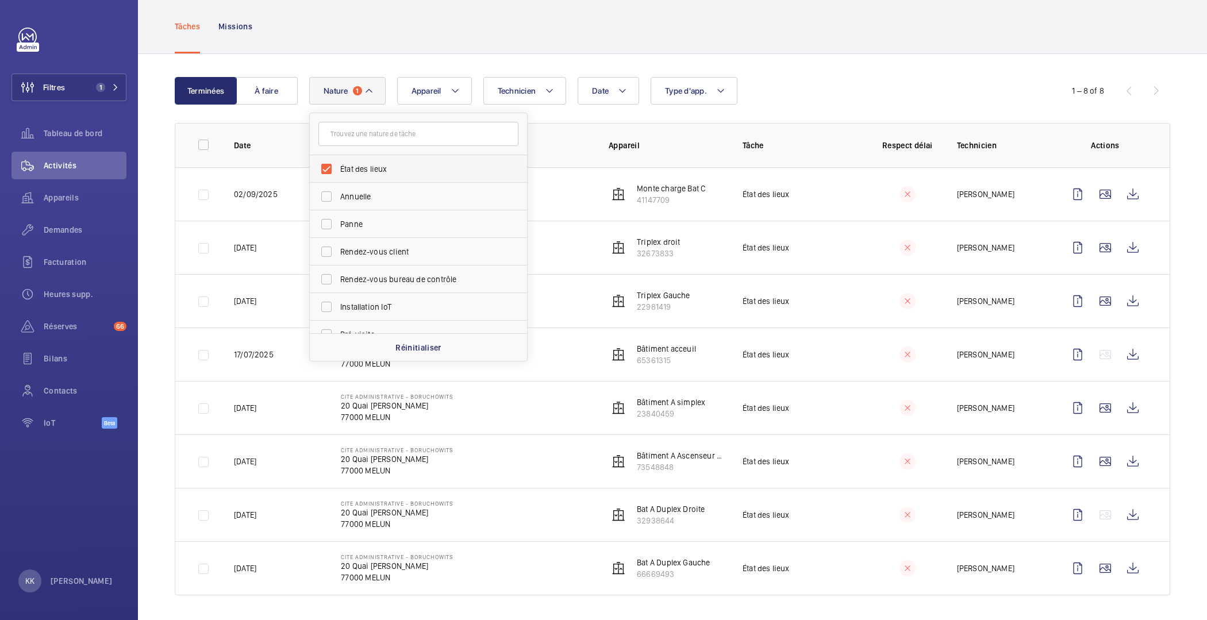
click at [362, 167] on span "État des lieux" at bounding box center [419, 168] width 158 height 11
click at [338, 167] on input "État des lieux" at bounding box center [326, 169] width 23 height 23
checkbox input "false"
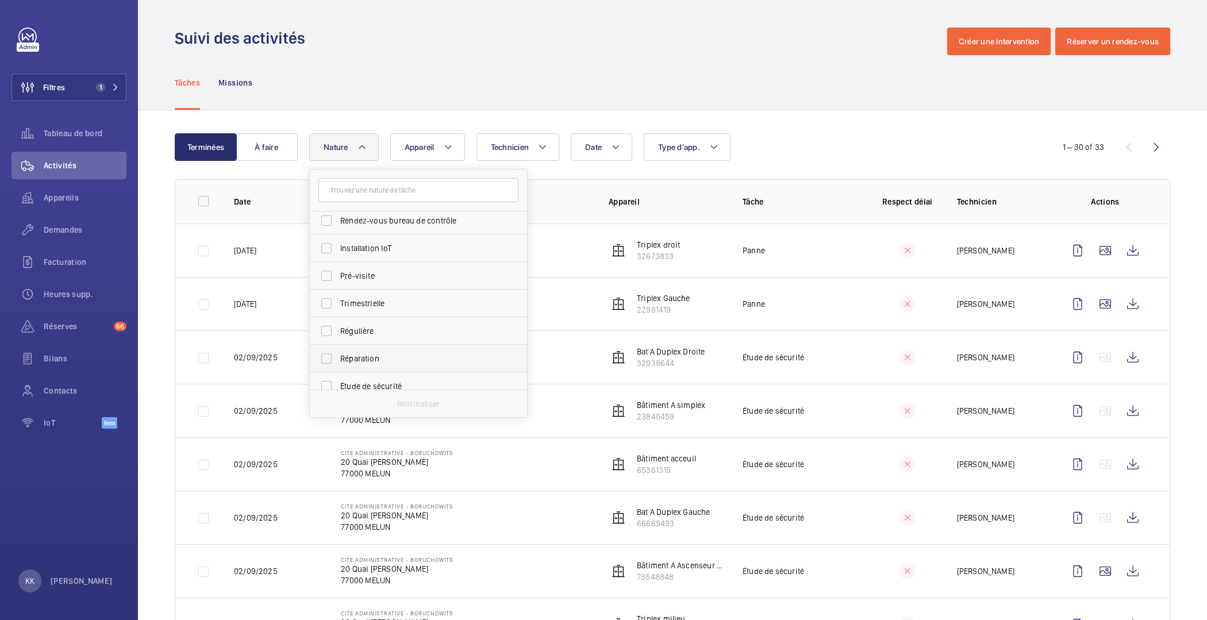
scroll to position [163, 0]
click at [370, 283] on span "Régulière" at bounding box center [419, 282] width 158 height 11
click at [338, 283] on input "Régulière" at bounding box center [326, 282] width 23 height 23
checkbox input "true"
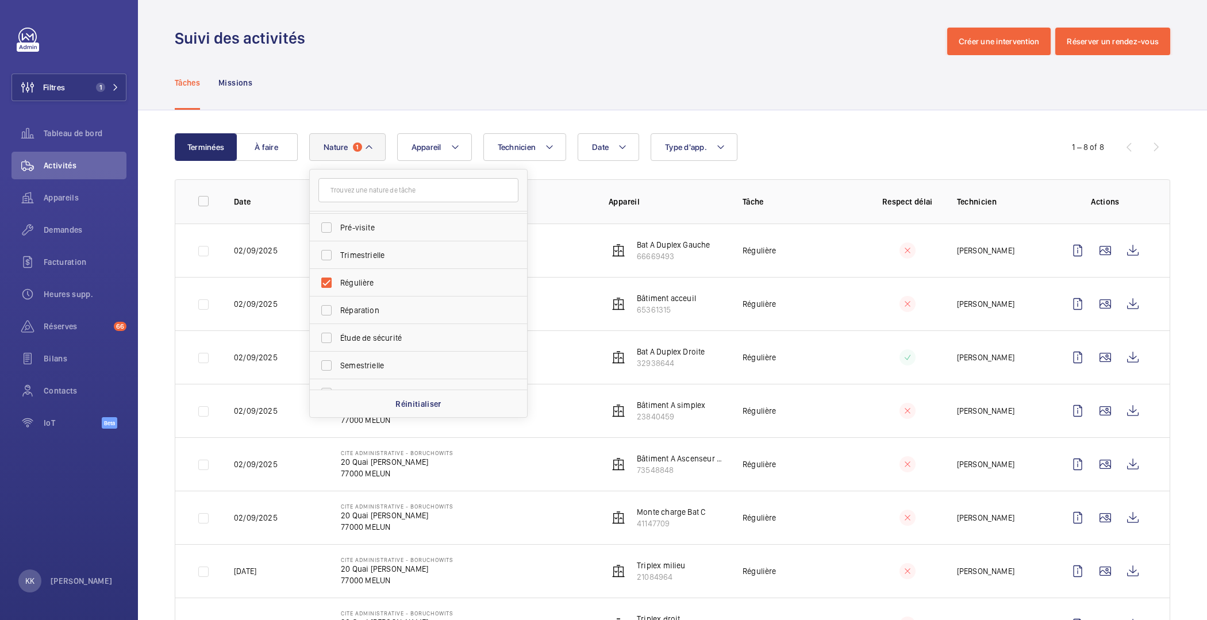
click at [873, 128] on div "Terminées À faire Date Technicien Appareil Type d'app. Nature 1 État des lieux …" at bounding box center [672, 394] width 1069 height 569
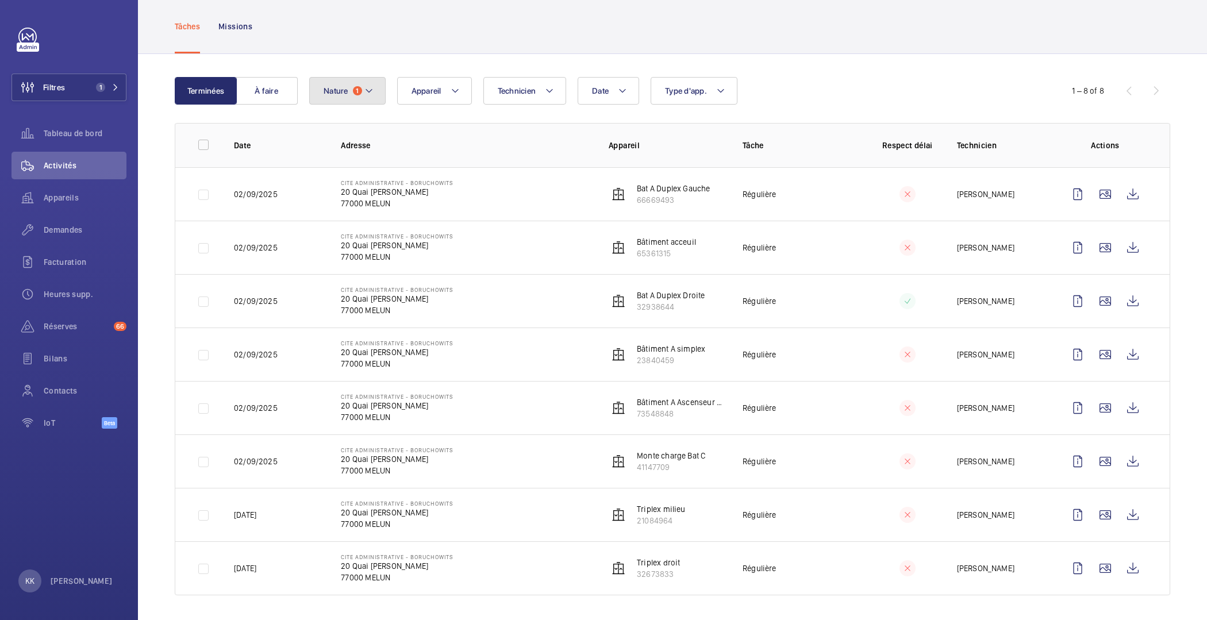
click at [366, 89] on mat-icon at bounding box center [368, 91] width 9 height 14
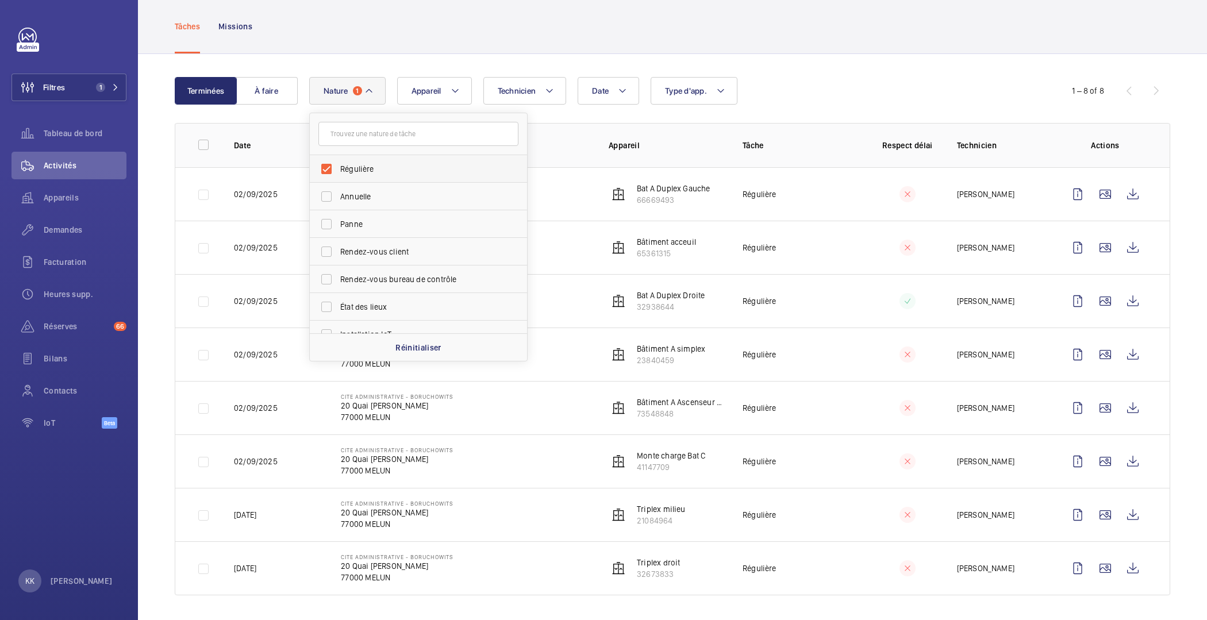
click at [371, 164] on span "Régulière" at bounding box center [419, 168] width 158 height 11
click at [338, 164] on input "Régulière" at bounding box center [326, 169] width 23 height 23
checkbox input "false"
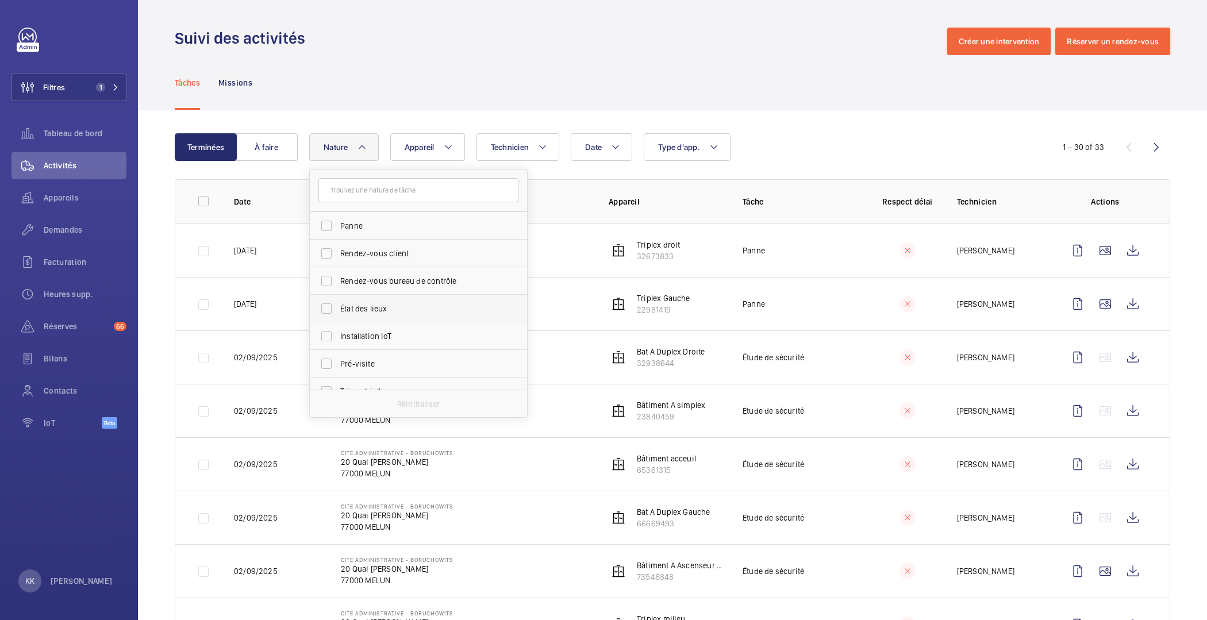
scroll to position [67, 0]
click at [378, 302] on label "État des lieux" at bounding box center [410, 297] width 200 height 28
click at [338, 302] on input "État des lieux" at bounding box center [326, 296] width 23 height 23
checkbox input "true"
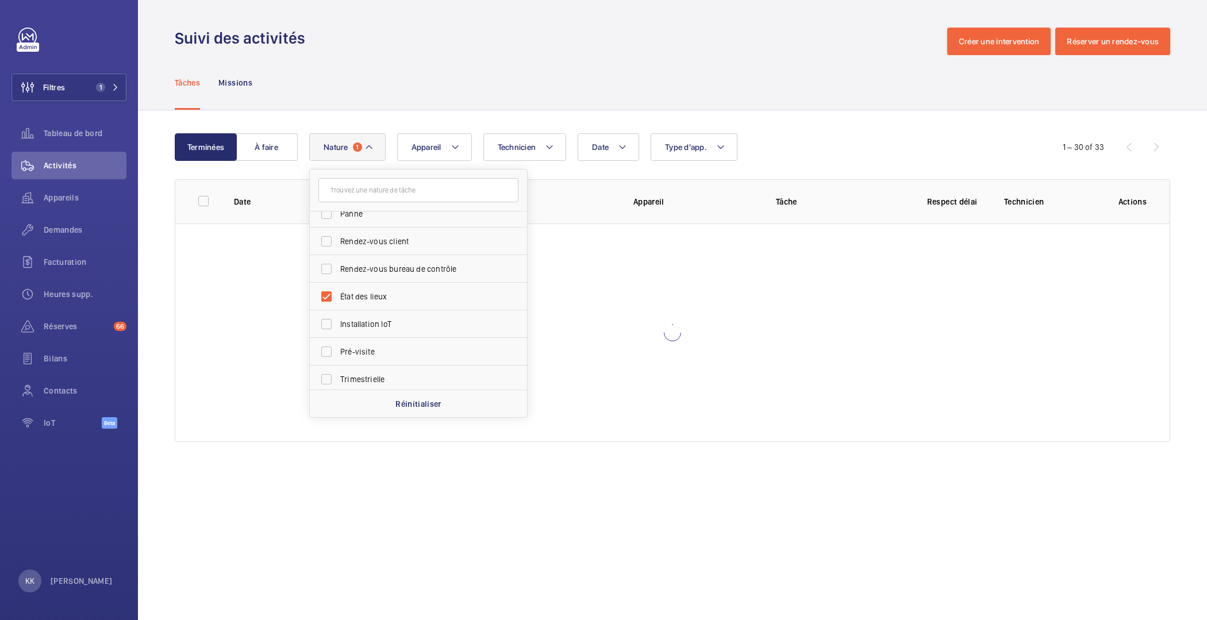
click at [838, 132] on div "Terminées À faire Date Technicien Appareil Type d'app. Nature 1 Régulière Annue…" at bounding box center [672, 289] width 1069 height 359
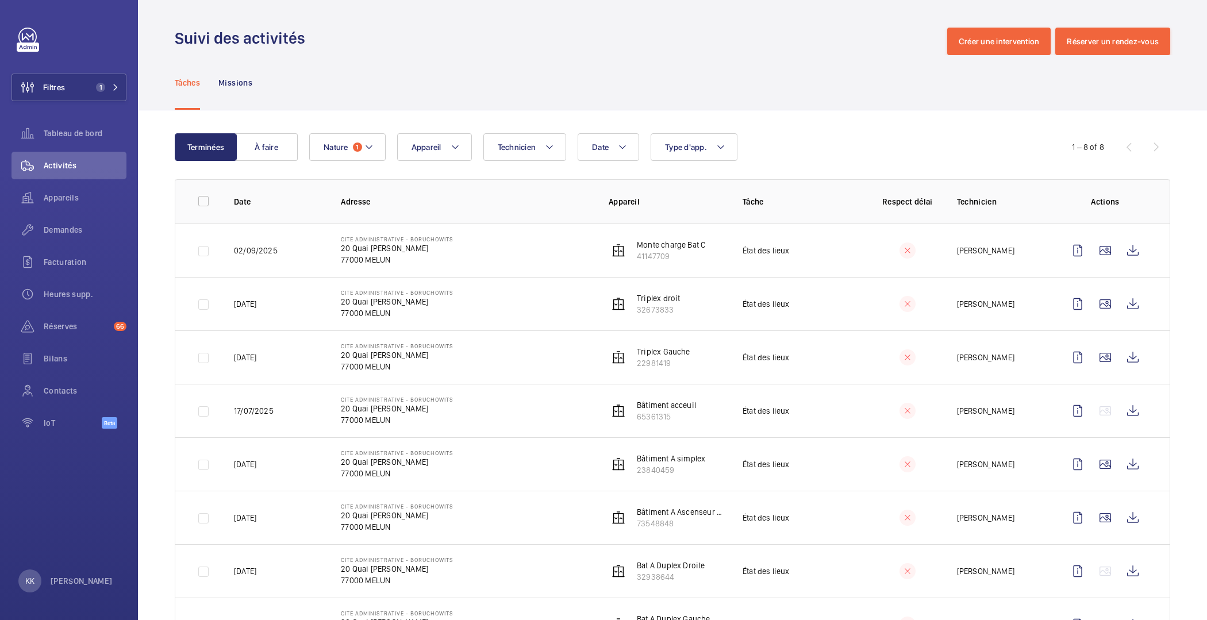
click at [774, 566] on p "État des lieux" at bounding box center [766, 571] width 47 height 11
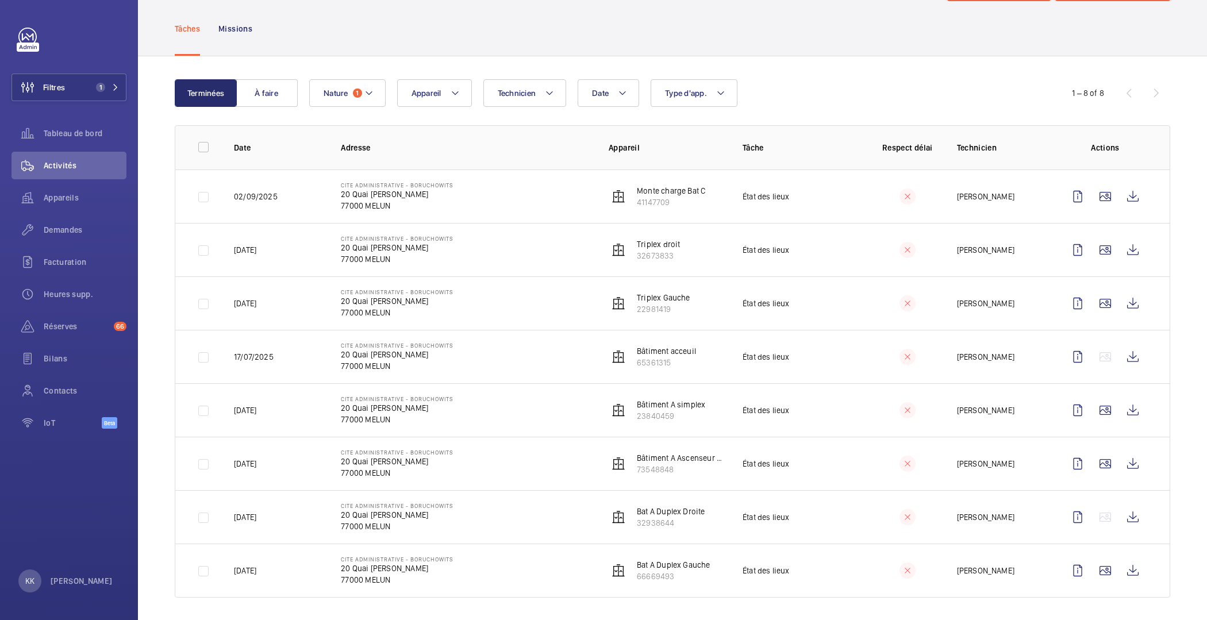
scroll to position [53, 0]
click at [357, 99] on button "Nature 1" at bounding box center [347, 94] width 76 height 28
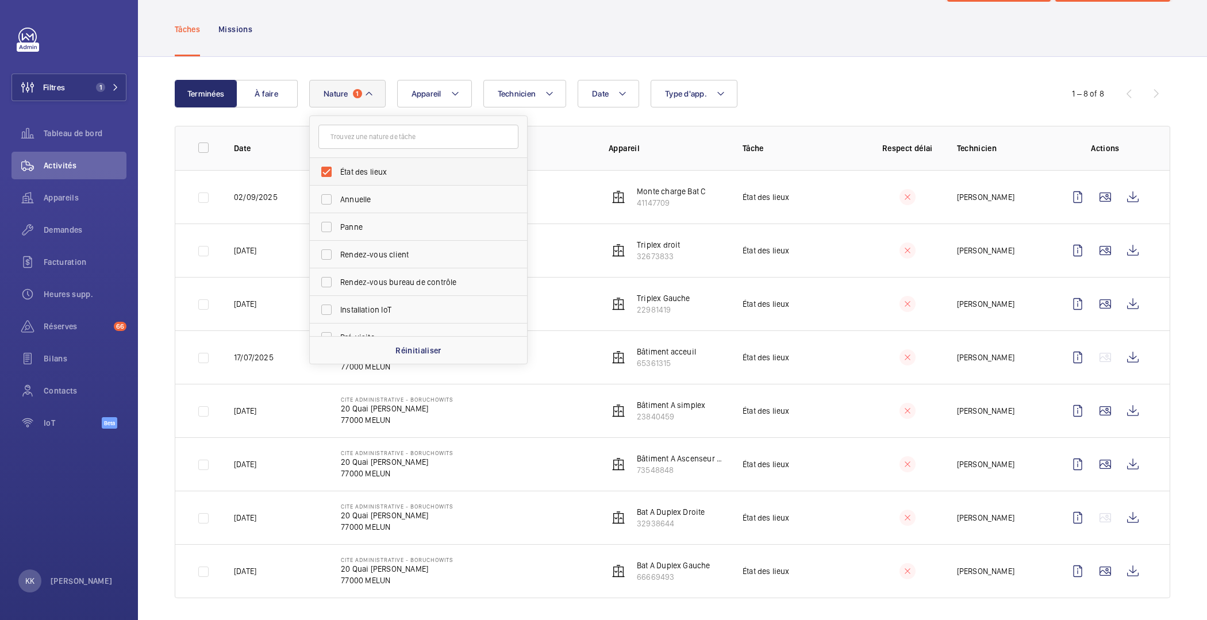
click at [373, 176] on label "État des lieux" at bounding box center [410, 172] width 200 height 28
click at [338, 176] on input "État des lieux" at bounding box center [326, 171] width 23 height 23
checkbox input "false"
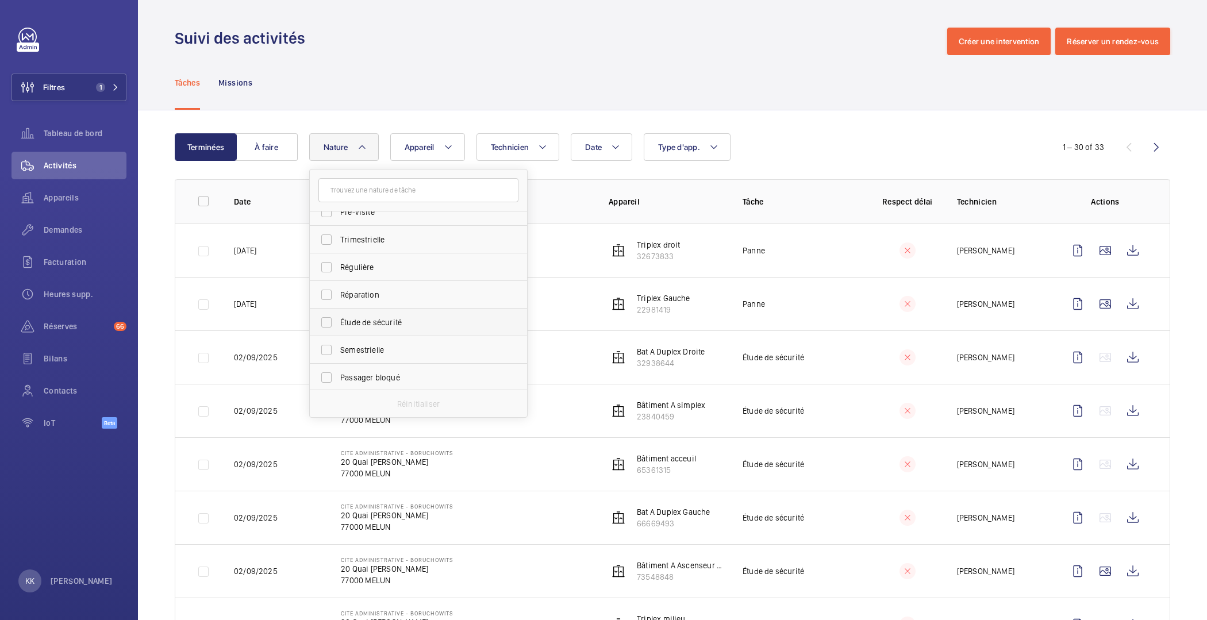
scroll to position [180, 0]
click at [370, 324] on span "Étude de sécurité" at bounding box center [419, 321] width 158 height 11
click at [338, 324] on input "Étude de sécurité" at bounding box center [326, 321] width 23 height 23
checkbox input "true"
click at [776, 126] on div "Terminées À faire Date Technicien Appareil Type d'app. Nature 1 État des lieux …" at bounding box center [672, 421] width 1069 height 623
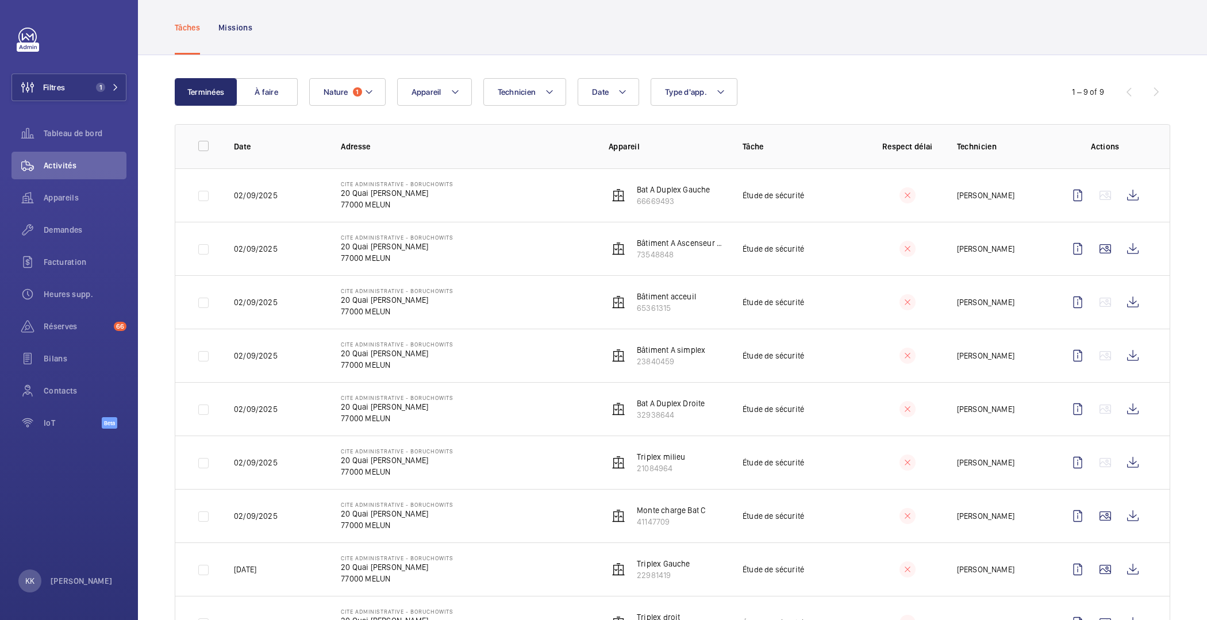
scroll to position [110, 0]
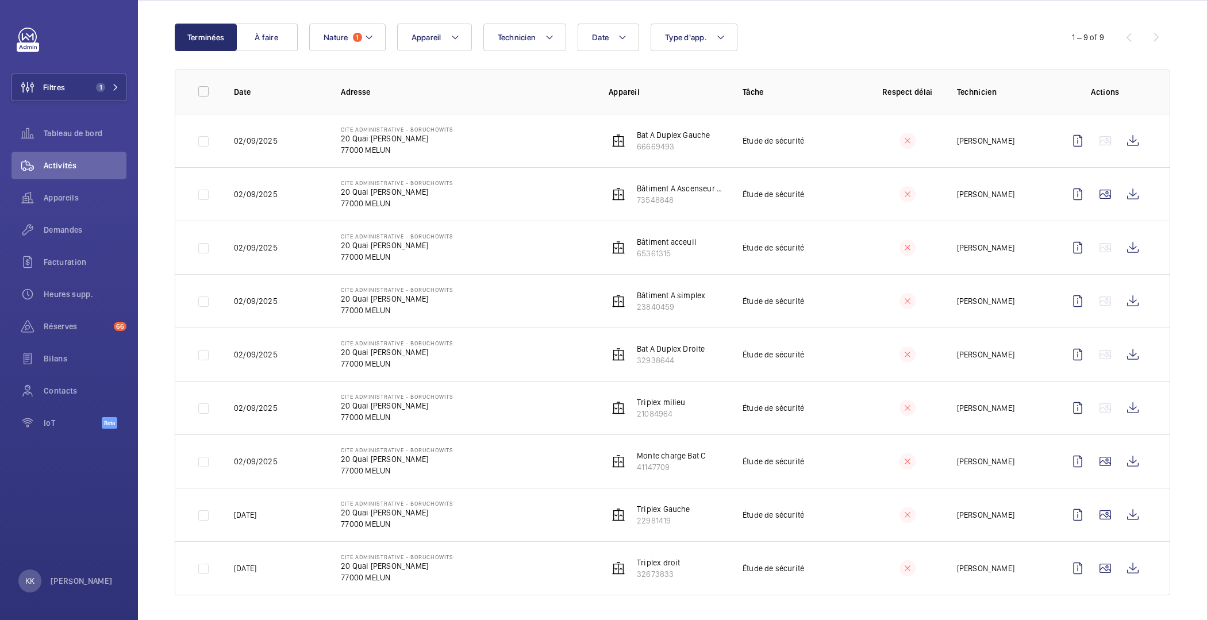
click at [1144, 33] on div "1 – 9 of 9" at bounding box center [1102, 37] width 138 height 14
click at [1145, 33] on div "1 – 9 of 9" at bounding box center [1102, 37] width 138 height 14
click at [375, 35] on button "Nature 1" at bounding box center [347, 38] width 76 height 28
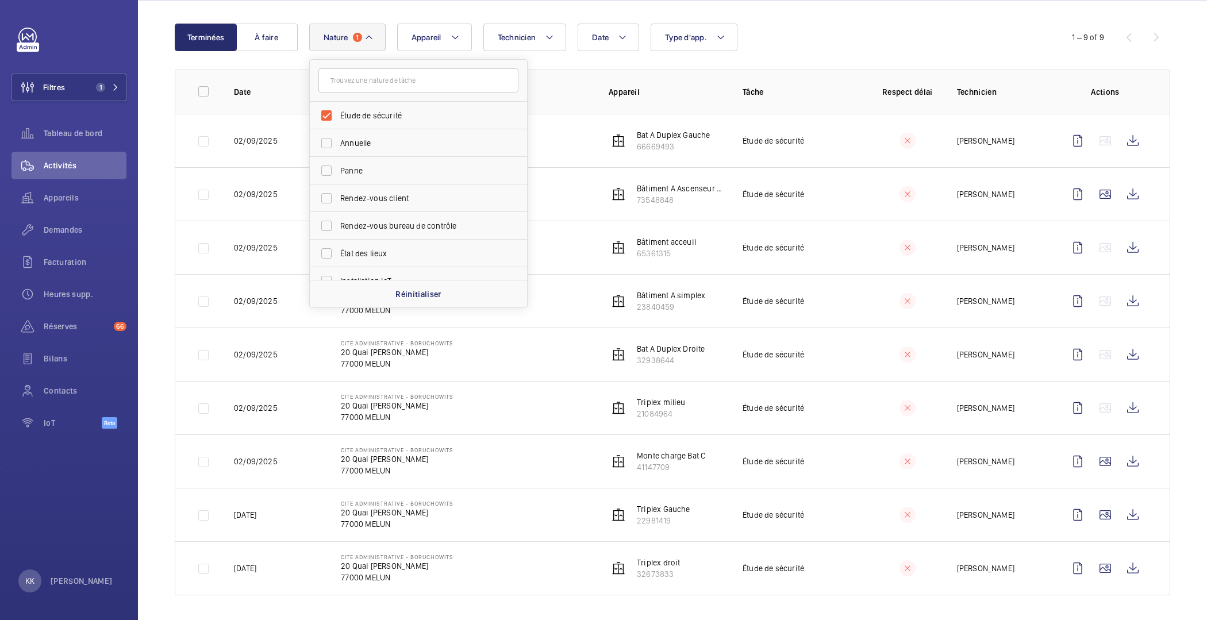
click at [537, 67] on wm-front-table "Terminées À faire Date Technicien Appareil Type d'app. Nature 1 Étude de sécuri…" at bounding box center [673, 310] width 996 height 572
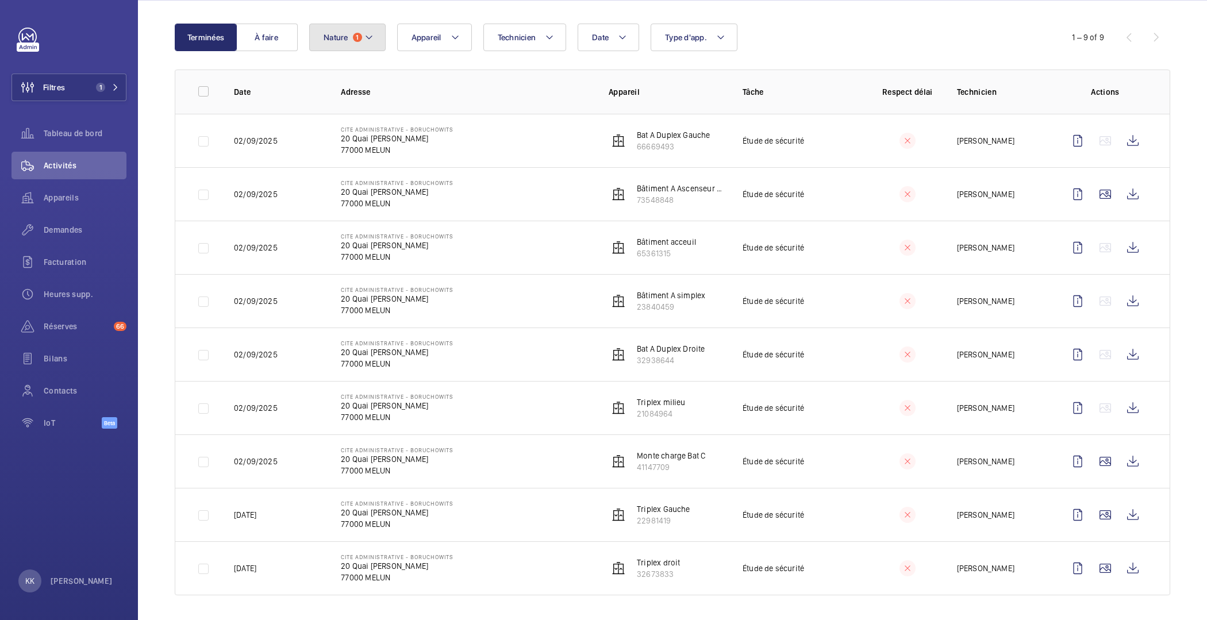
click at [361, 43] on button "Nature 1" at bounding box center [347, 38] width 76 height 28
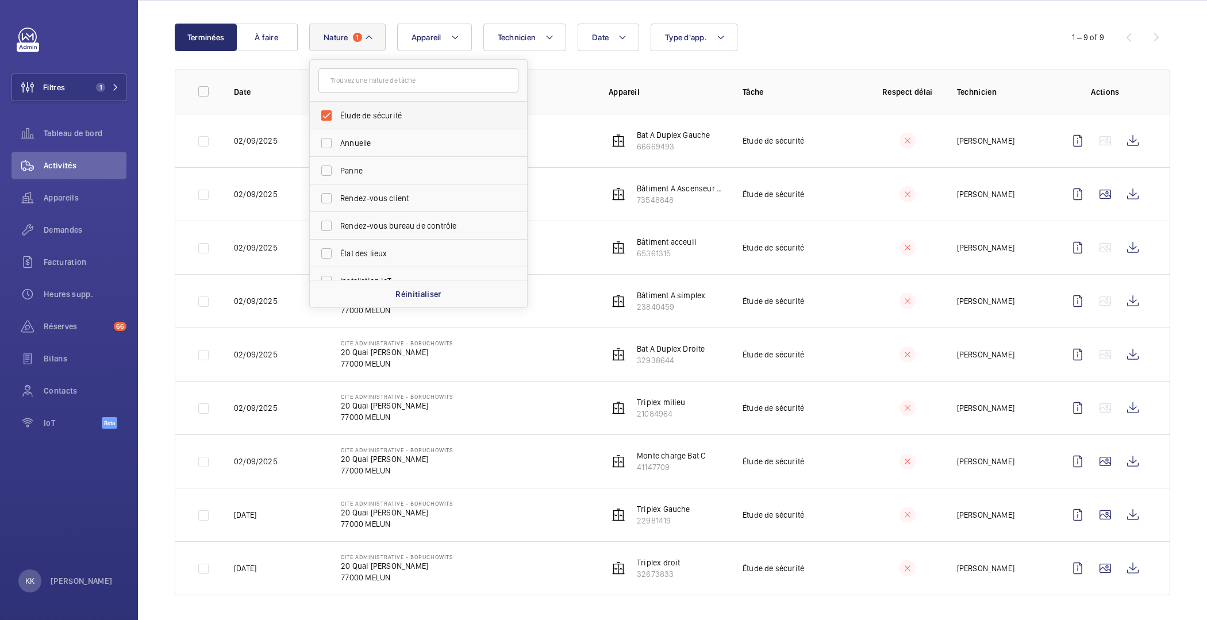
click at [339, 111] on label "Étude de sécurité" at bounding box center [410, 116] width 200 height 28
click at [338, 111] on input "Étude de sécurité" at bounding box center [326, 115] width 23 height 23
checkbox input "false"
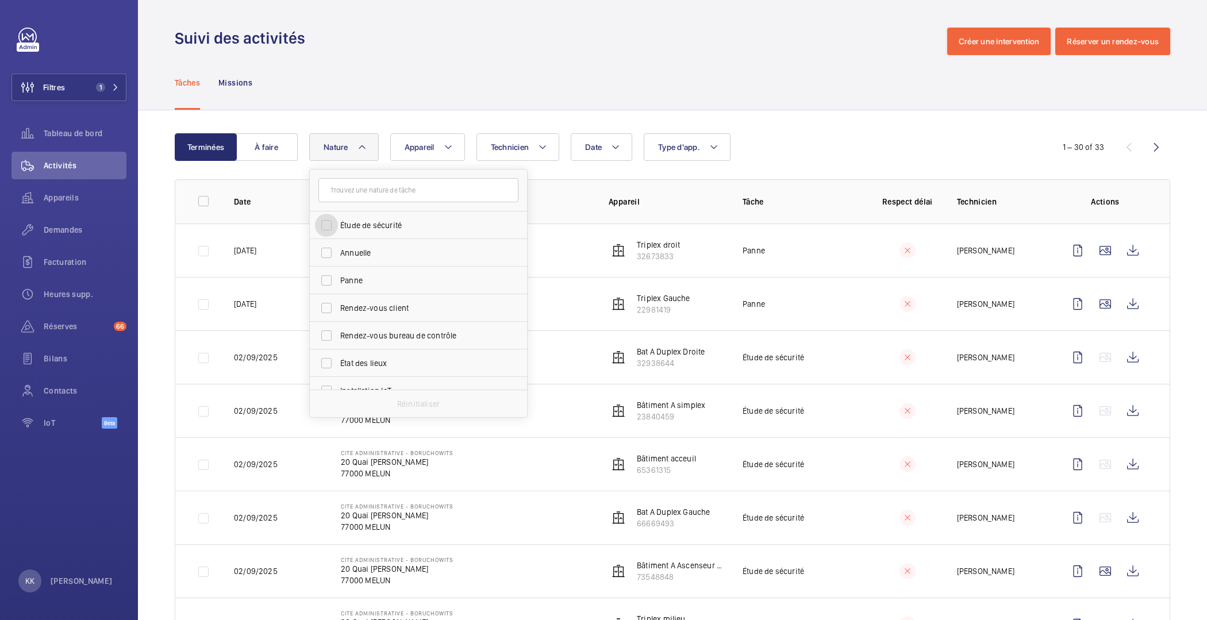
scroll to position [180, 0]
click at [350, 290] on span "Régulière" at bounding box center [419, 293] width 158 height 11
click at [338, 290] on input "Régulière" at bounding box center [326, 293] width 23 height 23
checkbox input "true"
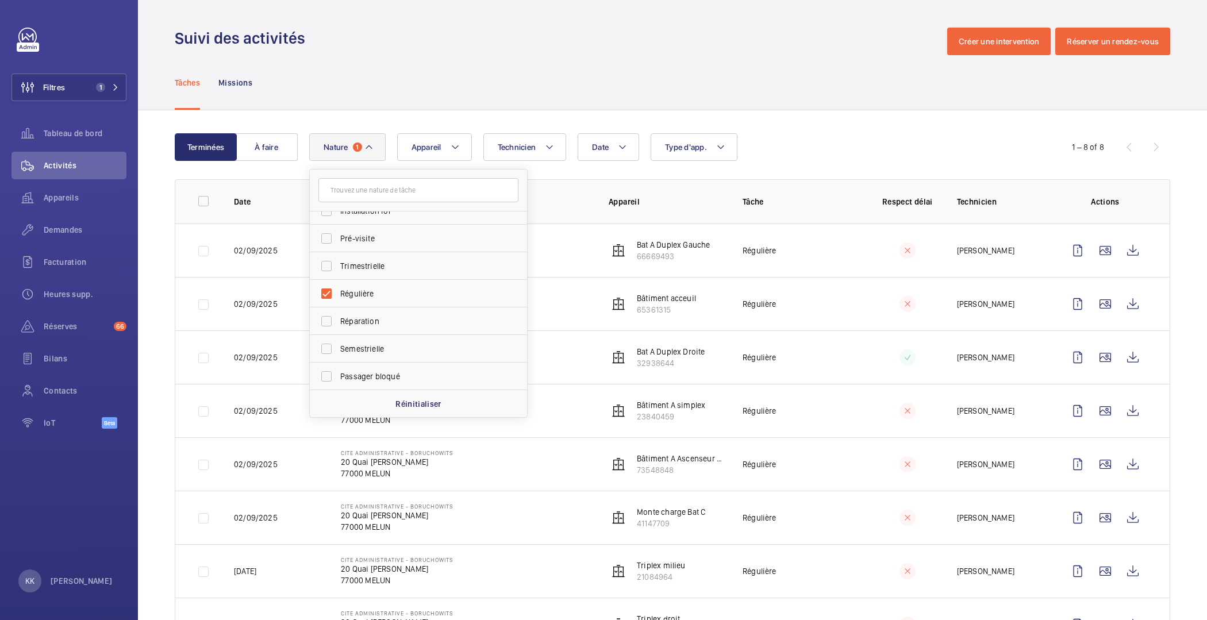
click at [822, 132] on div "Terminées À faire Date Technicien Appareil Type d'app. Nature 1 Étude de sécuri…" at bounding box center [672, 394] width 1069 height 569
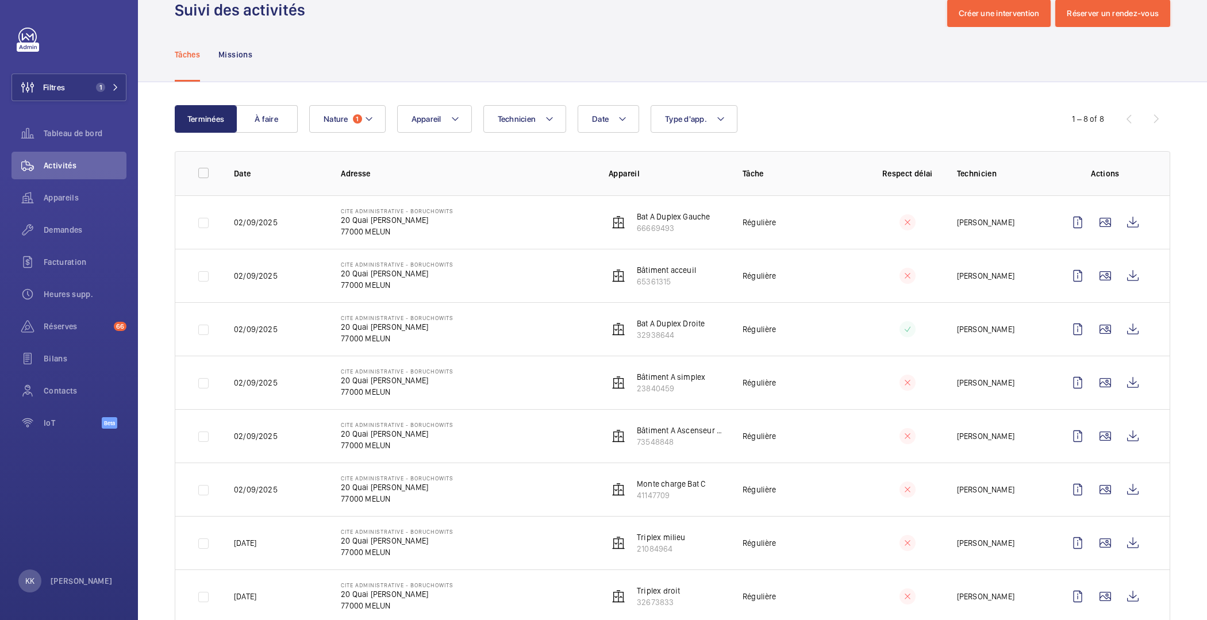
scroll to position [56, 0]
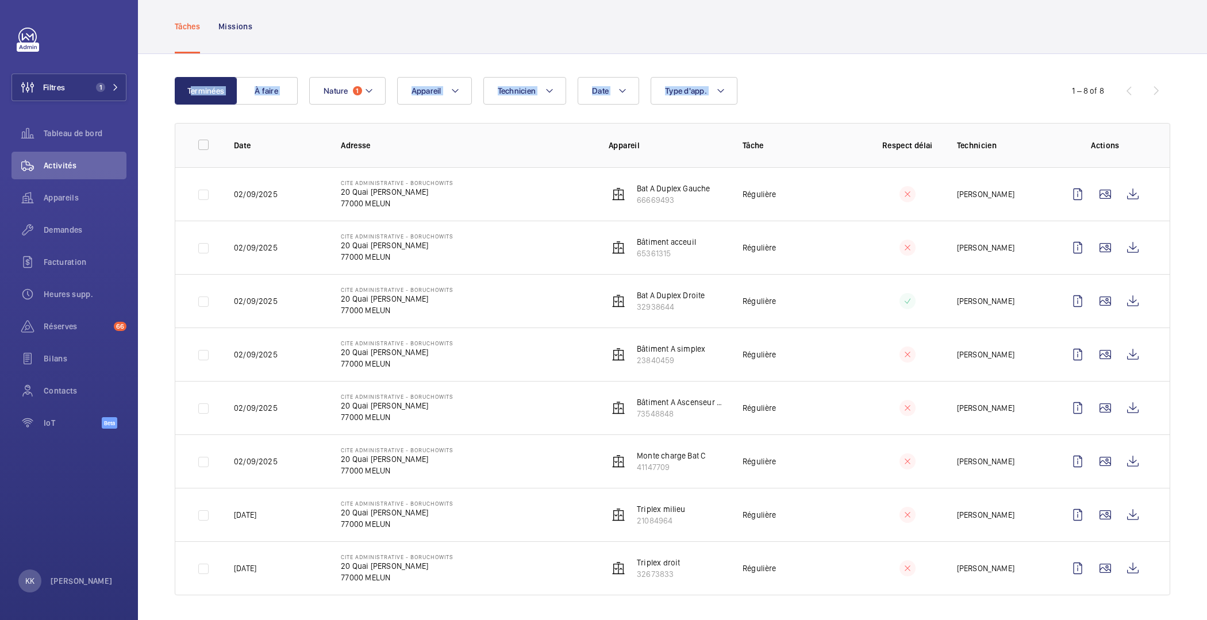
drag, startPoint x: 786, startPoint y: 74, endPoint x: 758, endPoint y: 91, distance: 33.5
click at [758, 91] on div "Terminées À faire Date Technicien Appareil Type d'app. Nature 1 1 – 8 of 8 Date…" at bounding box center [672, 338] width 1069 height 569
click at [758, 90] on div "Date Technicien Appareil Type d'app. Nature 1" at bounding box center [670, 91] width 723 height 28
drag, startPoint x: 758, startPoint y: 90, endPoint x: 170, endPoint y: 89, distance: 588.1
click at [170, 89] on div "Terminées À faire Date Technicien Appareil Type d'app. Nature 1 1 – 8 of 8 Date…" at bounding box center [672, 338] width 1069 height 569
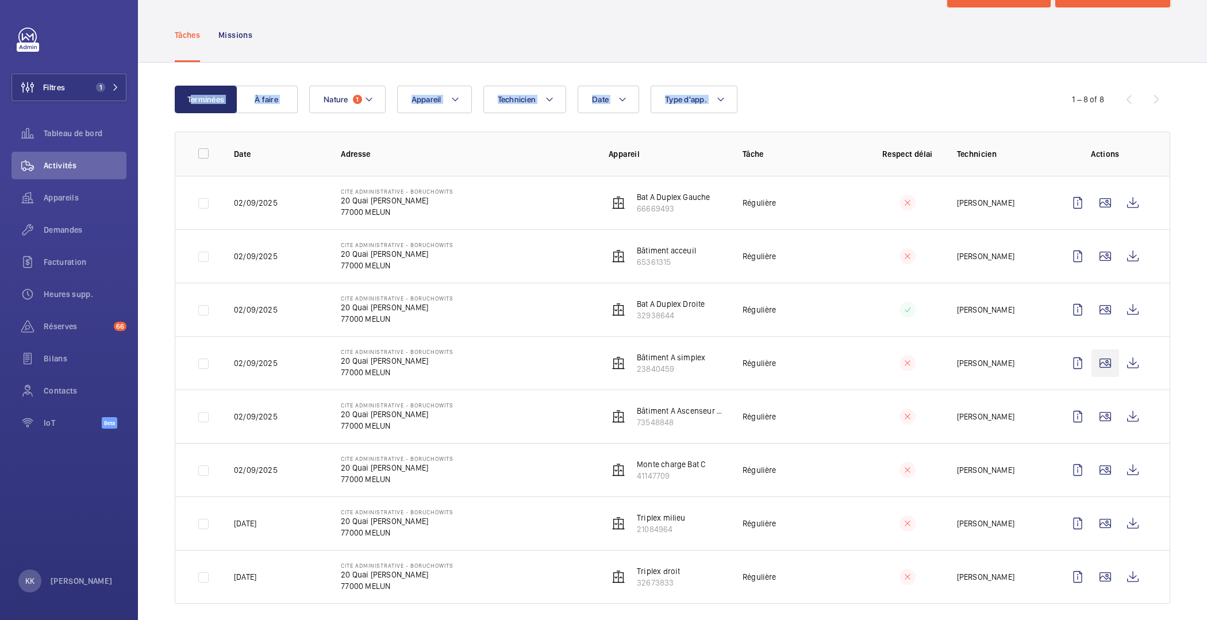
scroll to position [26, 0]
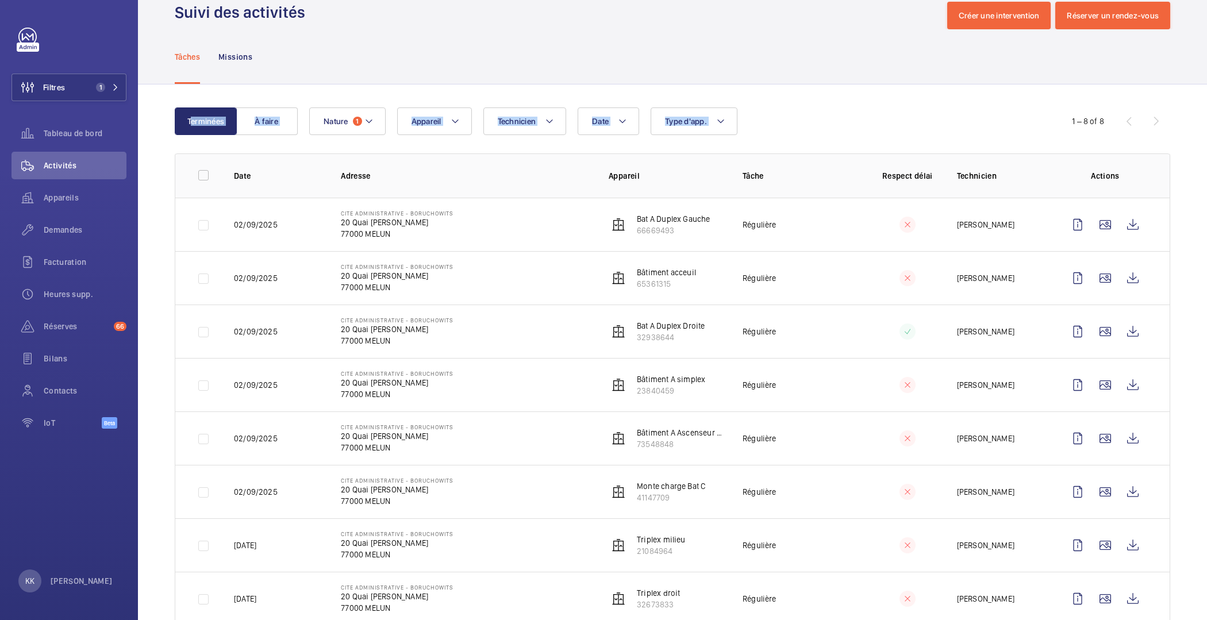
click at [817, 128] on div "Date Technicien Appareil Type d'app. Nature 1" at bounding box center [670, 122] width 723 height 28
click at [361, 131] on button "Nature 1" at bounding box center [347, 122] width 76 height 28
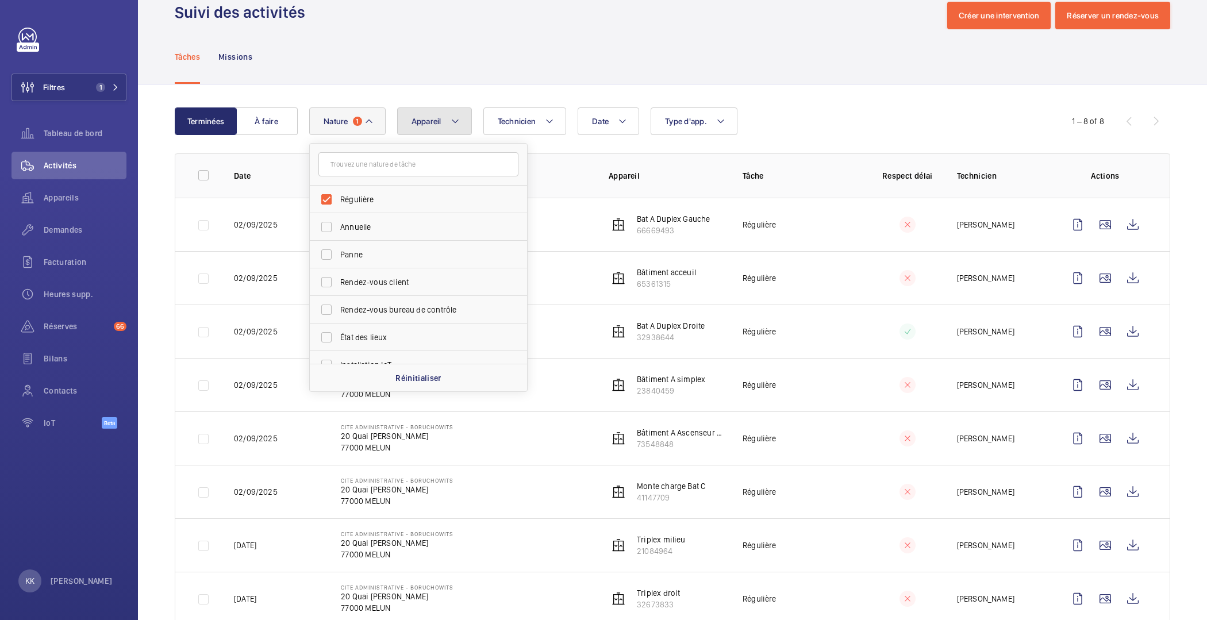
click at [422, 120] on span "Appareil" at bounding box center [427, 121] width 30 height 9
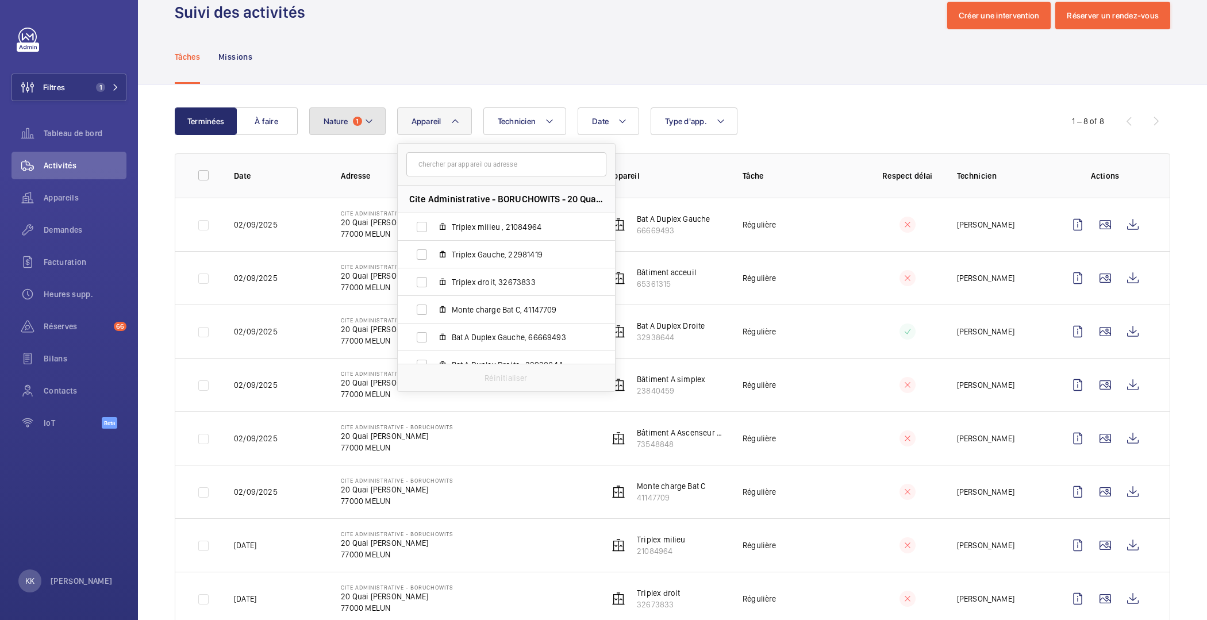
click at [357, 133] on button "Nature 1" at bounding box center [347, 122] width 76 height 28
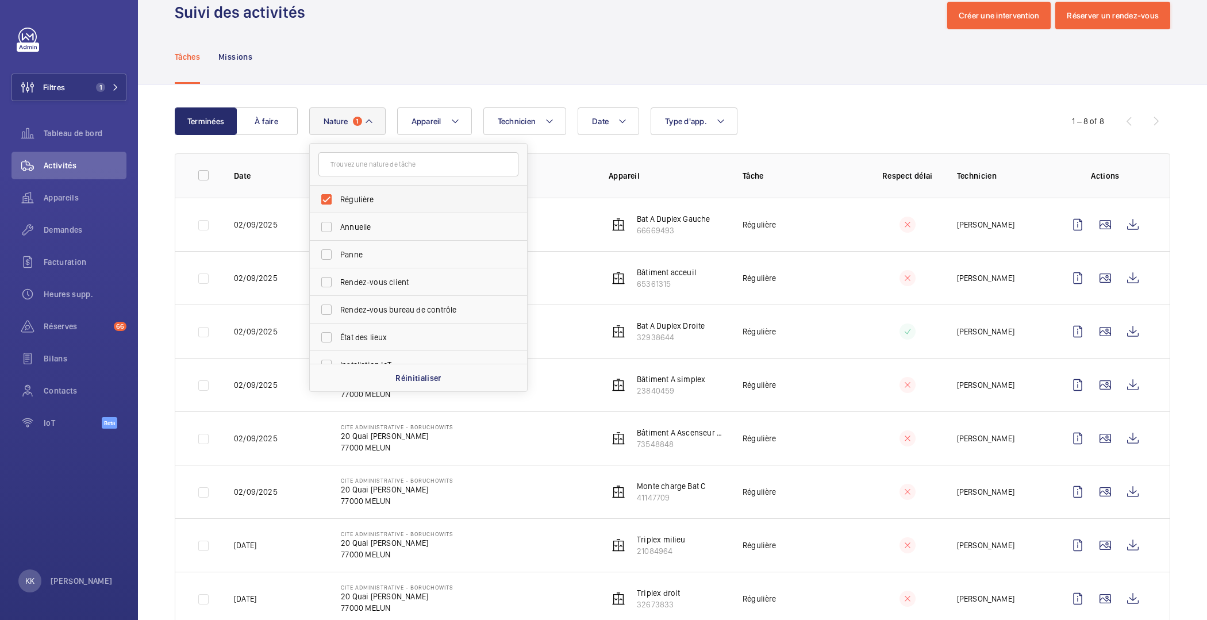
click at [356, 191] on label "Régulière" at bounding box center [410, 200] width 200 height 28
click at [338, 191] on input "Régulière" at bounding box center [326, 199] width 23 height 23
checkbox input "false"
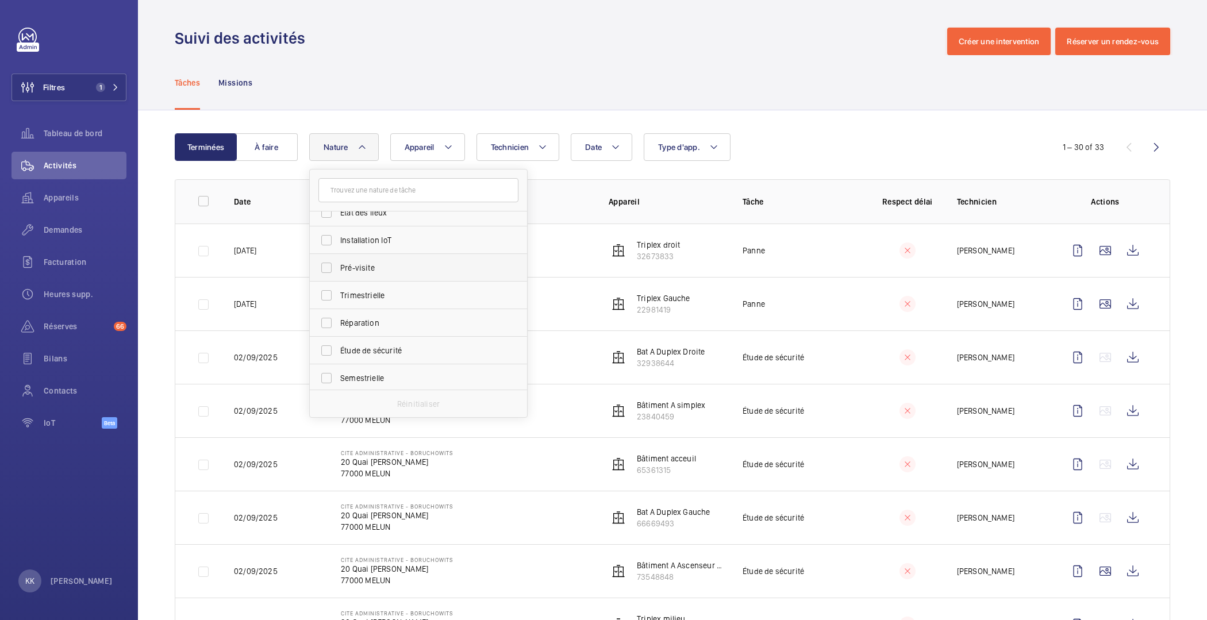
scroll to position [180, 0]
click at [362, 328] on label "Étude de sécurité" at bounding box center [410, 322] width 200 height 28
click at [338, 328] on input "Étude de sécurité" at bounding box center [326, 321] width 23 height 23
checkbox input "true"
click at [582, 185] on th "Adresse" at bounding box center [457, 201] width 268 height 44
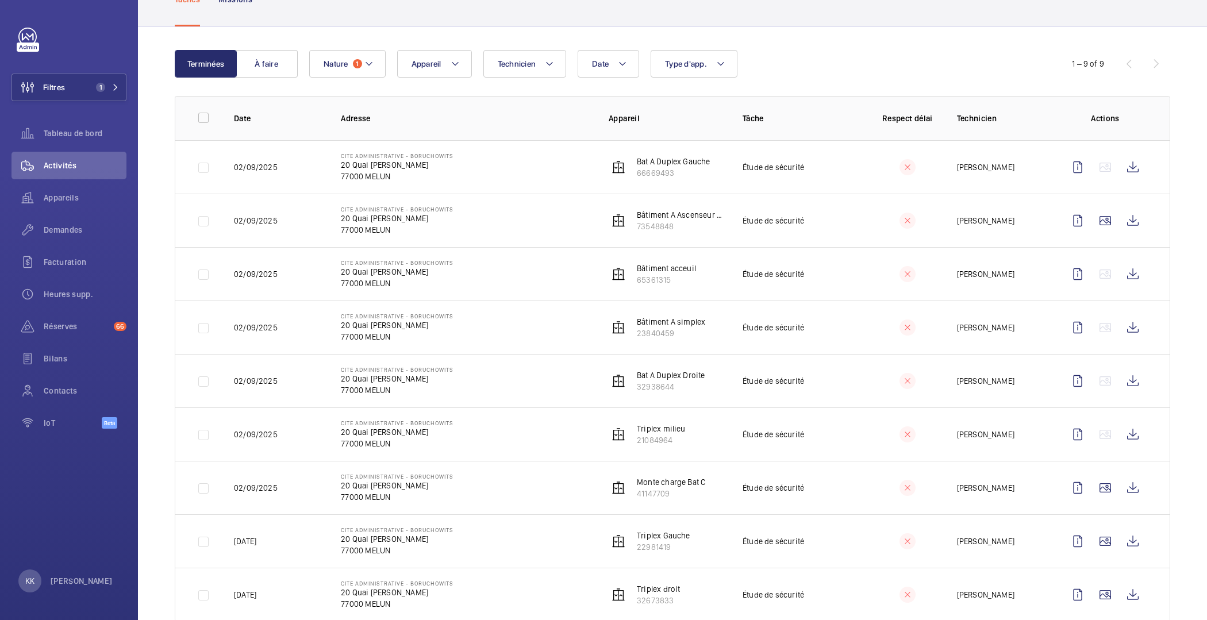
scroll to position [110, 0]
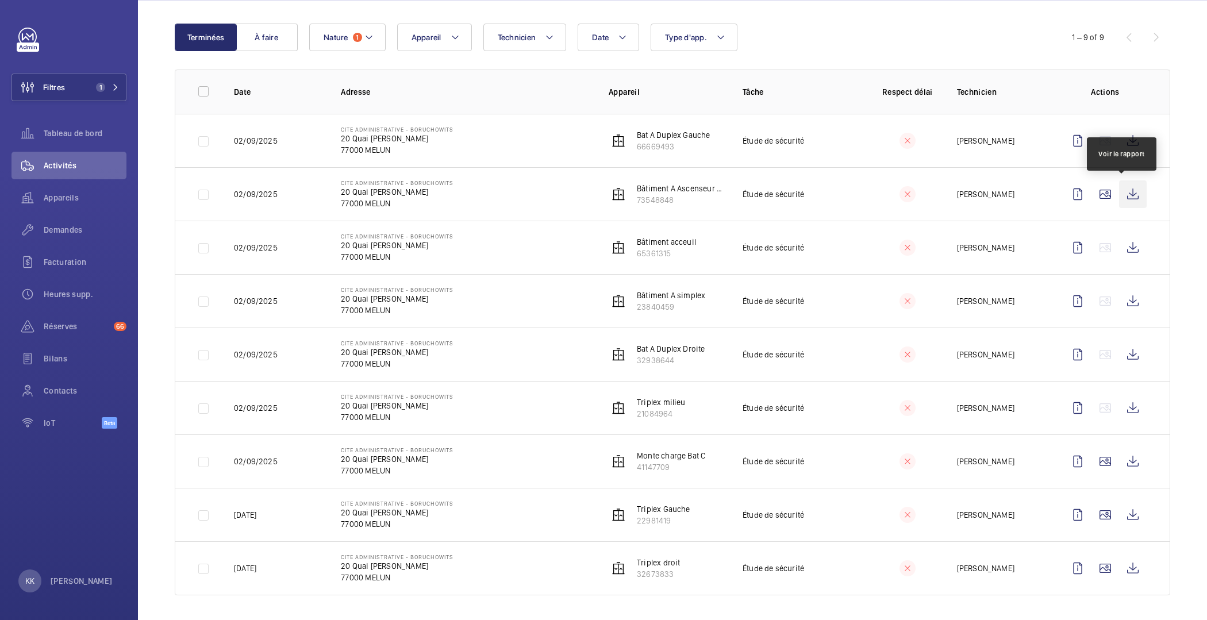
click at [1121, 194] on wm-front-icon-button at bounding box center [1133, 195] width 28 height 28
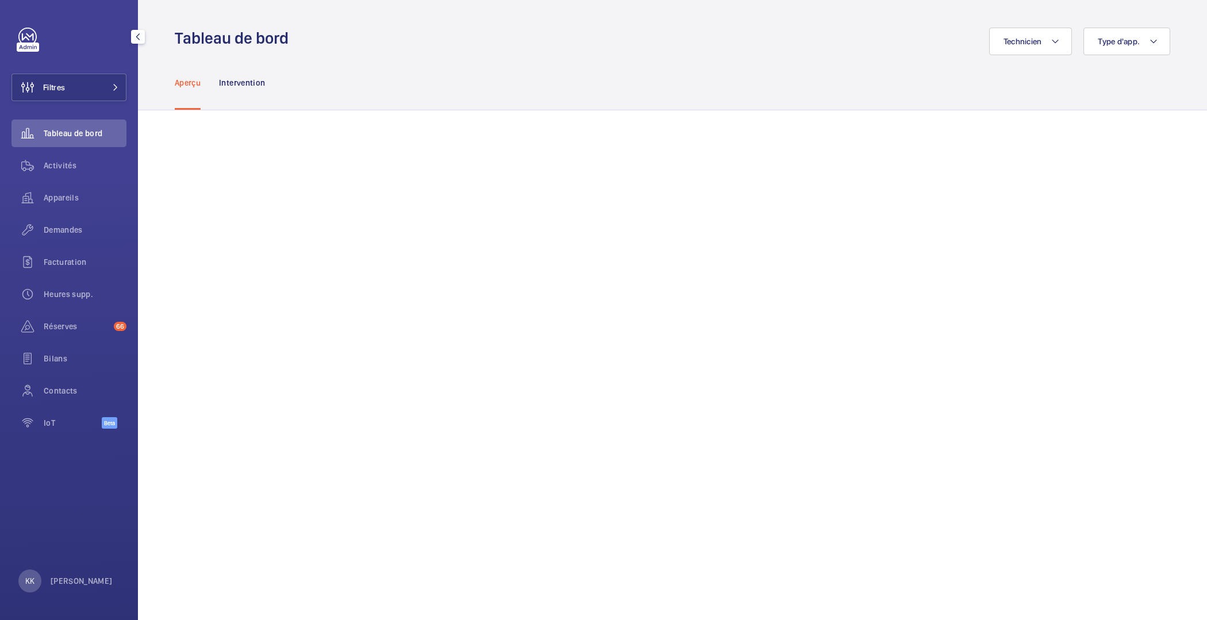
click at [47, 71] on div "Filtres Tableau de bord Activités Appareils Demandes Facturation Heures supp. R…" at bounding box center [68, 235] width 115 height 414
click at [52, 79] on span "Filtres" at bounding box center [38, 88] width 53 height 28
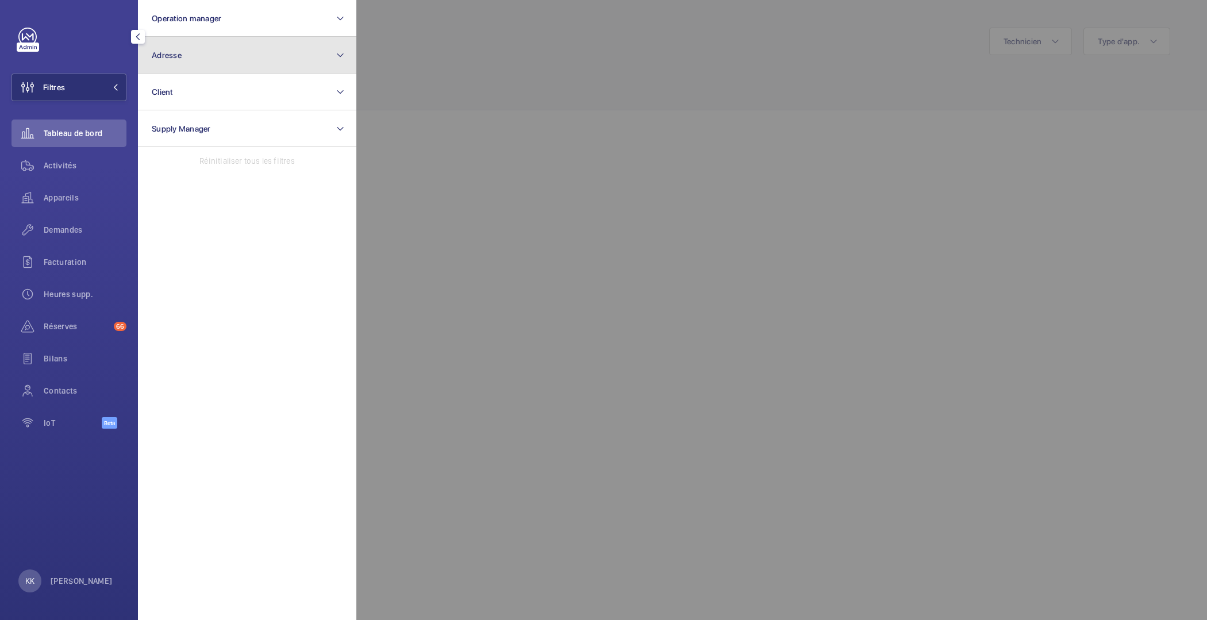
click at [210, 56] on button "Adresse" at bounding box center [247, 55] width 218 height 37
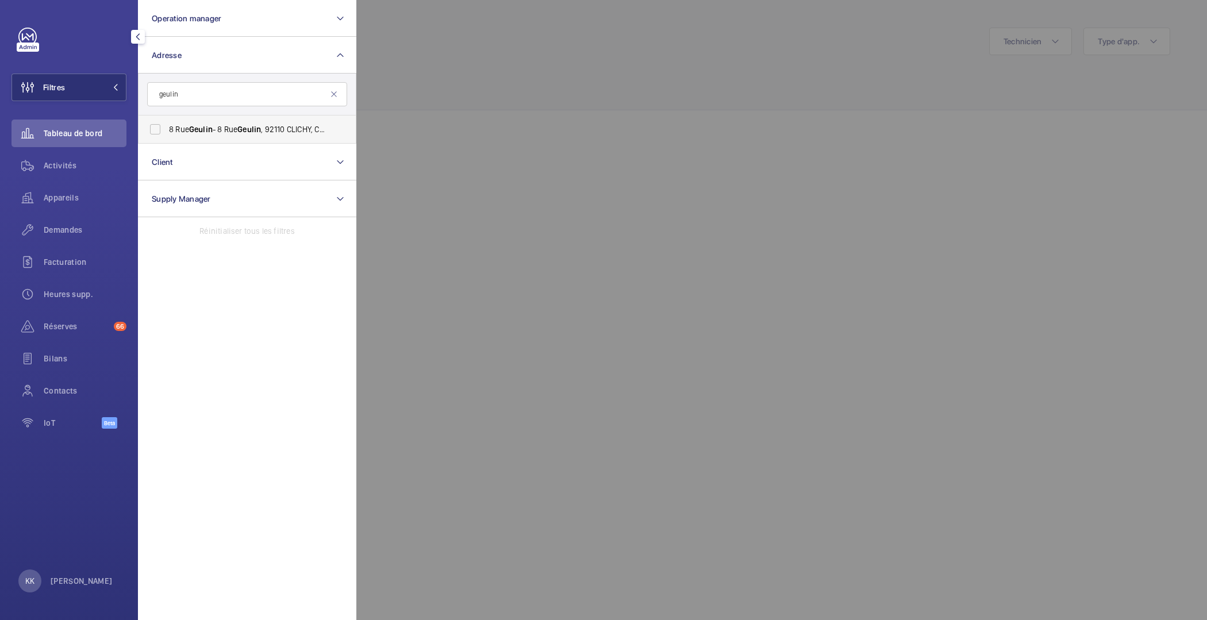
type input "geulin"
click at [247, 126] on span "Geulin" at bounding box center [249, 129] width 24 height 9
click at [167, 126] on input "[STREET_ADDRESS] - [STREET_ADDRESS]" at bounding box center [155, 129] width 23 height 23
checkbox input "true"
click at [68, 235] on span "Demandes" at bounding box center [85, 229] width 83 height 11
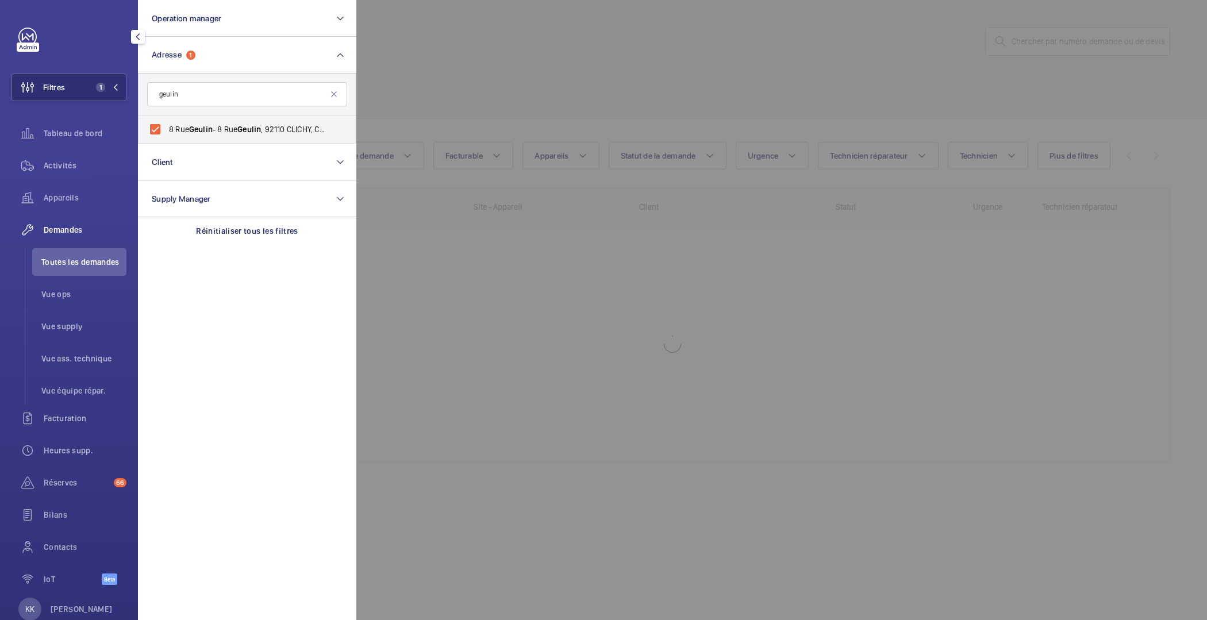
click at [492, 90] on div at bounding box center [959, 310] width 1207 height 620
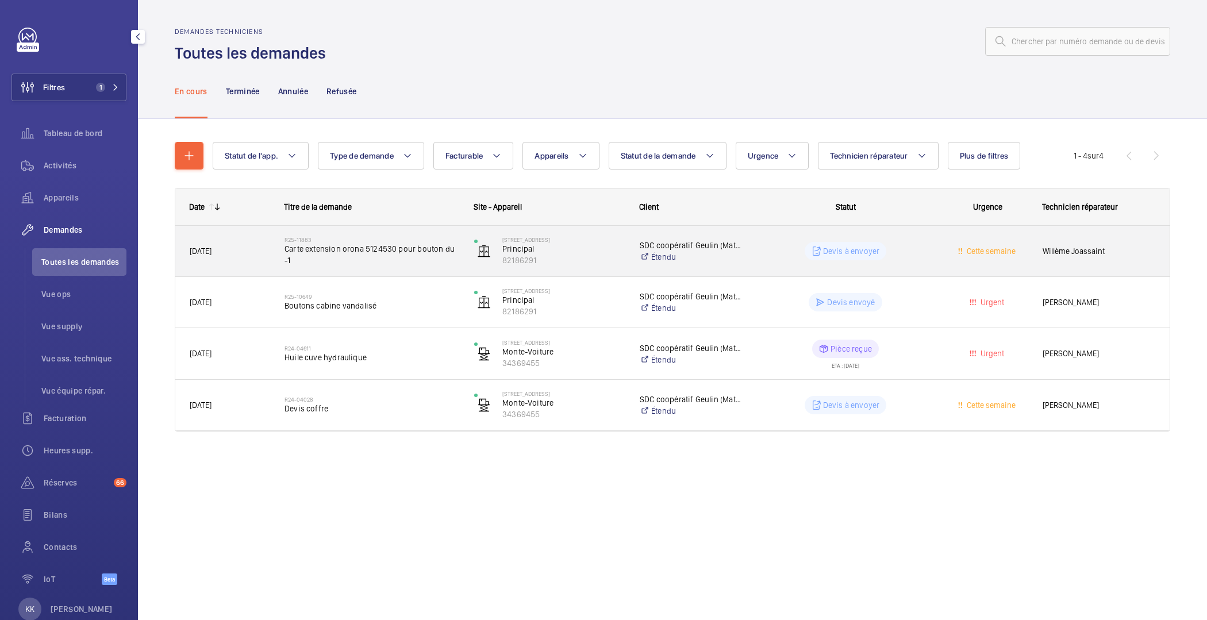
click at [323, 267] on div "R25-11883 Carte extension orona 5124530 pour bouton du -1" at bounding box center [372, 251] width 175 height 33
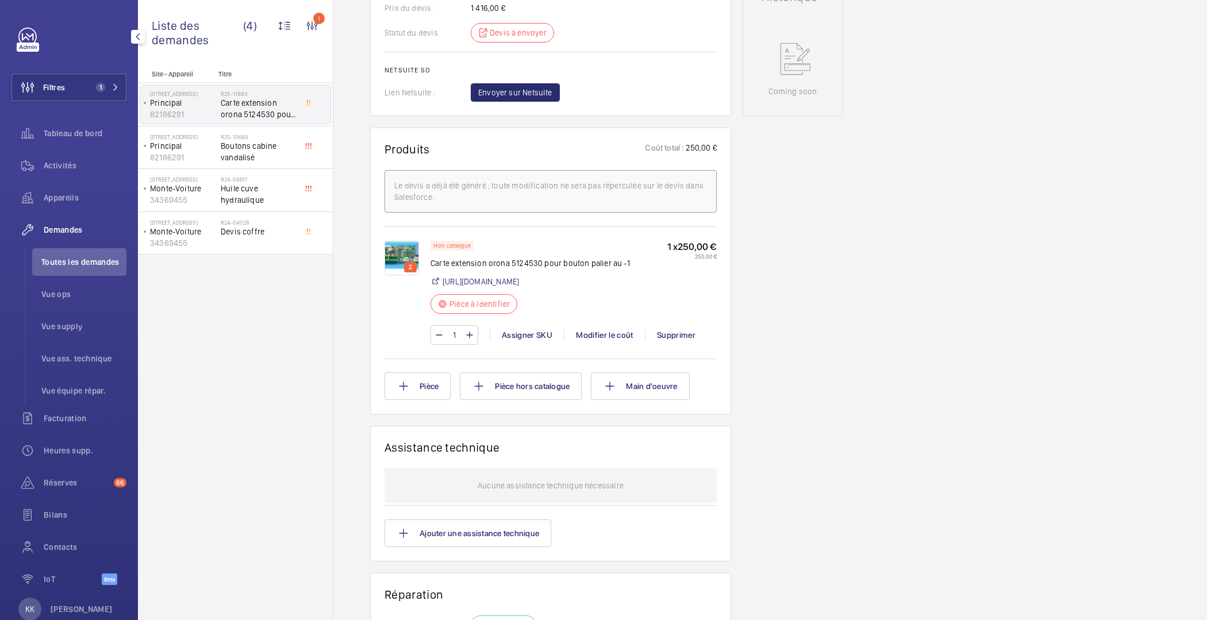
scroll to position [568, 0]
click at [400, 275] on img at bounding box center [402, 258] width 34 height 34
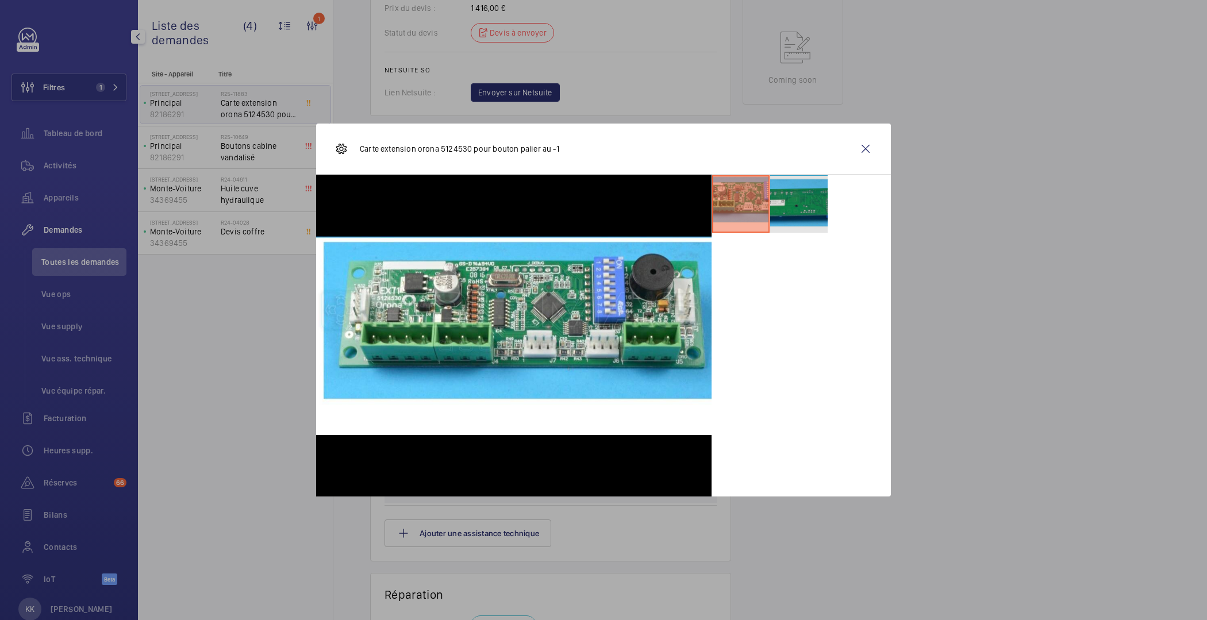
click at [789, 200] on li at bounding box center [798, 203] width 57 height 57
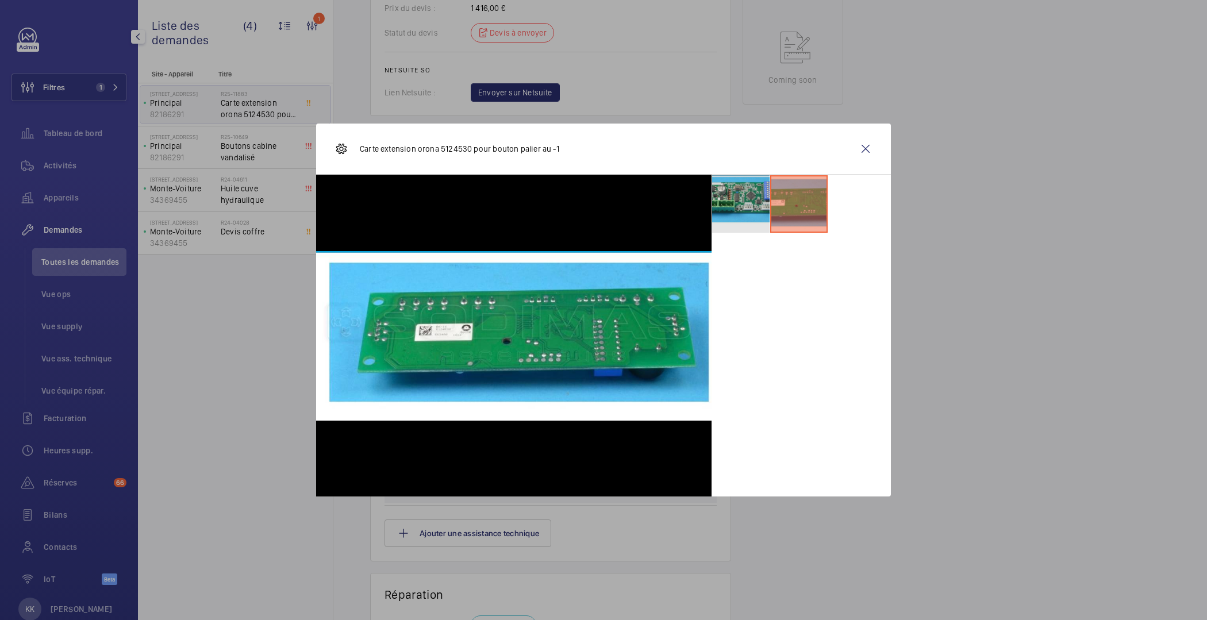
click at [744, 198] on li at bounding box center [740, 203] width 57 height 57
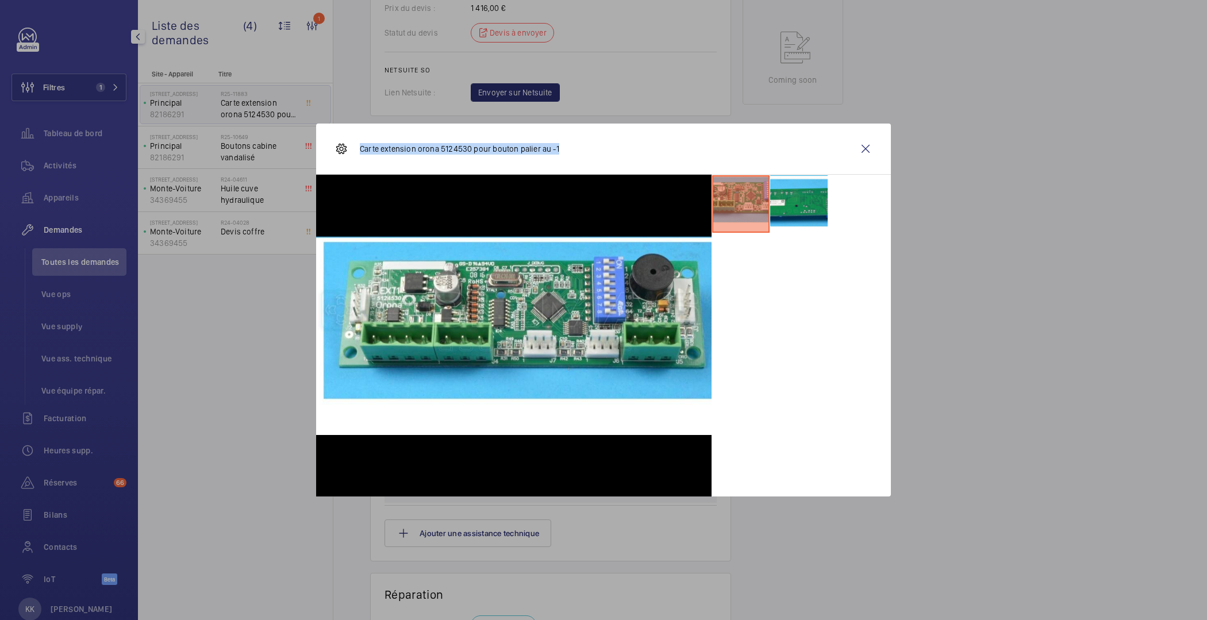
drag, startPoint x: 357, startPoint y: 148, endPoint x: 562, endPoint y: 151, distance: 204.7
click at [562, 151] on div "Carte extension orona 5124530 pour bouton palier au -1" at bounding box center [603, 149] width 575 height 51
click at [601, 148] on div "Carte extension orona 5124530 pour bouton palier au -1" at bounding box center [603, 149] width 575 height 51
click at [788, 331] on div at bounding box center [801, 336] width 179 height 322
click at [795, 204] on li at bounding box center [798, 203] width 57 height 57
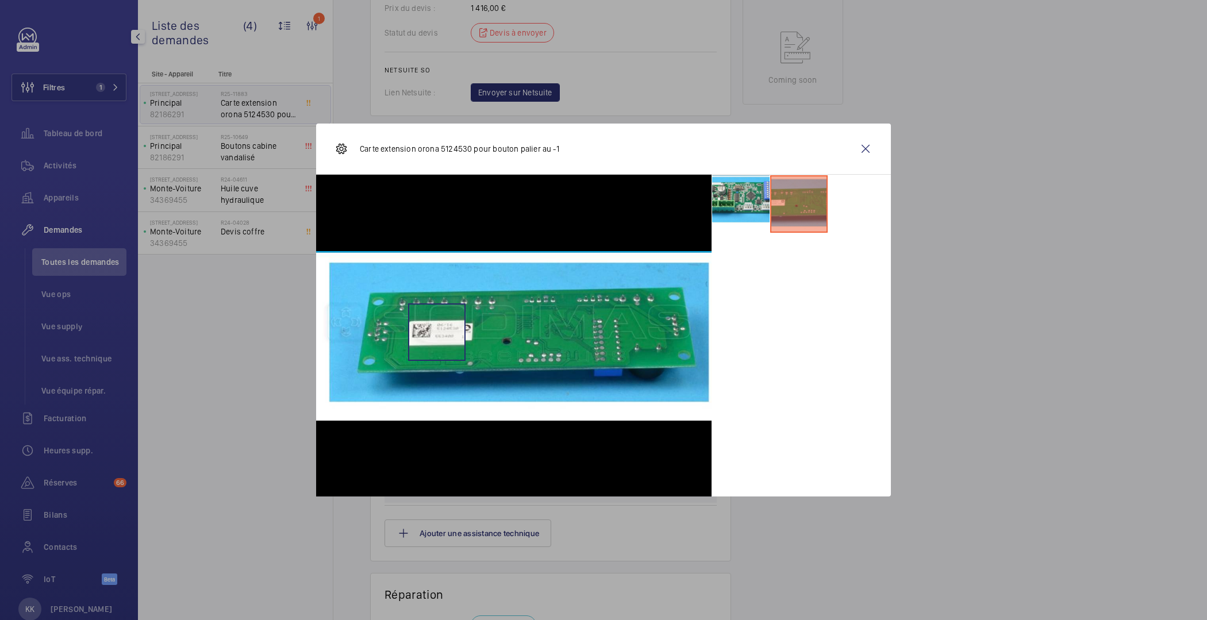
click at [436, 332] on img at bounding box center [514, 336] width 396 height 170
click at [743, 212] on li at bounding box center [740, 203] width 57 height 57
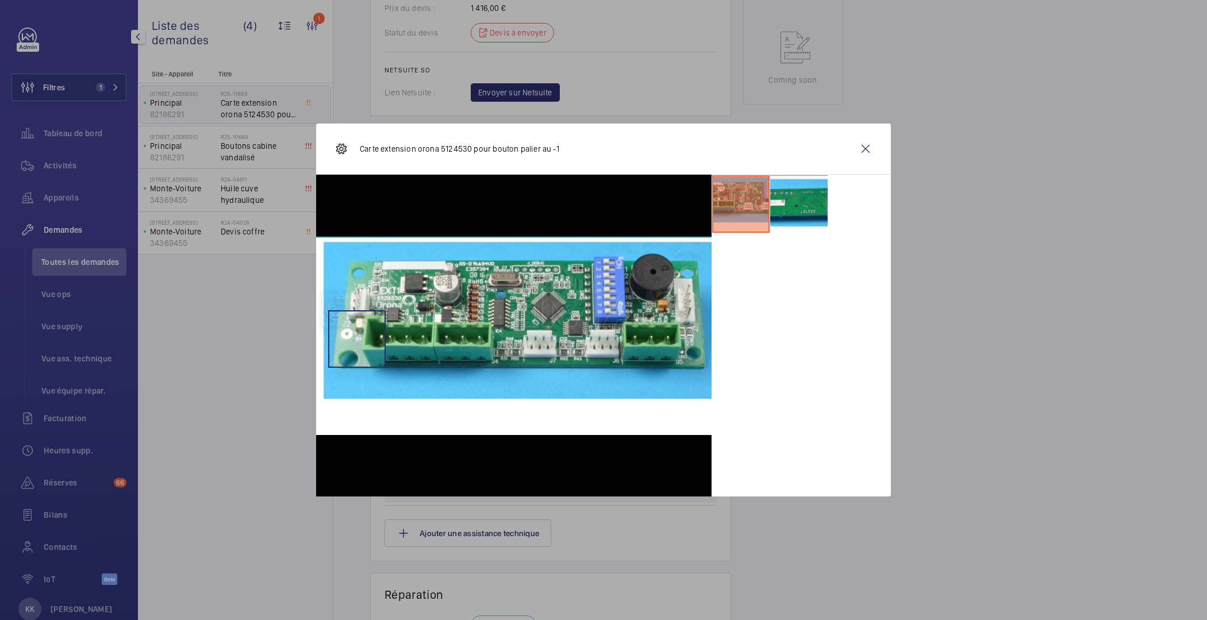
click at [359, 310] on img at bounding box center [514, 335] width 396 height 199
click at [367, 216] on div at bounding box center [514, 336] width 396 height 322
click at [804, 332] on div at bounding box center [801, 336] width 179 height 322
click at [859, 137] on wm-front-icon-button at bounding box center [866, 149] width 28 height 28
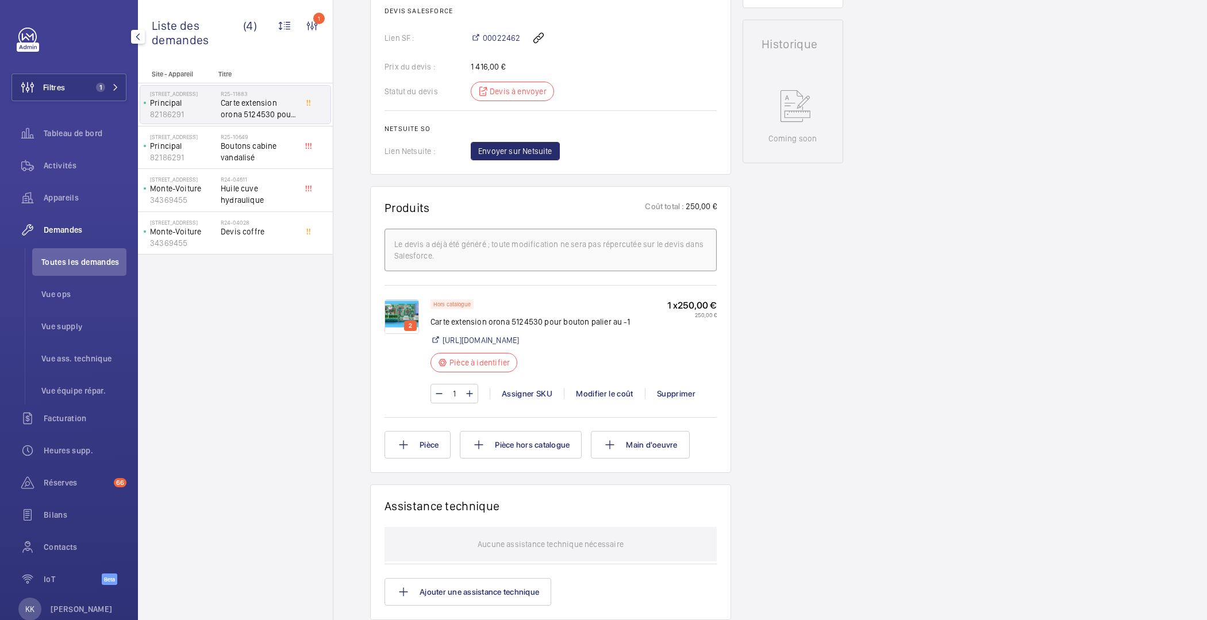
scroll to position [579, 0]
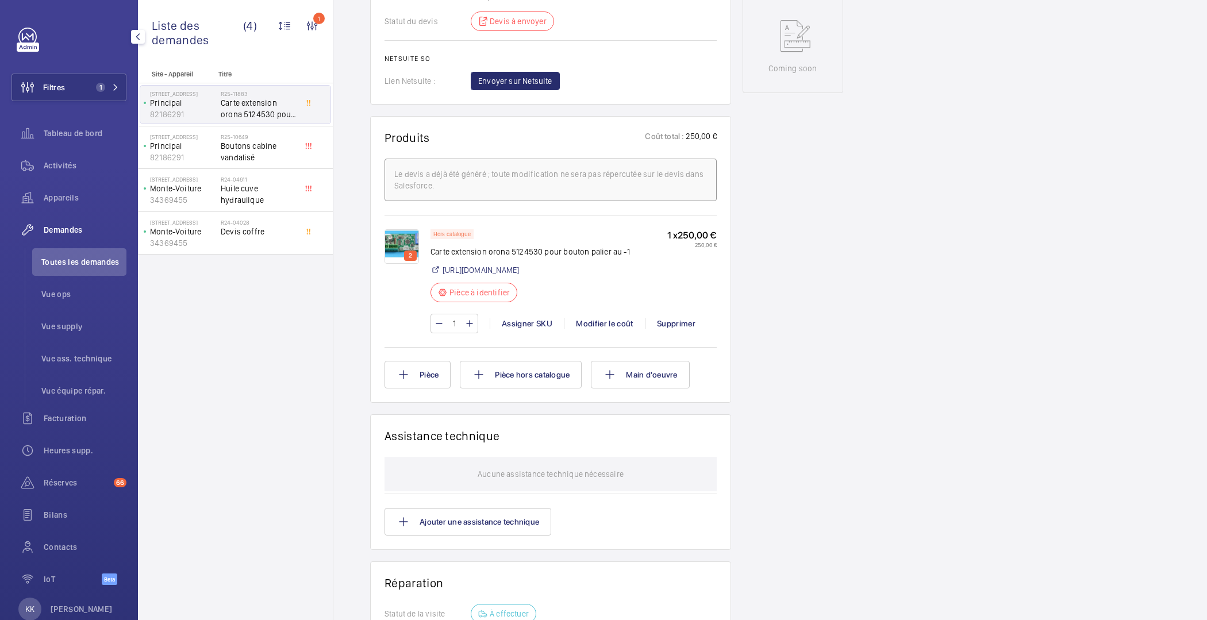
click at [398, 264] on img at bounding box center [402, 246] width 34 height 34
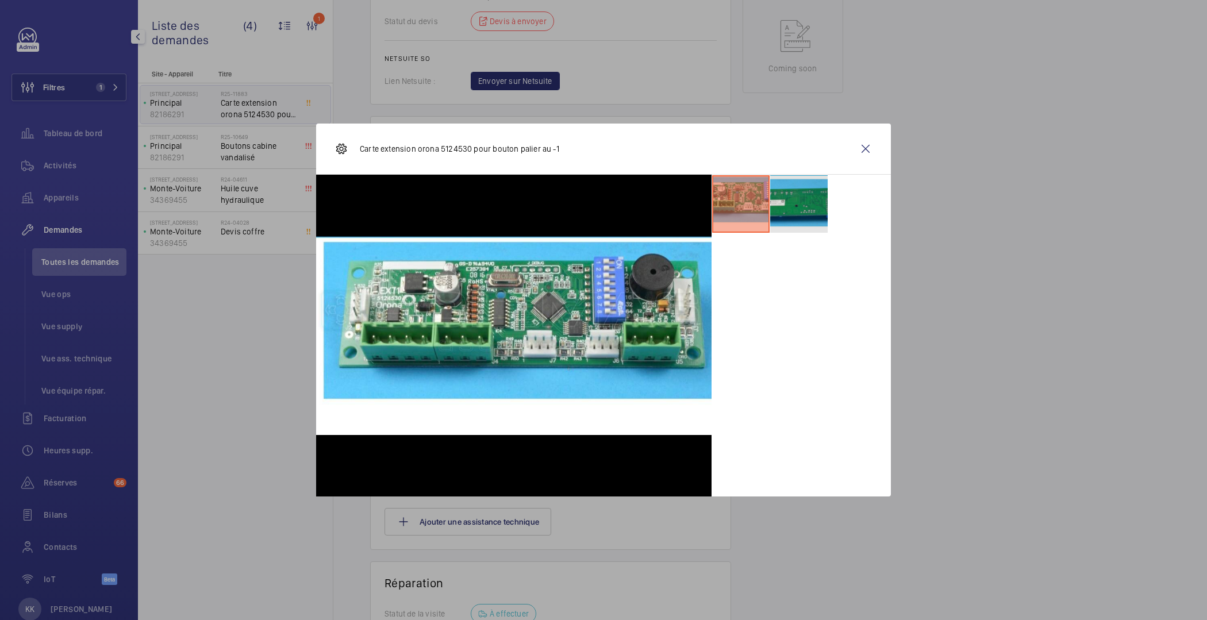
click at [785, 194] on li at bounding box center [798, 203] width 57 height 57
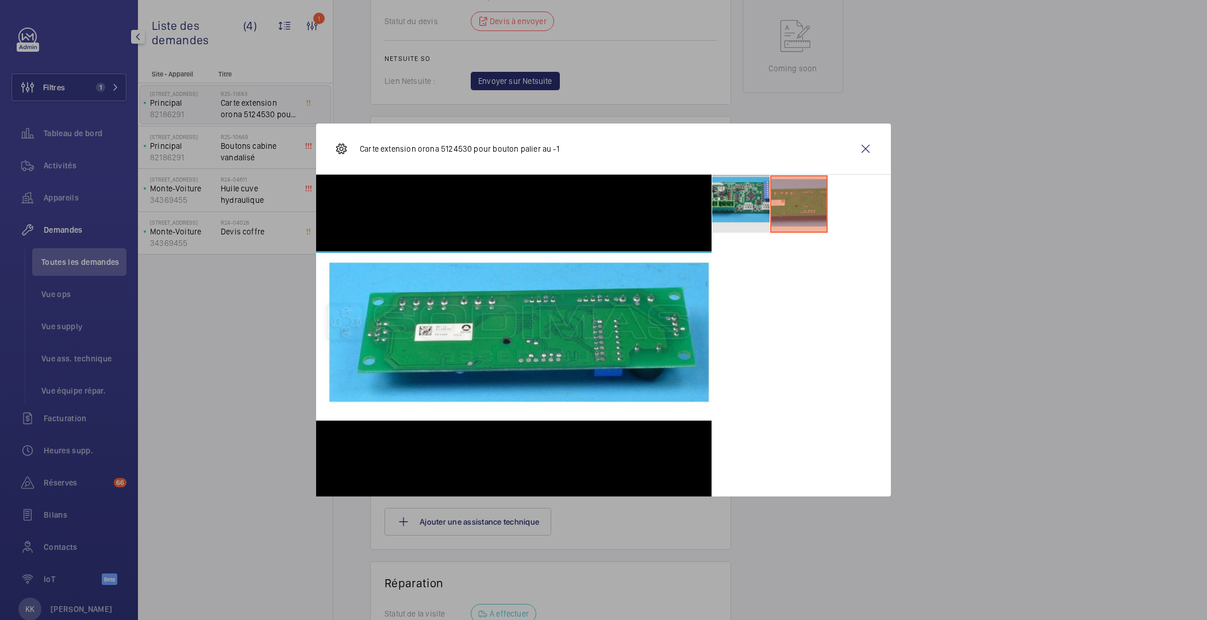
click at [737, 202] on li at bounding box center [740, 203] width 57 height 57
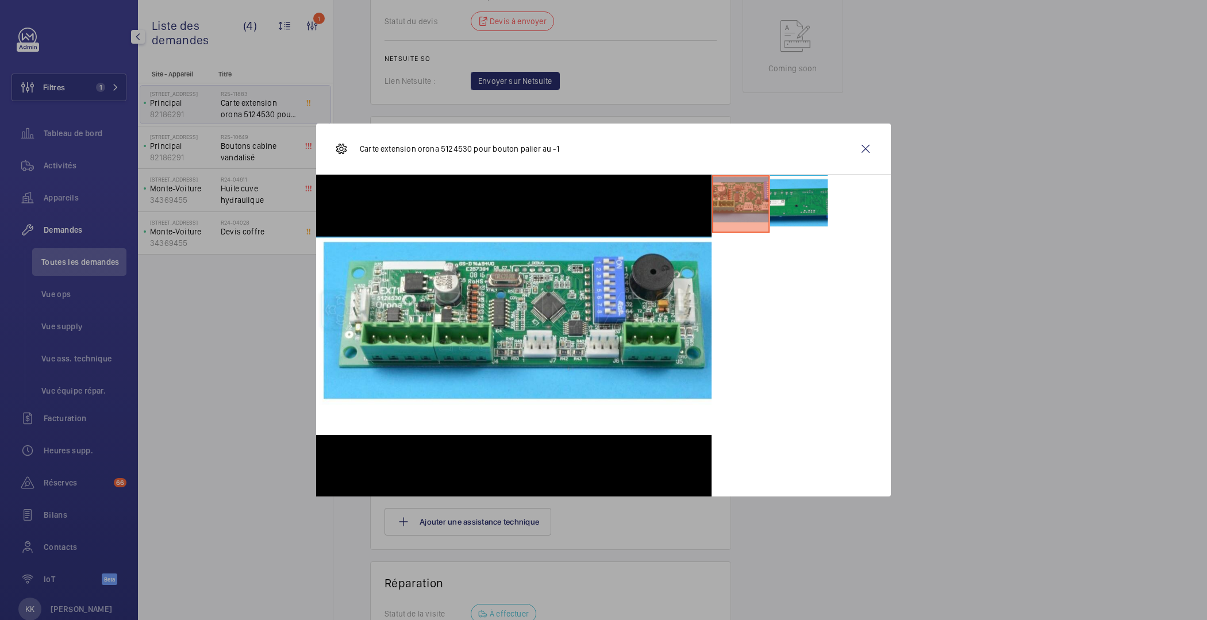
click at [341, 148] on img at bounding box center [342, 149] width 14 height 14
click at [871, 146] on wm-front-icon-button at bounding box center [866, 149] width 28 height 28
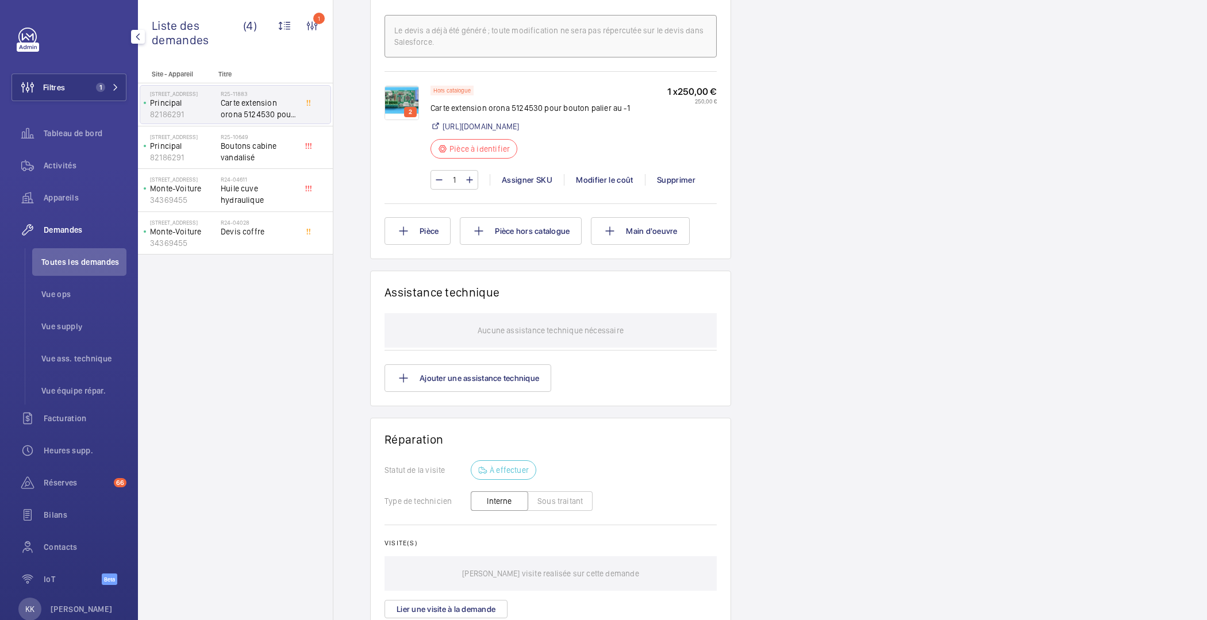
scroll to position [654, 0]
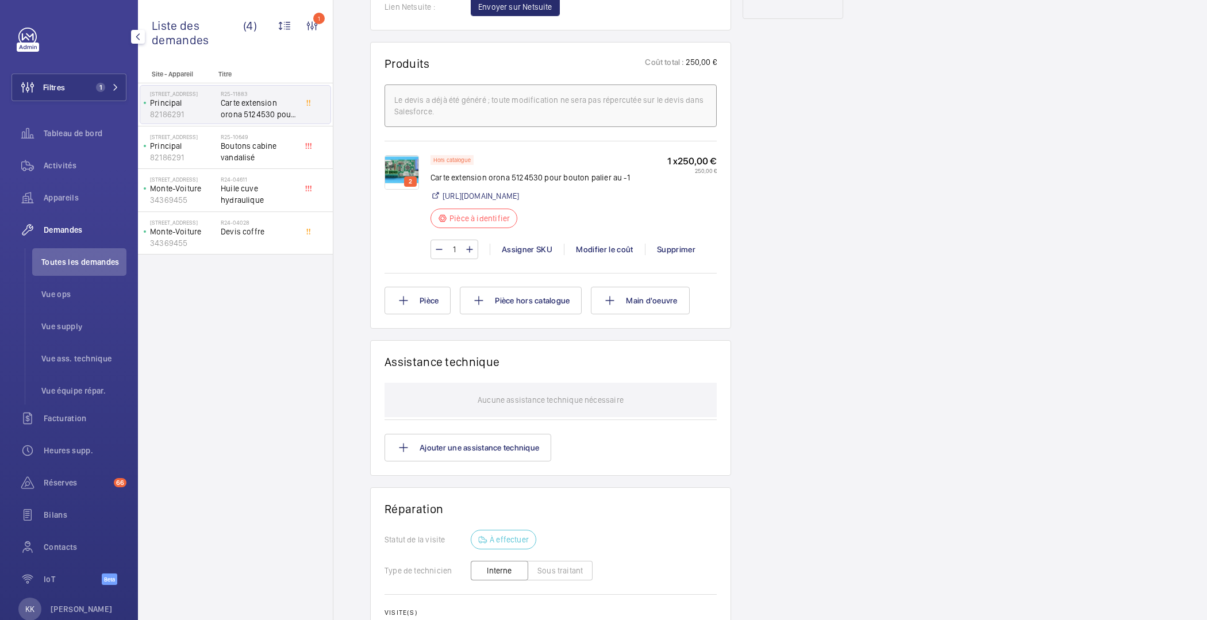
click at [397, 190] on img at bounding box center [402, 172] width 34 height 34
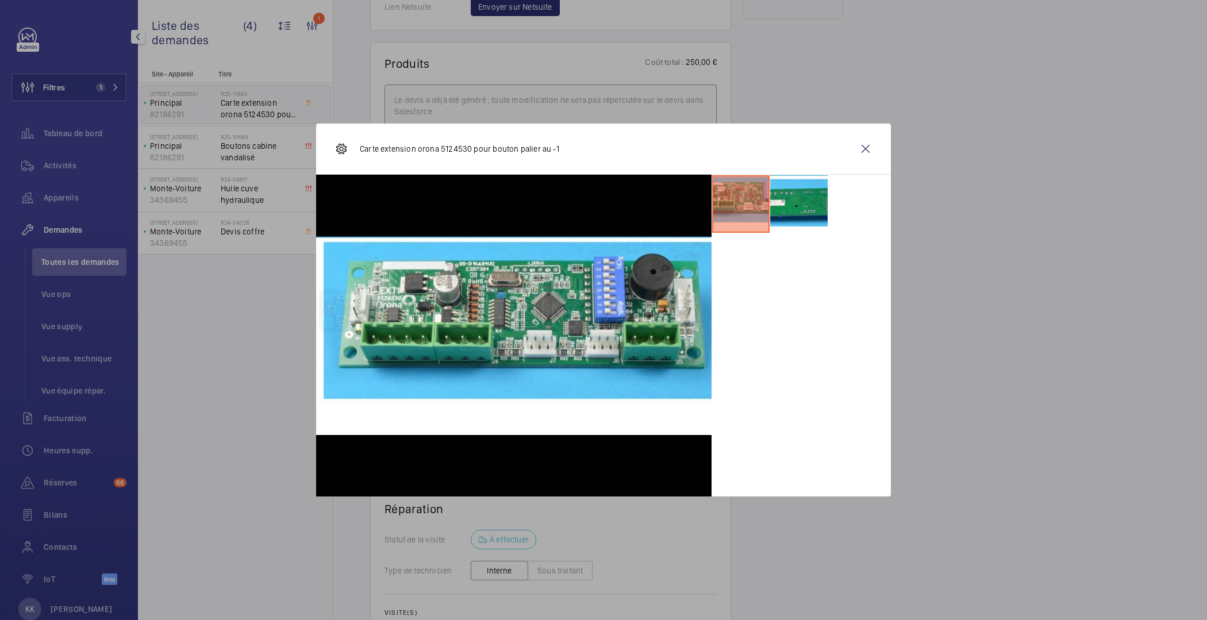
click at [724, 367] on div at bounding box center [801, 336] width 179 height 322
click at [865, 151] on wm-front-icon-button at bounding box center [866, 149] width 28 height 28
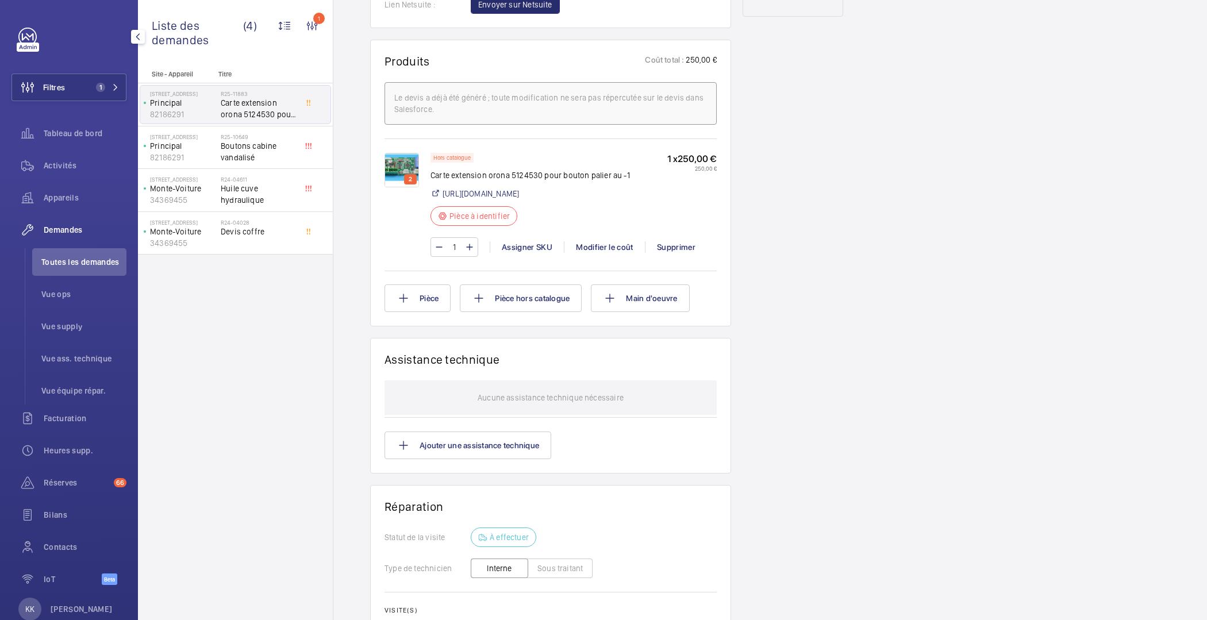
scroll to position [657, 0]
click at [404, 187] on img at bounding box center [402, 169] width 34 height 34
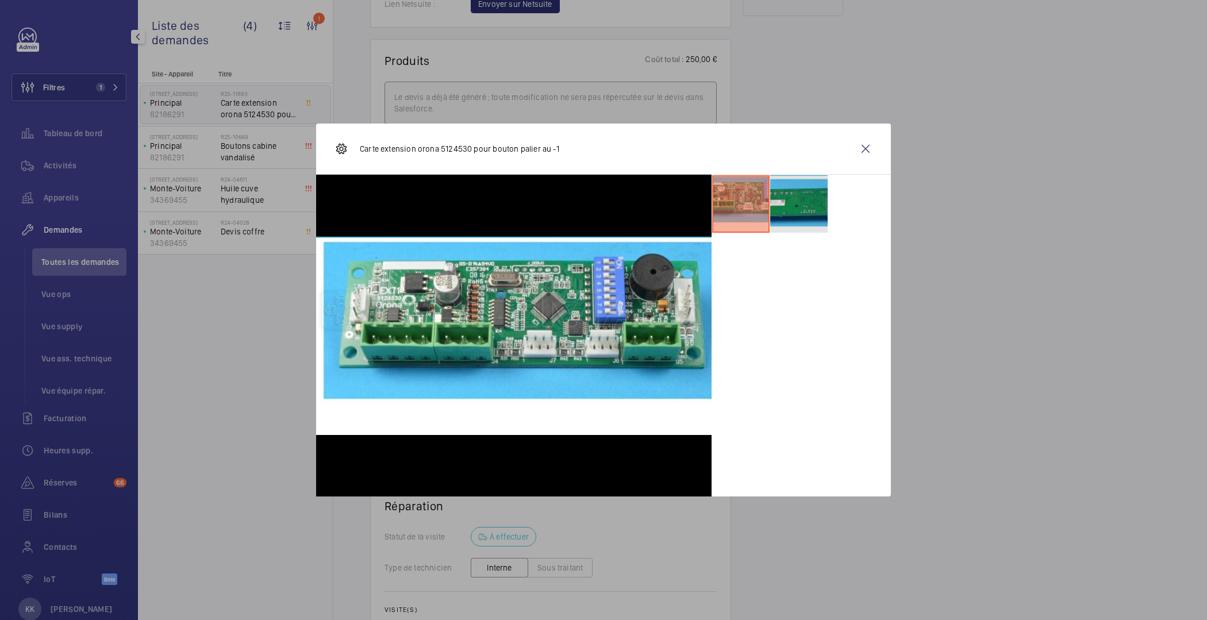
click at [795, 201] on li at bounding box center [798, 203] width 57 height 57
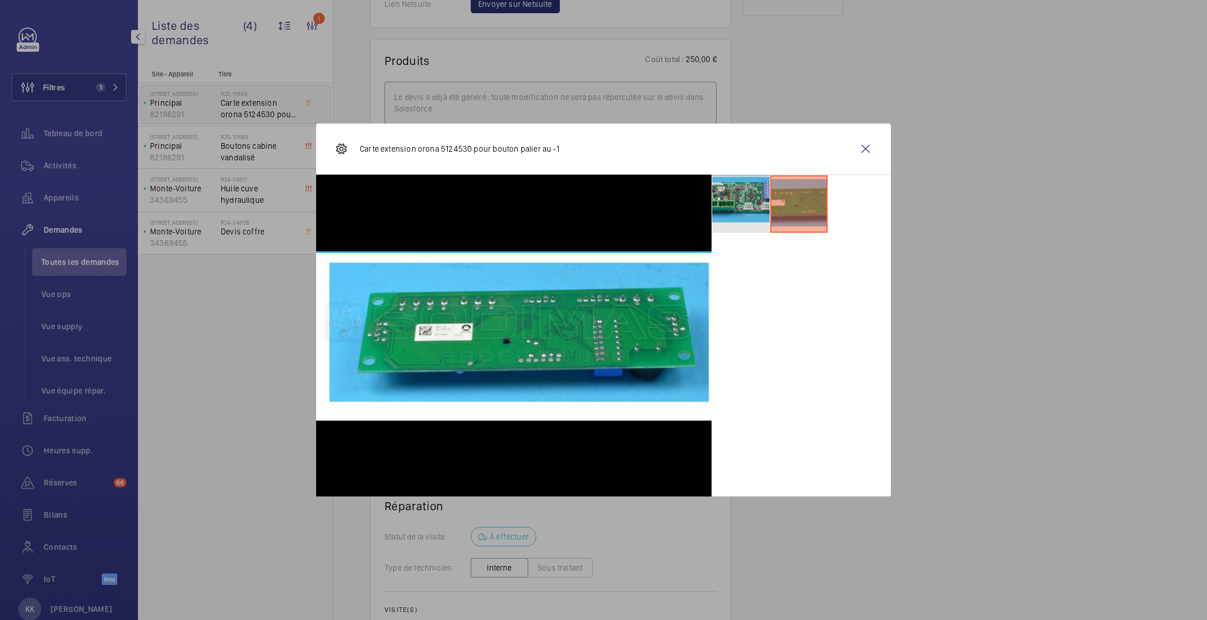
click at [727, 210] on li at bounding box center [740, 203] width 57 height 57
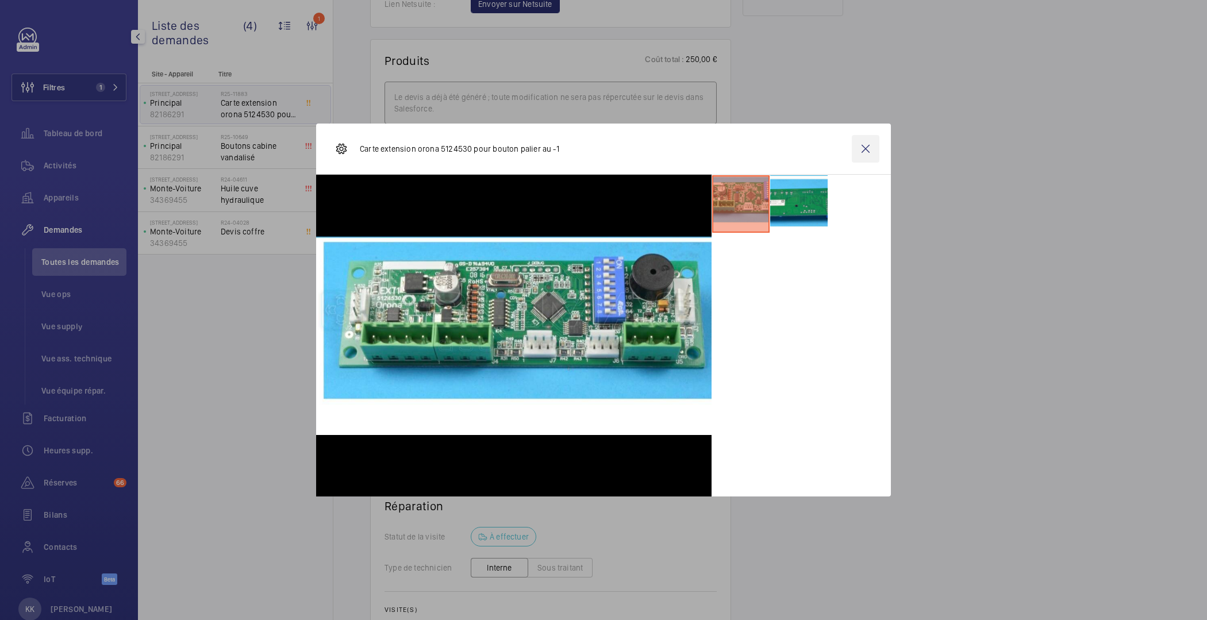
click at [871, 143] on wm-front-icon-button at bounding box center [866, 149] width 28 height 28
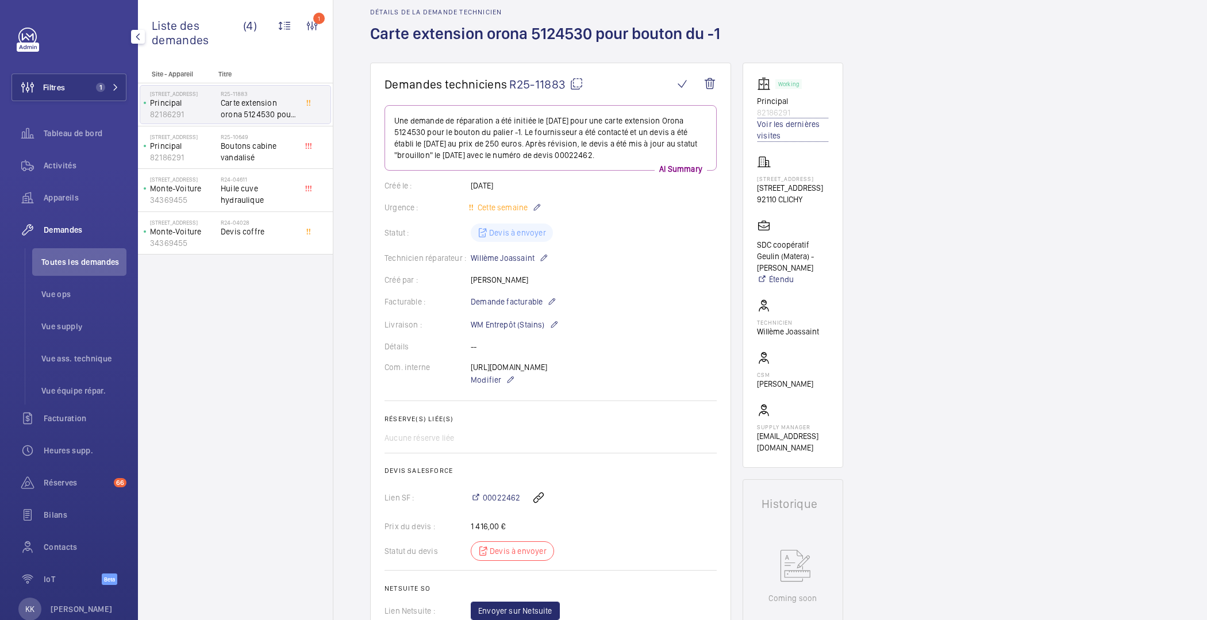
scroll to position [0, 0]
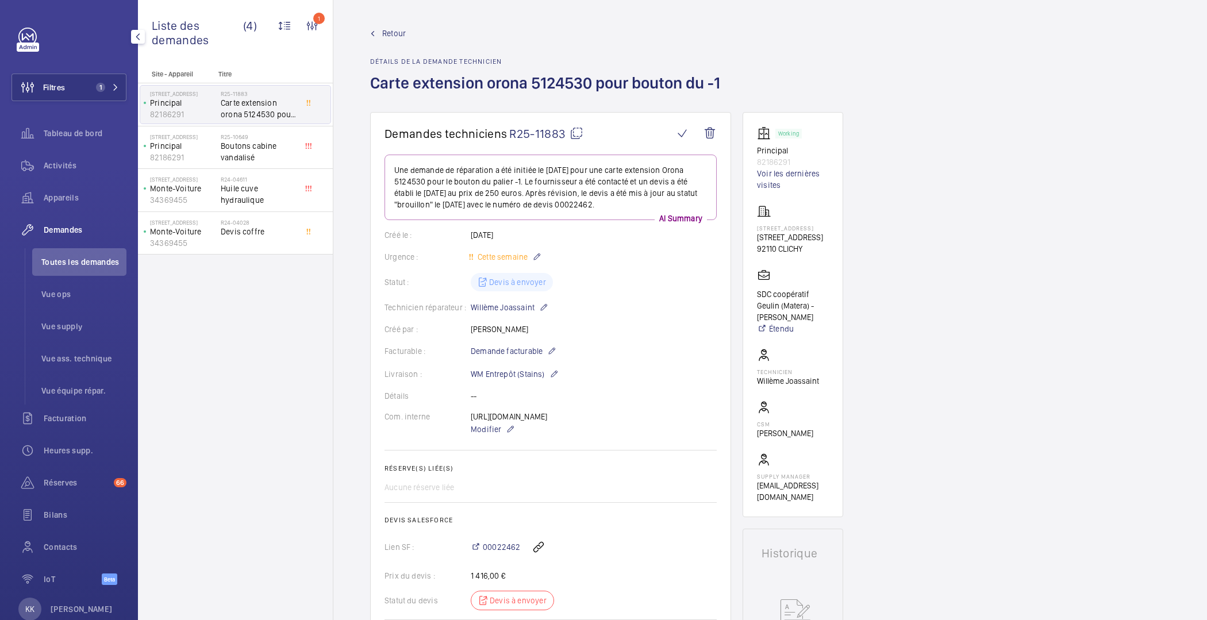
click at [406, 30] on link "Retour" at bounding box center [548, 33] width 357 height 11
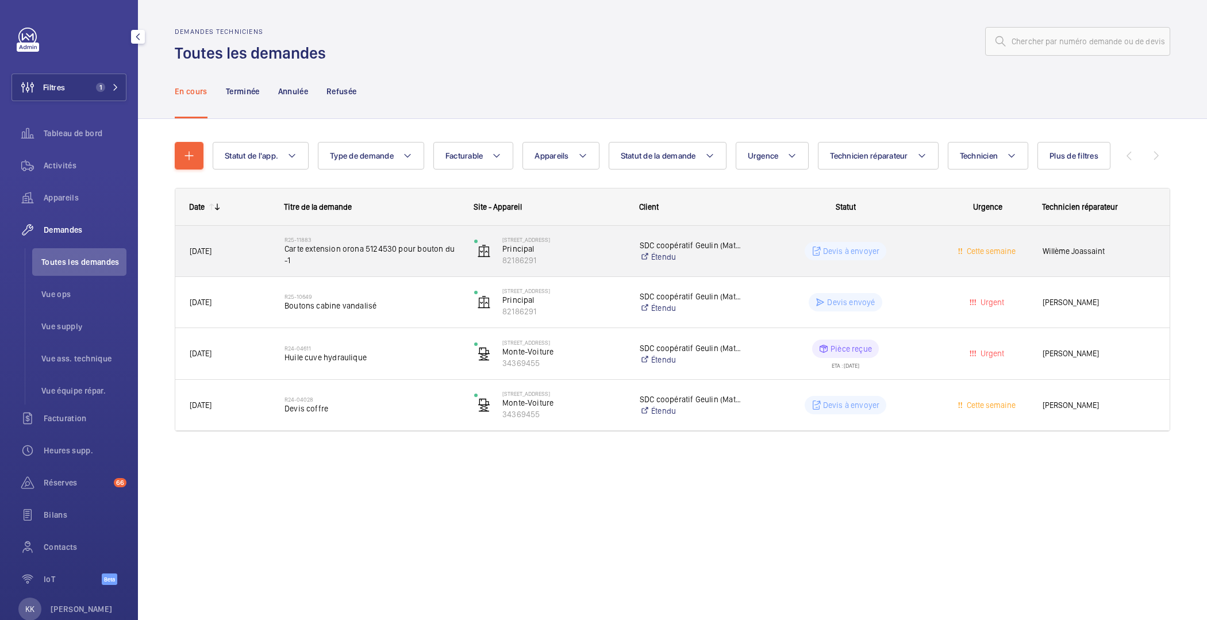
click at [289, 254] on span "Carte extension orona 5124530 pour bouton du -1" at bounding box center [372, 254] width 175 height 23
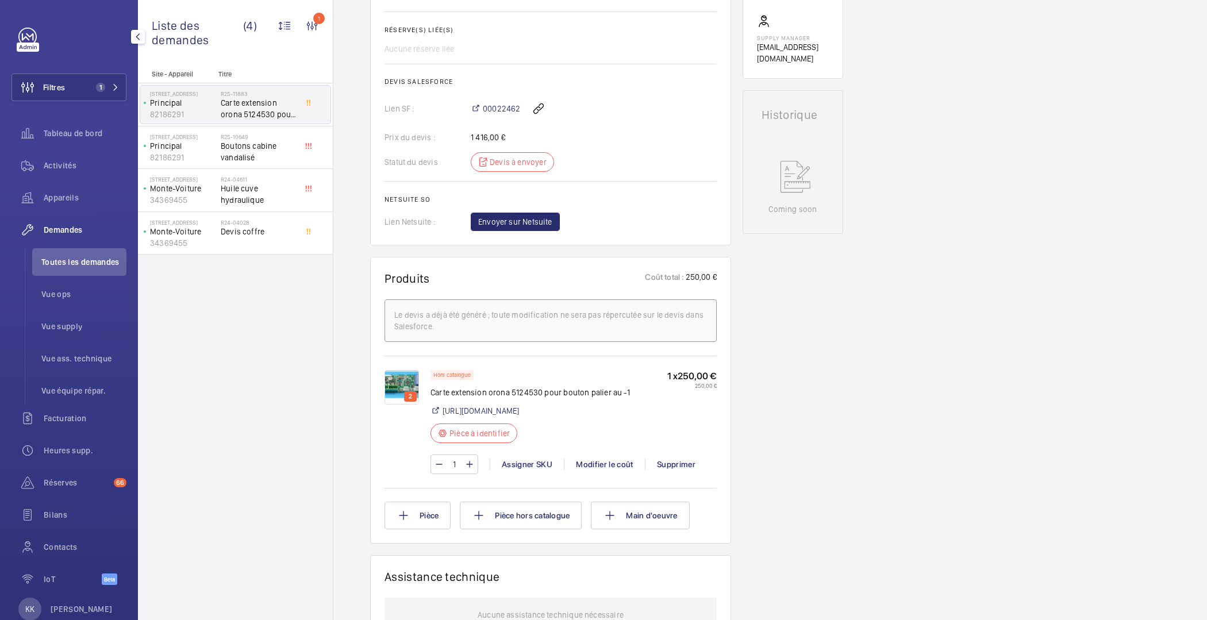
scroll to position [408, 0]
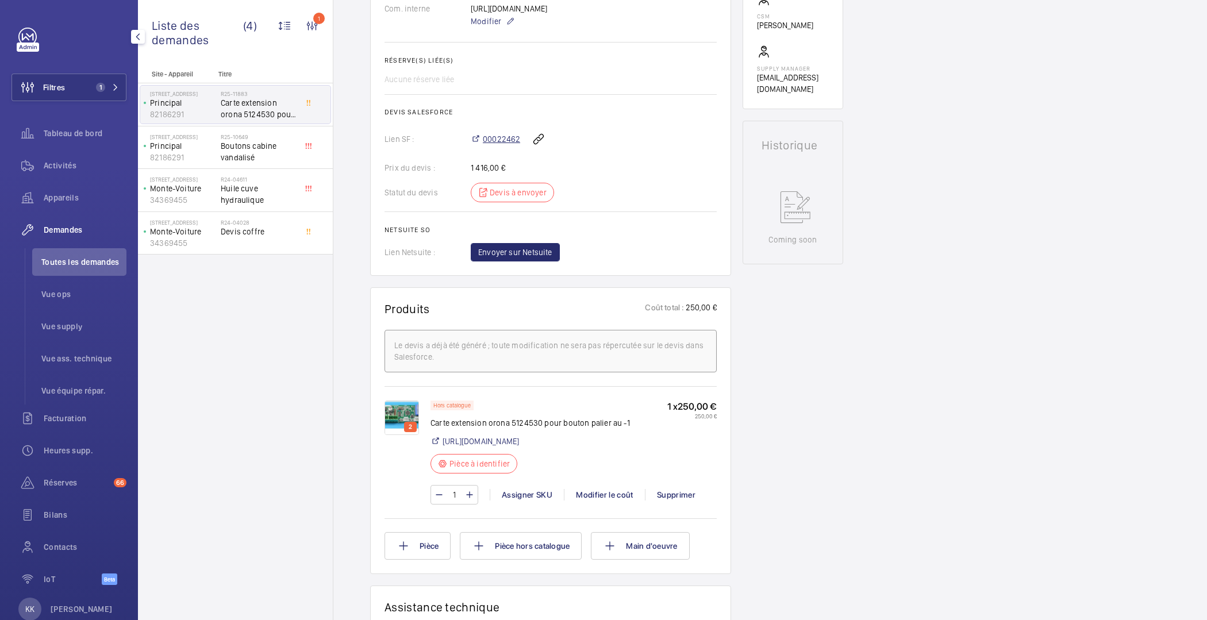
click at [504, 145] on span "00022462" at bounding box center [501, 138] width 37 height 11
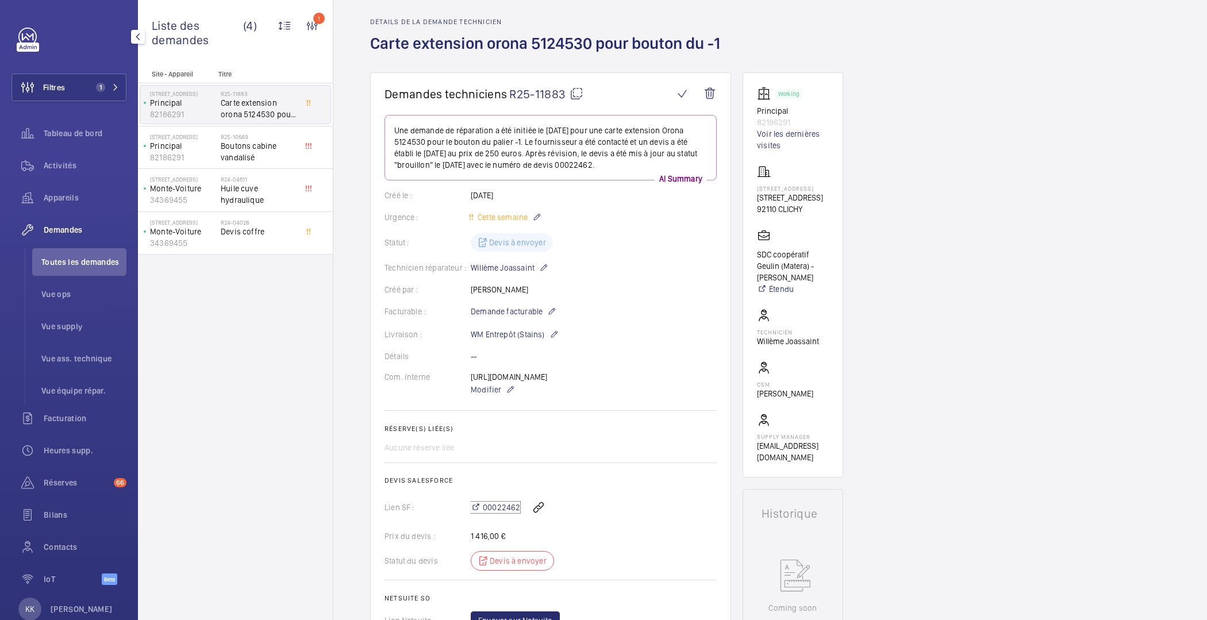
scroll to position [0, 0]
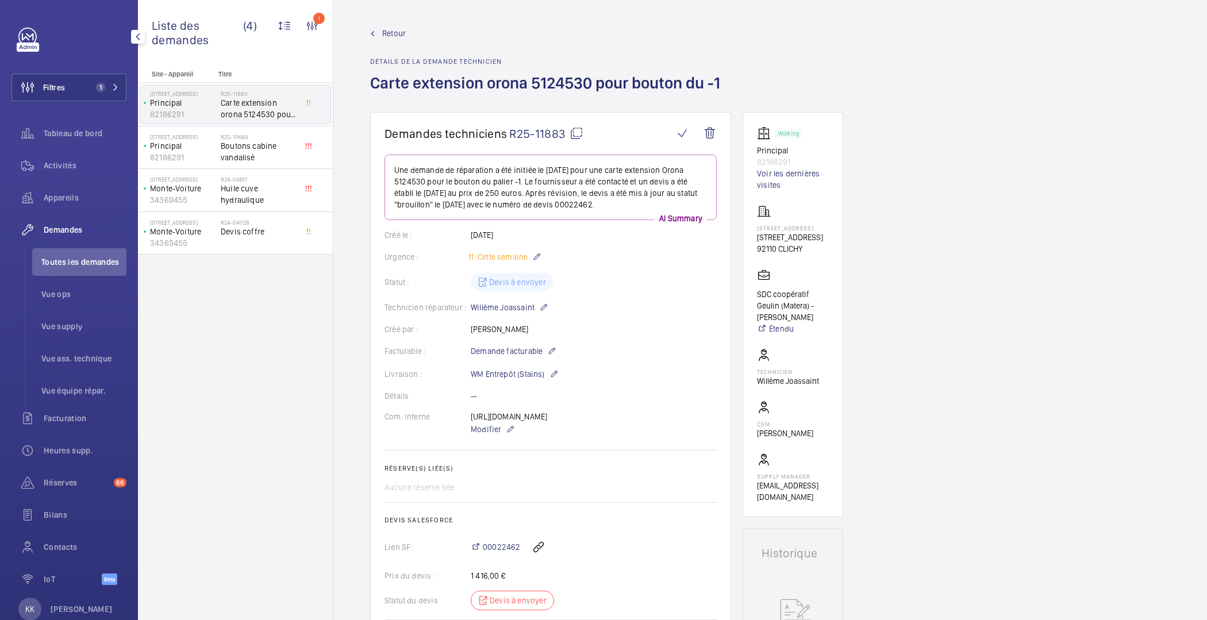
click at [395, 34] on span "Retour" at bounding box center [394, 33] width 24 height 11
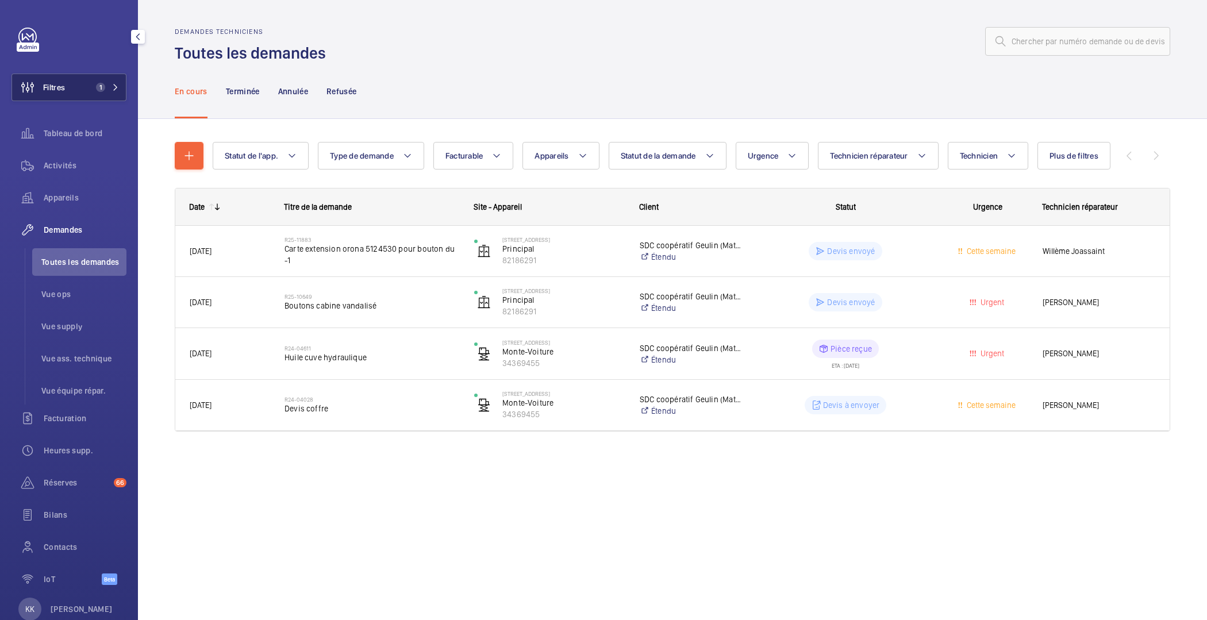
click at [88, 94] on button "Filtres 1" at bounding box center [68, 88] width 115 height 28
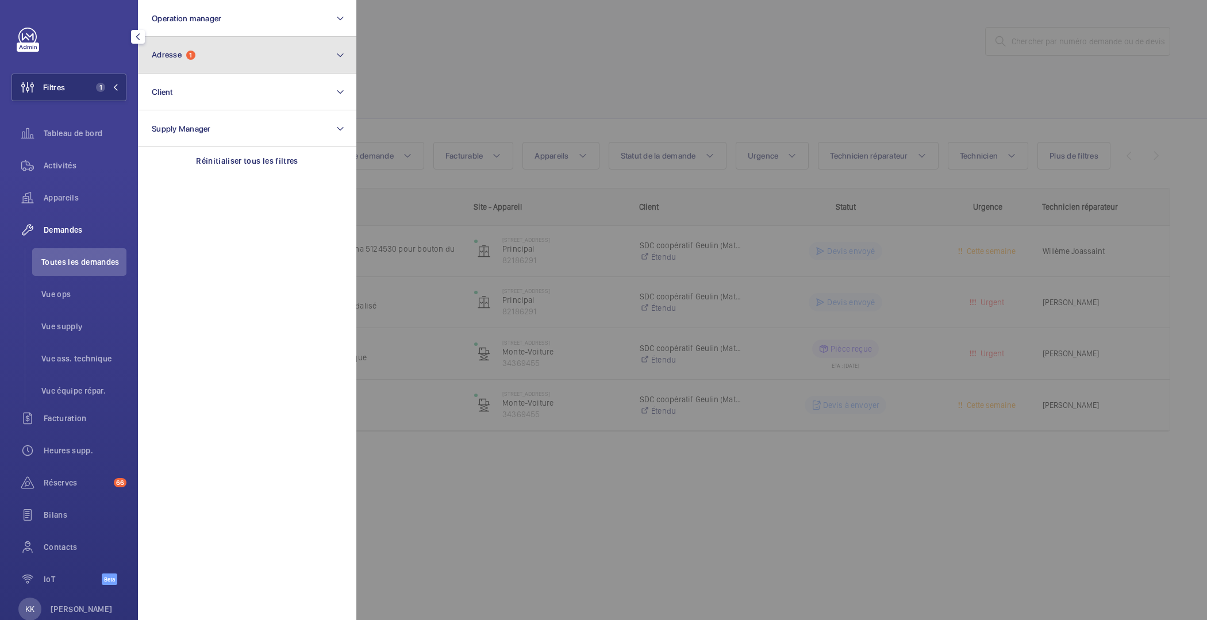
click at [178, 45] on button "Adresse 1" at bounding box center [247, 55] width 218 height 37
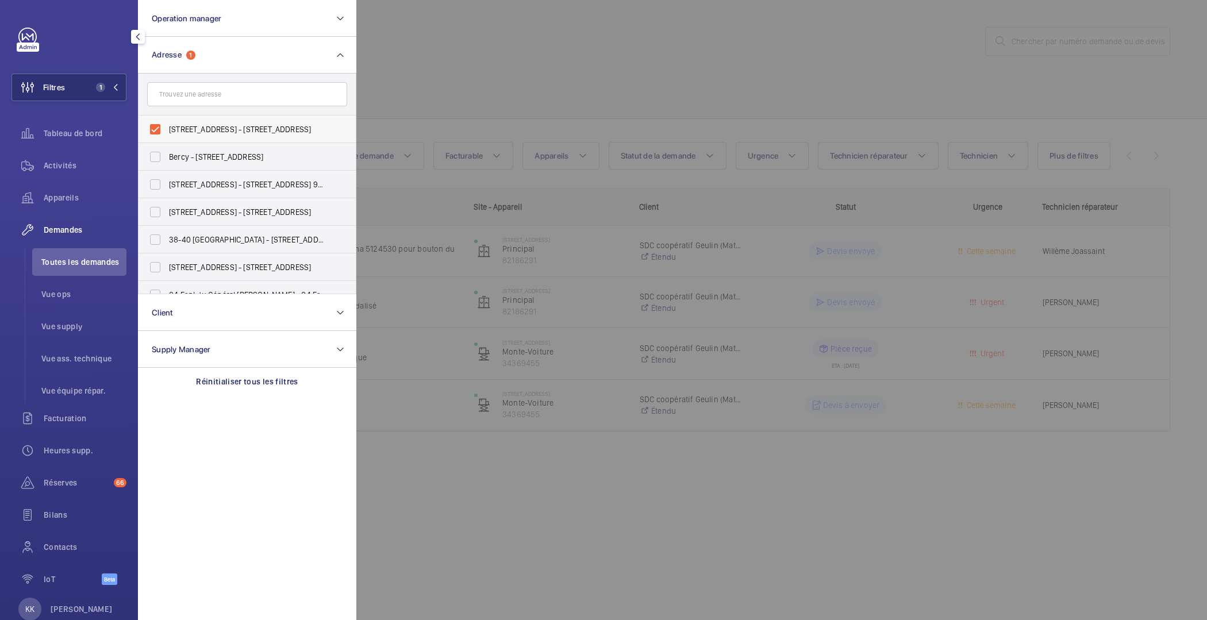
click at [179, 133] on span "[STREET_ADDRESS] - [STREET_ADDRESS]" at bounding box center [248, 129] width 158 height 11
click at [167, 133] on input "[STREET_ADDRESS] - [STREET_ADDRESS]" at bounding box center [155, 129] width 23 height 23
checkbox input "false"
click at [184, 91] on input "text" at bounding box center [247, 94] width 200 height 24
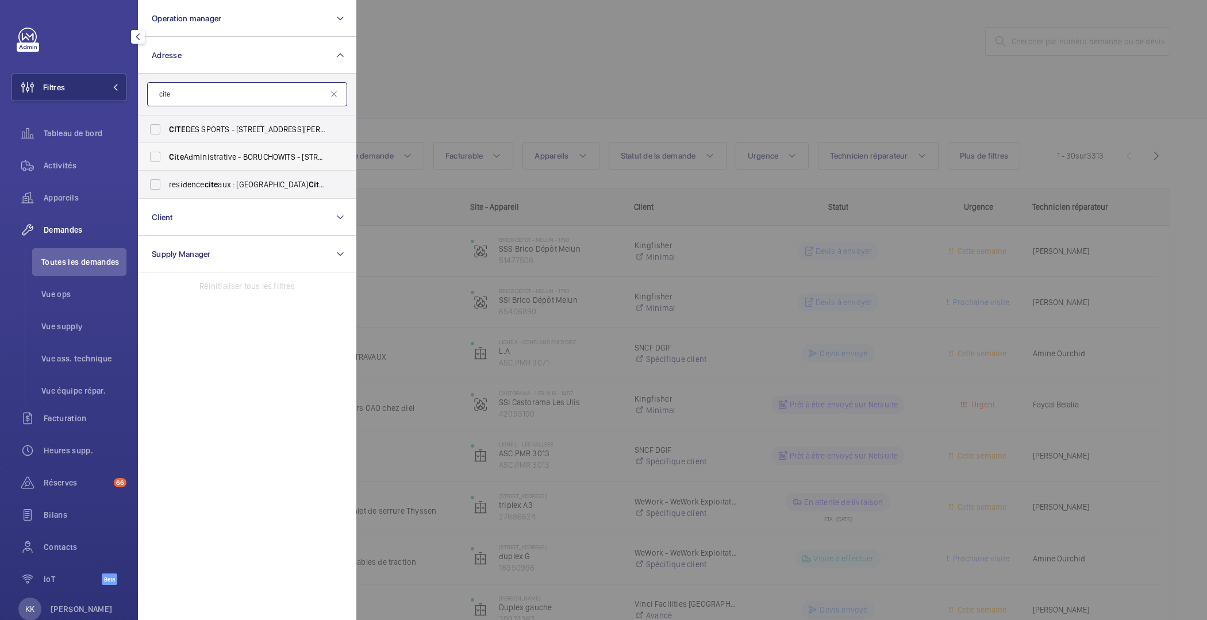
type input "cite"
click at [211, 151] on span "Cite Administrative - BORUCHOWITS - [STREET_ADDRESS][PERSON_NAME]" at bounding box center [248, 156] width 158 height 11
click at [167, 151] on input "Cite Administrative - BORUCHOWITS - [STREET_ADDRESS][PERSON_NAME]" at bounding box center [155, 156] width 23 height 23
checkbox input "true"
click at [56, 164] on span "Activités" at bounding box center [85, 165] width 83 height 11
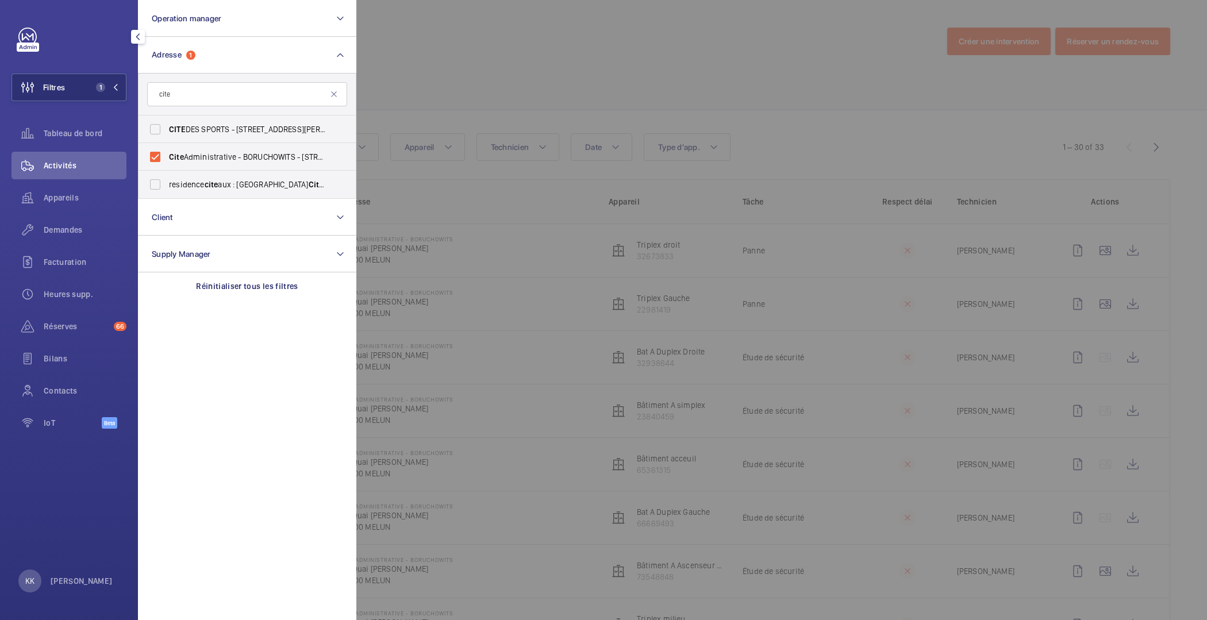
click at [426, 55] on div at bounding box center [959, 310] width 1207 height 620
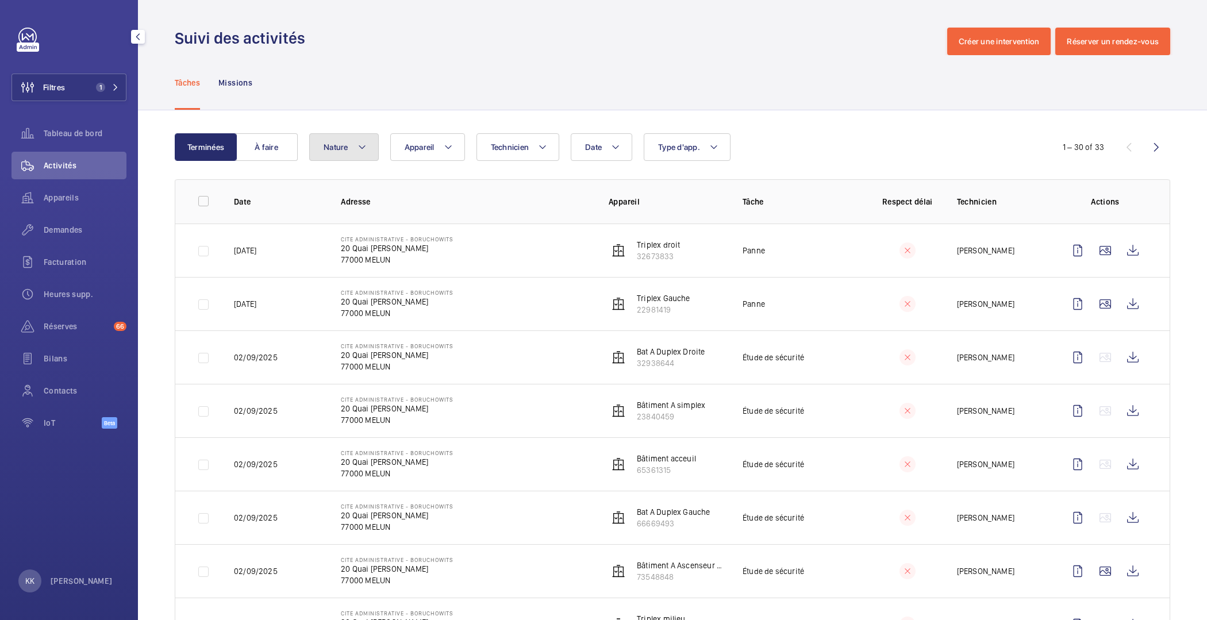
click at [351, 151] on button "Nature" at bounding box center [344, 147] width 70 height 28
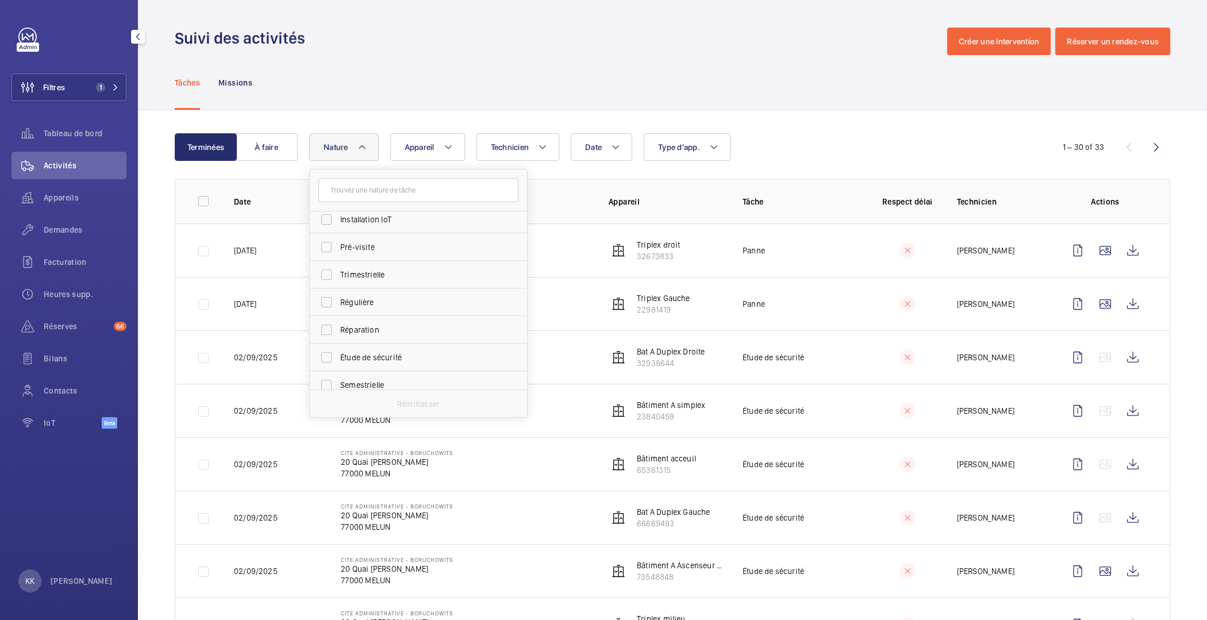
scroll to position [180, 0]
click at [357, 270] on span "Régulière" at bounding box center [419, 265] width 158 height 11
click at [338, 270] on input "Régulière" at bounding box center [326, 266] width 23 height 23
checkbox input "true"
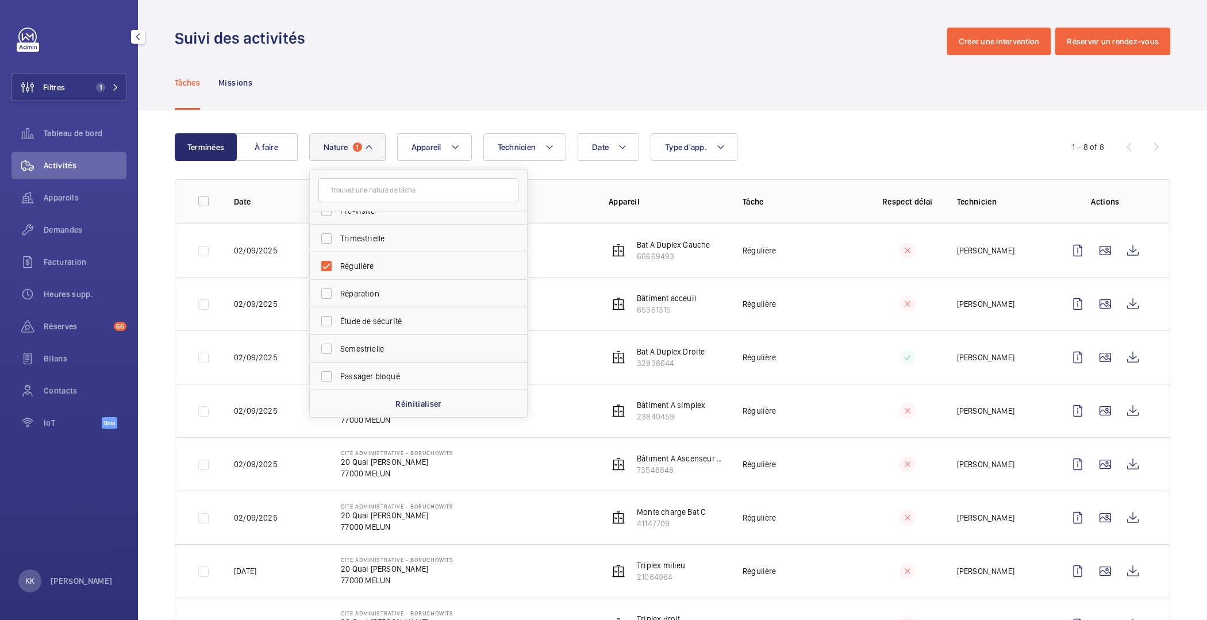
click at [447, 99] on div "Tâches Missions" at bounding box center [673, 82] width 996 height 55
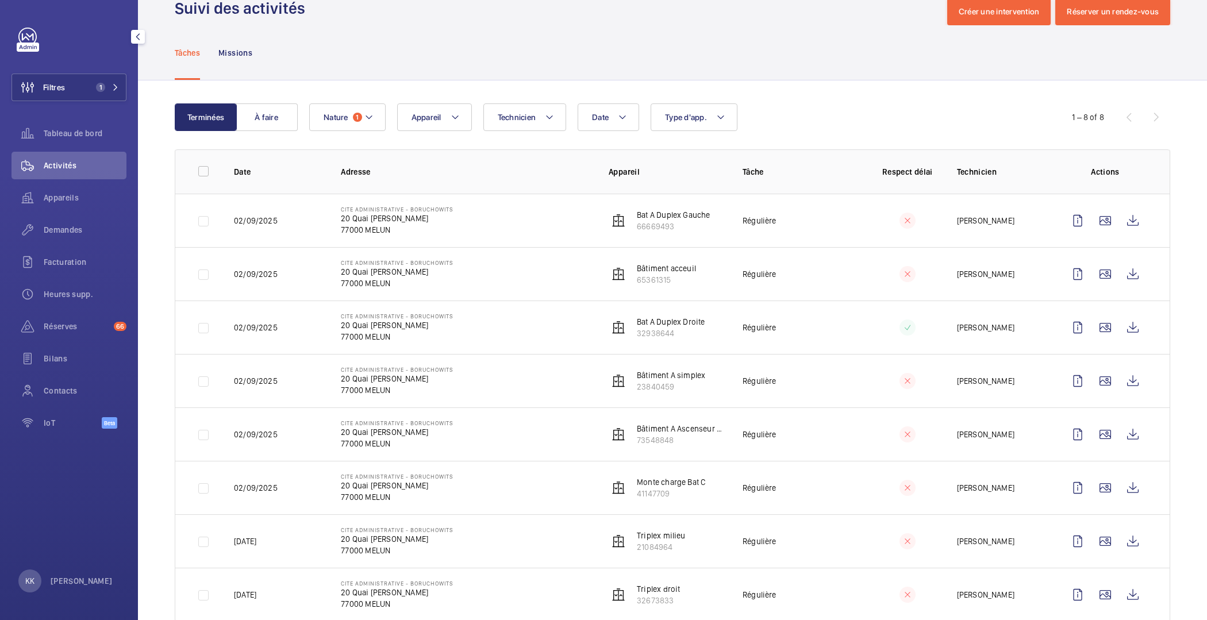
scroll to position [56, 0]
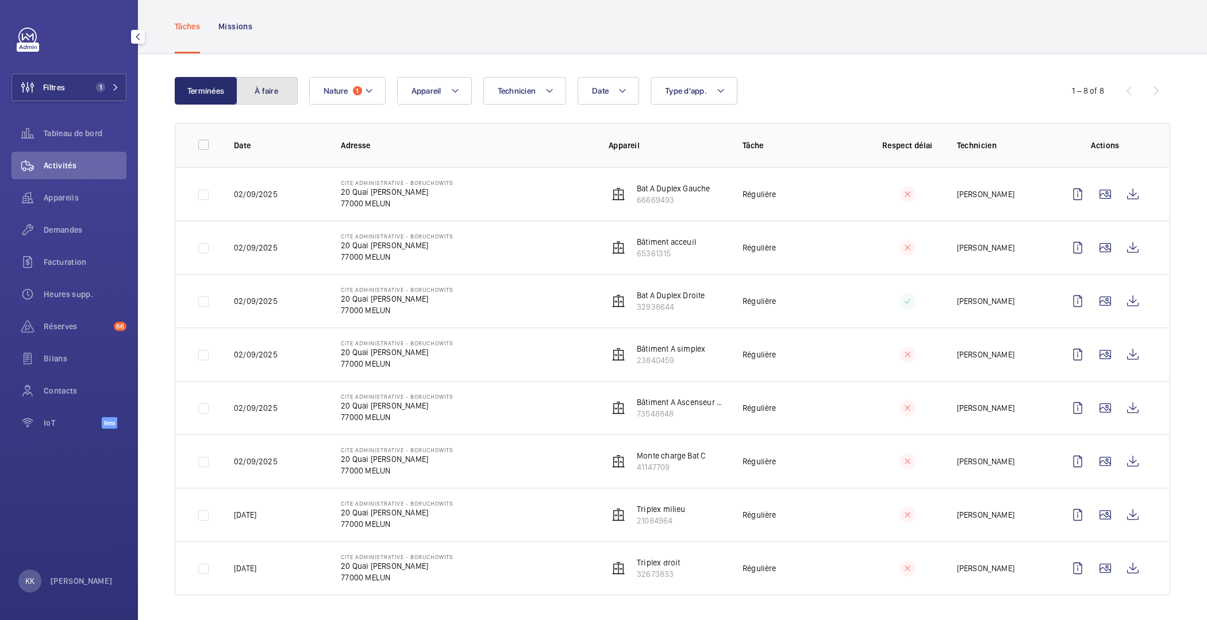
click at [272, 87] on button "À faire" at bounding box center [267, 91] width 62 height 28
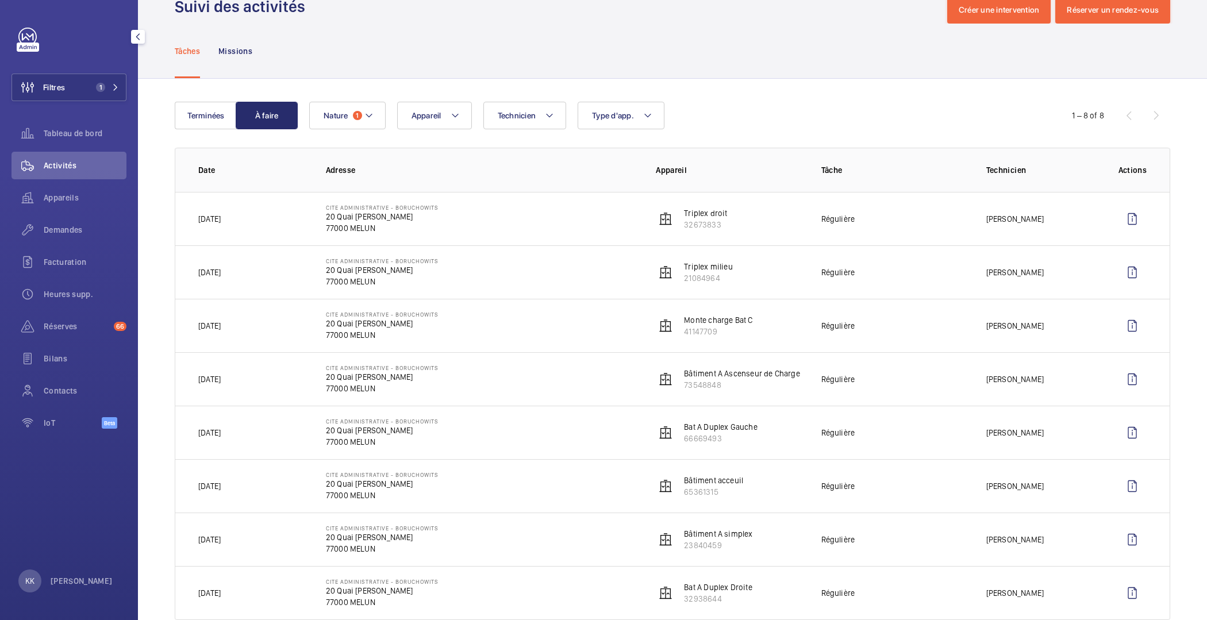
scroll to position [56, 0]
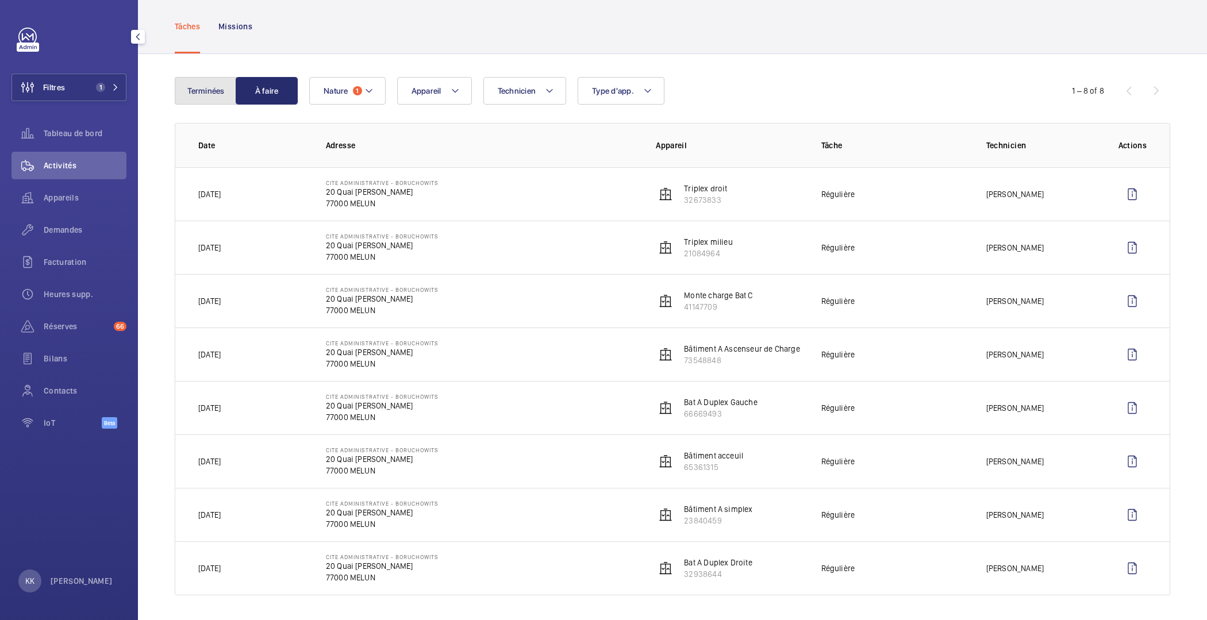
click at [180, 92] on button "Terminées" at bounding box center [206, 91] width 62 height 28
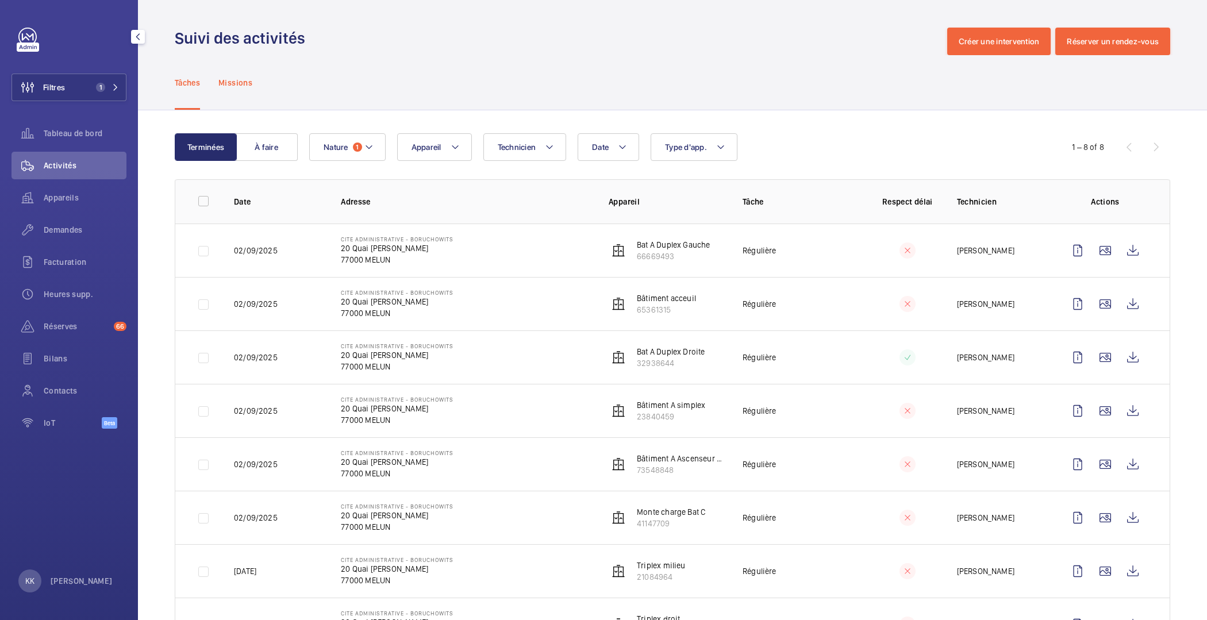
click at [232, 76] on div "Missions" at bounding box center [235, 82] width 34 height 55
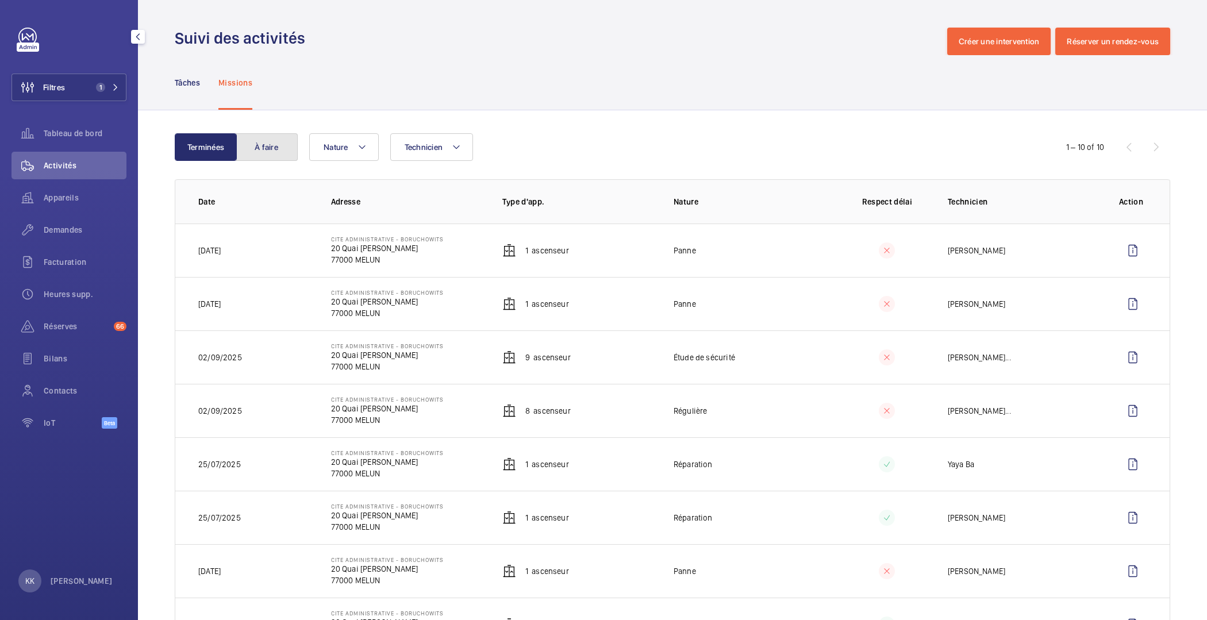
click at [266, 149] on button "À faire" at bounding box center [267, 147] width 62 height 28
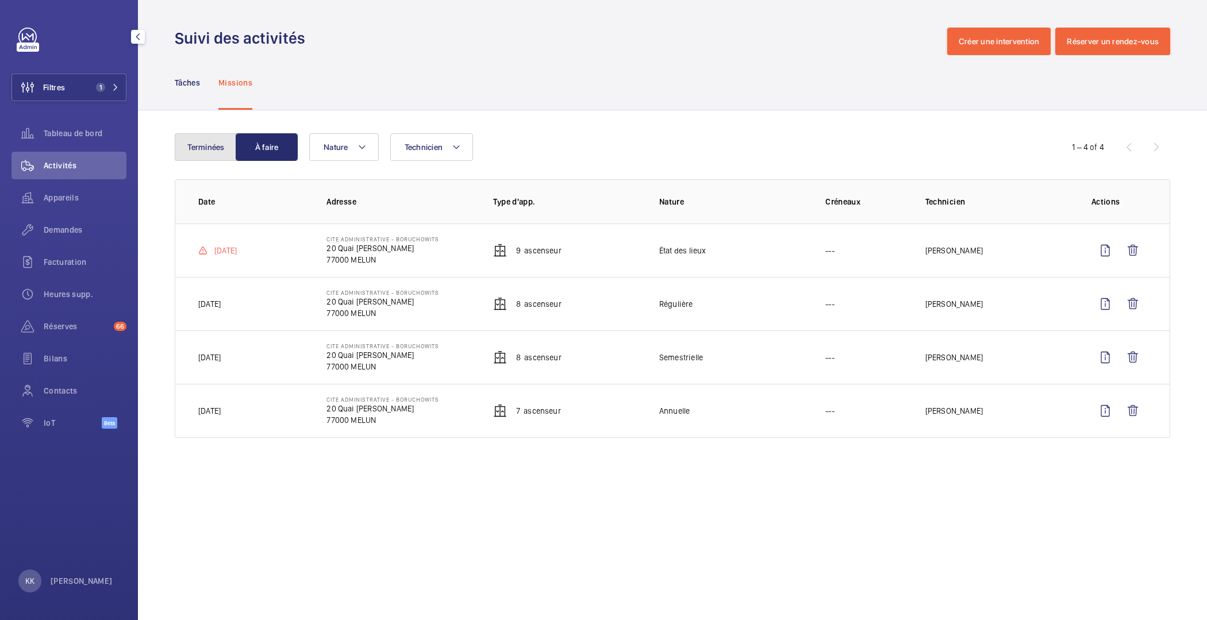
click at [198, 138] on button "Terminées" at bounding box center [206, 147] width 62 height 28
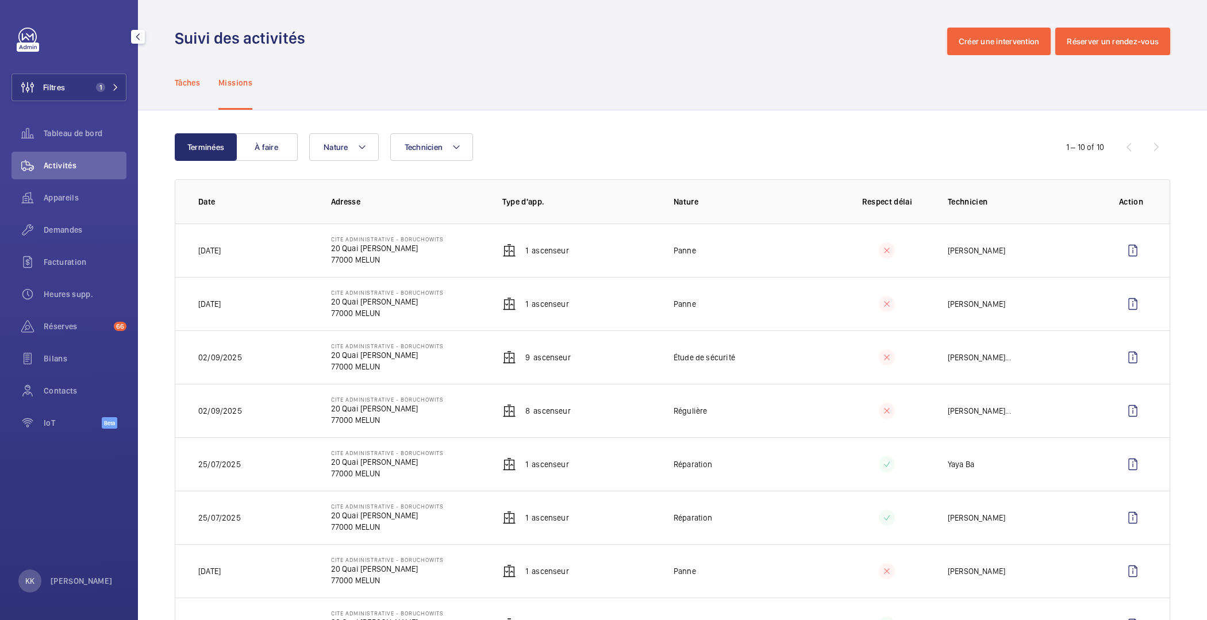
click at [193, 86] on p "Tâches" at bounding box center [187, 82] width 25 height 11
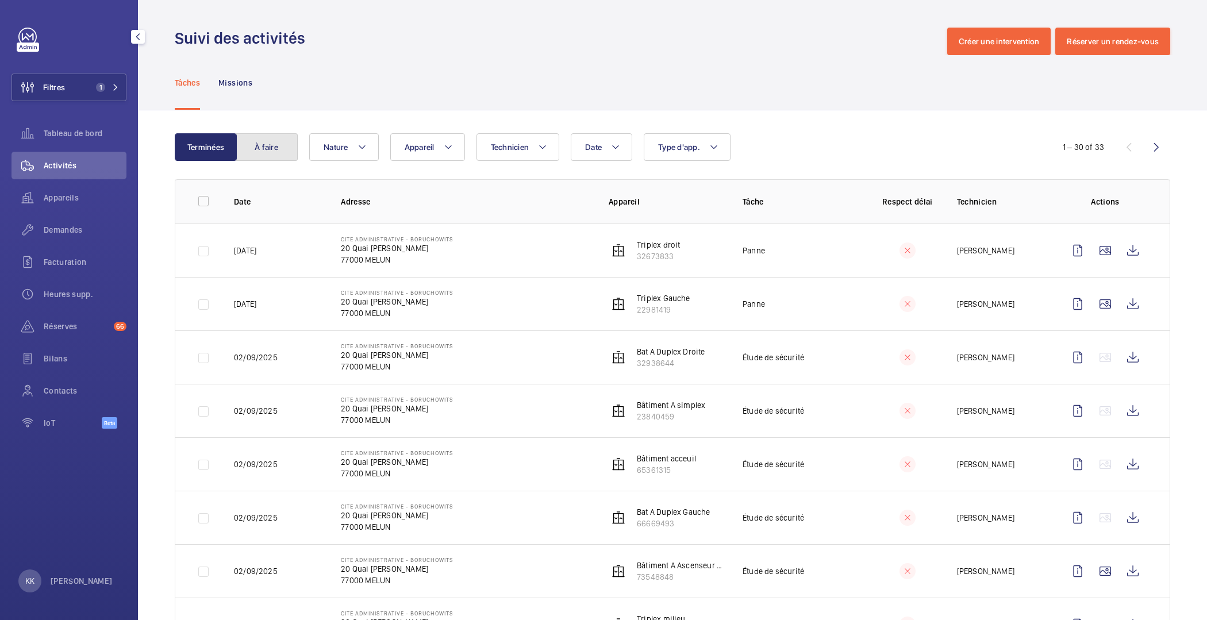
click at [256, 147] on button "À faire" at bounding box center [267, 147] width 62 height 28
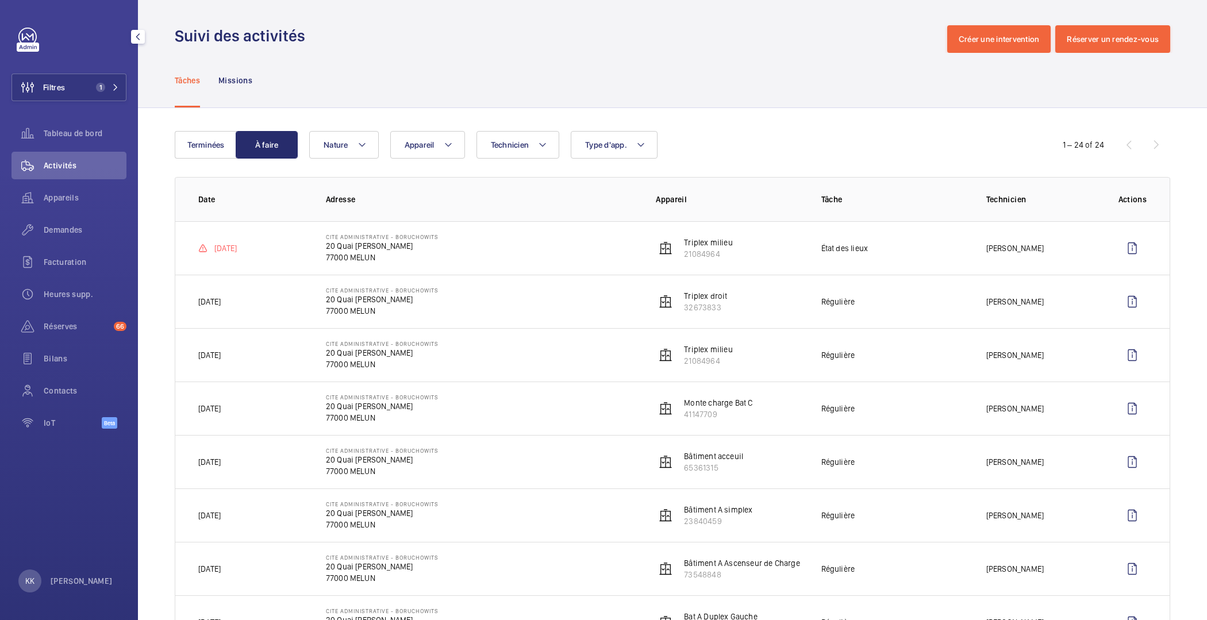
scroll to position [3, 0]
click at [358, 146] on mat-icon at bounding box center [362, 144] width 9 height 14
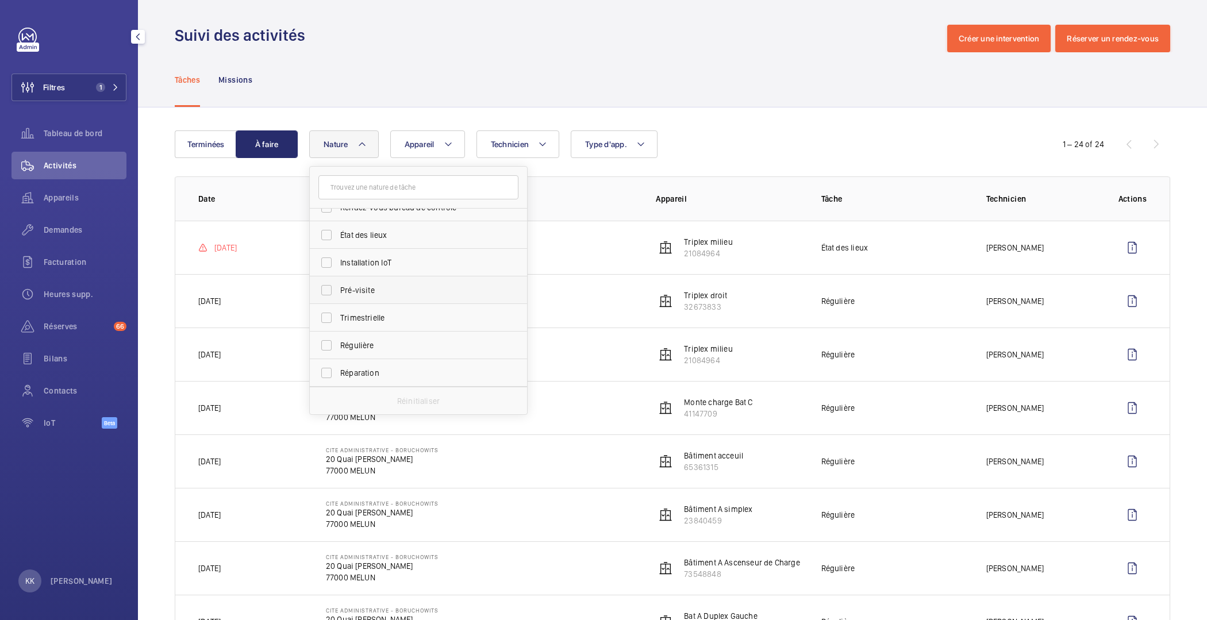
scroll to position [98, 0]
click at [377, 343] on span "Régulière" at bounding box center [419, 344] width 158 height 11
click at [338, 343] on input "Régulière" at bounding box center [326, 344] width 23 height 23
checkbox input "true"
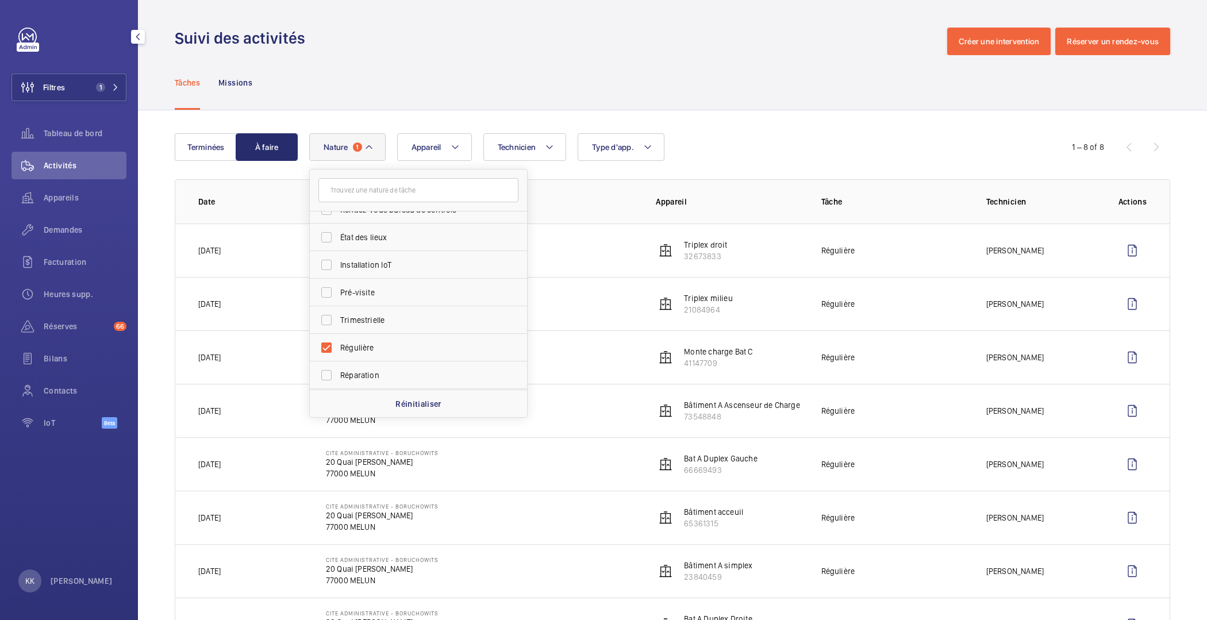
click at [398, 102] on div "Tâches Missions" at bounding box center [673, 82] width 996 height 55
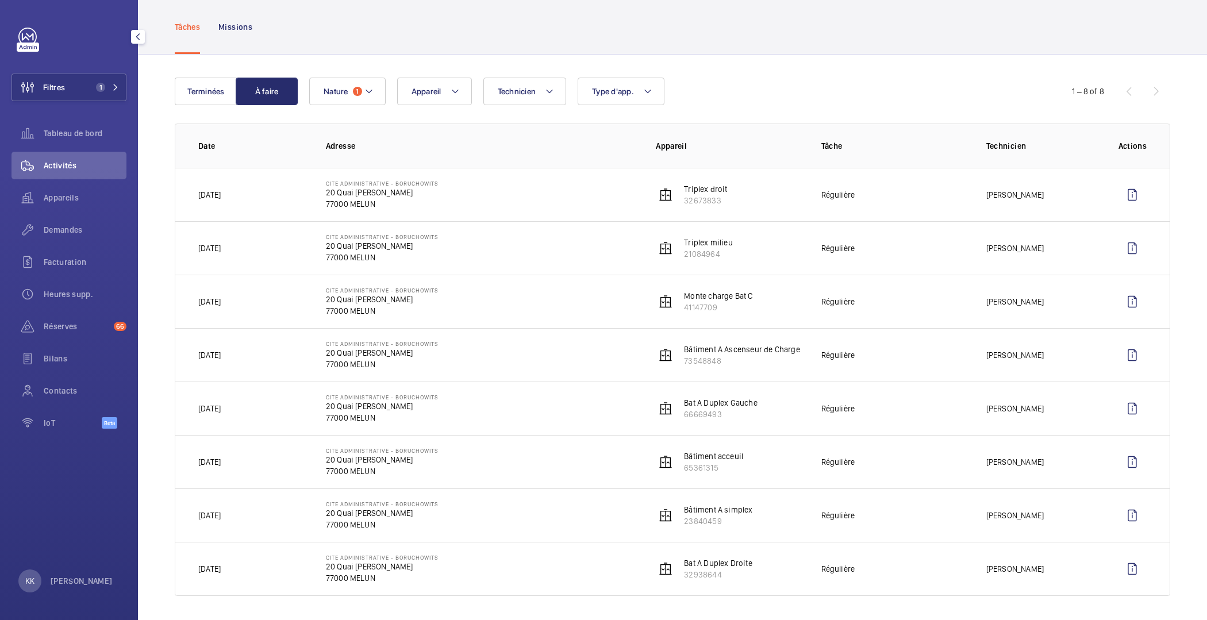
scroll to position [56, 0]
click at [1147, 87] on div "1 – 8 of 8" at bounding box center [1102, 91] width 138 height 14
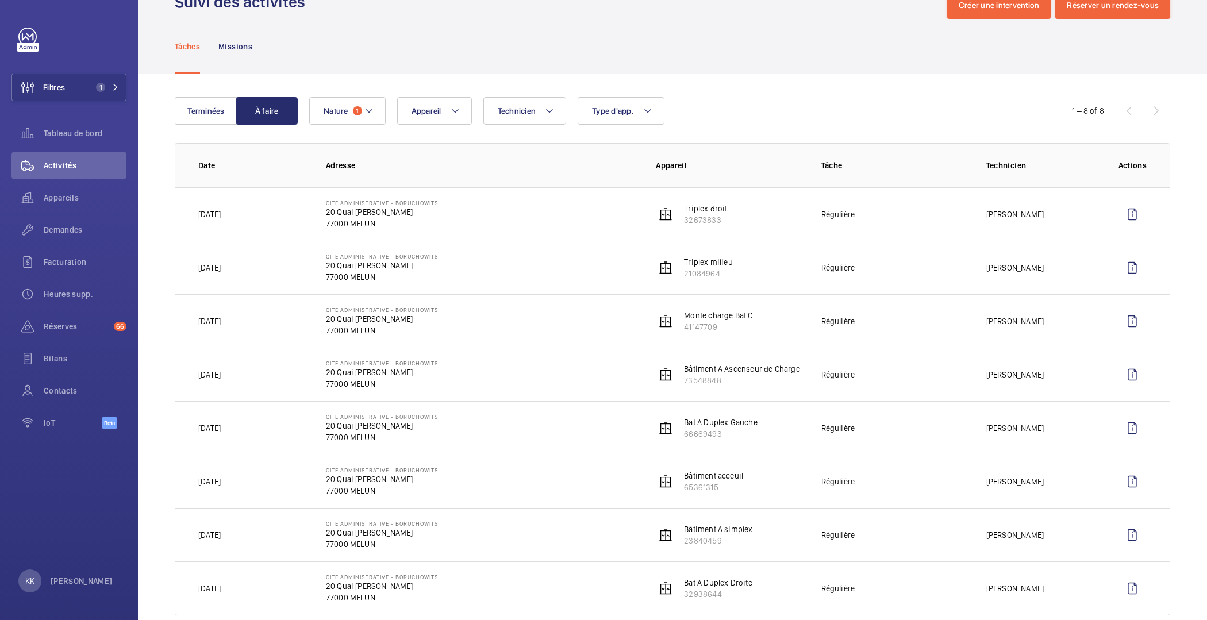
scroll to position [9, 0]
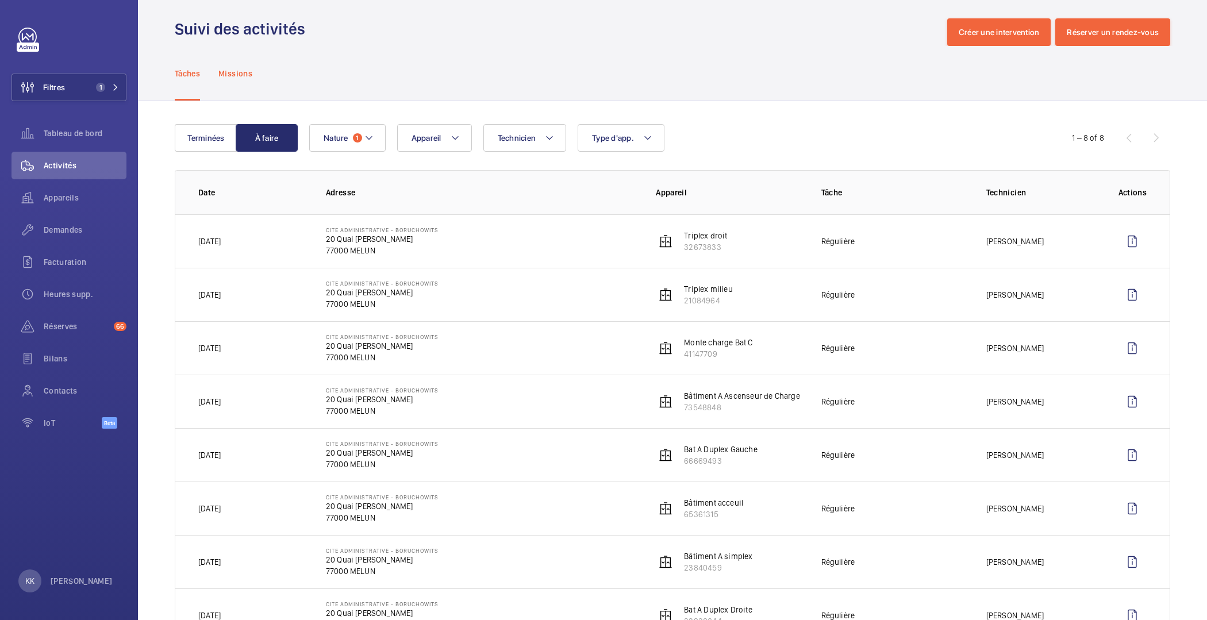
click at [233, 78] on p "Missions" at bounding box center [235, 73] width 34 height 11
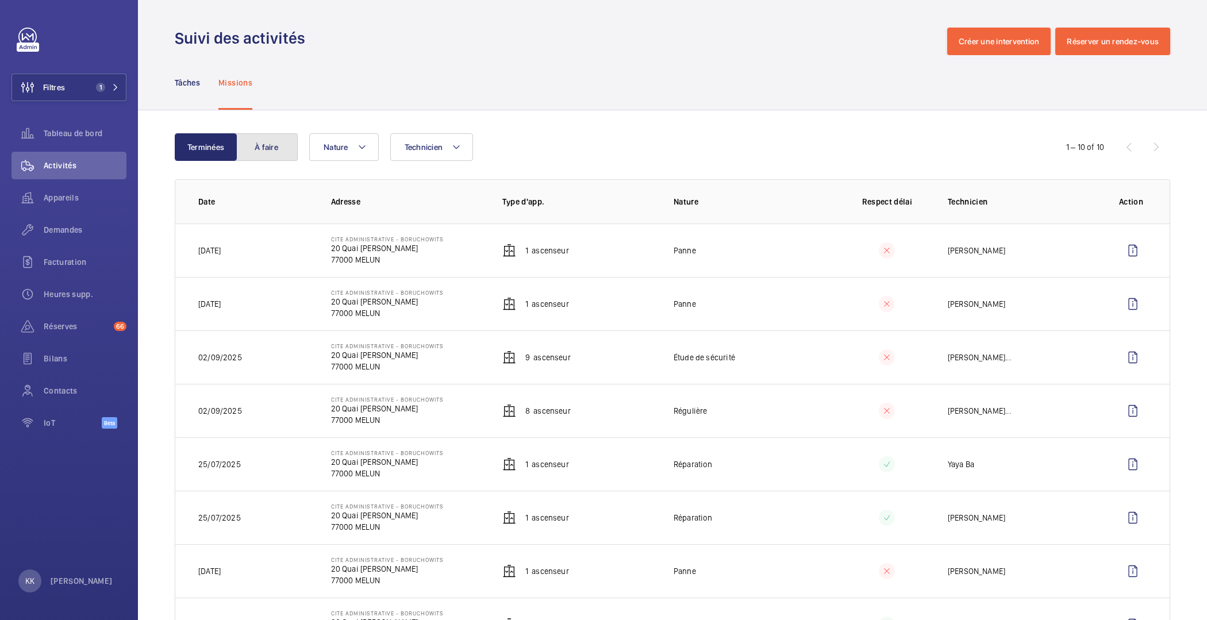
click at [275, 158] on button "À faire" at bounding box center [267, 147] width 62 height 28
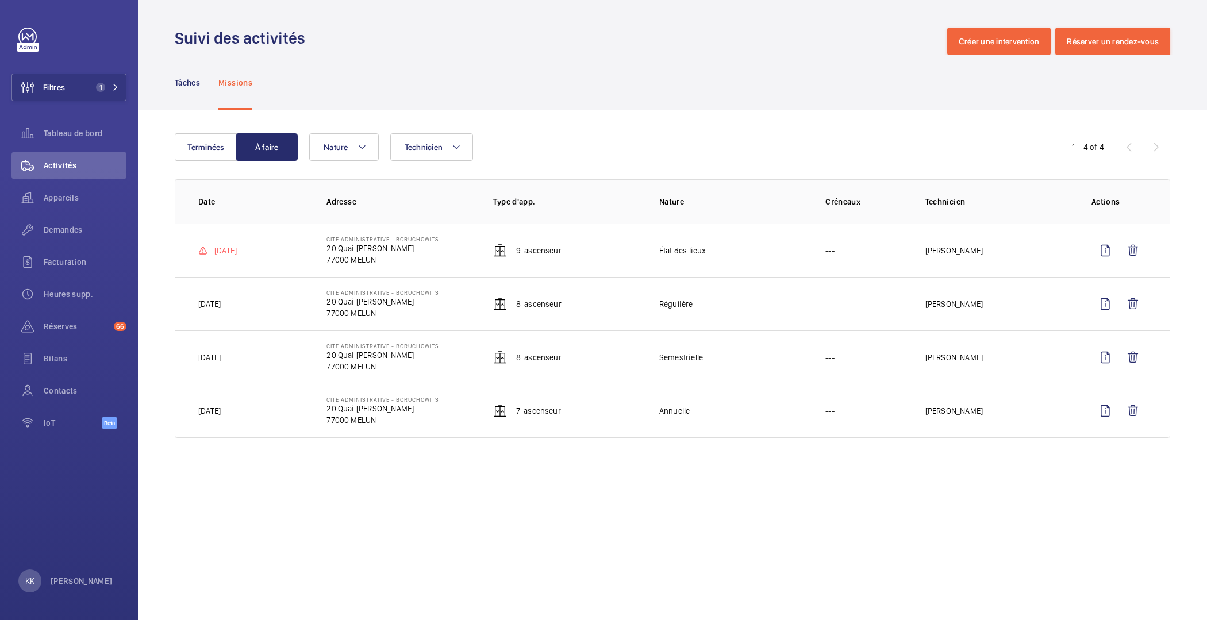
click at [379, 320] on td "Cite Administrative - BORUCHOWITS [STREET_ADDRESS][PERSON_NAME]" at bounding box center [391, 303] width 166 height 53
click at [1105, 302] on wm-front-icon-button at bounding box center [1106, 304] width 28 height 28
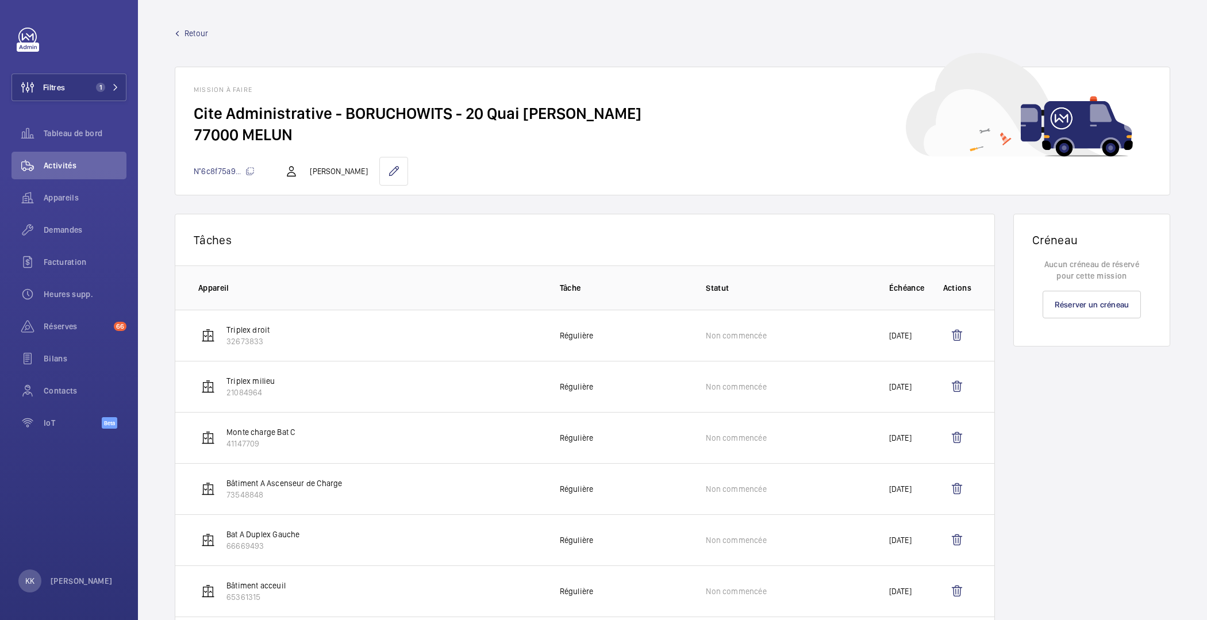
click at [201, 29] on span "Retour" at bounding box center [197, 33] width 24 height 11
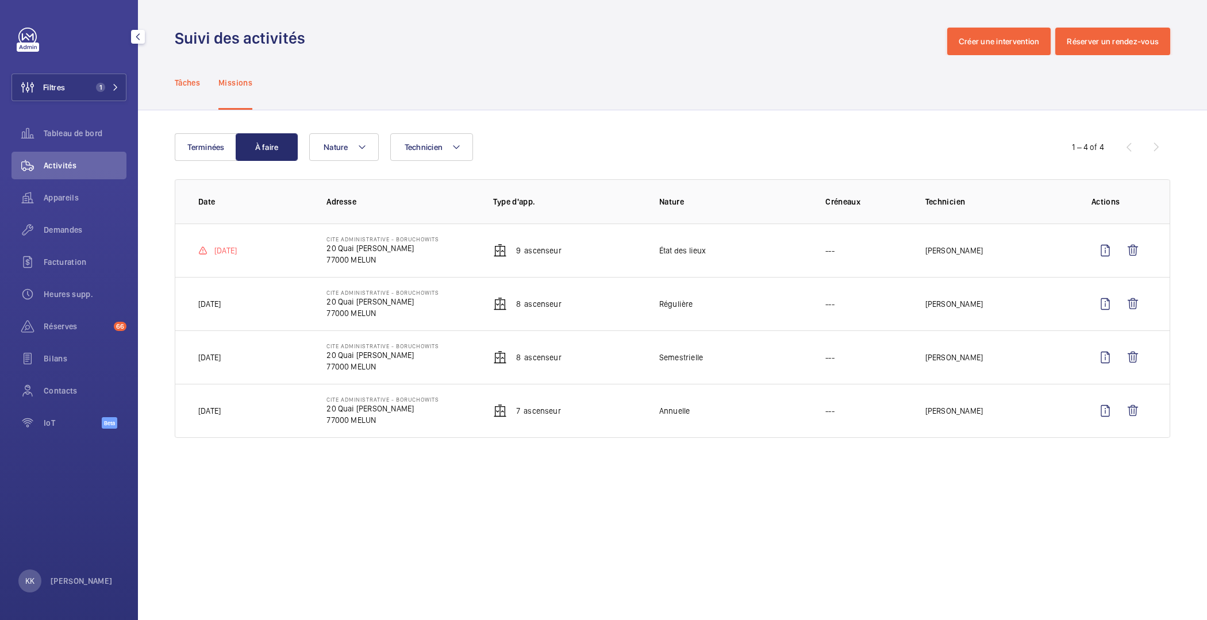
click at [183, 80] on p "Tâches" at bounding box center [187, 82] width 25 height 11
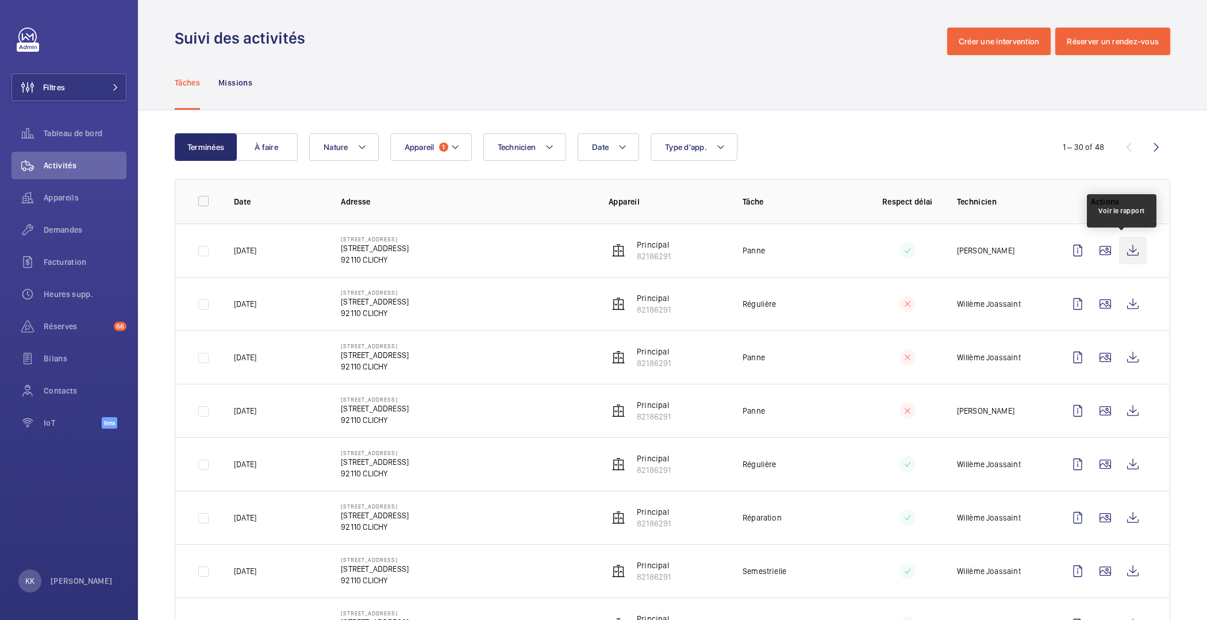
click at [1127, 245] on wm-front-icon-button at bounding box center [1133, 251] width 28 height 28
click at [787, 62] on div "Tâches Missions" at bounding box center [673, 82] width 996 height 55
